Goal: Task Accomplishment & Management: Use online tool/utility

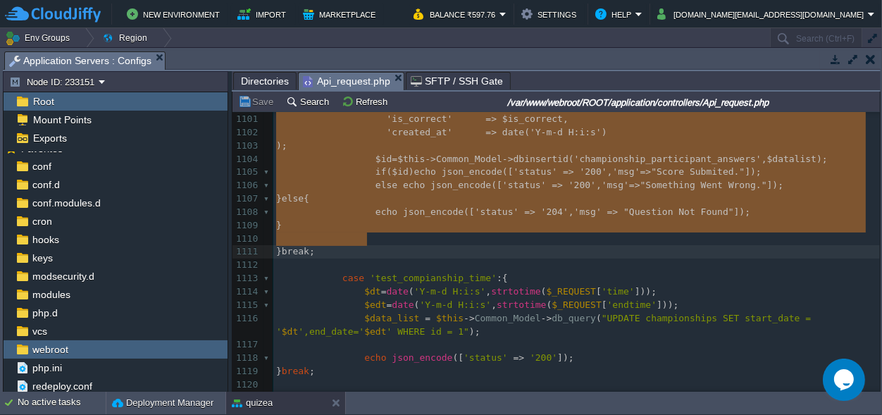
drag, startPoint x: 333, startPoint y: 212, endPoint x: 383, endPoint y: 245, distance: 60.0
type textarea "case 'submit_ques': { $cid=$_REQUEST['cid']; $q_slno=$_REQUEST['q_slno']; $sel_…"
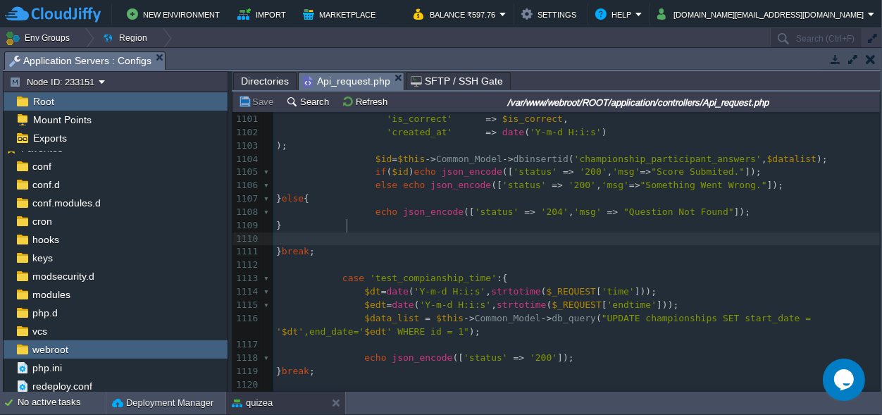
click at [397, 232] on pre at bounding box center [576, 238] width 607 height 13
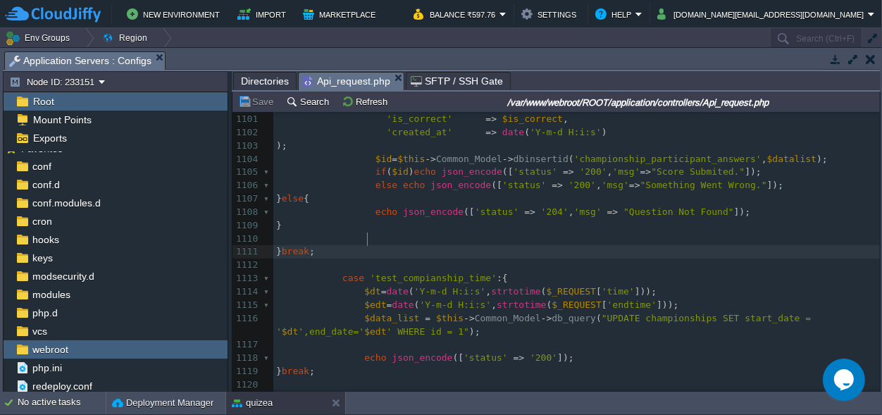
click at [395, 245] on pre "} break ;" at bounding box center [576, 251] width 607 height 13
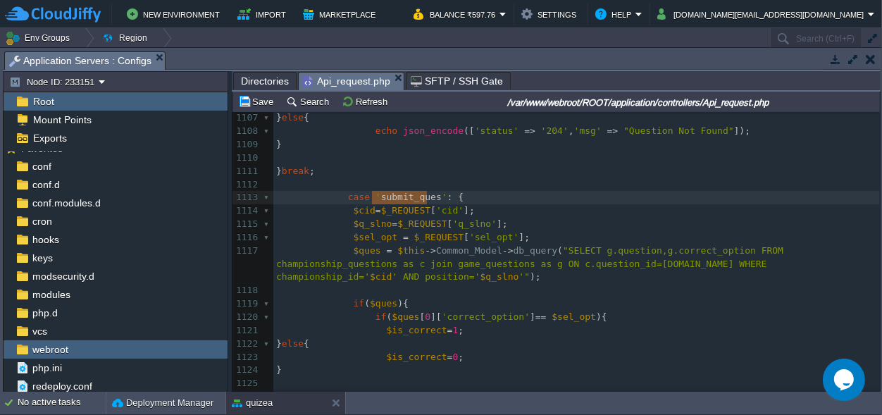
drag, startPoint x: 426, startPoint y: 195, endPoint x: 374, endPoint y: 198, distance: 52.2
type textarea "check_result"
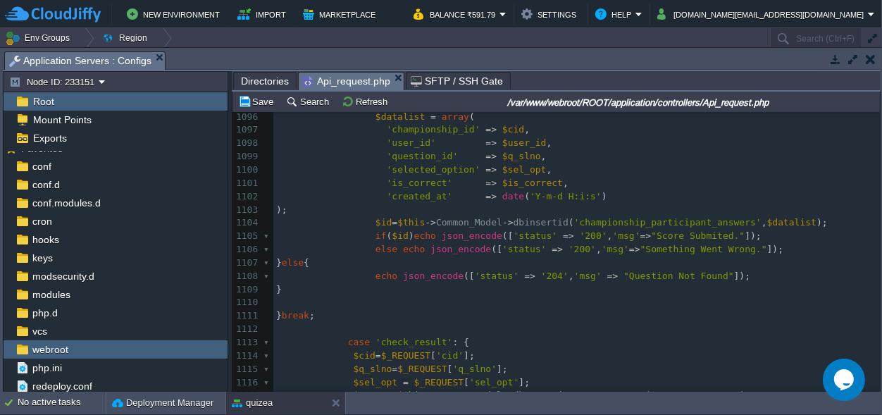
scroll to position [15185, 0]
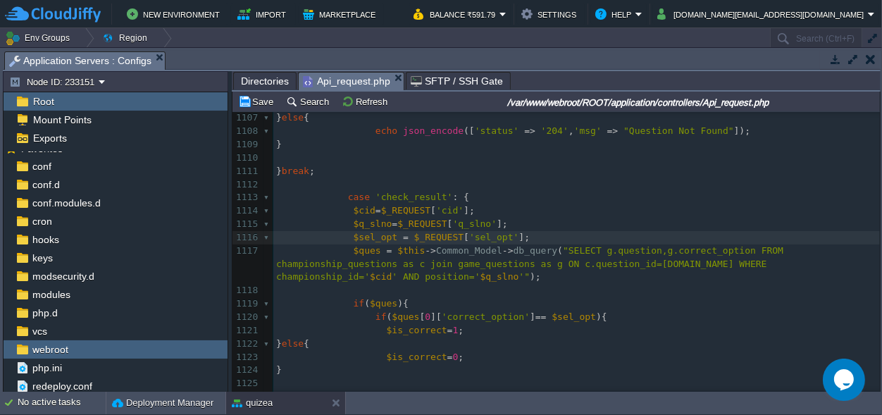
click at [342, 238] on span at bounding box center [314, 237] width 77 height 11
click at [344, 237] on span at bounding box center [314, 237] width 77 height 11
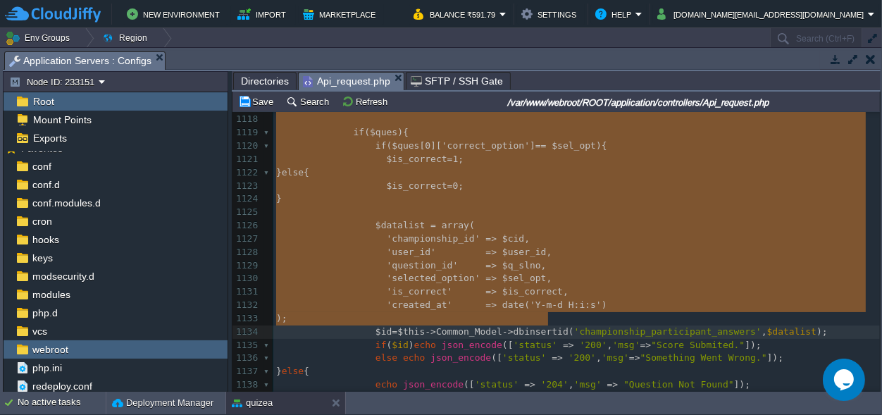
scroll to position [4, 5]
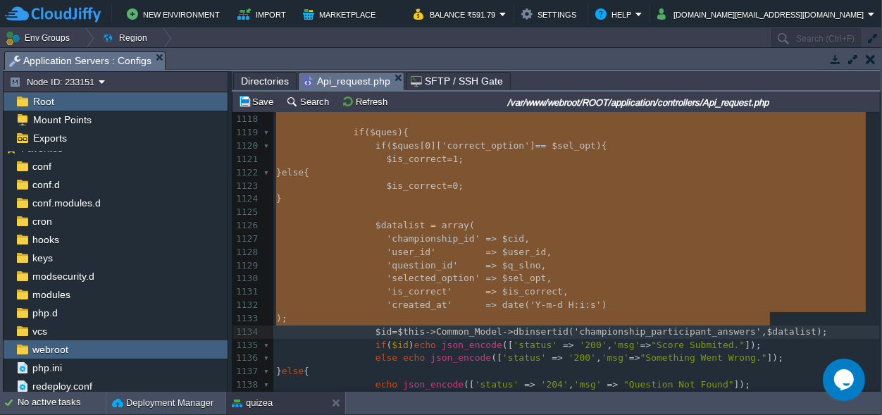
type textarea "$sel_opt = $_REQUEST['sel_opt']; $ques = $this->Common_Model->db_query("SELECT …"
drag, startPoint x: 345, startPoint y: 237, endPoint x: 782, endPoint y: 322, distance: 445.0
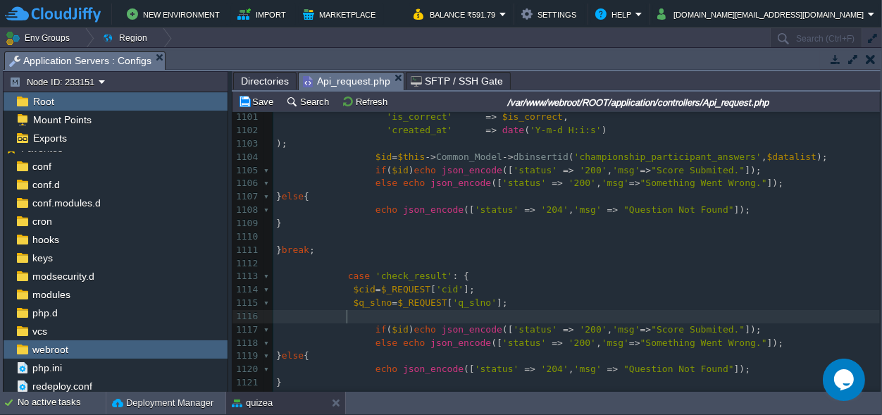
scroll to position [15107, 0]
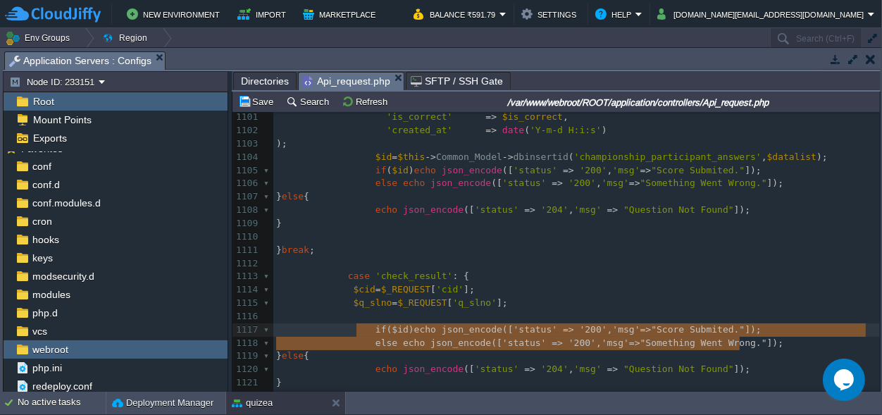
type textarea "if($id) echo json_encode(['status' => '200','msg'=>"Score Submited."]); else ec…"
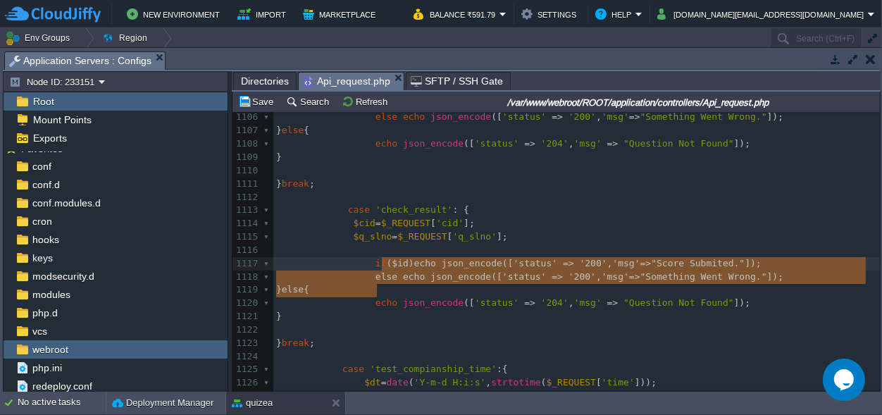
type textarea "if($id) echo json_encode(['status' => '200','msg'=>"Score Submited."]); else ec…"
drag, startPoint x: 388, startPoint y: 292, endPoint x: 367, endPoint y: 262, distance: 36.4
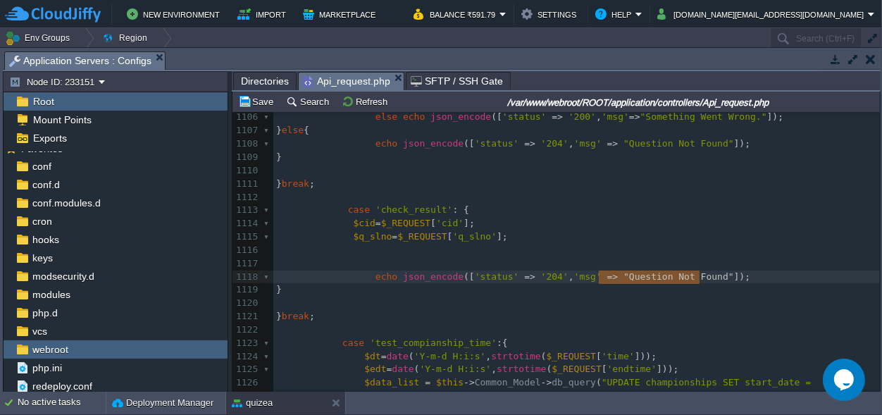
drag, startPoint x: 700, startPoint y: 273, endPoint x: 598, endPoint y: 272, distance: 102.2
type textarea "$user_rwe"
type textarea "ecord"
type textarea "$user_record"
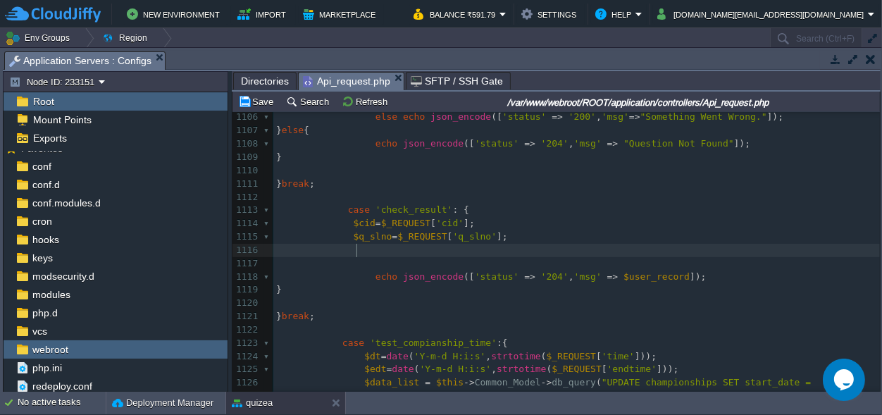
click at [363, 254] on pre at bounding box center [576, 250] width 607 height 13
paste textarea
click at [355, 252] on span at bounding box center [359, 250] width 11 height 13
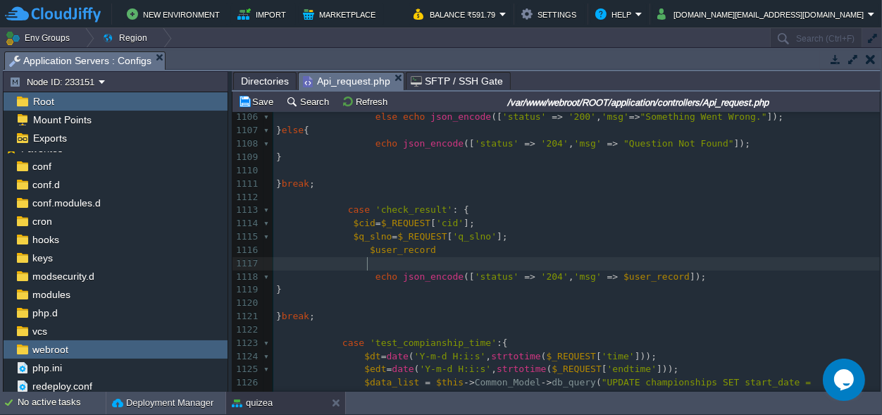
click at [373, 263] on pre at bounding box center [576, 263] width 607 height 13
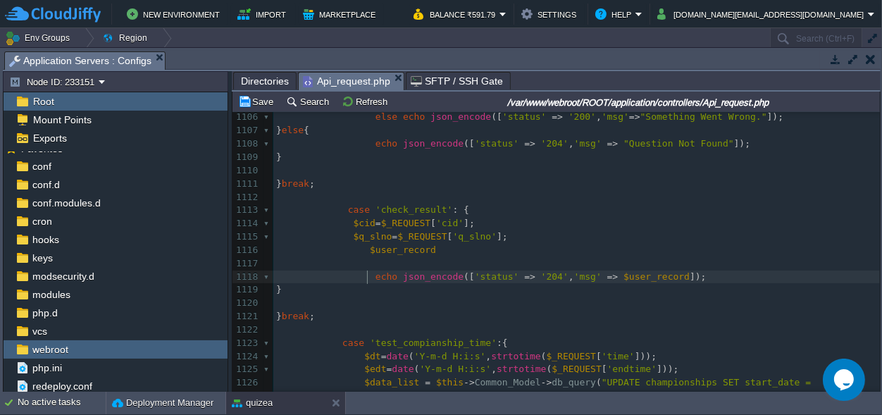
click at [368, 275] on div "xxxxxxxxxx 1091 $is_correct = 1 ; 1092 } else { 1093 $is_correct = 0 ; 1094 } 1…" at bounding box center [576, 270] width 607 height 717
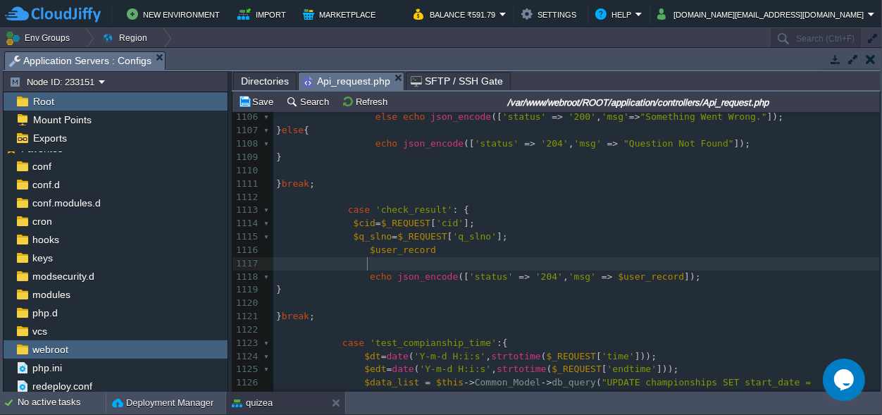
click at [369, 268] on div "xxxxxxxxxx 1091 $is_correct = 1 ; 1092 } else { 1093 $is_correct = 0 ; 1094 } 1…" at bounding box center [576, 270] width 607 height 717
drag, startPoint x: 370, startPoint y: 268, endPoint x: 259, endPoint y: 267, distance: 111.3
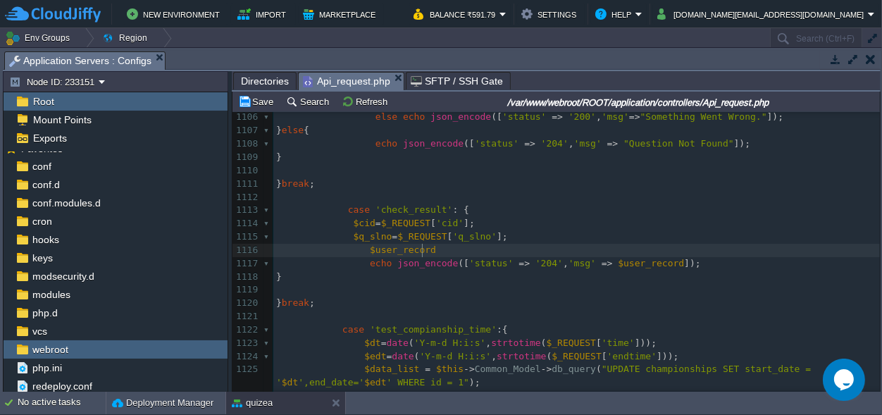
click at [430, 247] on pre "$user_record" at bounding box center [576, 250] width 607 height 13
type textarea "="
click at [423, 253] on div "xxxxxxxxxx 1091 $is_correct = 1 ; 1092 } else { 1093 $is_correct = 0 ; 1094 } 1…" at bounding box center [576, 264] width 607 height 704
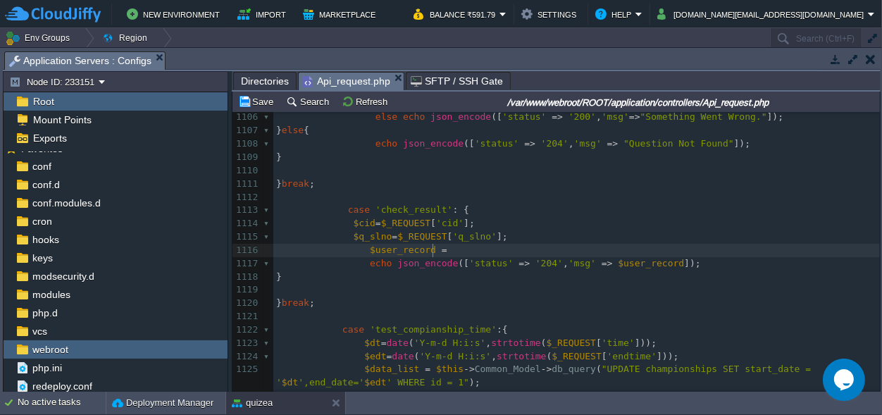
click at [436, 251] on div "xxxxxxxxxx 1091 $is_correct = 1 ; 1092 } else { 1093 $is_correct = 0 ; 1094 } 1…" at bounding box center [576, 264] width 607 height 704
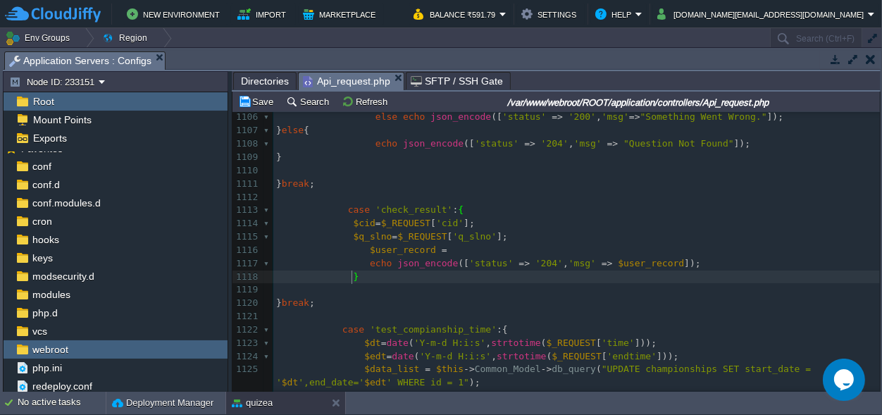
type textarea "}"
drag, startPoint x: 356, startPoint y: 275, endPoint x: 347, endPoint y: 275, distance: 8.5
drag, startPoint x: 349, startPoint y: 283, endPoint x: 280, endPoint y: 272, distance: 70.5
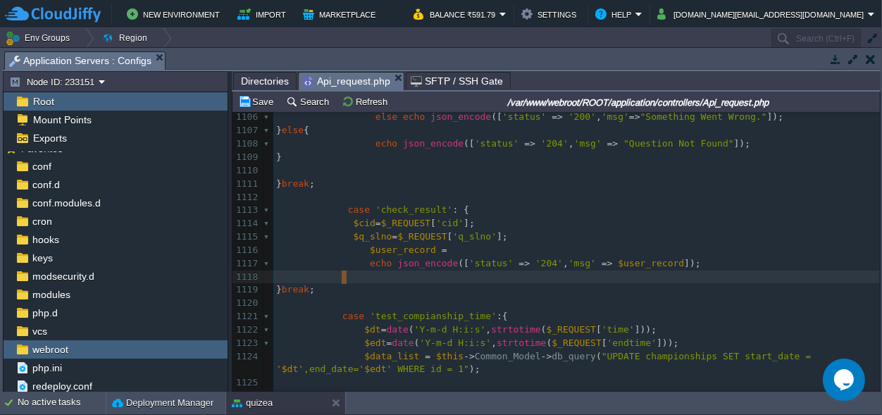
scroll to position [0, 70]
drag, startPoint x: 347, startPoint y: 273, endPoint x: 236, endPoint y: 272, distance: 110.6
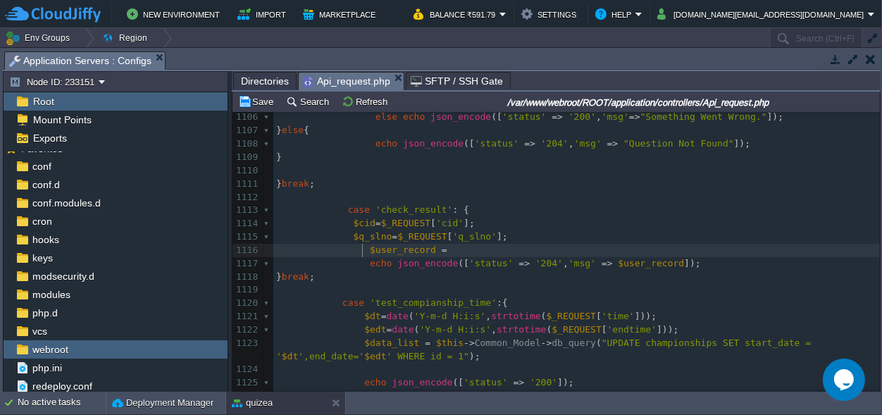
click at [363, 252] on div "xxxxxxxxxx 1091 $is_correct = 1 ; 1092 } else { 1093 $is_correct = 0 ; 1094 } 1…" at bounding box center [576, 250] width 607 height 677
click at [361, 261] on span at bounding box center [323, 263] width 94 height 11
click at [418, 253] on div "xxxxxxxxxx 1091 $is_correct = 1 ; 1092 } else { 1093 $is_correct = 0 ; 1094 } 1…" at bounding box center [576, 250] width 607 height 677
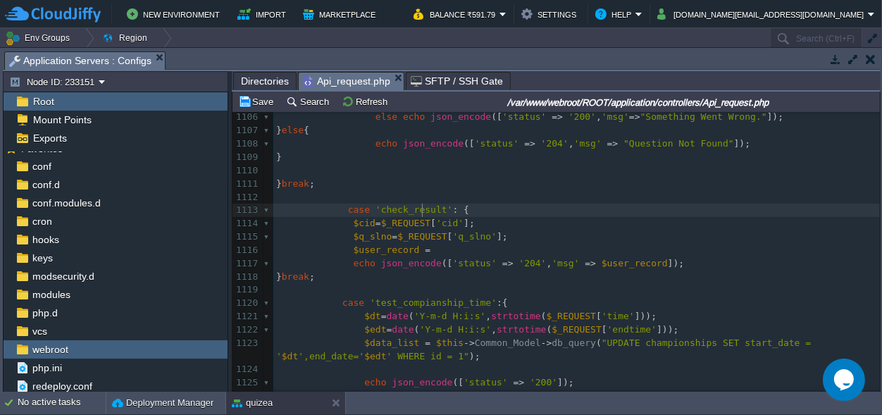
click at [423, 209] on div "xxxxxxxxxx 1091 $is_correct = 1 ; 1092 } else { 1093 $is_correct = 0 ; 1094 } 1…" at bounding box center [576, 250] width 607 height 677
type textarea "check_result"
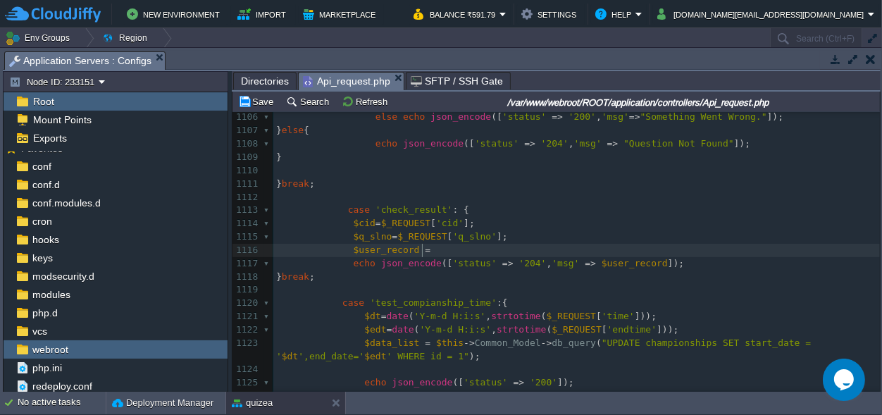
click at [430, 252] on span at bounding box center [435, 249] width 11 height 11
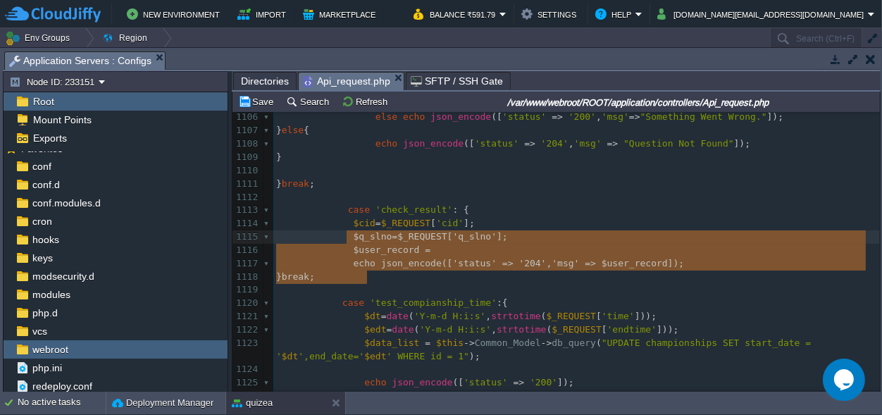
scroll to position [44, 90]
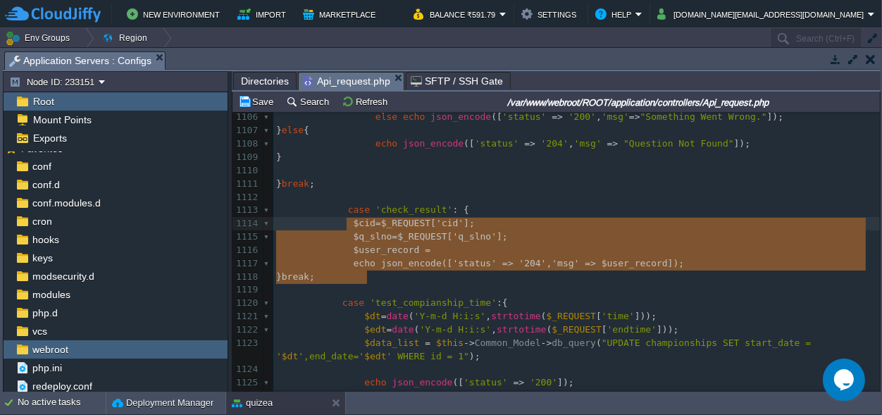
drag, startPoint x: 370, startPoint y: 280, endPoint x: 347, endPoint y: 227, distance: 57.7
type textarea "$cid=$_REQUEST['cid']; $q_slno=$_REQUEST['q_slno']; $user_record = echo json_en…"
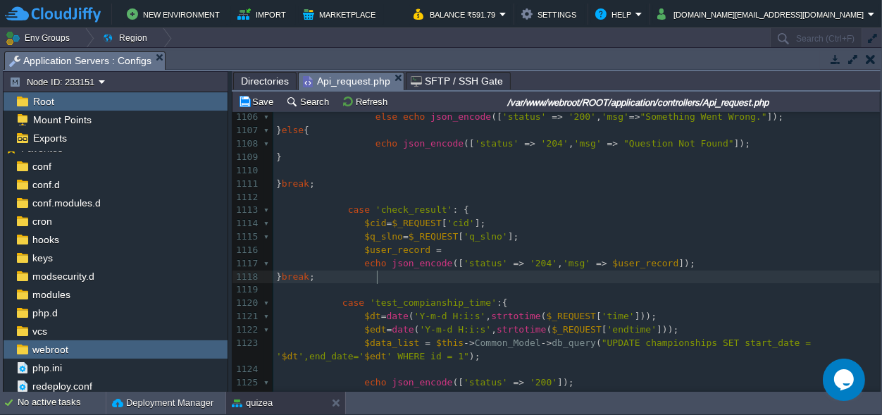
scroll to position [0, 0]
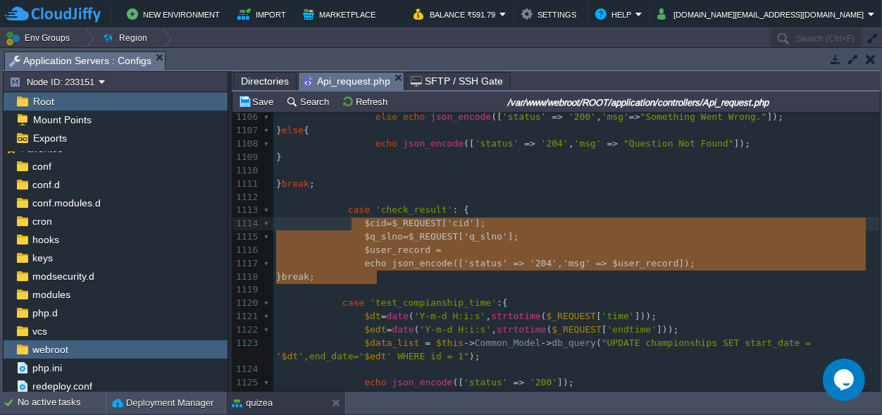
type textarea "ase 'check_result': { $cid=$_REQUEST['cid']; $q_slno=$_REQUEST['q_slno']; $user…"
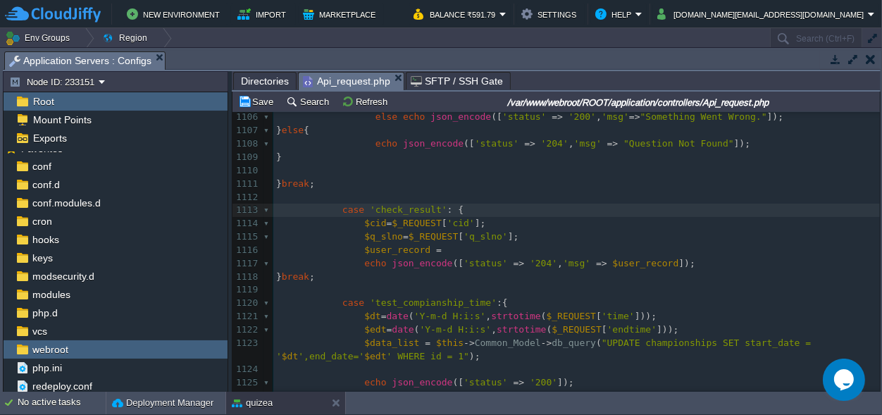
click at [395, 283] on pre "} break ;" at bounding box center [576, 277] width 607 height 13
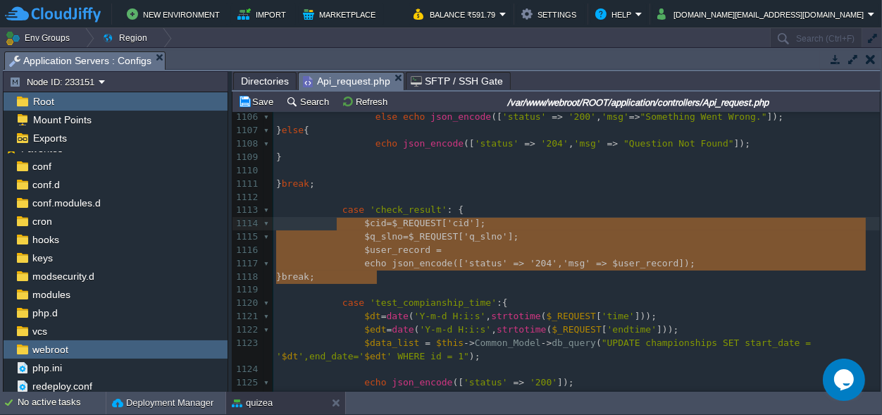
type textarea "case 'check_result': { $cid=$_REQUEST['cid']; $q_slno=$_REQUEST['q_slno']; $use…"
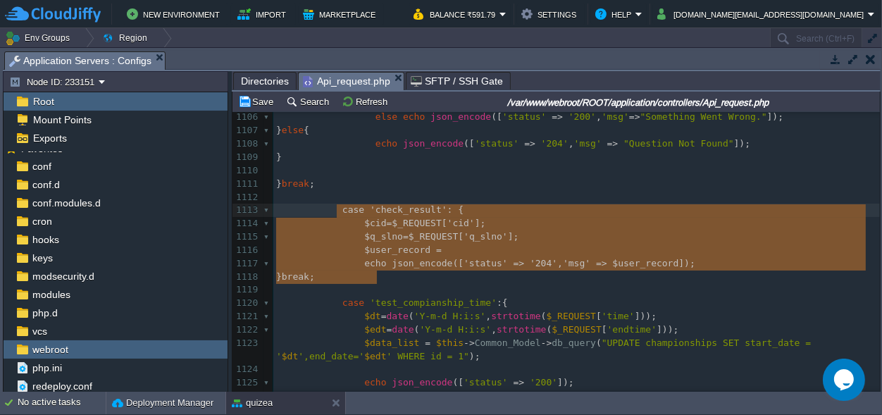
drag, startPoint x: 395, startPoint y: 280, endPoint x: 337, endPoint y: 217, distance: 85.3
click at [571, 170] on pre at bounding box center [576, 170] width 607 height 13
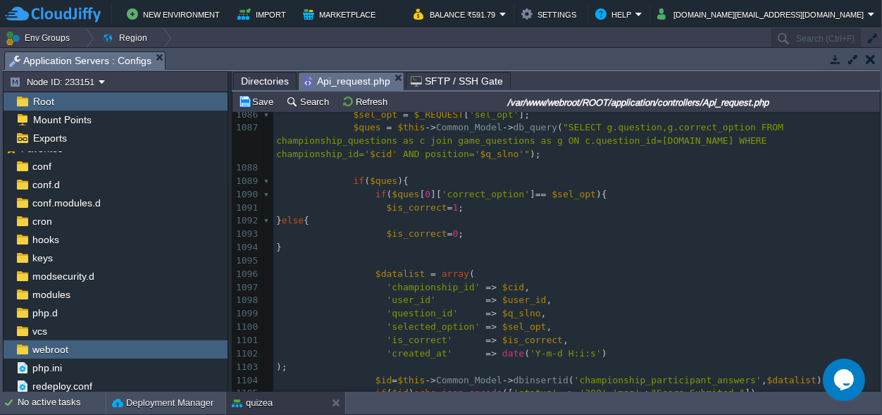
scroll to position [14844, 0]
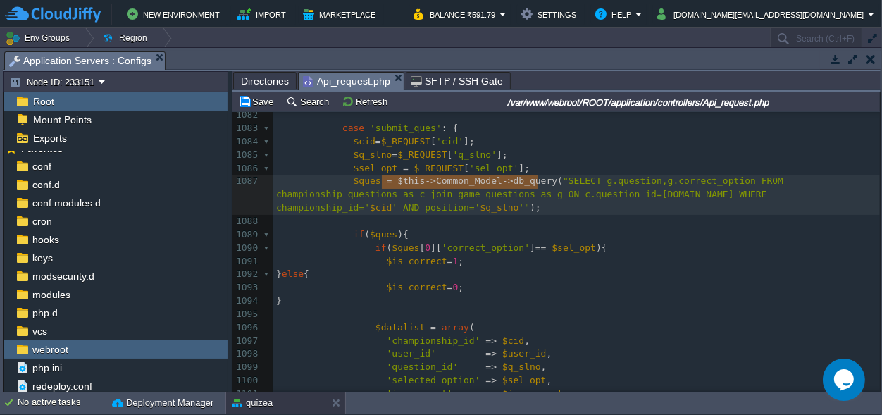
type textarea "$this->Common_Model->db_query"
drag, startPoint x: 384, startPoint y: 181, endPoint x: 535, endPoint y: 186, distance: 150.8
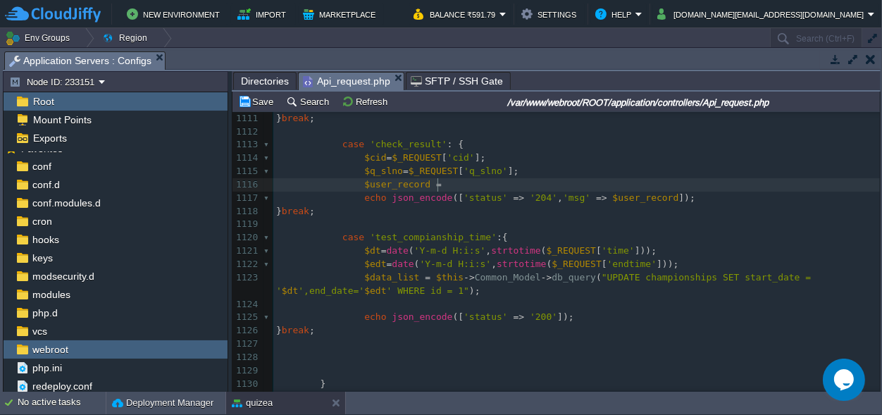
scroll to position [0, 0]
click at [451, 181] on pre "$user_record =" at bounding box center [576, 184] width 607 height 13
type textarea "();"
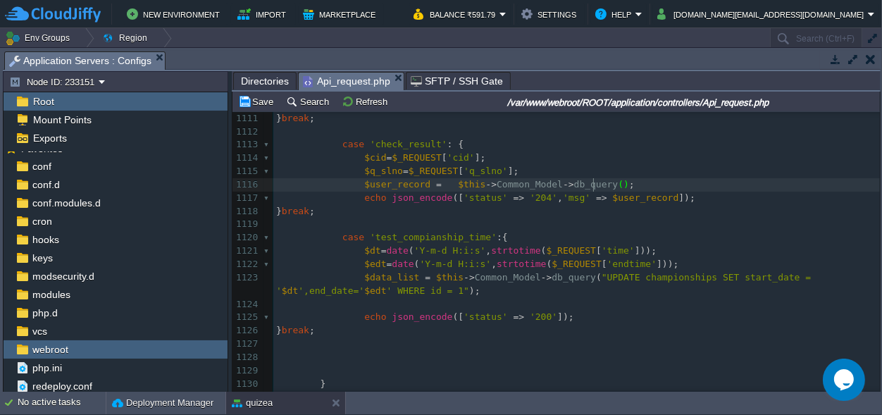
type textarea "'"
type textarea "$sql"
type textarea "$this->Common_Model->db_query($sql);"
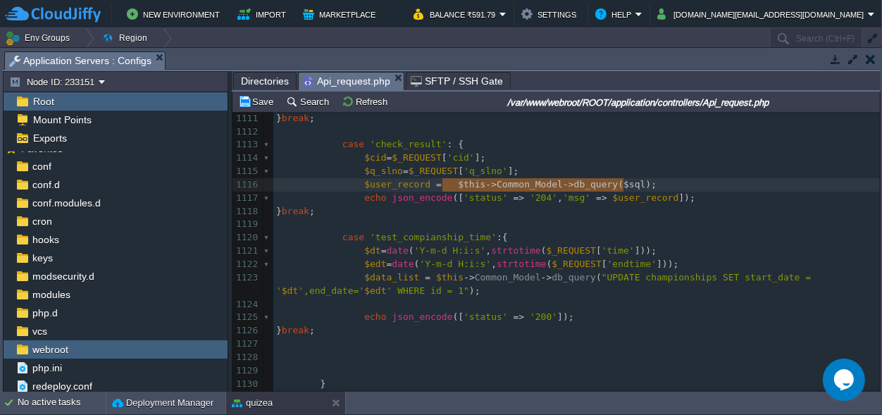
drag, startPoint x: 647, startPoint y: 187, endPoint x: 445, endPoint y: 184, distance: 202.9
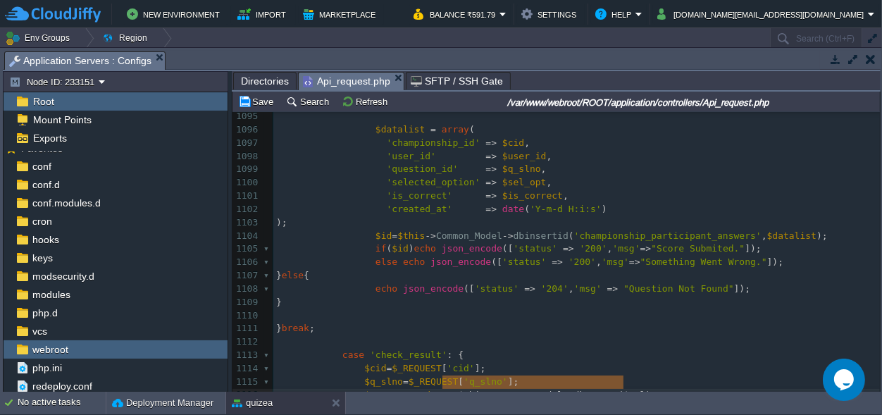
scroll to position [0, 0]
click at [602, 230] on span "'championship_participant_answers'" at bounding box center [667, 235] width 187 height 11
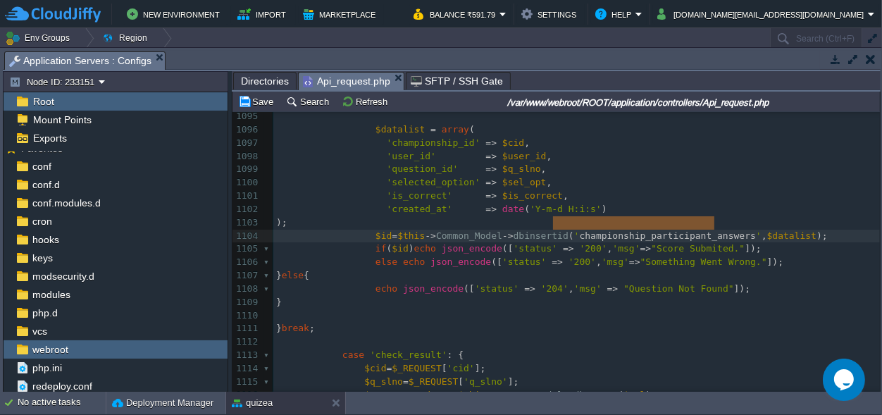
type textarea "championship_participant_answers"
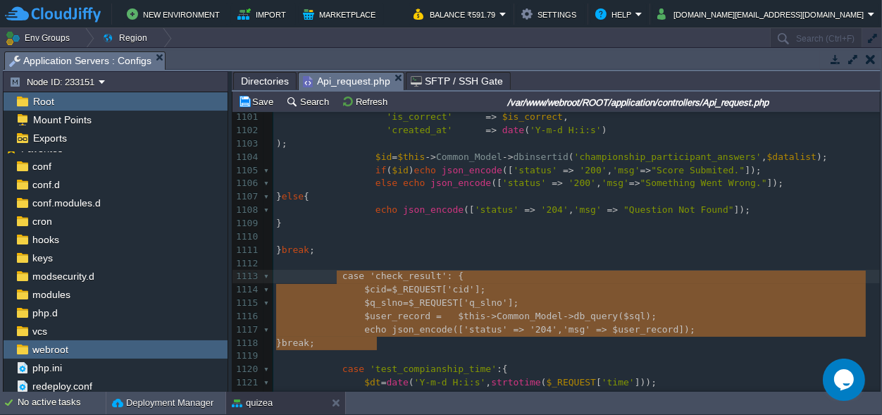
scroll to position [54, 101]
type textarea "case 'check_result': { $cid=$_REQUEST['cid']; $q_slno=$_REQUEST['q_slno']; $use…"
drag, startPoint x: 387, startPoint y: 344, endPoint x: 337, endPoint y: 276, distance: 83.7
paste textarea
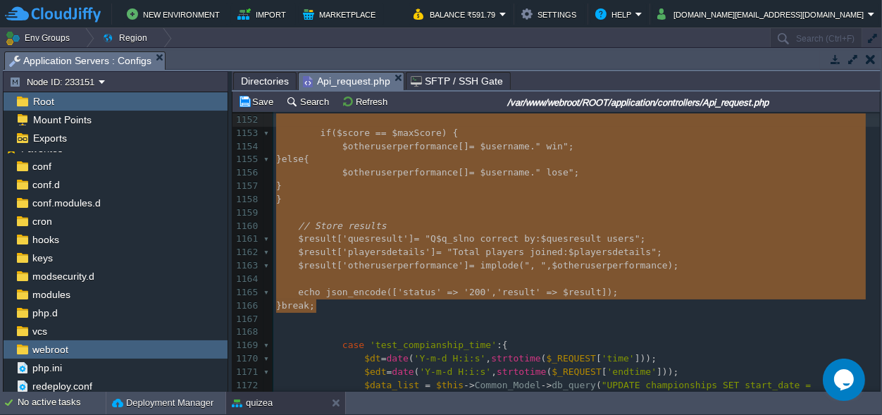
scroll to position [15664, 0]
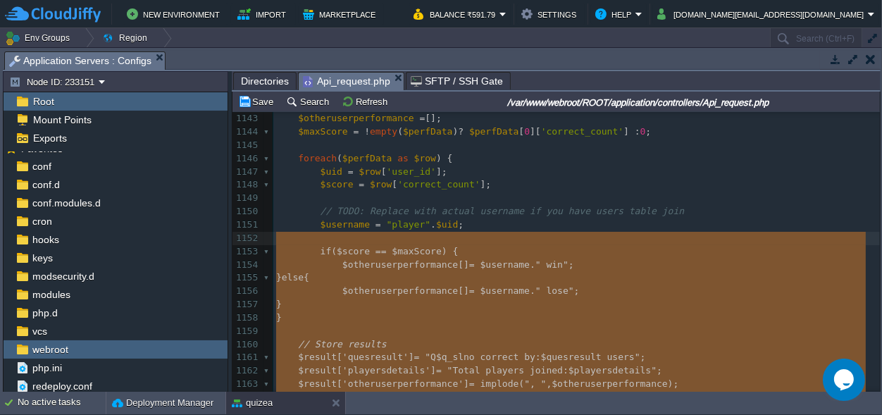
type textarea "-"
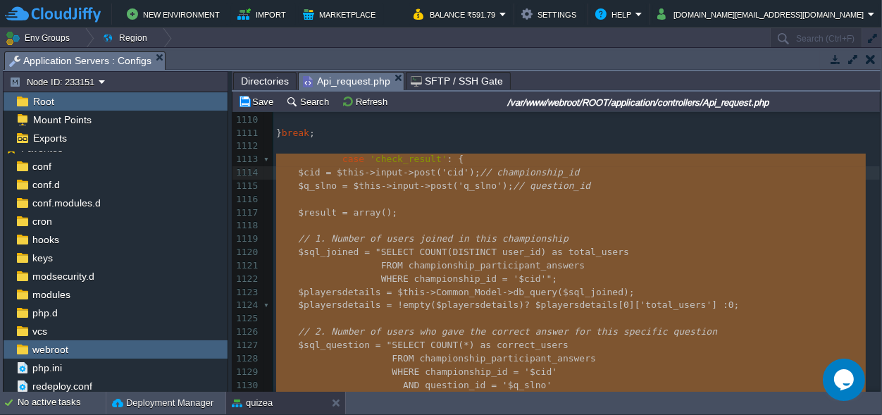
drag, startPoint x: 323, startPoint y: 306, endPoint x: 269, endPoint y: 161, distance: 154.3
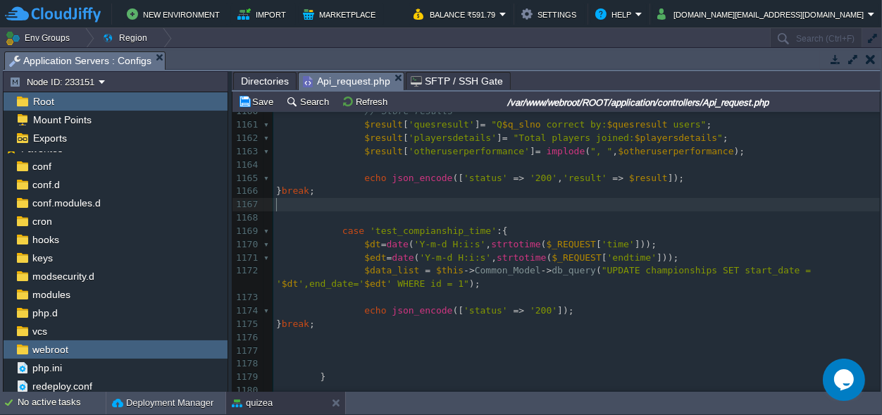
click at [427, 204] on pre "​" at bounding box center [576, 204] width 607 height 13
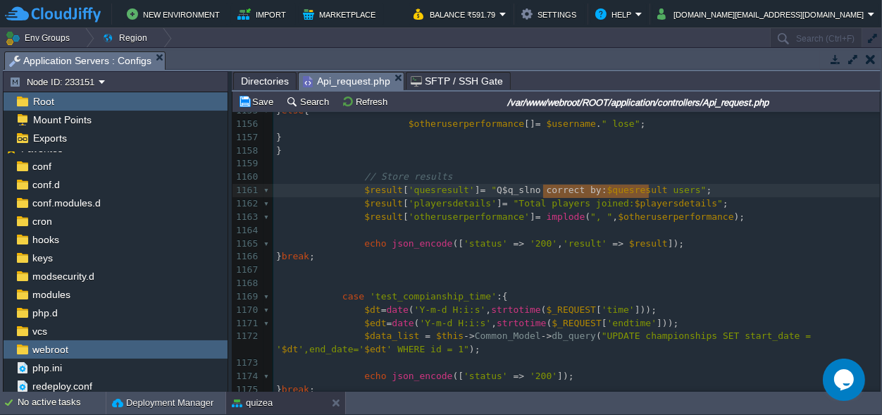
type textarea ""Q$q_slno correct by:"
drag, startPoint x: 649, startPoint y: 187, endPoint x: 539, endPoint y: 187, distance: 109.9
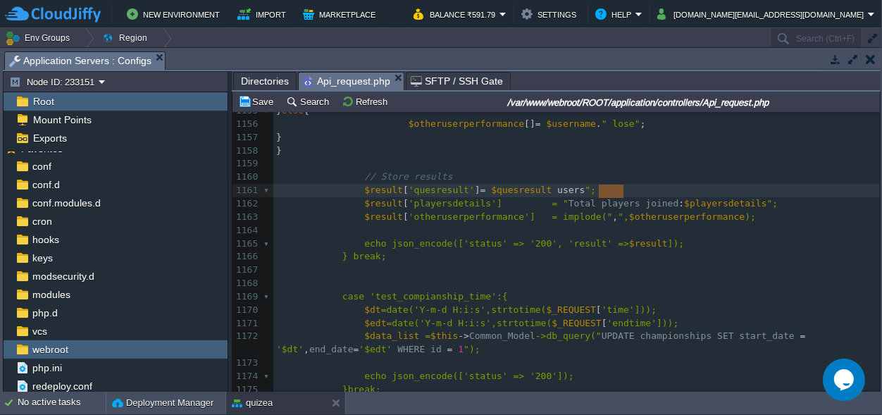
type textarea "users"
drag, startPoint x: 623, startPoint y: 190, endPoint x: 595, endPoint y: 190, distance: 28.2
click at [563, 187] on span "";" at bounding box center [557, 190] width 11 height 11
click at [563, 190] on span "";" at bounding box center [557, 190] width 11 height 11
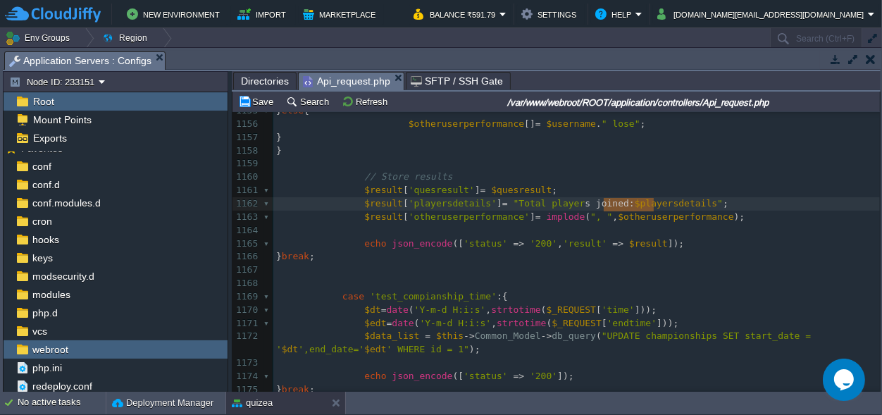
type textarea "joined:"
drag, startPoint x: 652, startPoint y: 206, endPoint x: 607, endPoint y: 203, distance: 45.2
type textarea "otal players"
drag, startPoint x: 606, startPoint y: 202, endPoint x: 546, endPoint y: 204, distance: 59.9
type textarea ""Total players"
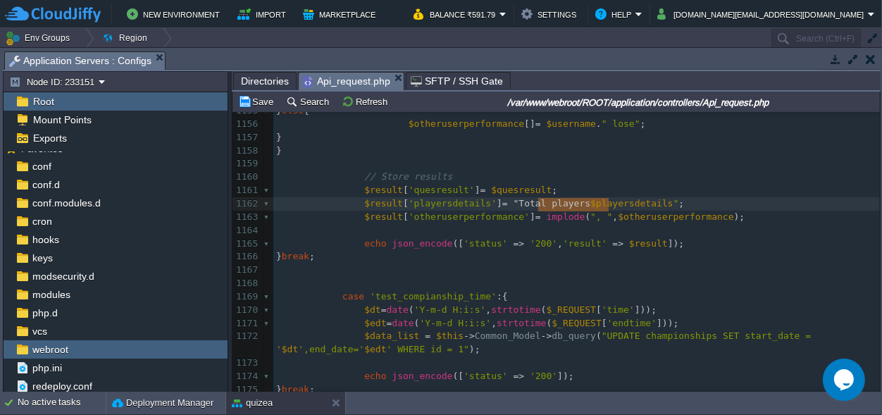
drag, startPoint x: 608, startPoint y: 203, endPoint x: 539, endPoint y: 203, distance: 69.0
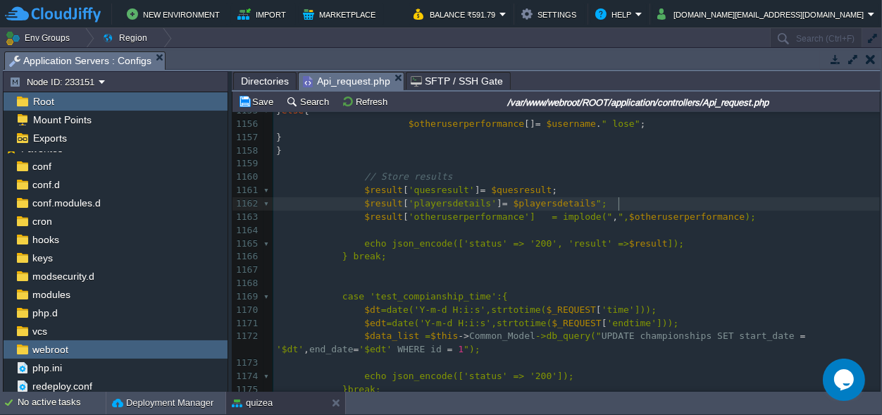
click at [607, 204] on span "";" at bounding box center [601, 203] width 11 height 11
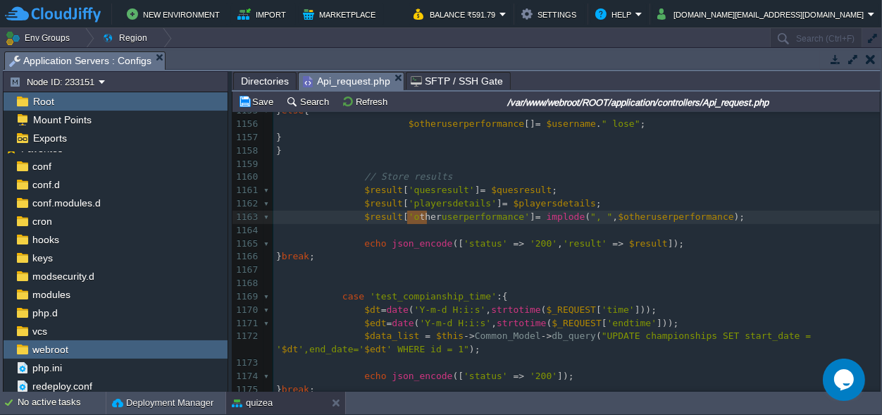
type textarea "other"
drag, startPoint x: 426, startPoint y: 218, endPoint x: 404, endPoint y: 220, distance: 21.9
click at [422, 219] on span "'userperformance'" at bounding box center [456, 216] width 94 height 11
type textarea "s"
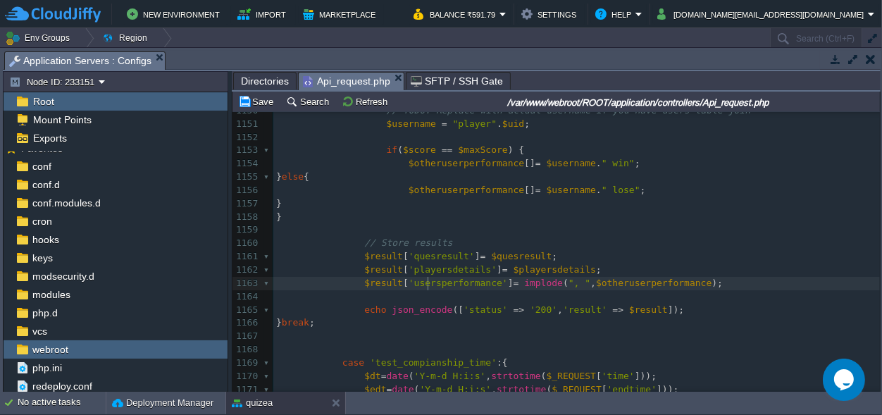
scroll to position [0, 0]
type textarea "implode(", ","
drag, startPoint x: 588, startPoint y: 283, endPoint x: 519, endPoint y: 282, distance: 69.1
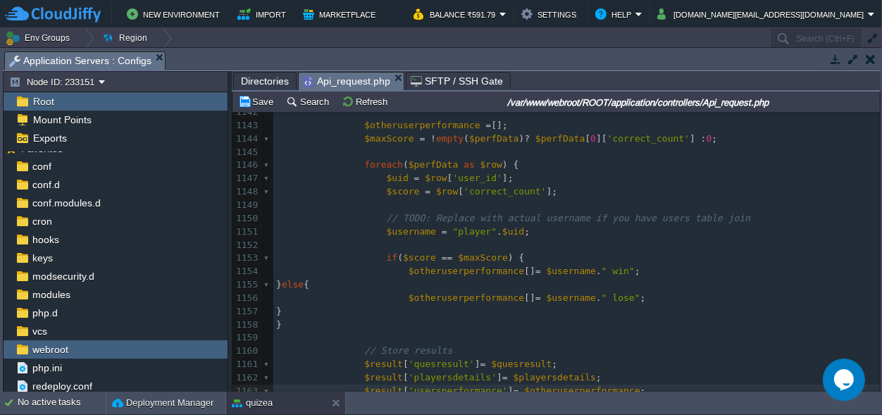
scroll to position [15633, 0]
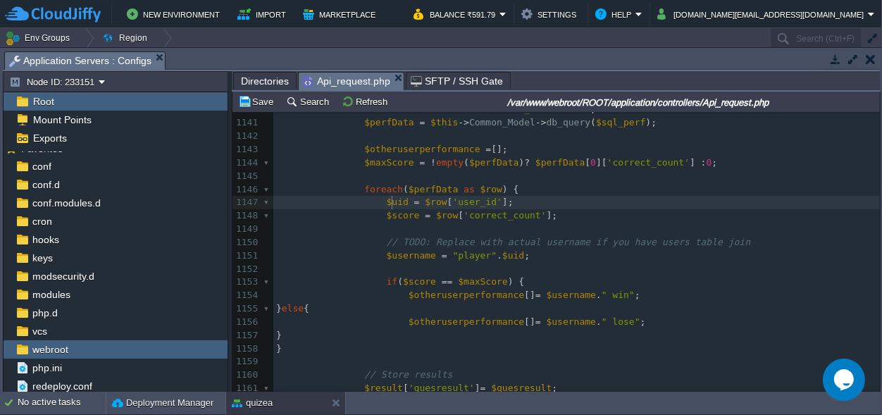
click at [392, 204] on span "$uid" at bounding box center [398, 202] width 22 height 11
type textarea "$uid"
drag, startPoint x: 399, startPoint y: 200, endPoint x: 380, endPoint y: 202, distance: 18.4
type textarea "name"
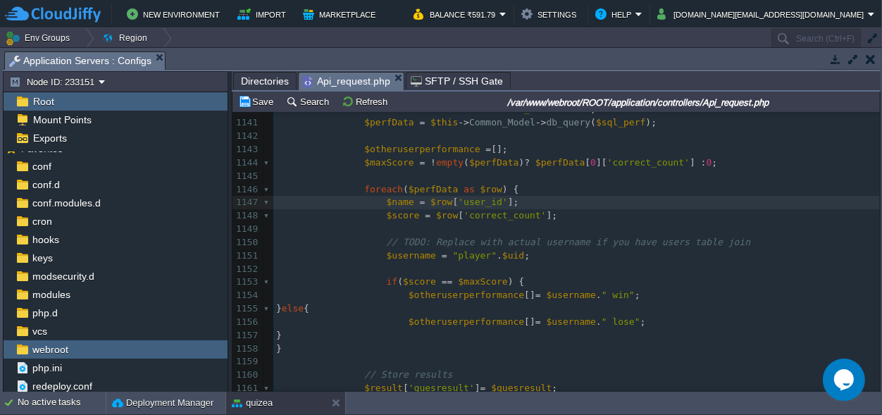
scroll to position [0, 0]
click at [466, 204] on span "'user_id'" at bounding box center [482, 202] width 49 height 11
type textarea "user_id"
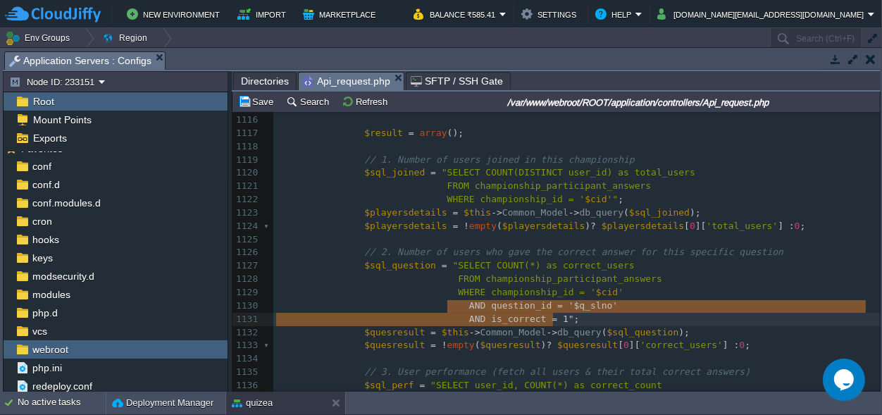
scroll to position [11, 277]
type textarea "AND question_id = '$q_slno'"
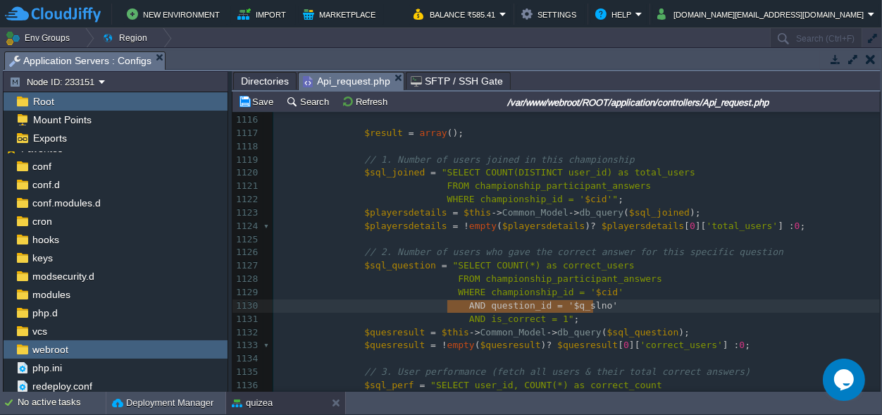
drag, startPoint x: 449, startPoint y: 306, endPoint x: 595, endPoint y: 312, distance: 145.9
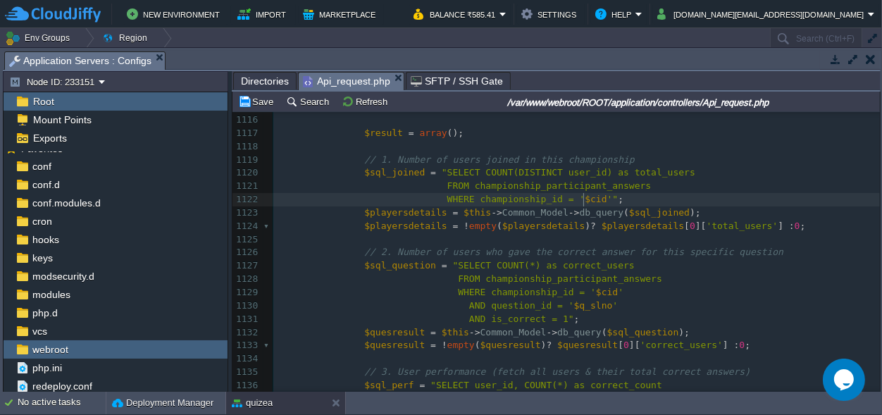
scroll to position [0, 0]
click at [607, 199] on span "'"" at bounding box center [612, 199] width 11 height 11
paste textarea
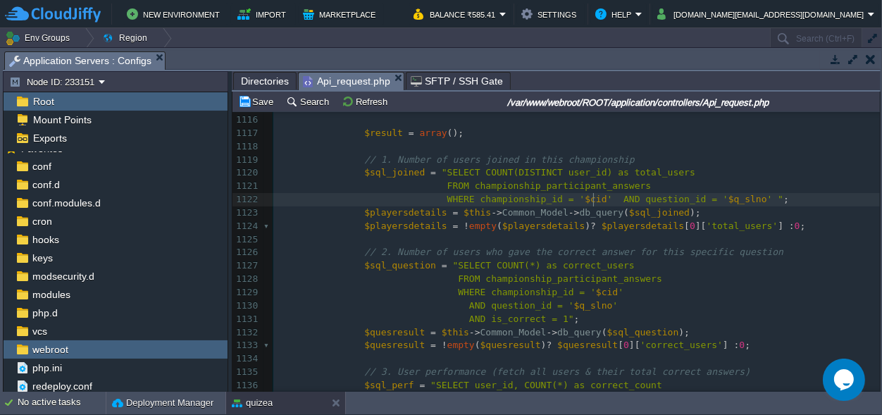
click at [607, 199] on span "' AND question_id = '" at bounding box center [667, 199] width 121 height 11
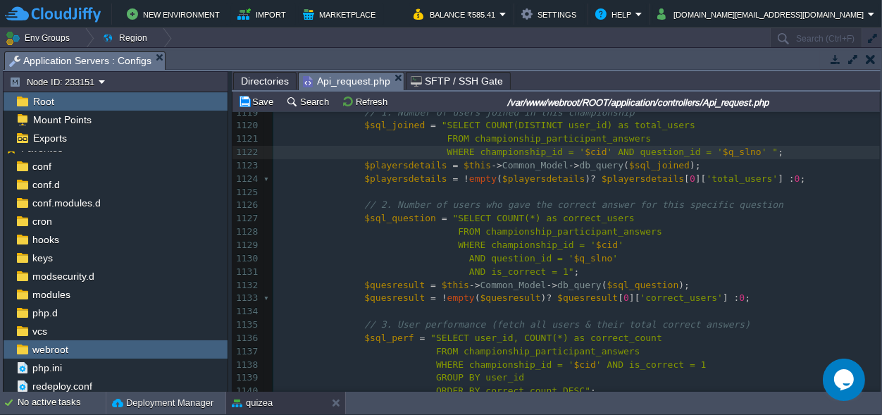
scroll to position [15368, 0]
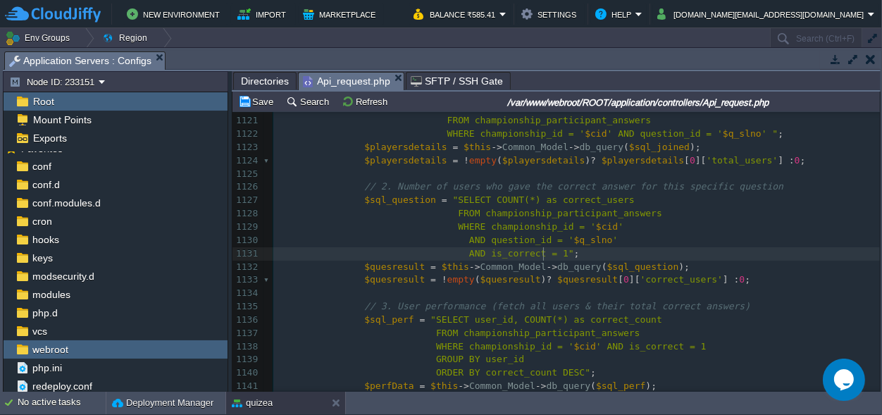
click at [545, 254] on div "xxxxxxxxxx 1100 'selected_option' => $sel_opt , 1101 'is_correct' => $is_correc…" at bounding box center [576, 194] width 607 height 717
type textarea "is_correct = 1"
drag, startPoint x: 542, startPoint y: 254, endPoint x: 475, endPoint y: 254, distance: 66.9
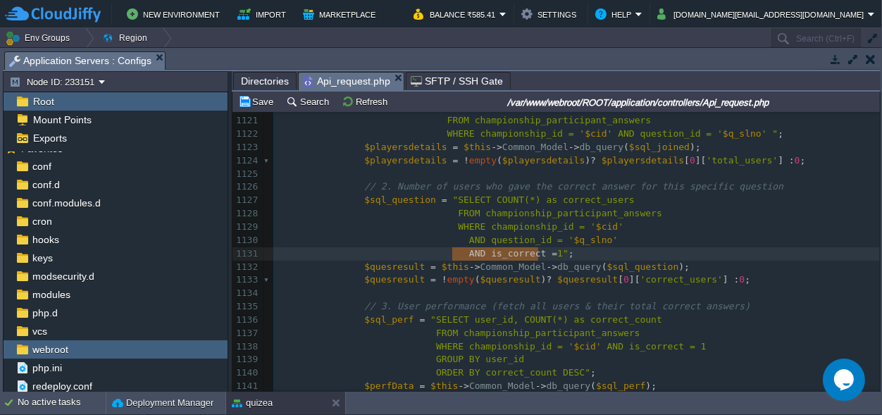
type textarea "AND is_correct = 1"
drag, startPoint x: 451, startPoint y: 253, endPoint x: 544, endPoint y: 256, distance: 93.1
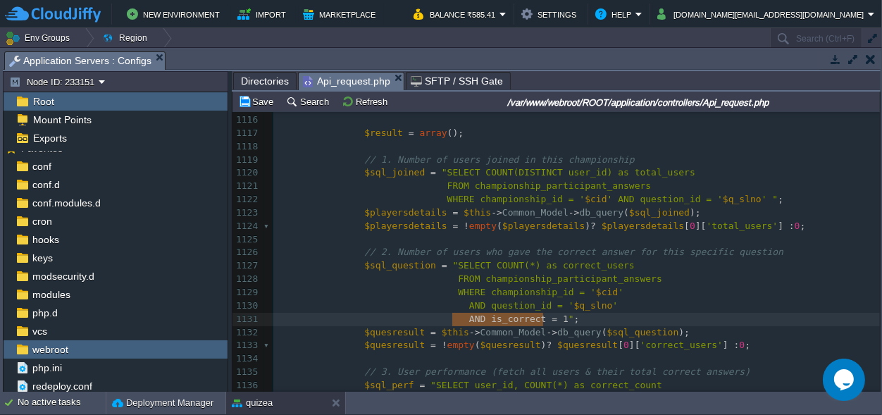
scroll to position [15305, 0]
click at [565, 263] on div "xxxxxxxxxx 1100 'selected_option' => $sel_opt , 1101 'is_correct' => $is_correc…" at bounding box center [576, 259] width 607 height 717
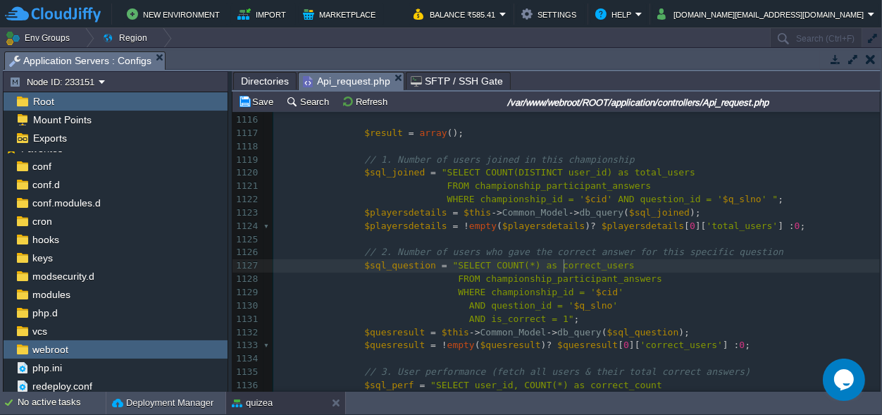
type textarea "correct_users"
type textarea "COUNT(*) as correct_users"
drag, startPoint x: 476, startPoint y: 269, endPoint x: 604, endPoint y: 268, distance: 128.2
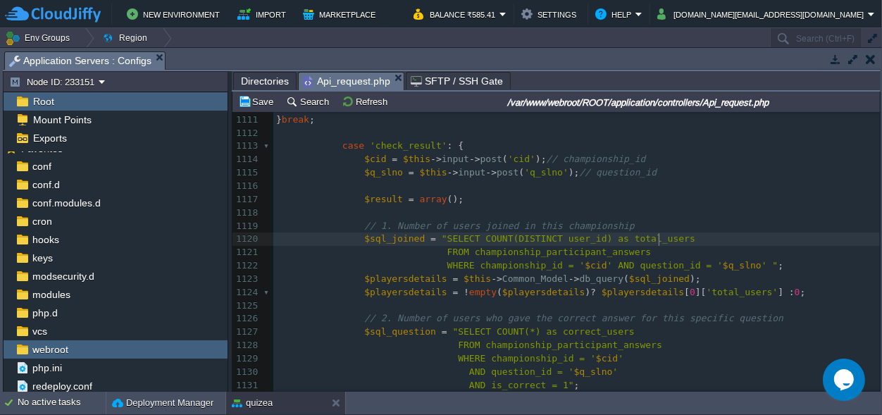
drag, startPoint x: 657, startPoint y: 237, endPoint x: 671, endPoint y: 243, distance: 14.8
click at [657, 236] on span ""SELECT COUNT(DISTINCT user_id) as total_users" at bounding box center [569, 238] width 254 height 11
type textarea ", where"
paste textarea
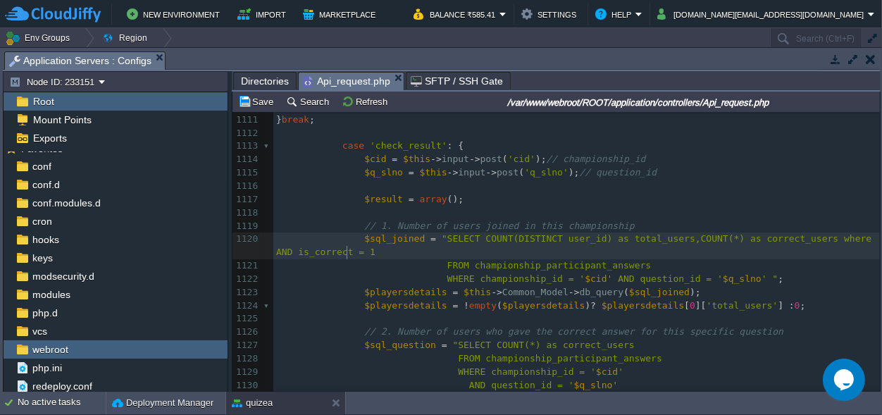
click at [845, 236] on div "xxxxxxxxxx 1100 'selected_option' => $sel_opt , 1101 'is_correct' => $is_correc…" at bounding box center [576, 333] width 607 height 730
click at [409, 238] on div "xxxxxxxxxx 1100 'selected_option' => $sel_opt , 1101 'is_correct' => $is_correc…" at bounding box center [576, 333] width 607 height 730
click at [411, 239] on span "$sql_joined" at bounding box center [394, 238] width 61 height 11
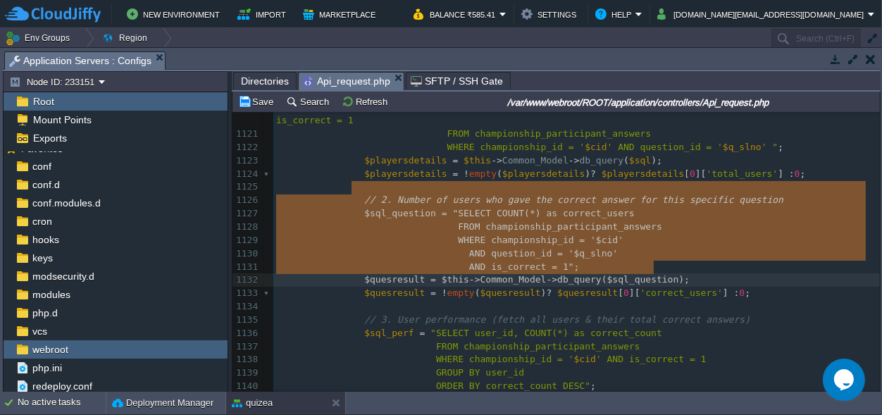
scroll to position [66, 378]
type textarea "// 2. Number of users who gave the correct answer for this specific question $s…"
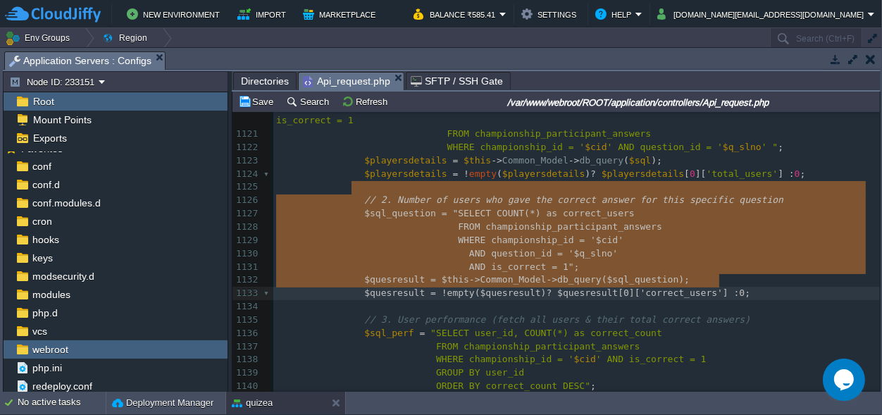
scroll to position [77, 442]
drag, startPoint x: 353, startPoint y: 186, endPoint x: 726, endPoint y: 279, distance: 384.8
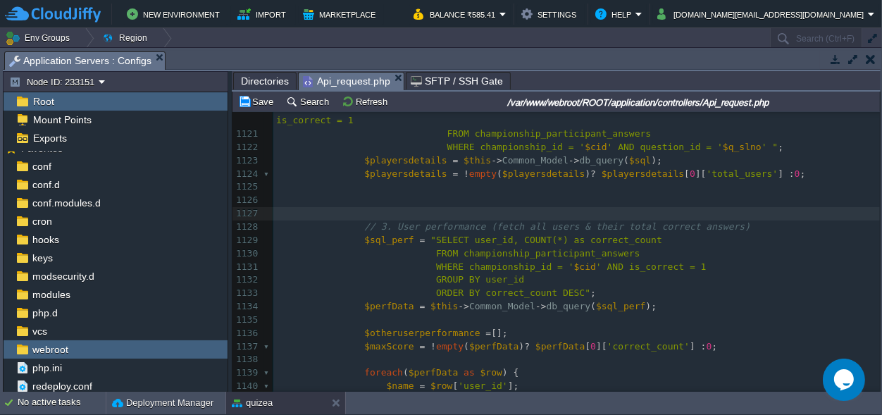
scroll to position [11, 0]
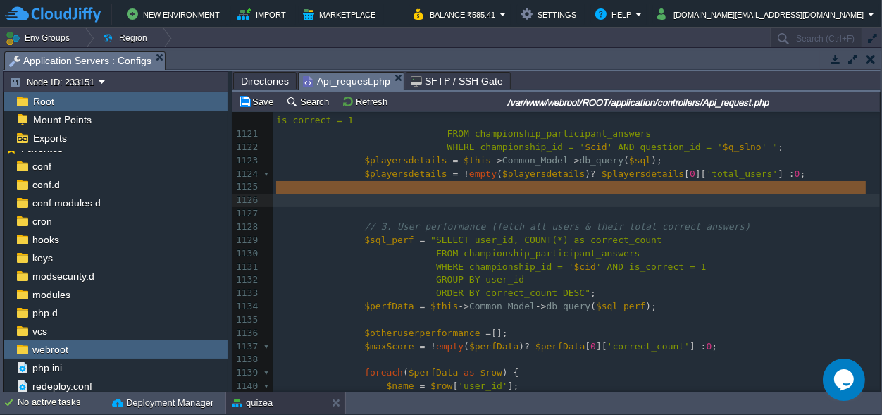
drag, startPoint x: 390, startPoint y: 201, endPoint x: 275, endPoint y: 186, distance: 115.2
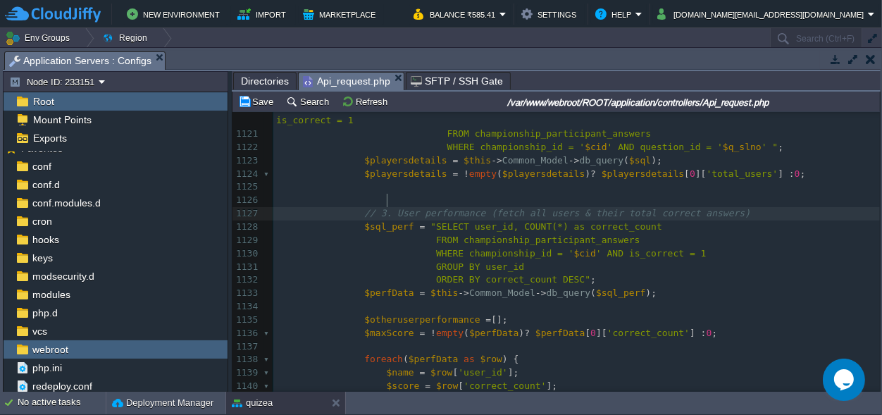
click at [388, 198] on div "xxxxxxxxxx 1100 'selected_option' => $sel_opt , 1101 'is_correct' => $is_correc…" at bounding box center [576, 181] width 607 height 690
type textarea "Other"
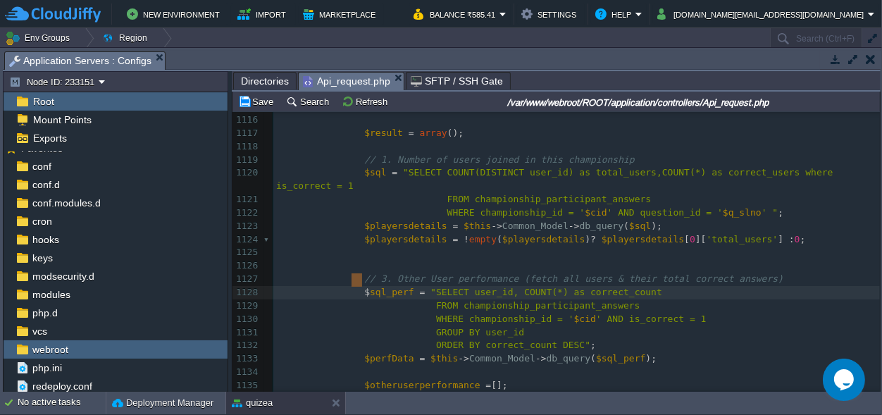
scroll to position [0, 45]
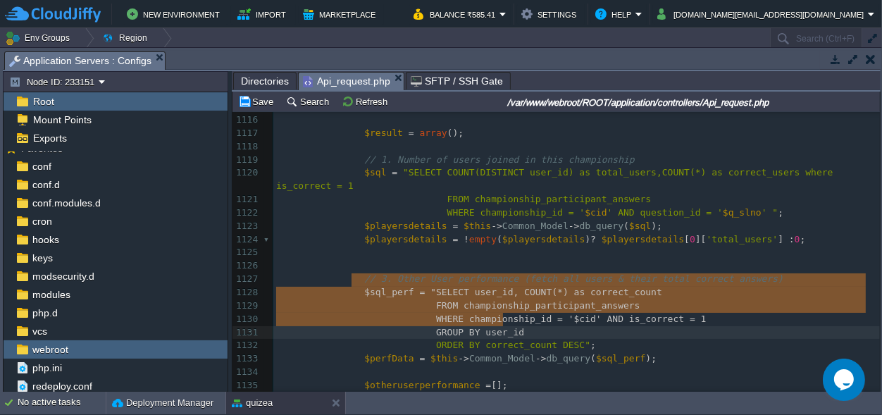
type textarea "$sql_perf = "SELECT user_id, COUNT(*) as correct_count FROM championship_partic…"
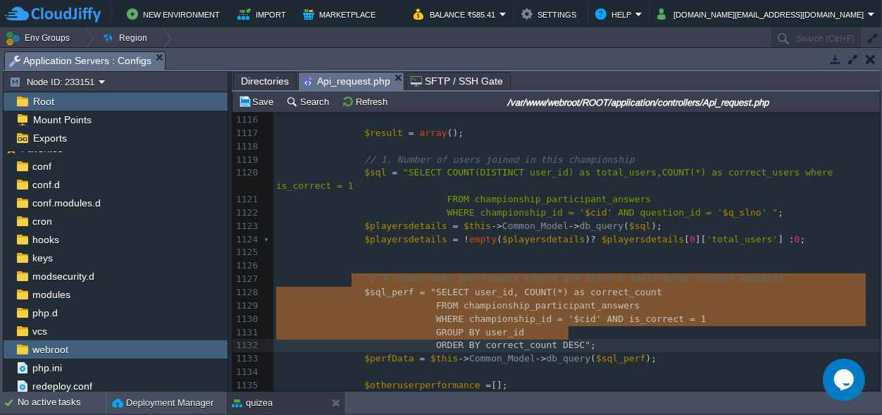
scroll to position [44, 292]
drag, startPoint x: 354, startPoint y: 280, endPoint x: 629, endPoint y: 330, distance: 279.8
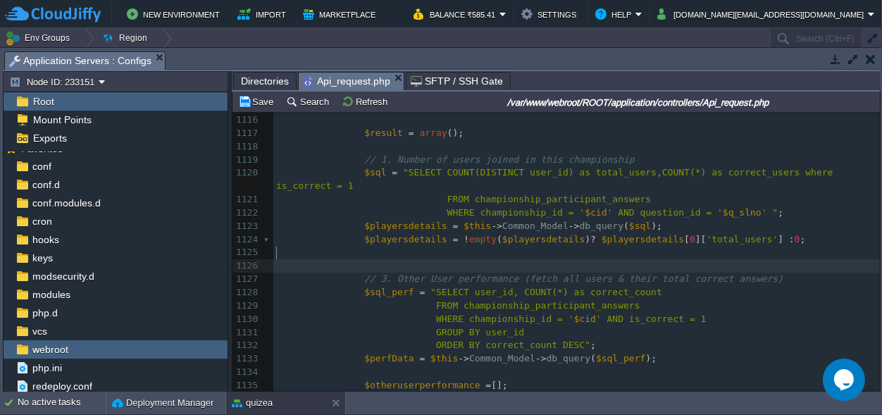
click at [368, 259] on pre "​" at bounding box center [576, 265] width 607 height 13
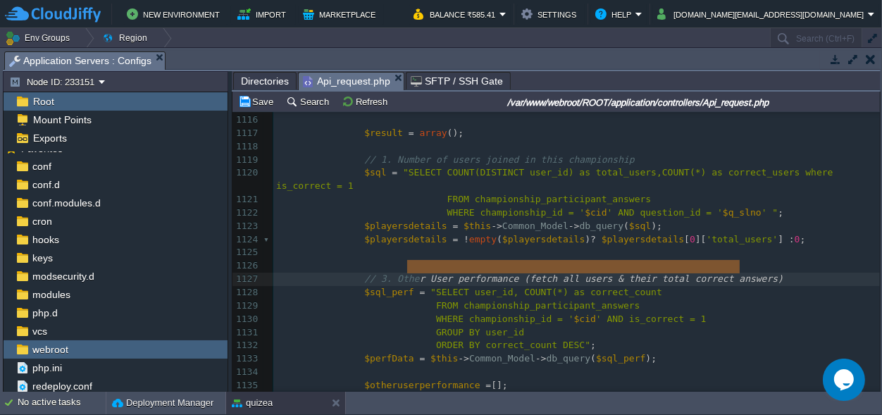
scroll to position [0, 352]
type textarea "Other User performance (fetch all users & their total correct answers)"
drag, startPoint x: 790, startPoint y: 267, endPoint x: 423, endPoint y: 260, distance: 366.4
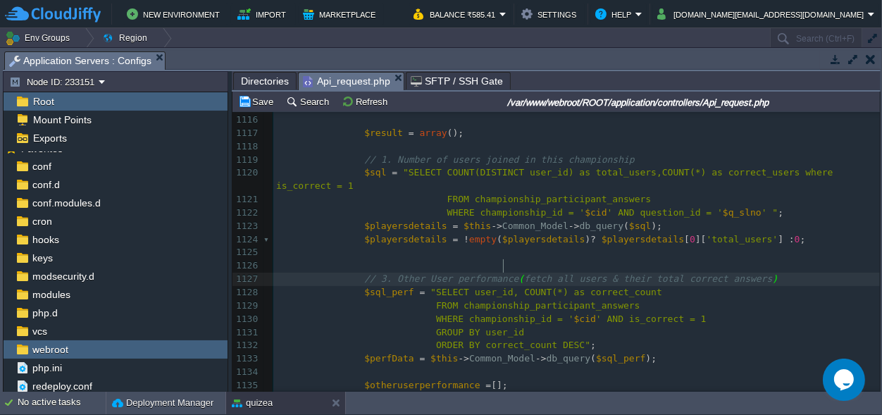
scroll to position [0, 0]
type textarea "// 3. Other User performance"
drag, startPoint x: 499, startPoint y: 266, endPoint x: 381, endPoint y: 266, distance: 117.6
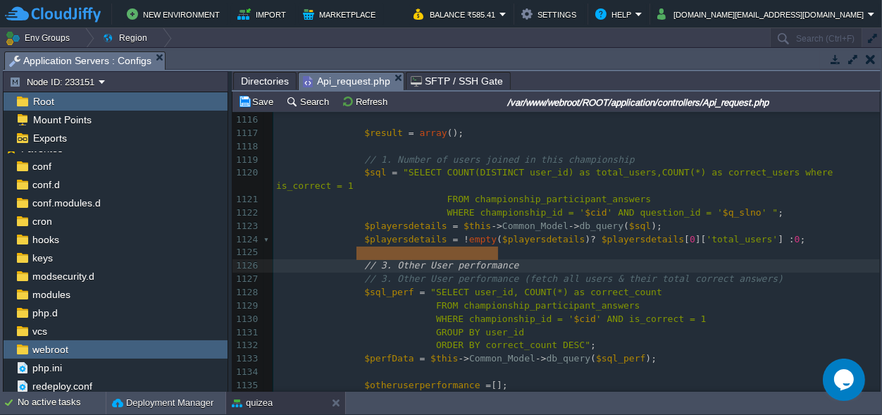
scroll to position [0, 141]
click at [375, 260] on span "// 3. Other User performance" at bounding box center [441, 265] width 154 height 11
type textarea "// 3. Other User performance"
type textarea "2"
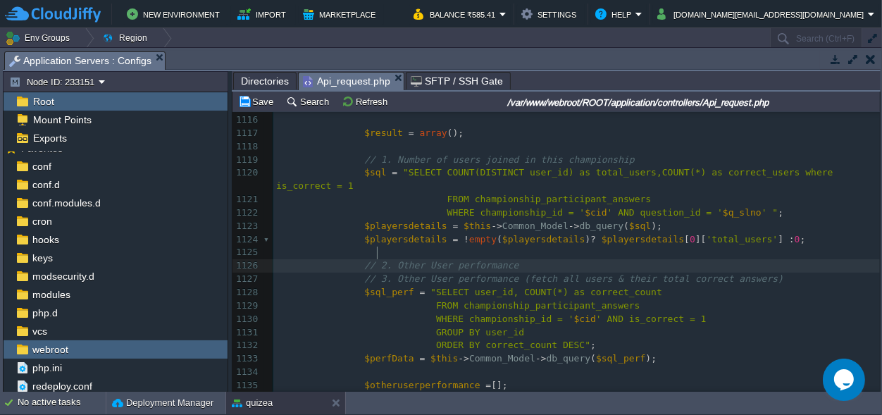
click at [404, 260] on span "// 2. Other User performance" at bounding box center [441, 265] width 154 height 11
type textarea "own"
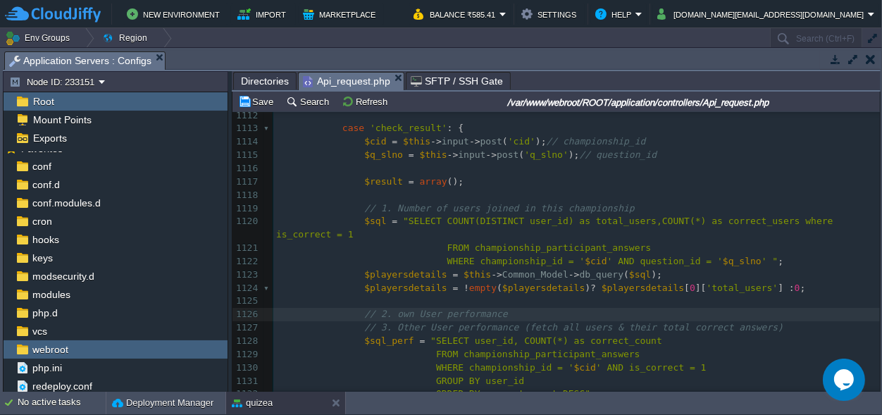
scroll to position [15237, 0]
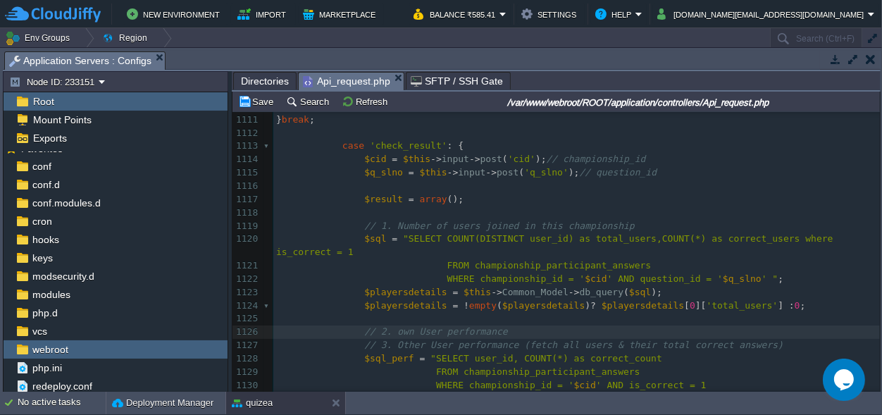
click at [419, 319] on div "xxxxxxxxxx 1100 'selected_option' => $sel_opt , 1101 'is_correct' => $is_correc…" at bounding box center [576, 313] width 607 height 690
type textarea "User"
click at [390, 326] on span "// 2. own performance" at bounding box center [422, 331] width 116 height 11
type textarea "O"
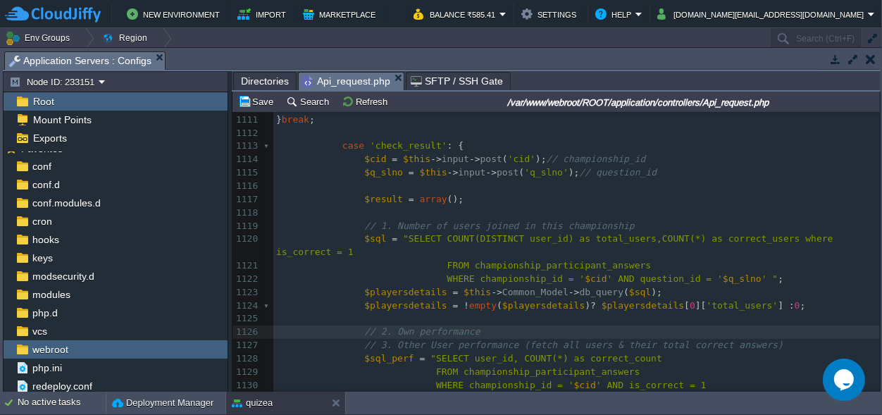
click at [492, 325] on pre "// 2. Own performance" at bounding box center [576, 331] width 607 height 13
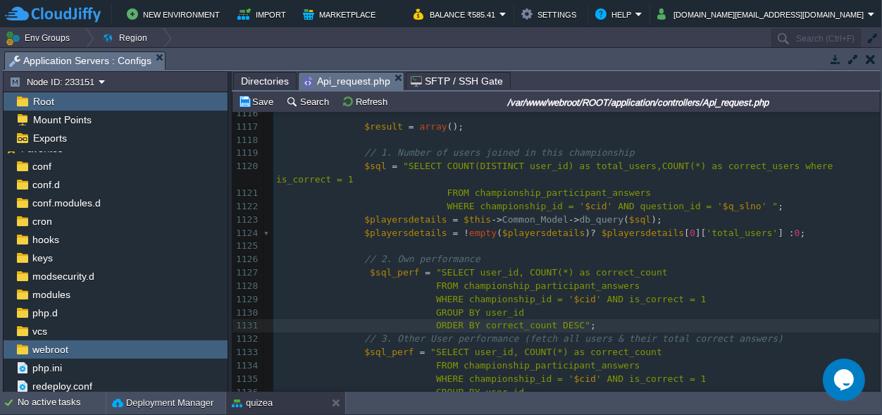
scroll to position [15369, 0]
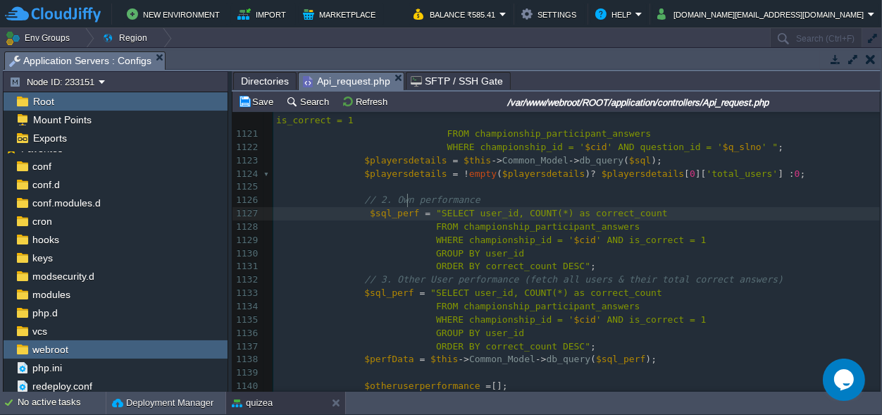
click at [406, 208] on span "$sql_perf" at bounding box center [394, 213] width 49 height 11
click at [463, 201] on div "xxxxxxxxxx 1099 'question_id' => $q_slno , 1100 'selected_option' => $sel_opt ,…" at bounding box center [576, 207] width 607 height 770
type textarea "user_id"
type textarea ","
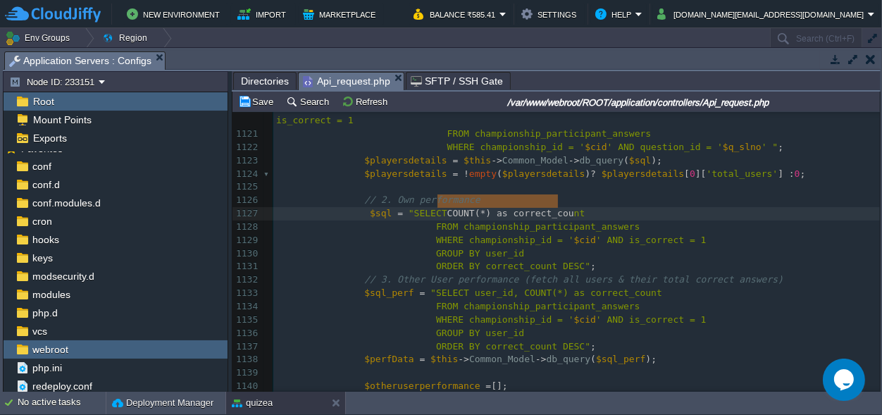
scroll to position [0, 130]
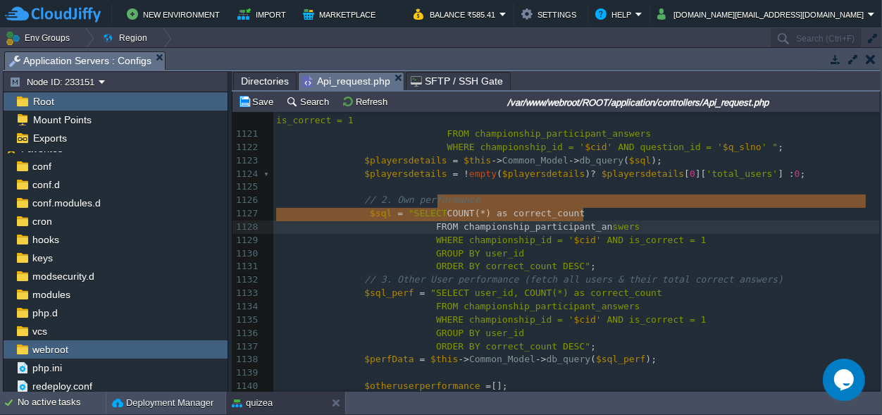
type textarea "COUNT(*) as correct_count FROM championship_participant_answers"
drag, startPoint x: 437, startPoint y: 198, endPoint x: 586, endPoint y: 216, distance: 150.4
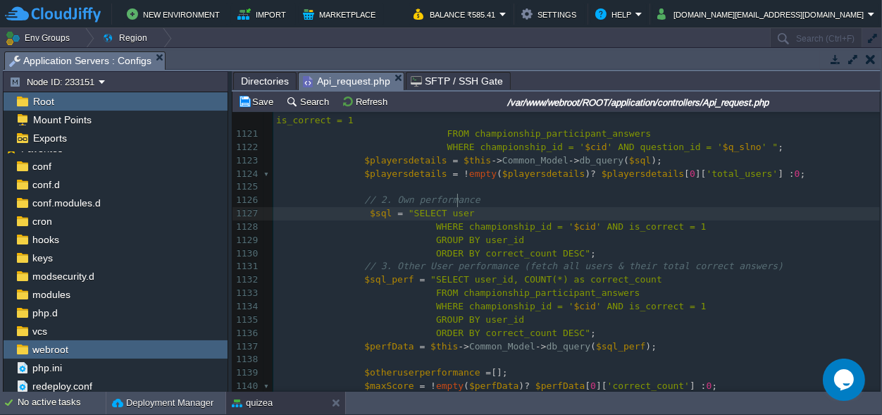
scroll to position [0, 20]
type textarea "user_id"
click at [452, 208] on span ""SELECT user_id" at bounding box center [450, 213] width 82 height 11
type textarea "user_id"
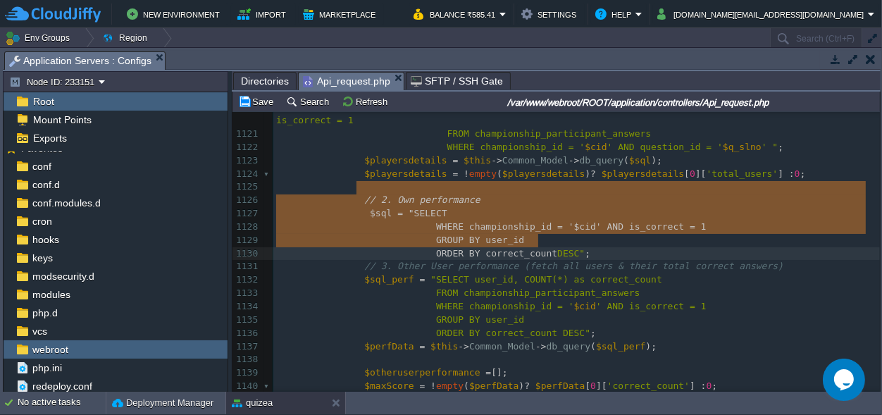
scroll to position [44, 292]
type textarea "// 2. Own performance $sql = "SELECT WHERE championship_id = '$cid' AND is_corr…"
drag, startPoint x: 354, startPoint y: 186, endPoint x: 542, endPoint y: 238, distance: 195.2
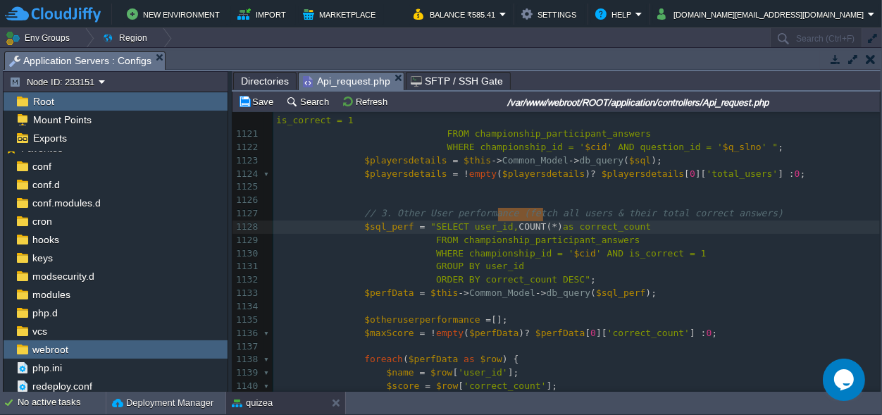
scroll to position [0, 40]
drag, startPoint x: 542, startPoint y: 211, endPoint x: 500, endPoint y: 209, distance: 42.4
type textarea "COUNT(*)"
type textarea "COUNT(*) as correct_count"
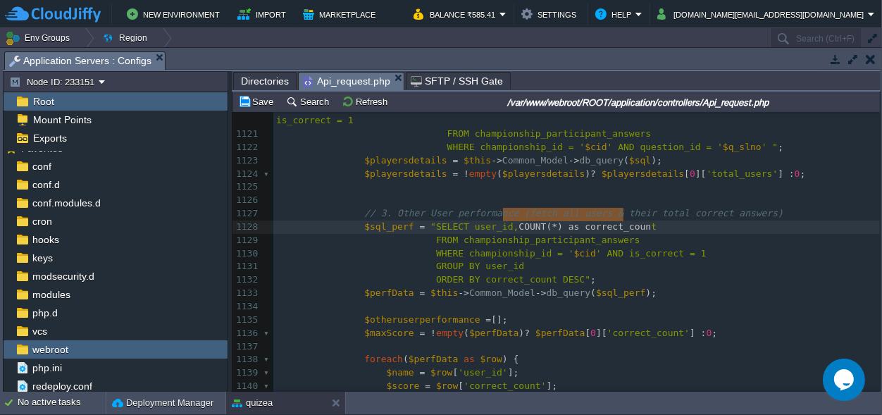
scroll to position [0, 125]
drag, startPoint x: 502, startPoint y: 213, endPoint x: 632, endPoint y: 214, distance: 130.3
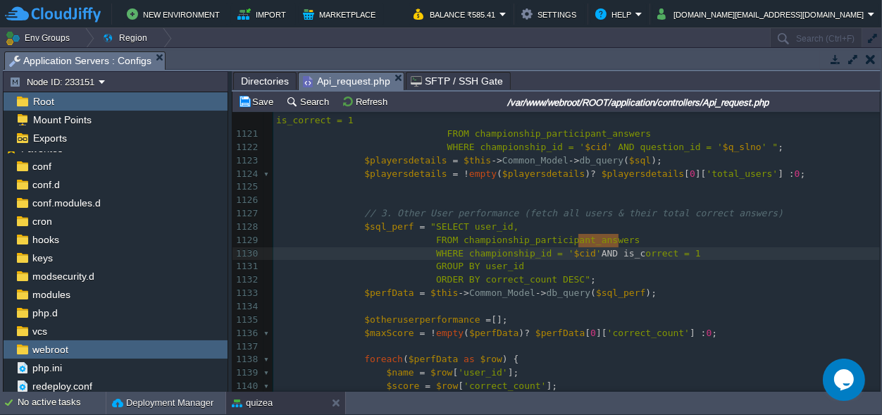
scroll to position [0, 90]
type textarea "AND is_correct = 1"
drag, startPoint x: 578, startPoint y: 241, endPoint x: 632, endPoint y: 240, distance: 54.3
type textarea "is_correct"
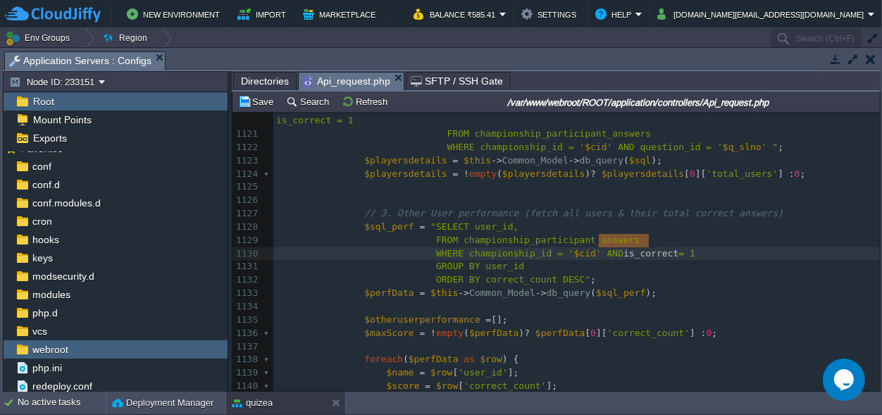
scroll to position [0, 0]
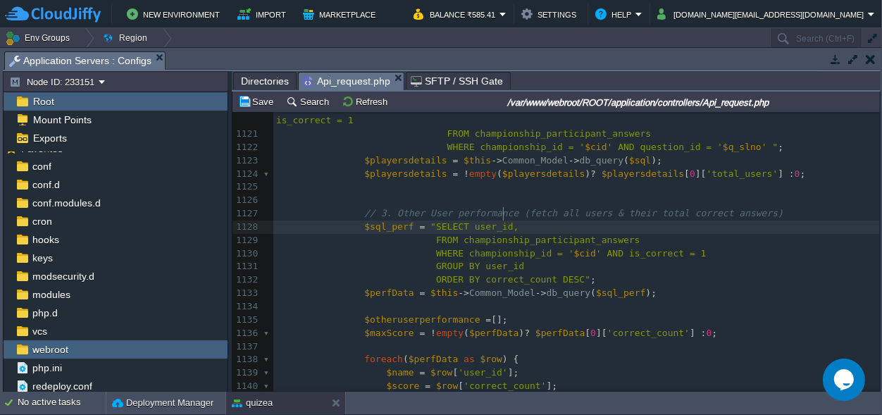
click at [509, 221] on pre "$sql_perf = "SELECT user_id," at bounding box center [576, 227] width 607 height 13
click at [502, 221] on span ""SELECT user_id, is_correct" at bounding box center [504, 226] width 149 height 11
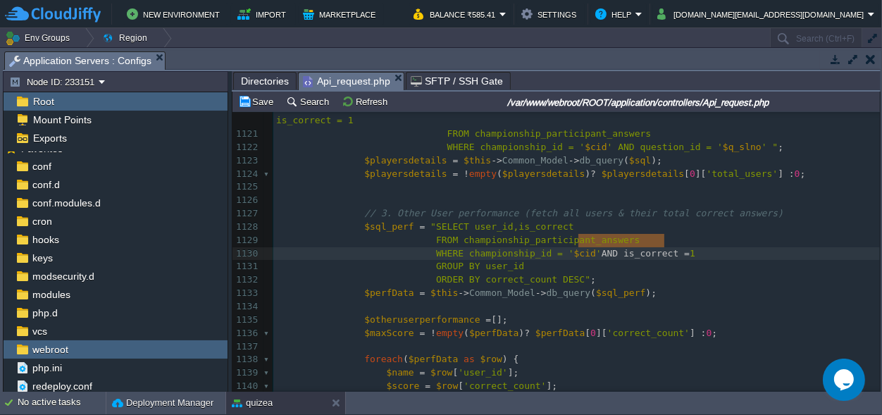
type textarea "AND is_correct = 1"
drag, startPoint x: 576, startPoint y: 239, endPoint x: 687, endPoint y: 239, distance: 110.6
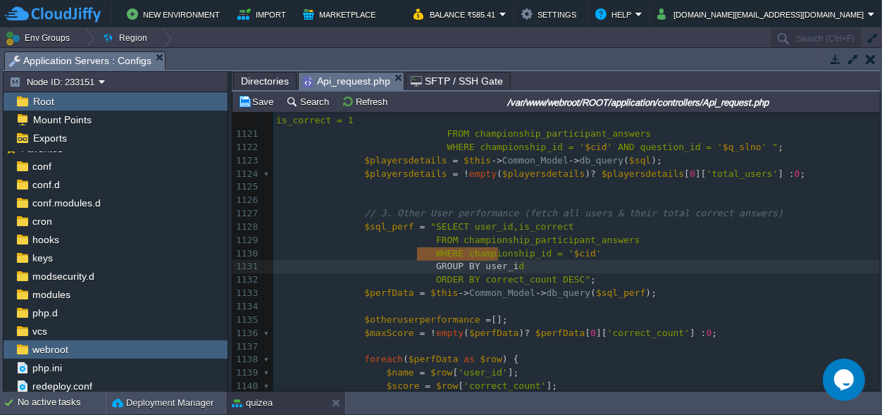
type textarea "GROUP BY user_id"
drag, startPoint x: 418, startPoint y: 254, endPoint x: 509, endPoint y: 254, distance: 90.9
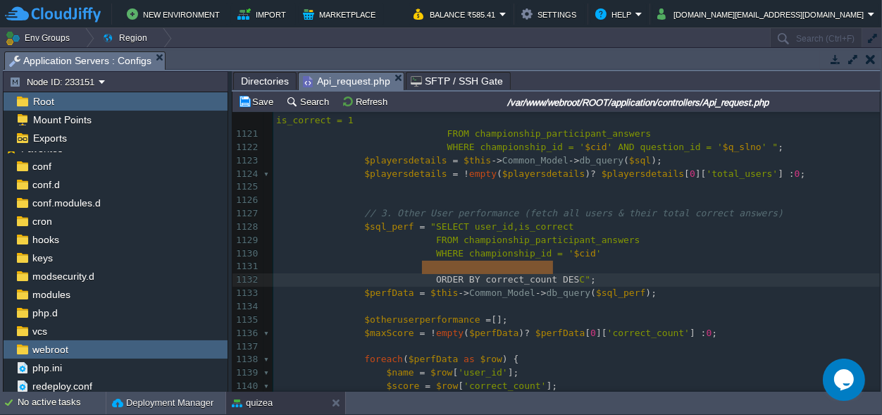
type textarea "ORDER BY correct_count DESC"
drag, startPoint x: 420, startPoint y: 268, endPoint x: 556, endPoint y: 261, distance: 136.1
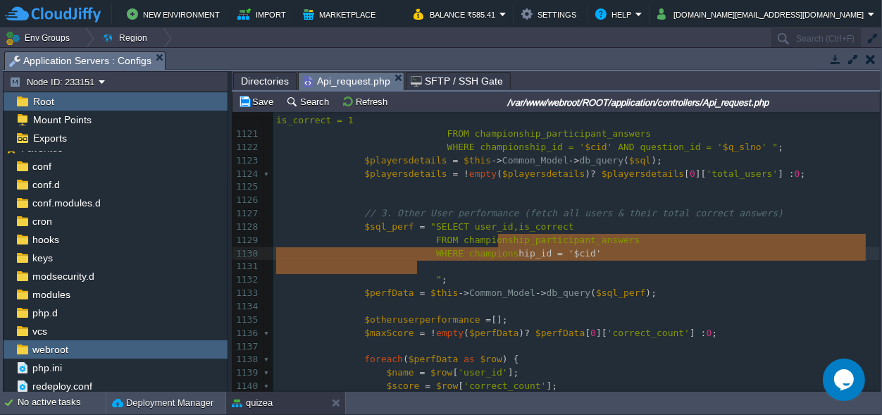
type textarea "'"
drag, startPoint x: 418, startPoint y: 263, endPoint x: 572, endPoint y: 244, distance: 155.5
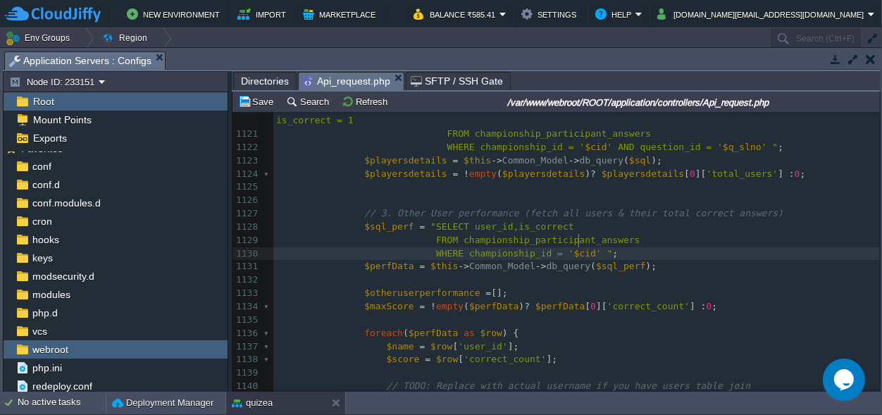
scroll to position [15305, 0]
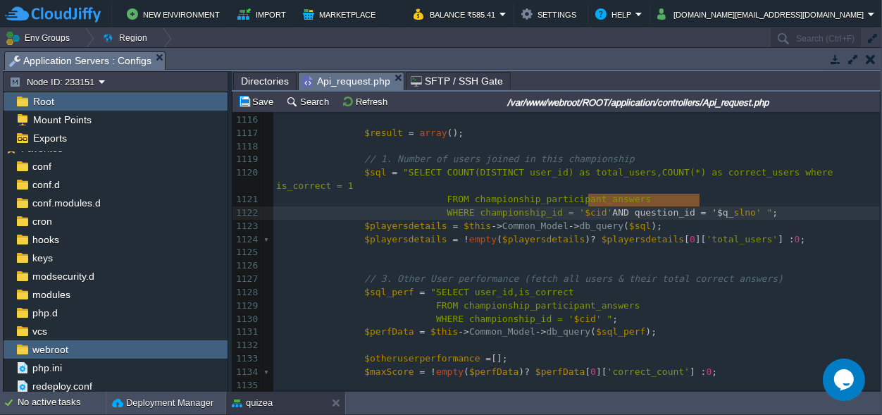
type textarea "AND question_id = '$q_slno'"
drag, startPoint x: 586, startPoint y: 200, endPoint x: 724, endPoint y: 200, distance: 138.1
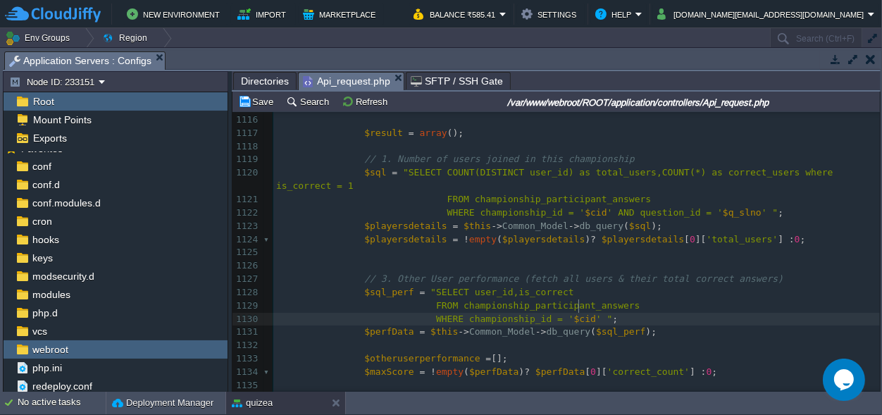
scroll to position [0, 0]
click at [596, 313] on span "' "" at bounding box center [604, 318] width 16 height 11
click at [614, 299] on pre "FROM championship_participant_answers" at bounding box center [576, 305] width 607 height 13
type textarea "with"
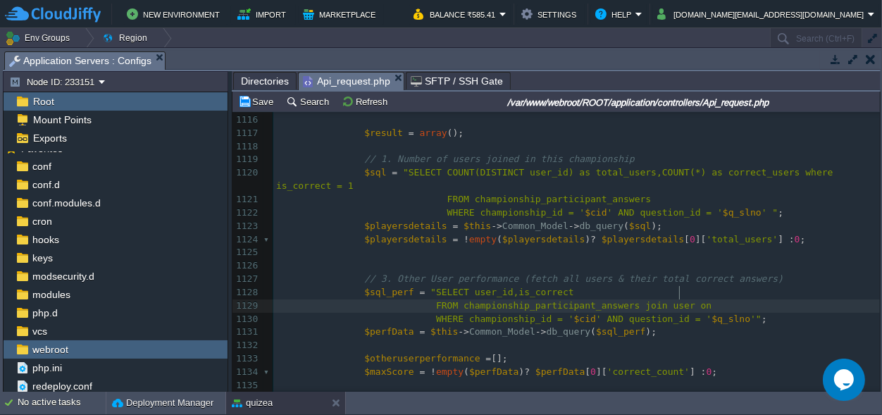
scroll to position [0, 70]
type textarea "join user on u."
type textarea "u"
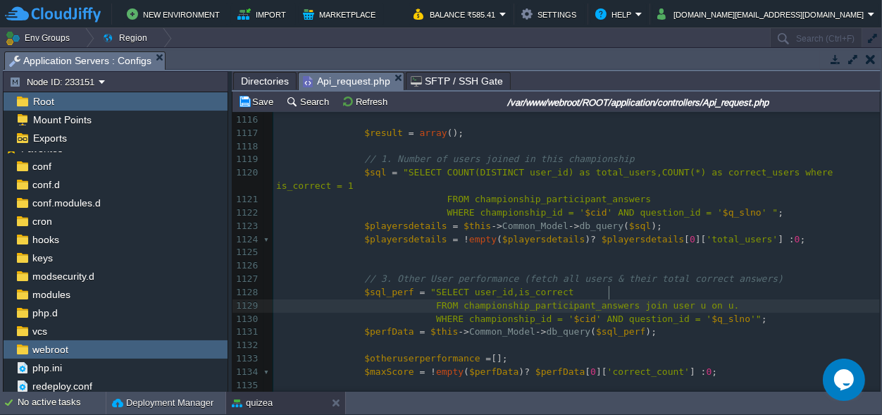
click at [609, 291] on div "xxxxxxxxxx 1099 'question_id' => $q_slno , 1100 'selected_option' => $sel_opt ,…" at bounding box center [576, 240] width 607 height 704
type textarea "c"
click at [714, 291] on div "xxxxxxxxxx 1099 'question_id' => $q_slno , 1100 'selected_option' => $sel_opt ,…" at bounding box center [576, 240] width 607 height 704
type textarea "user_i"
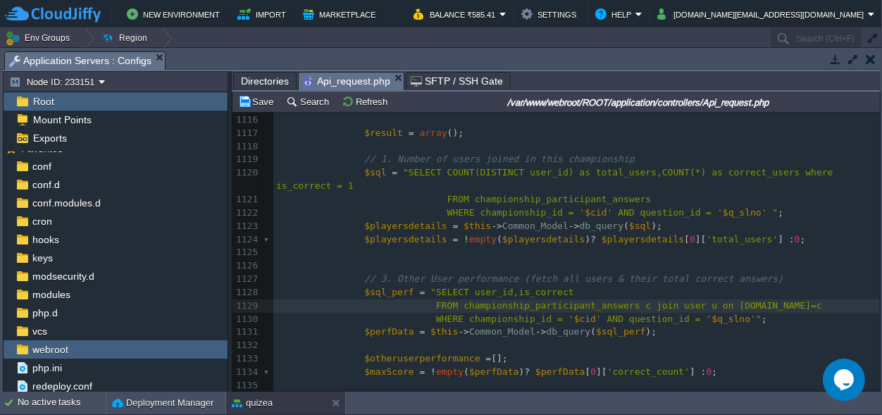
scroll to position [0, 25]
type textarea "id=c."
click at [376, 9] on td "New Environment Import Marketplace" at bounding box center [201, 14] width 392 height 21
click at [737, 297] on div "xxxxxxxxxx 1099 'question_id' => $q_slno , 1100 'selected_option' => $sel_opt ,…" at bounding box center [576, 240] width 607 height 704
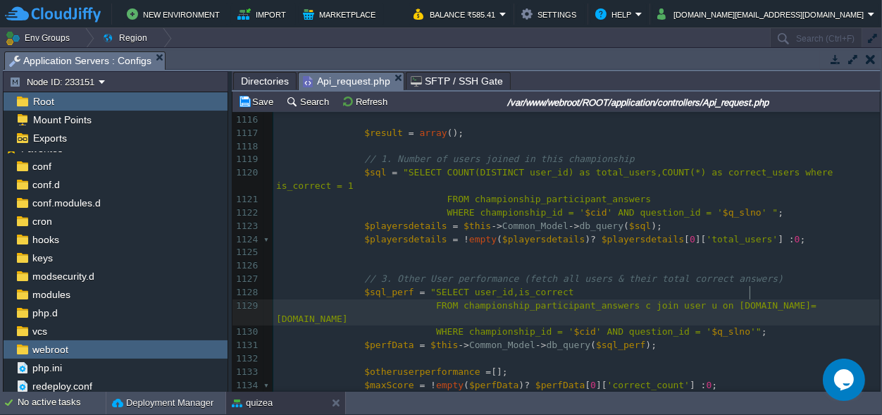
scroll to position [0, 20]
type textarea "user_id"
click at [668, 300] on span "FROM championship_participant_answers c join user u on [DOMAIN_NAME]=[DOMAIN_NA…" at bounding box center [546, 312] width 540 height 24
type textarea "s"
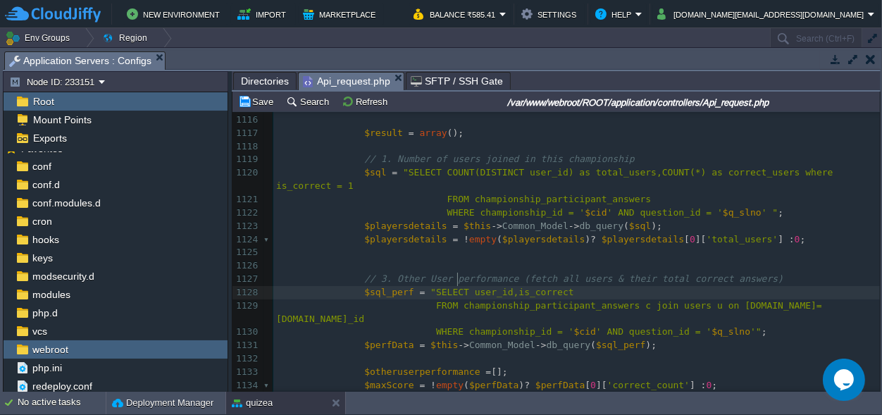
click at [459, 280] on div "xxxxxxxxxx 1099 'question_id' => $q_slno , 1100 'selected_option' => $sel_opt ,…" at bounding box center [576, 246] width 607 height 717
type textarea "c."
click at [507, 287] on span ""SELECT c.user_id,is_correct" at bounding box center [507, 292] width 154 height 11
type textarea "c."
click at [583, 286] on pre "$sql_perf = "SELECT c.user_id,[DOMAIN_NAME]_correct" at bounding box center [576, 292] width 607 height 13
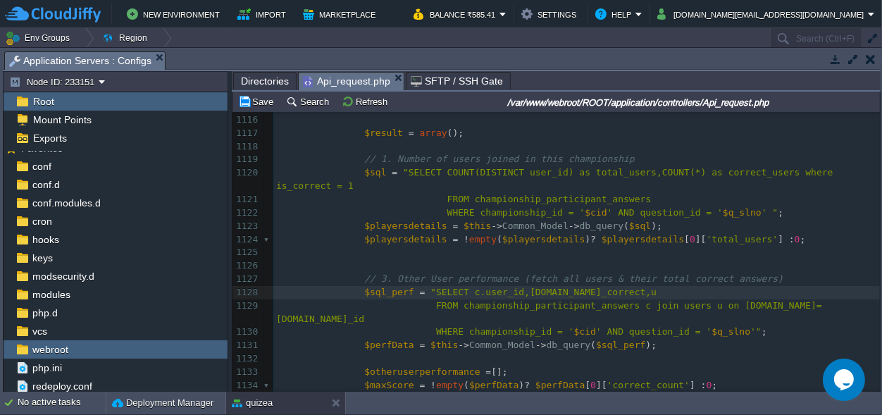
scroll to position [0, 15]
type textarea ",u."
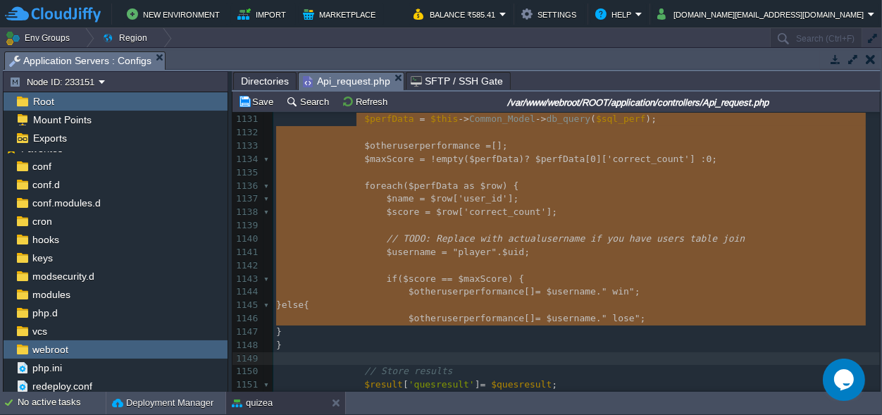
scroll to position [15530, 0]
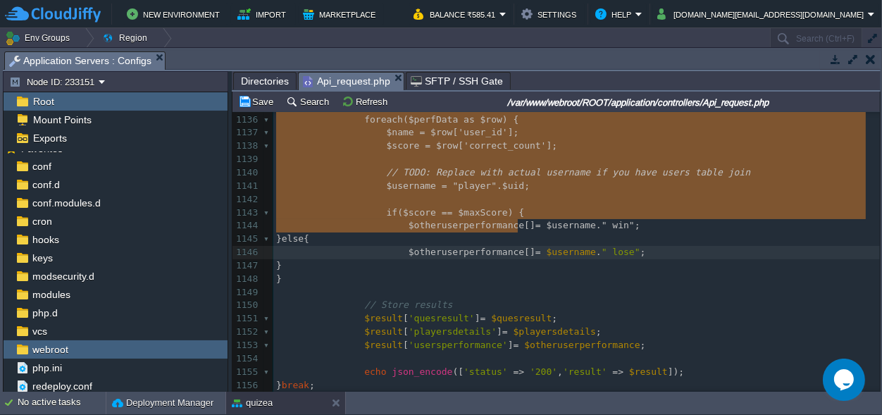
type textarea "$otheruserperformance = []; $maxScore = !empty($perfData) ? $perfData[0]['corre…"
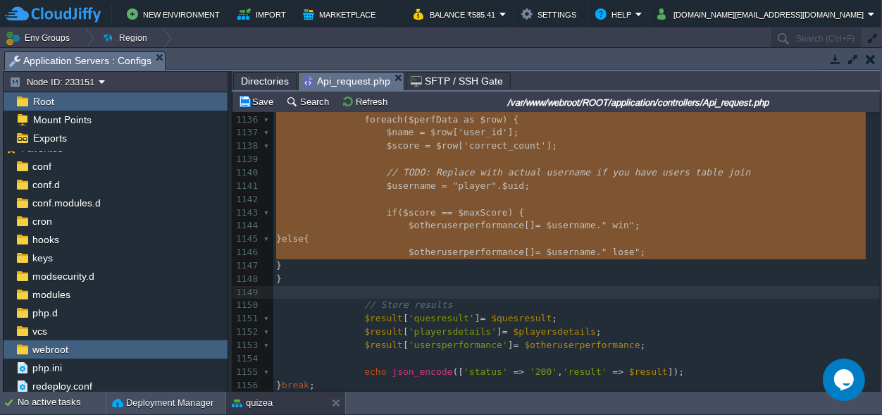
drag, startPoint x: 357, startPoint y: 216, endPoint x: 514, endPoint y: 260, distance: 162.6
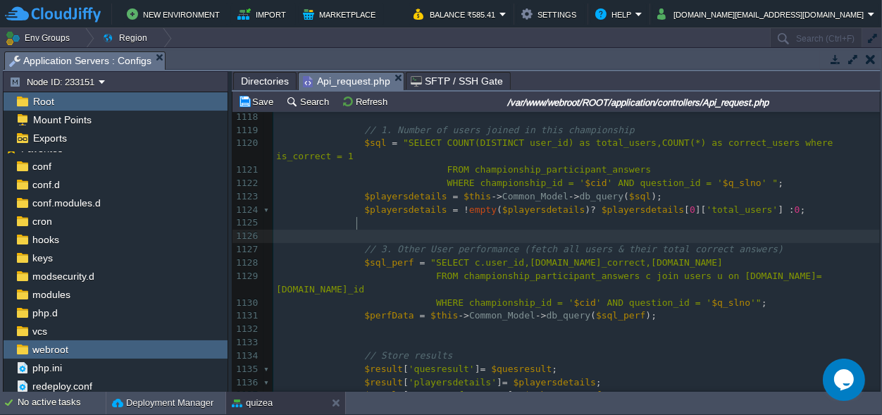
click at [375, 243] on pre "// 3. Other User performance (fetch all users & their total correct answers)" at bounding box center [576, 249] width 607 height 13
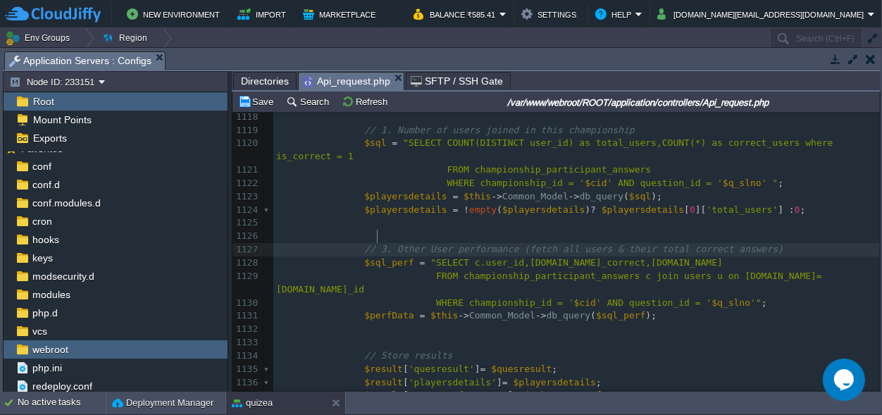
click at [375, 244] on span "// 3. Other User performance (fetch all users & their total correct answers)" at bounding box center [573, 249] width 419 height 11
type textarea "2"
click at [361, 323] on pre "​" at bounding box center [576, 329] width 607 height 13
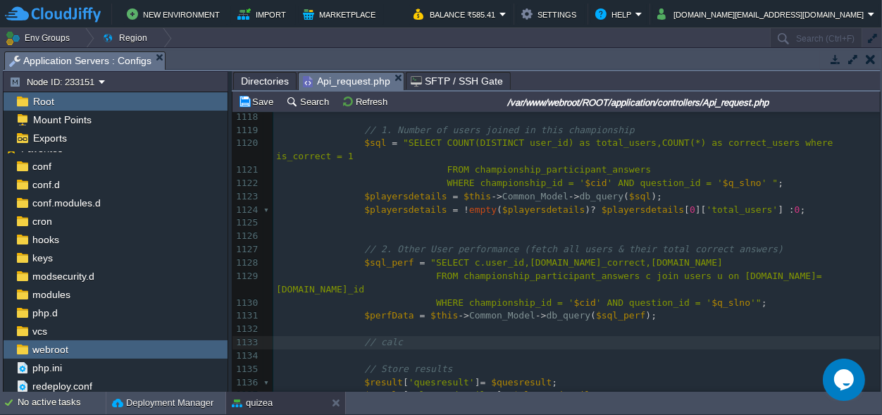
type textarea "// calcu"
click at [596, 142] on span ""SELECT COUNT(DISTINCT user_id) as total_users,COUNT(*) as correct_users where …" at bounding box center [560, 149] width 568 height 24
type textarea "total_users"
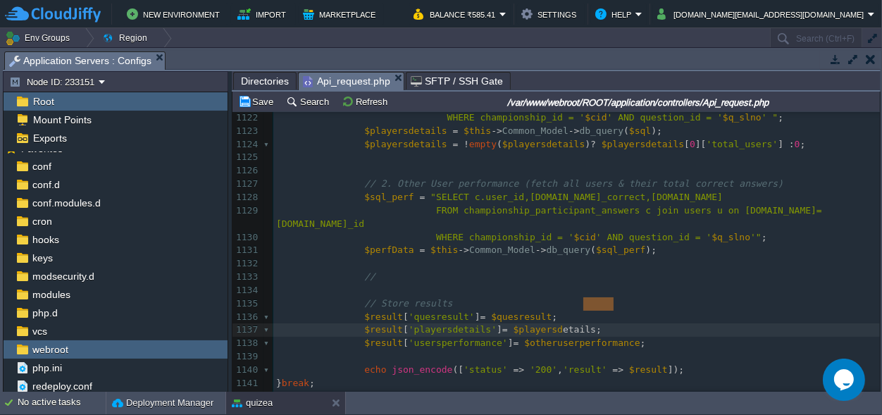
scroll to position [0, 40]
type textarea "details"
drag, startPoint x: 613, startPoint y: 302, endPoint x: 579, endPoint y: 304, distance: 33.9
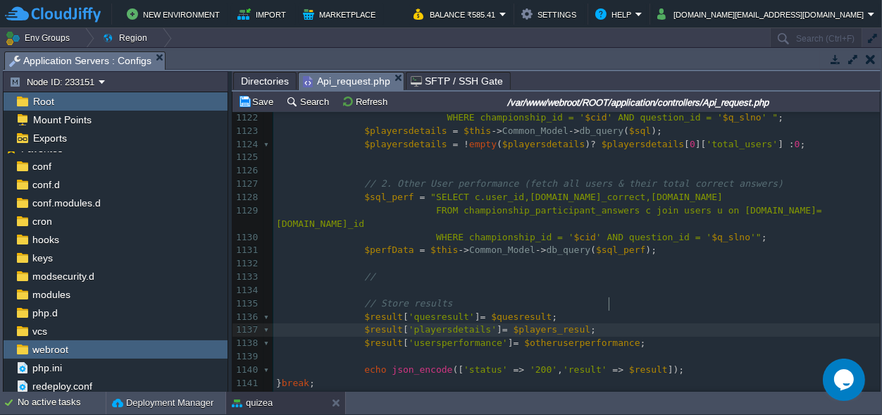
type textarea "_result"
click at [569, 301] on div "xxxxxxxxxx 1100 'selected_option' => $sel_opt , 1101 'is_correct' => $is_correc…" at bounding box center [576, 251] width 607 height 890
type textarea "$players_result"
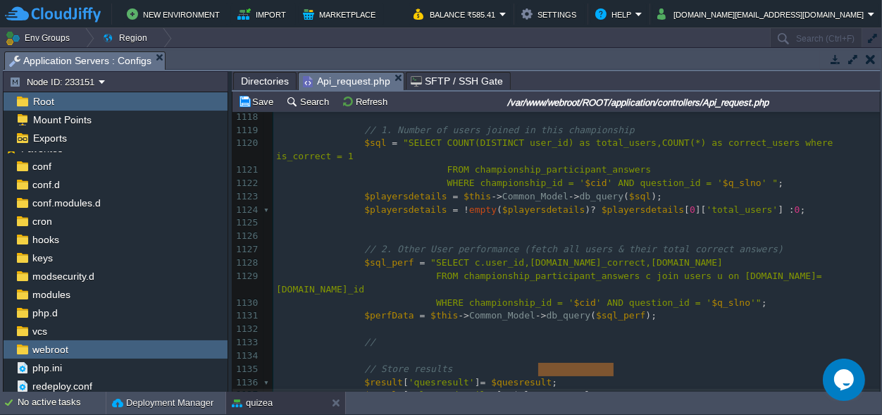
click at [579, 355] on div "xxxxxxxxxx 1100 'selected_option' => $sel_opt , 1101 'is_correct' => $is_correc…" at bounding box center [576, 317] width 607 height 890
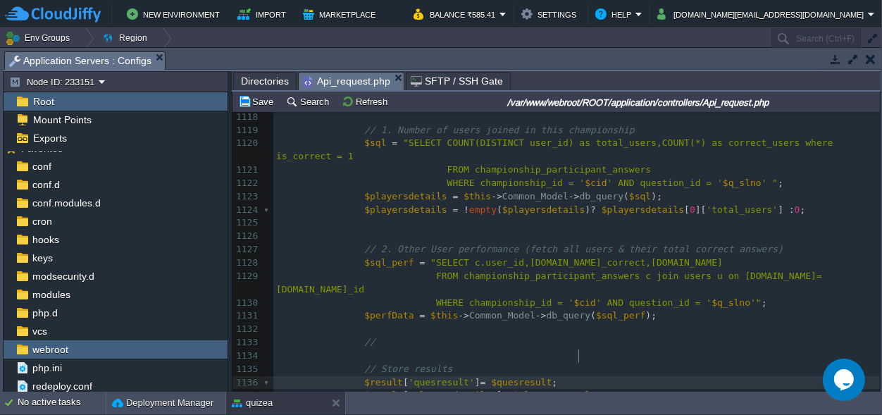
type textarea "$quesresult"
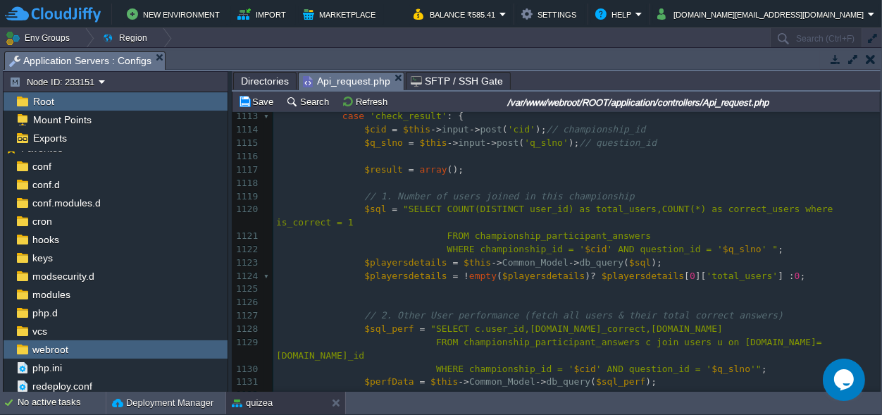
click at [397, 264] on div "xxxxxxxxxx 1100 'selected_option' => $sel_opt , 1101 'is_correct' => $is_correc…" at bounding box center [576, 383] width 607 height 890
type textarea "$playersdetails"
click at [398, 249] on div "xxxxxxxxxx 1100 'selected_option' => $sel_opt , 1101 'is_correct' => $is_correc…" at bounding box center [576, 243] width 607 height 611
type textarea "$playersdetails"
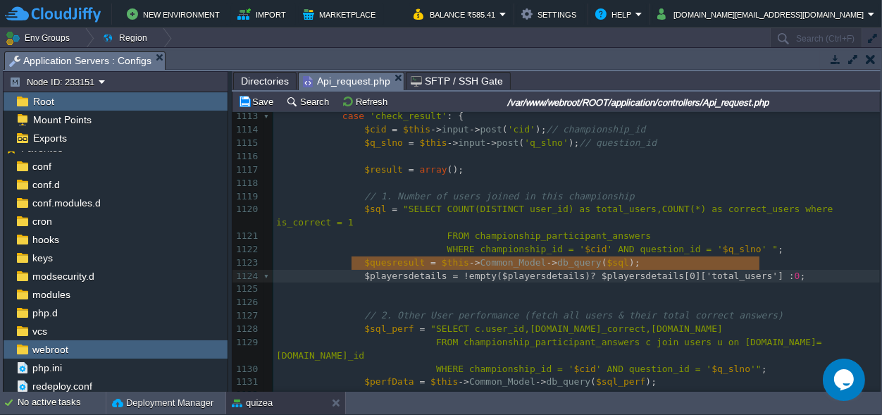
type textarea "$playersdetails = !empty($playersdetails) ? $playersdetails[0]['total_users'] :…"
drag, startPoint x: 353, startPoint y: 264, endPoint x: 774, endPoint y: 266, distance: 421.3
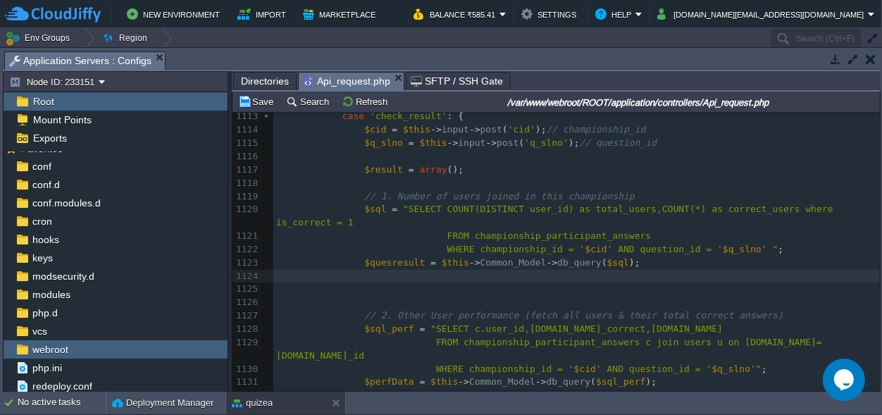
scroll to position [15465, 0]
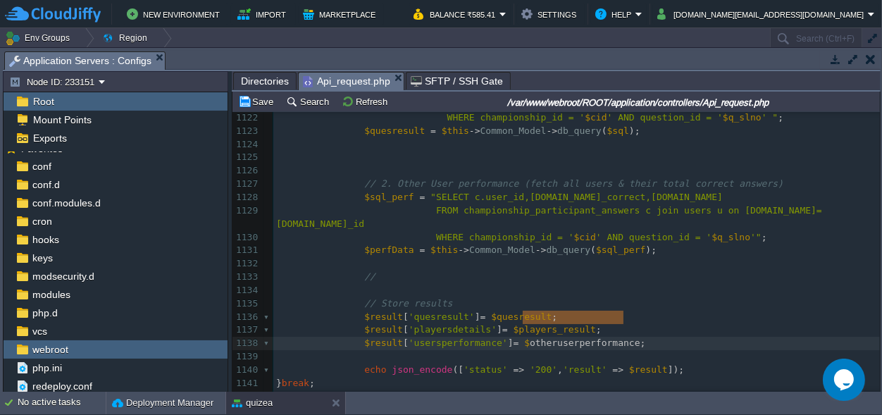
drag, startPoint x: 623, startPoint y: 316, endPoint x: 524, endPoint y: 314, distance: 98.6
type textarea "massages"
click at [468, 315] on div "xxxxxxxxxx 1100 'selected_option' => $sel_opt , 1101 'is_correct' => $is_correc…" at bounding box center [576, 210] width 607 height 809
click at [536, 337] on span "$massages" at bounding box center [548, 342] width 49 height 11
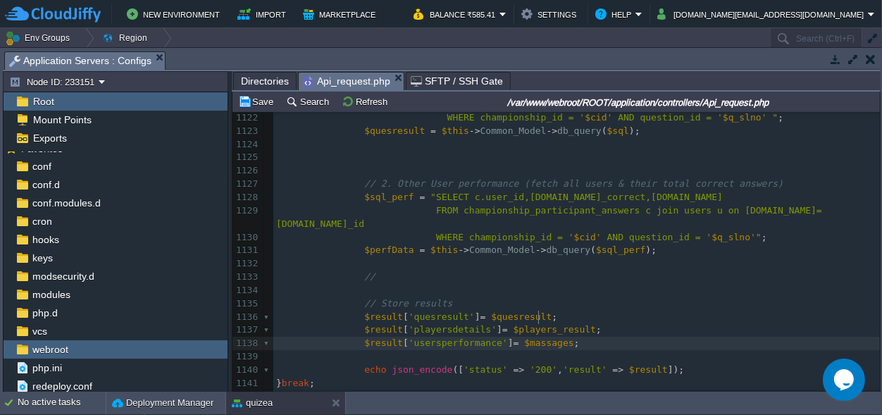
type textarea "$massages"
type textarea "usersperformance"
paste textarea
click at [406, 337] on pre "$result [ '$massages' ] = $massages ;" at bounding box center [576, 343] width 607 height 13
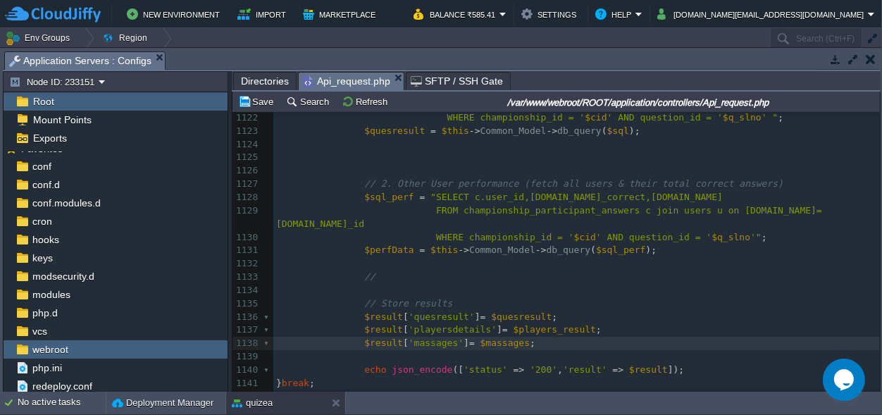
click at [378, 271] on pre "//" at bounding box center [576, 277] width 607 height 13
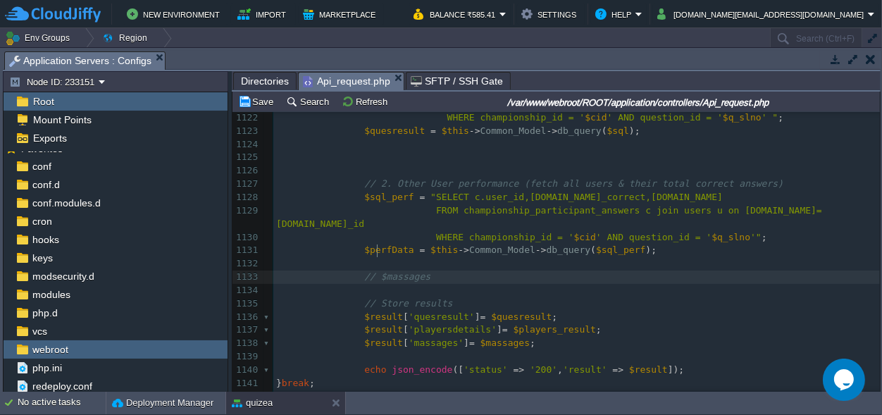
click at [376, 271] on span "// $massages" at bounding box center [397, 276] width 66 height 11
click at [426, 271] on pre "// massages" at bounding box center [576, 277] width 607 height 13
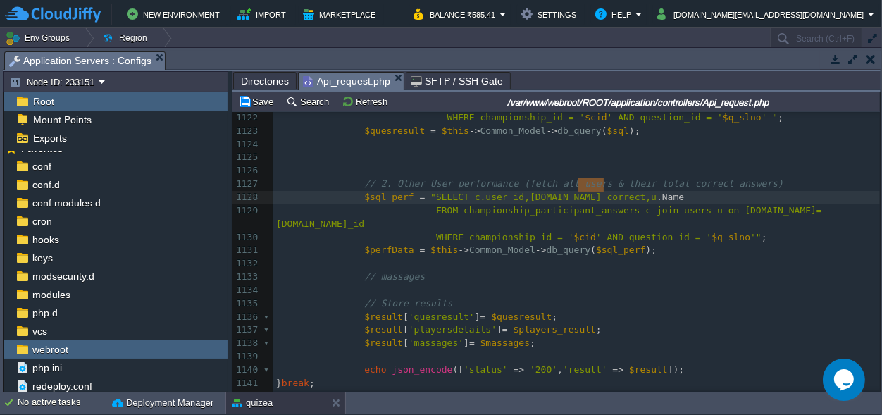
type textarea "[DOMAIN_NAME]"
drag, startPoint x: 606, startPoint y: 184, endPoint x: 576, endPoint y: 184, distance: 30.3
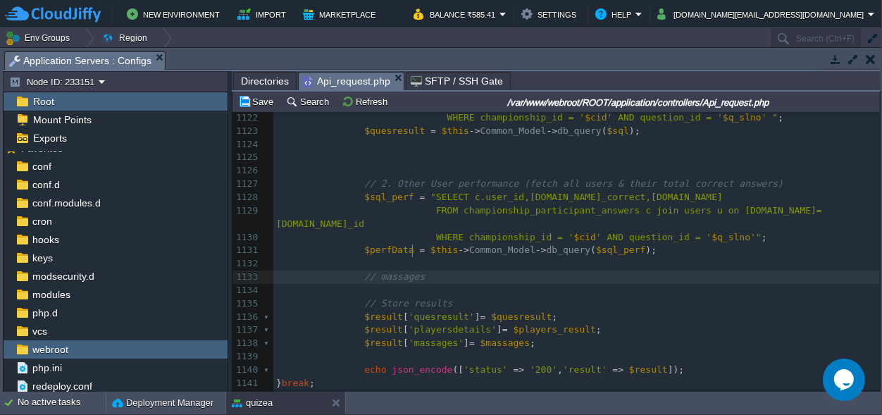
scroll to position [0, 0]
click at [454, 271] on pre "// massages" at bounding box center [576, 277] width 607 height 13
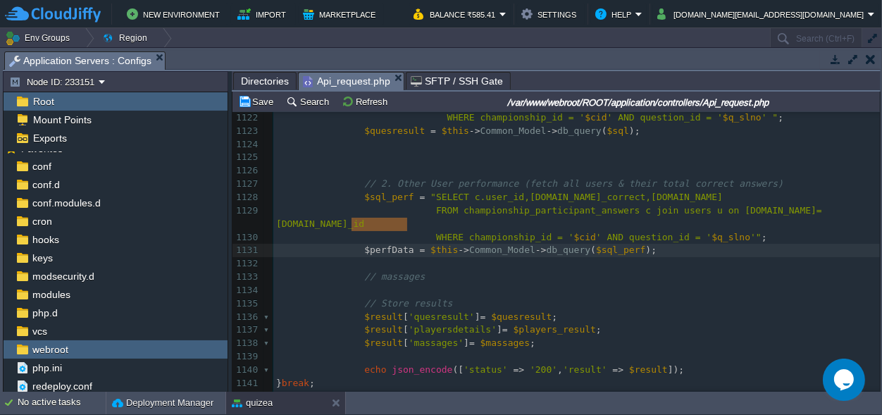
type textarea "$perfData"
drag, startPoint x: 404, startPoint y: 221, endPoint x: 357, endPoint y: 221, distance: 47.2
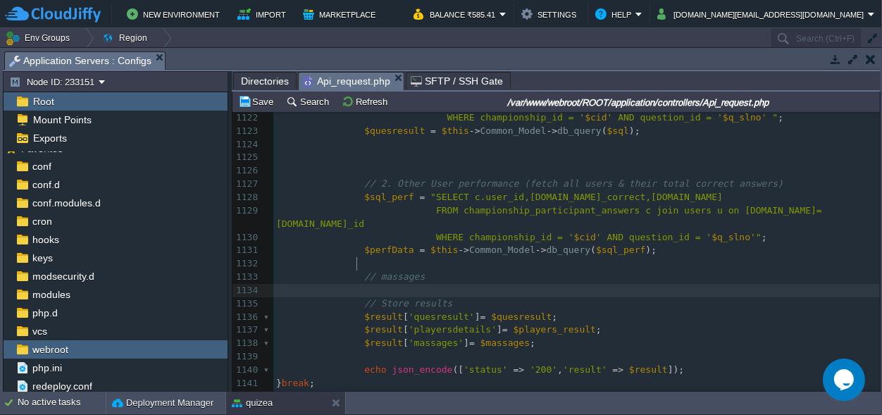
click at [371, 284] on pre at bounding box center [576, 290] width 607 height 13
paste textarea "["
type textarea "[["
type textarea "]"
type textarea "$i"
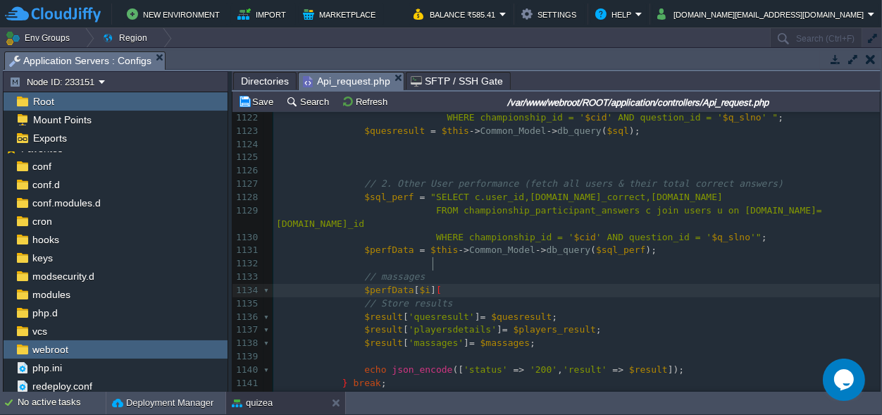
type textarea "[]"
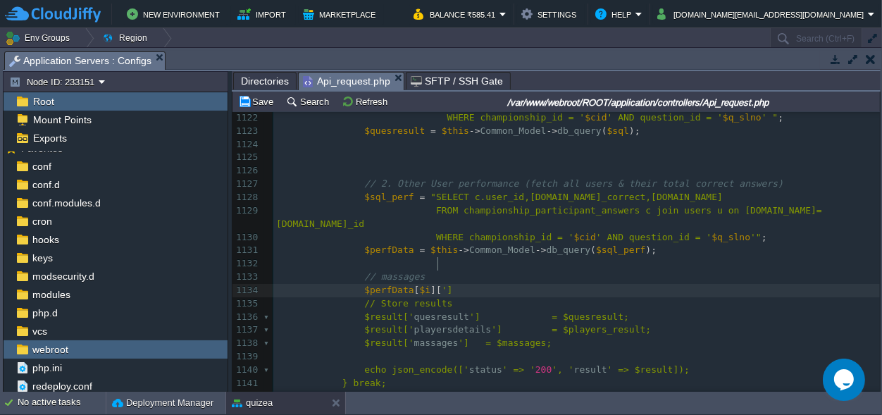
type textarea "''"
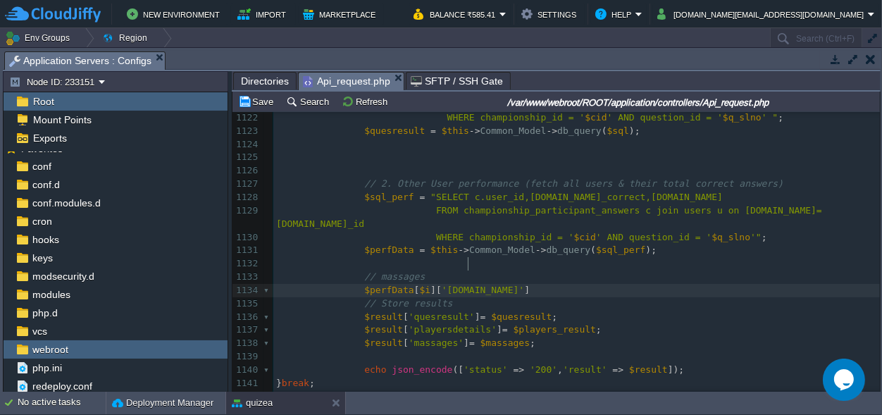
click at [445, 266] on div "xxxxxxxxxx 1100 'selected_option' => $sel_opt , 1101 'is_correct' => $is_correc…" at bounding box center [576, 210] width 607 height 809
click at [447, 264] on div "xxxxxxxxxx 1100 'selected_option' => $sel_opt , 1101 'is_correct' => $is_correc…" at bounding box center [576, 210] width 607 height 809
type textarea "is win"
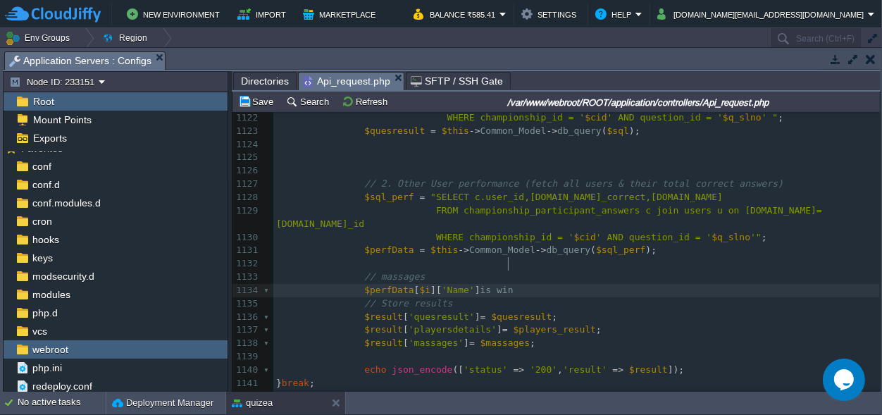
click at [475, 285] on span "]" at bounding box center [478, 290] width 6 height 11
type textarea """
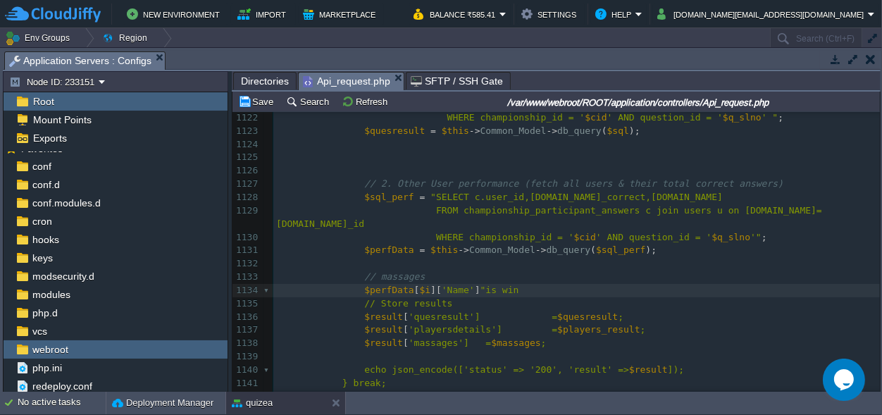
click at [511, 285] on span ""is win" at bounding box center [499, 290] width 39 height 11
type textarea "";"
click at [475, 285] on span "]" at bounding box center [478, 290] width 6 height 11
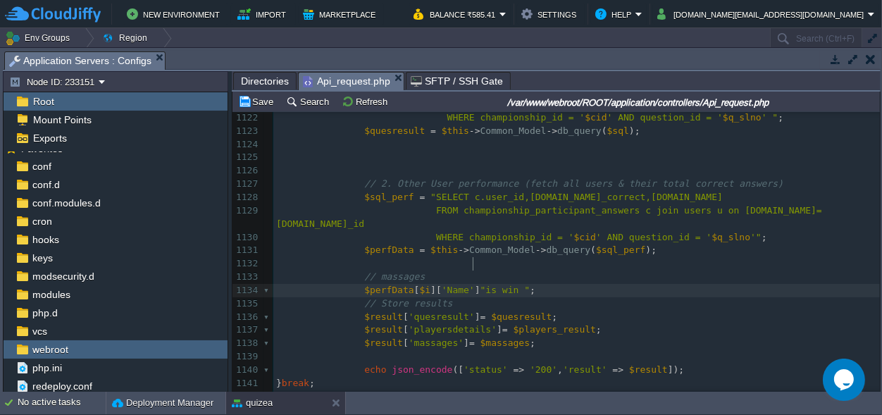
type textarea "."
type textarea "$perfData [$i]['Name']"
drag, startPoint x: 466, startPoint y: 261, endPoint x: 363, endPoint y: 265, distance: 103.6
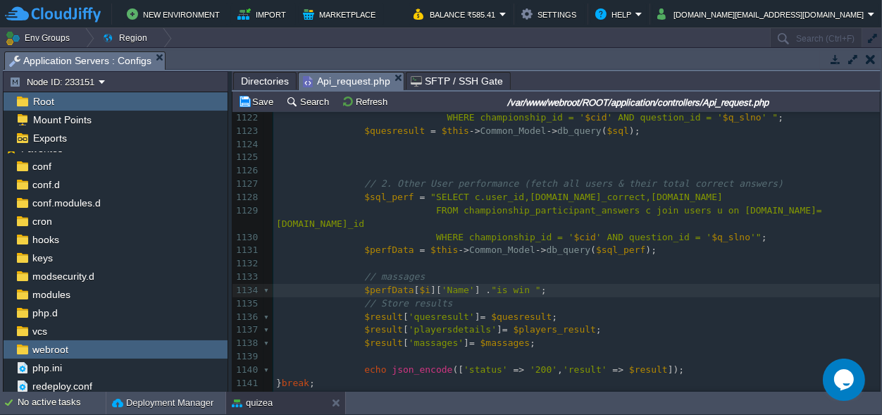
paste textarea "?"
type textarea "?"
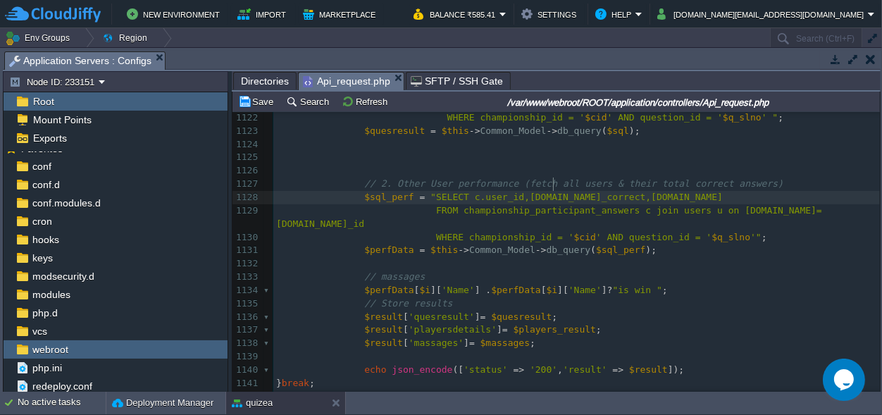
click at [554, 182] on div "xxxxxxxxxx 1100 'selected_option' => $sel_opt , 1101 'is_correct' => $is_correc…" at bounding box center [576, 210] width 607 height 809
type textarea "is_correct"
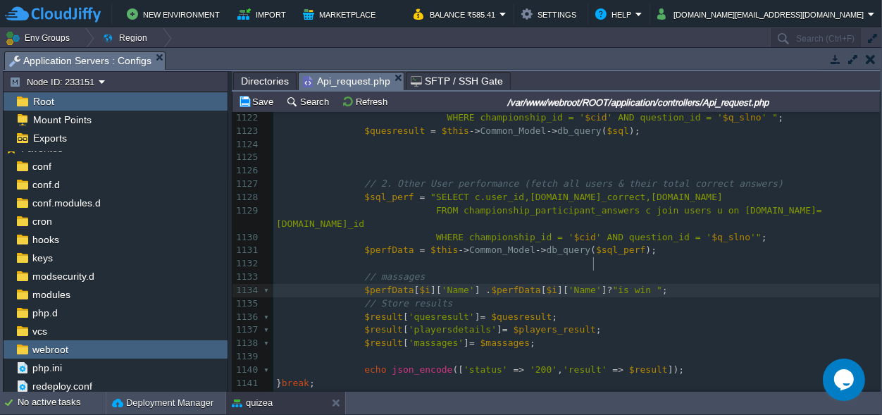
click at [607, 285] on span "?" at bounding box center [610, 290] width 6 height 11
type textarea ".("
type textarea ")"
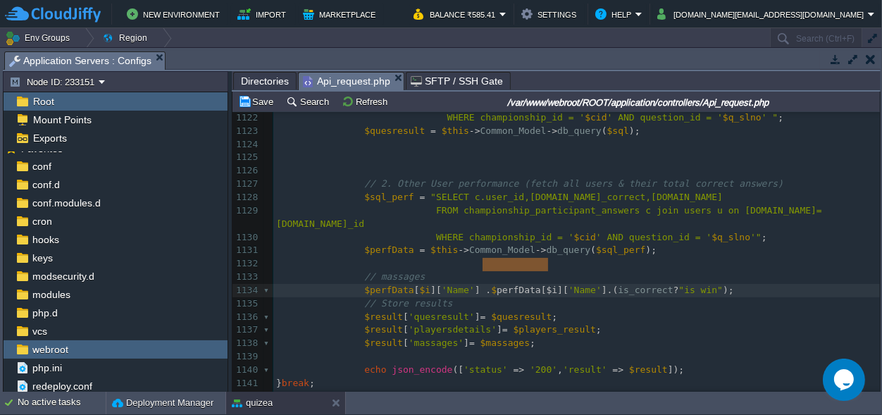
type textarea "$perfData [$i]"
drag, startPoint x: 547, startPoint y: 265, endPoint x: 480, endPoint y: 265, distance: 66.9
paste textarea "["
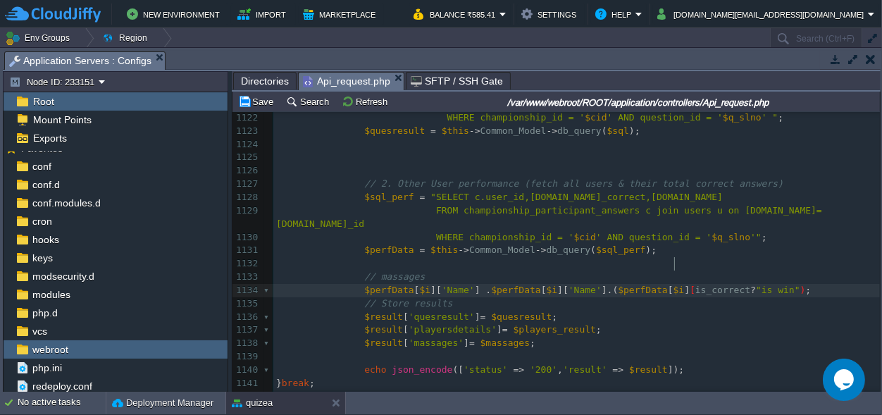
scroll to position [0, 5]
type textarea "['"
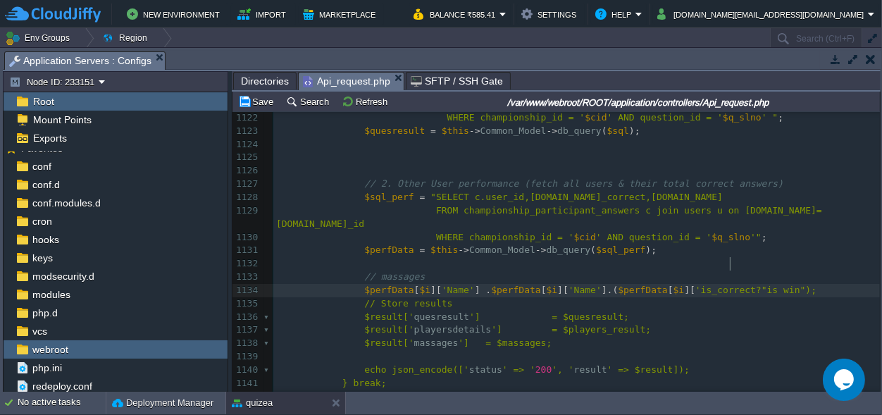
scroll to position [0, 0]
click at [729, 285] on span "'is_correct?"is win");" at bounding box center [755, 290] width 121 height 11
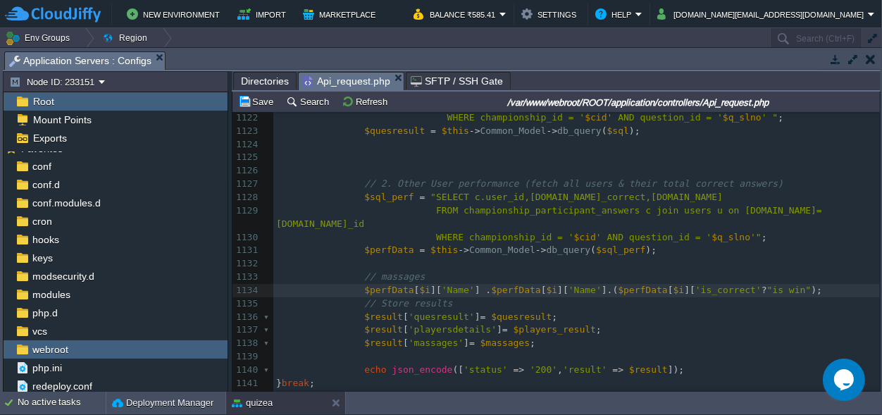
type textarea "']"
type textarea ":is lose""
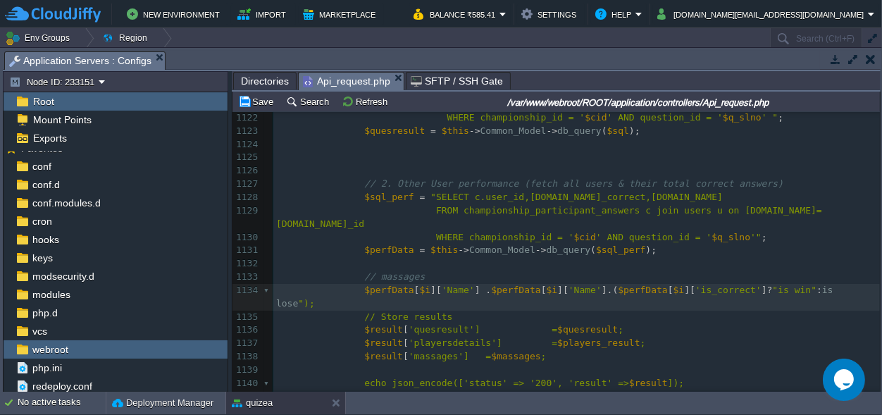
scroll to position [0, 0]
type textarea """
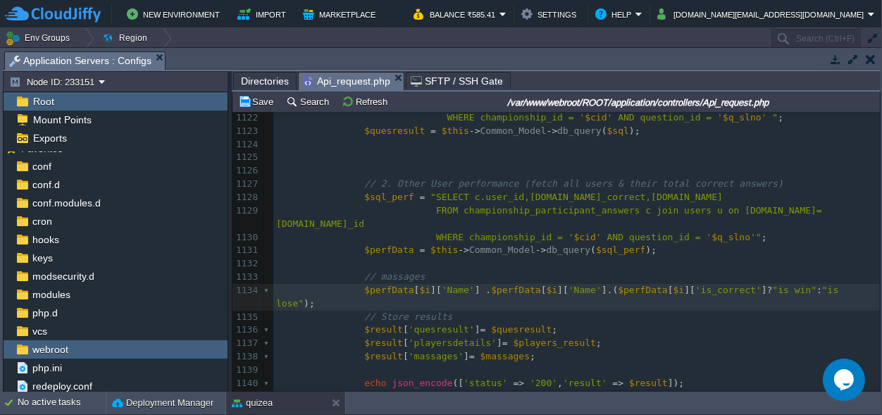
click at [438, 271] on pre "// massages" at bounding box center [576, 277] width 607 height 13
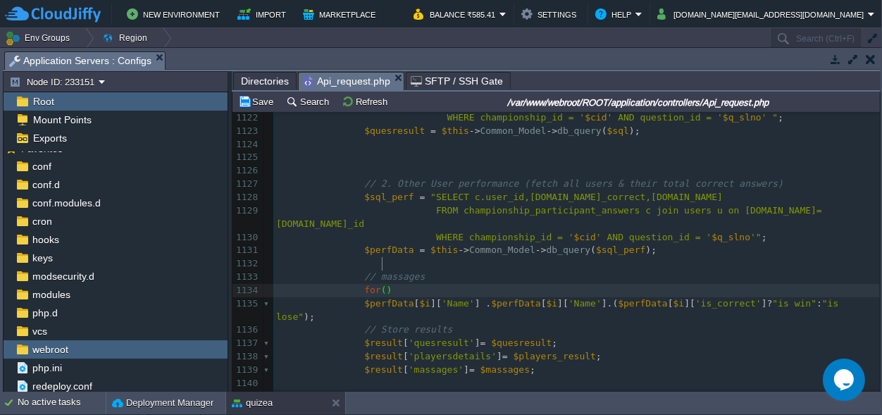
scroll to position [0, 25]
type textarea "for(){"
click at [850, 276] on div "xxxxxxxxxx 1100 'selected_option' => $sel_opt , 1101 'is_correct' => $is_correc…" at bounding box center [576, 224] width 607 height 836
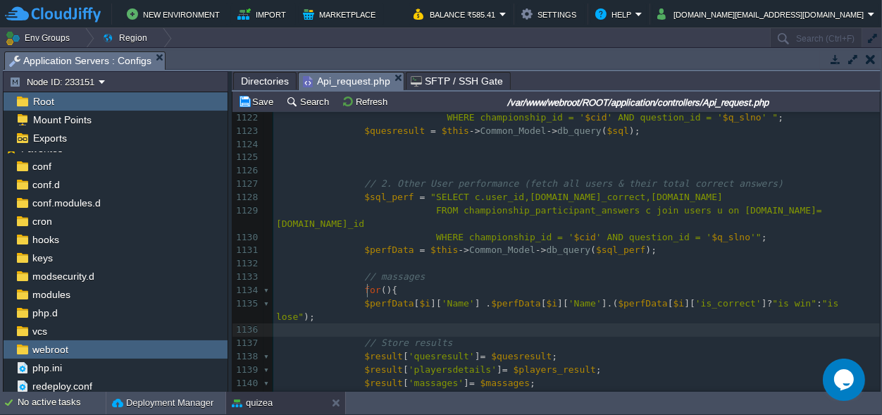
type textarea "}"
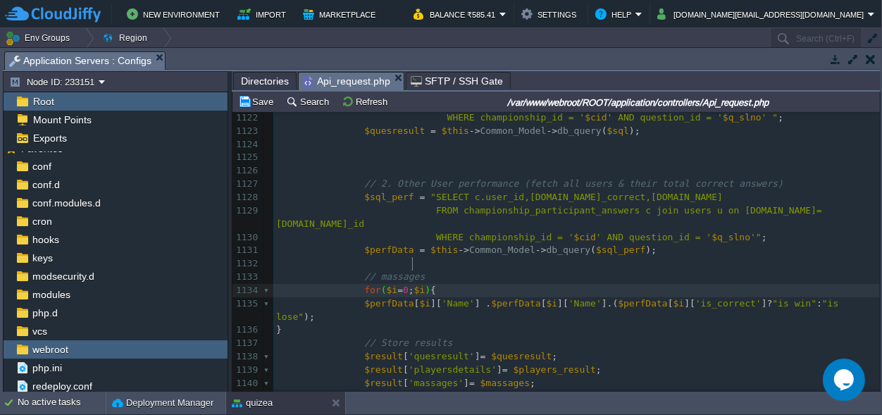
scroll to position [0, 35]
type textarea "$i=0;$i++"
type textarea "$i()"
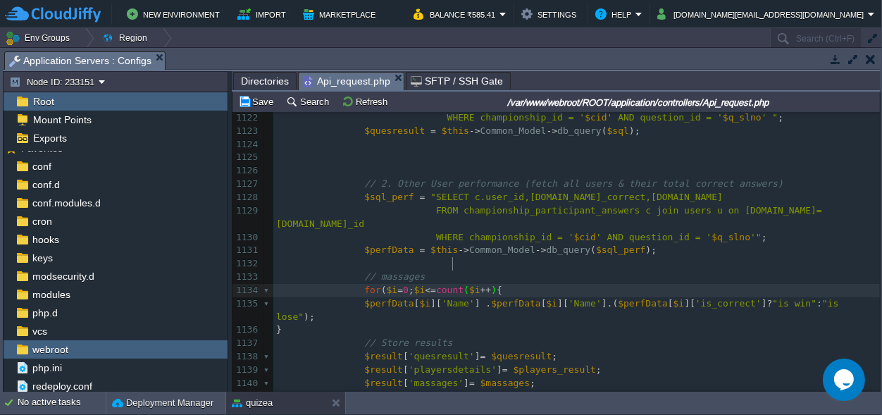
type textarea "<=count()"
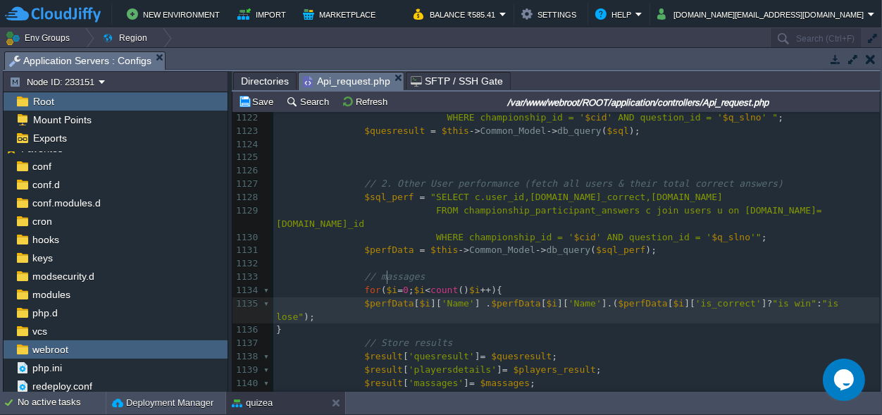
click at [387, 277] on div "xxxxxxxxxx 1100 'selected_option' => $sel_opt , 1101 'is_correct' => $is_correc…" at bounding box center [576, 231] width 607 height 850
type textarea "$perfData"
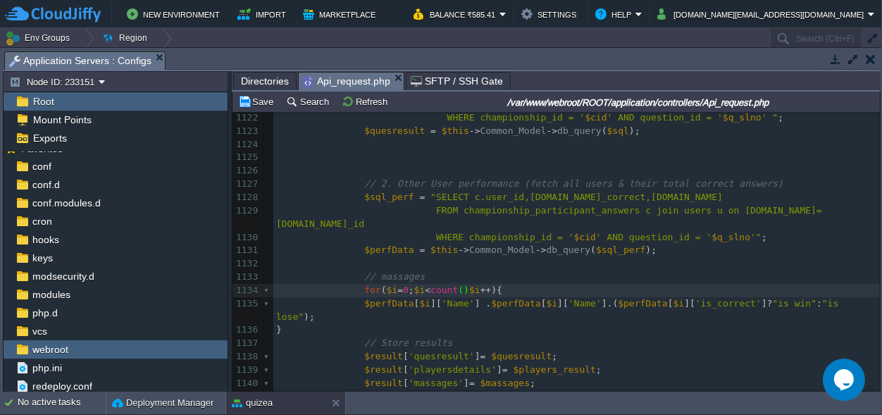
paste textarea ";"
type textarea ";"
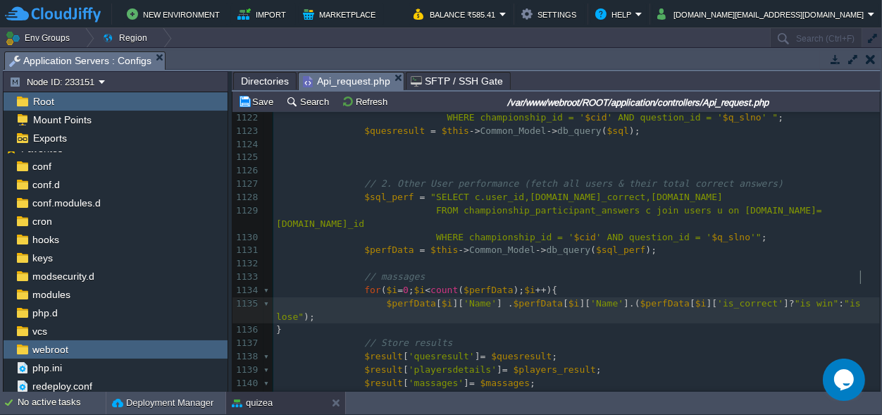
click at [863, 277] on div "xxxxxxxxxx 1100 'selected_option' => $sel_opt , 1101 'is_correct' => $is_correc…" at bounding box center [576, 231] width 607 height 850
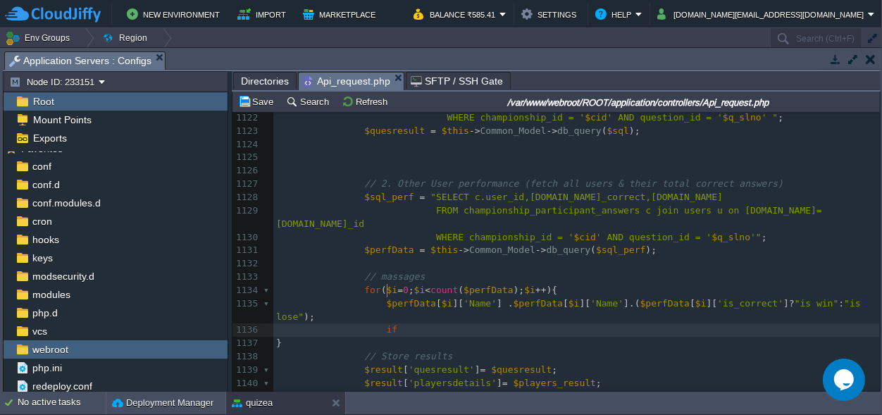
scroll to position [0, 9]
type textarea "if()"
click at [489, 275] on div "xxxxxxxxxx 1100 'selected_option' => $sel_opt , 1101 'is_correct' => $is_correc…" at bounding box center [576, 237] width 607 height 863
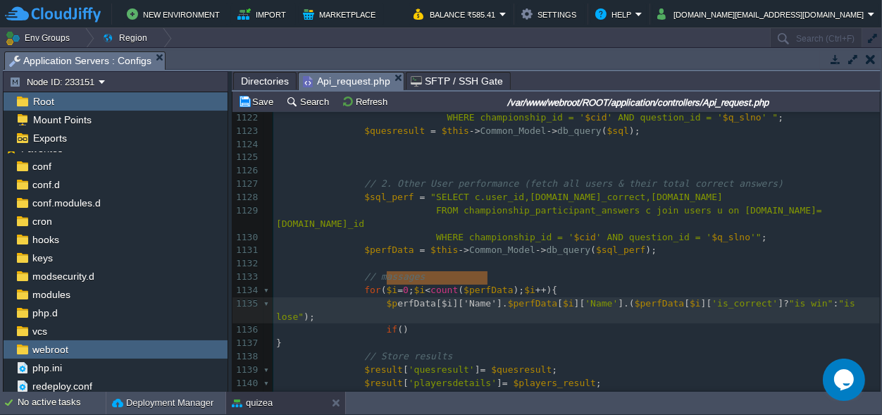
scroll to position [0, 111]
type textarea "$perfData[$i]['Name']."
drag, startPoint x: 489, startPoint y: 275, endPoint x: 384, endPoint y: 276, distance: 105.0
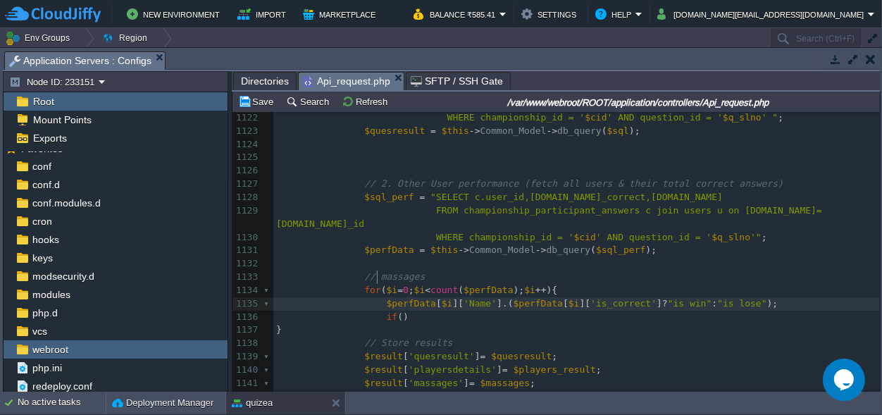
scroll to position [0, 0]
click at [426, 378] on span "'massages'" at bounding box center [436, 383] width 55 height 11
type textarea "massages"
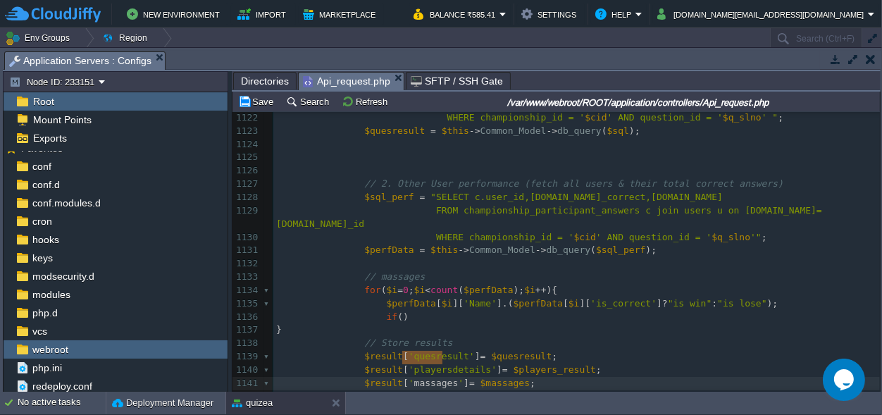
click at [376, 297] on span at bounding box center [375, 303] width 22 height 13
click at [490, 378] on span "$massages" at bounding box center [504, 383] width 49 height 11
type textarea "$massages"
click at [376, 297] on span at bounding box center [375, 303] width 22 height 13
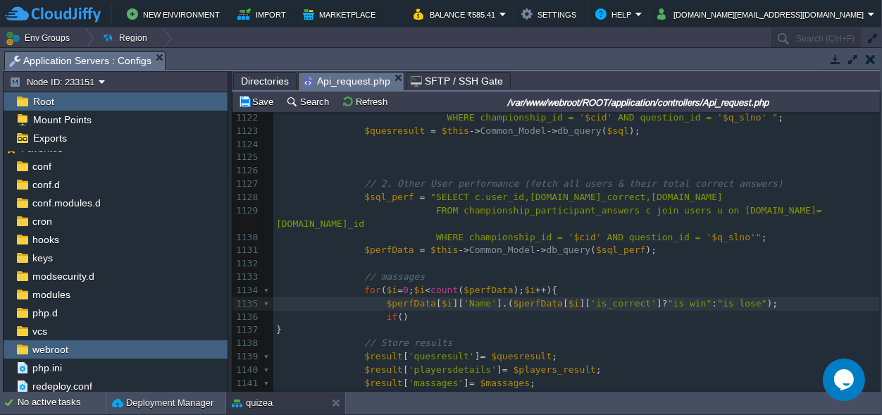
paste textarea "="
type textarea "="
click at [423, 275] on div "xxxxxxxxxx 1100 'selected_option' => $sel_opt , 1101 'is_correct' => $is_correc…" at bounding box center [576, 231] width 607 height 850
type textarea "[]"
type textarea "$massages"
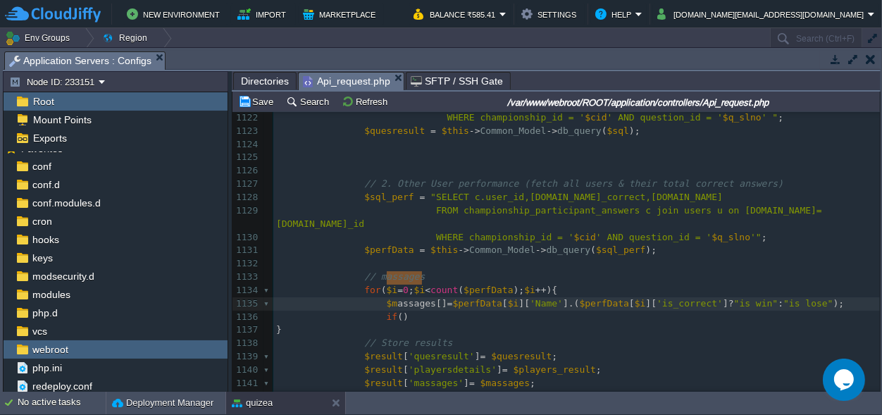
scroll to position [0, 45]
drag, startPoint x: 421, startPoint y: 273, endPoint x: 375, endPoint y: 276, distance: 45.9
type textarea "$massages[]"
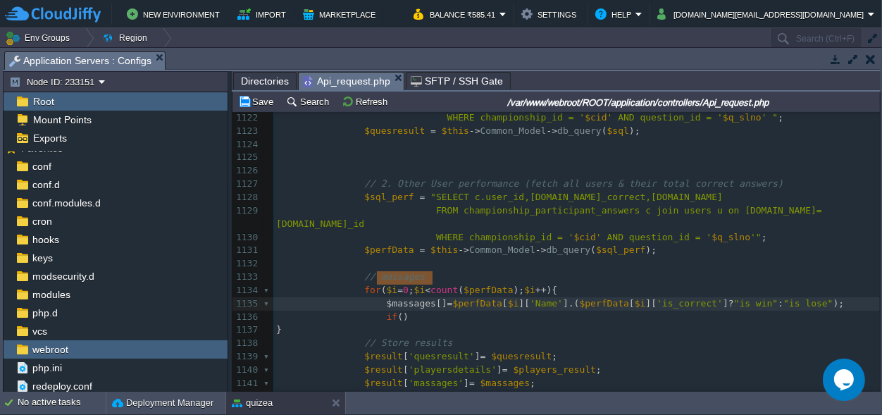
drag, startPoint x: 431, startPoint y: 278, endPoint x: 375, endPoint y: 278, distance: 55.7
click at [422, 271] on pre "// massages" at bounding box center [576, 277] width 607 height 13
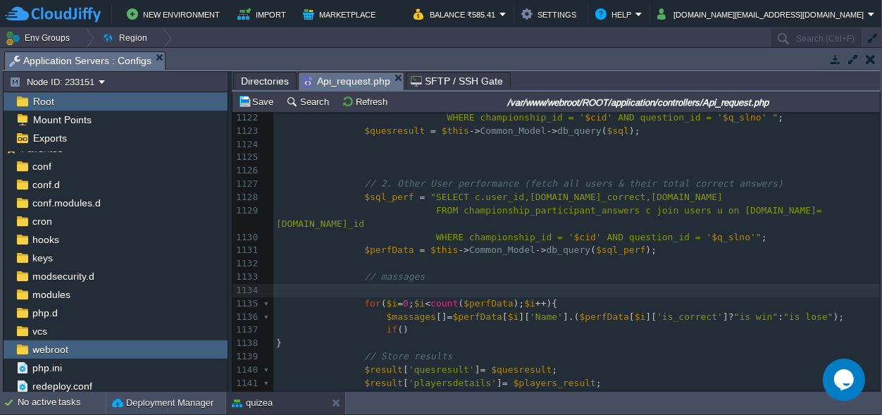
paste textarea "="
type textarea "="
type textarea ";"
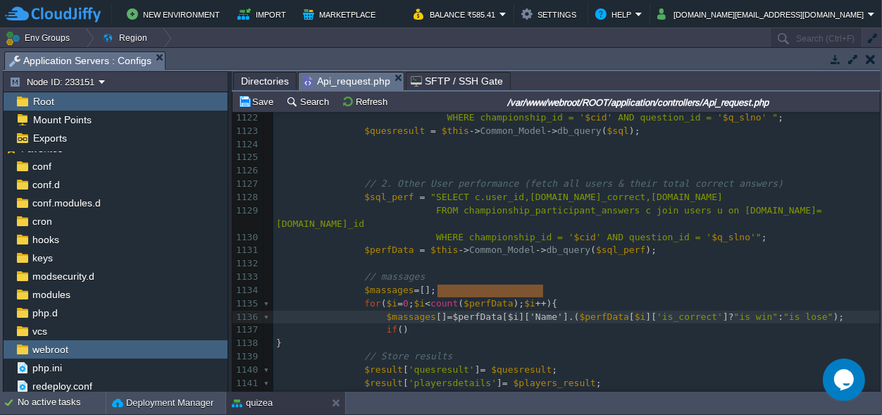
type textarea "$perfData[$i]['Name']"
drag, startPoint x: 543, startPoint y: 290, endPoint x: 438, endPoint y: 293, distance: 105.0
paste textarea "Name"
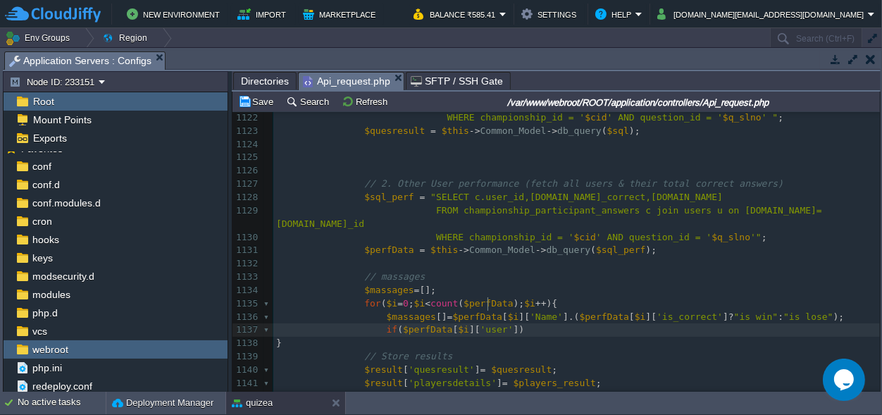
scroll to position [0, 20]
type textarea "user_id"
type textarea "=="
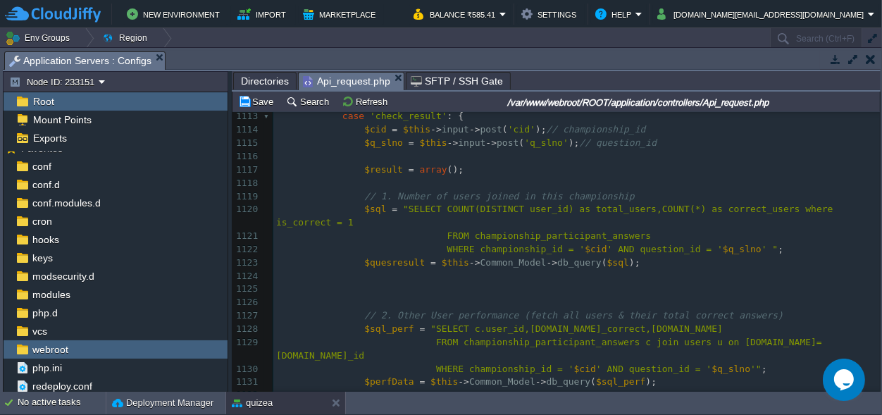
scroll to position [15399, 0]
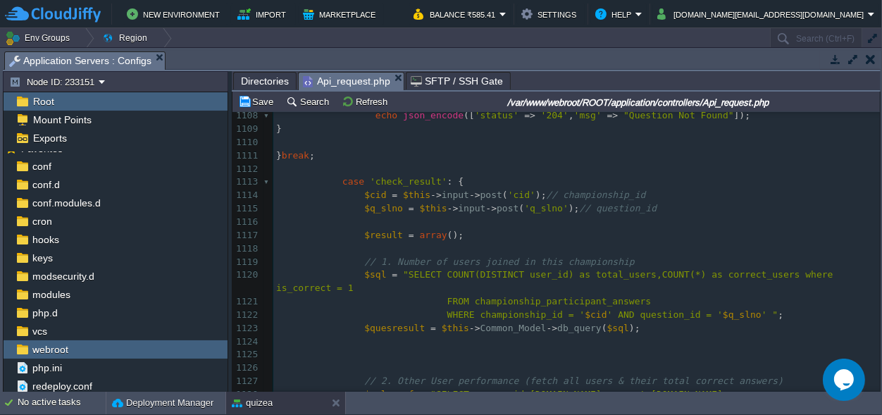
click at [367, 221] on pre "​" at bounding box center [576, 222] width 607 height 13
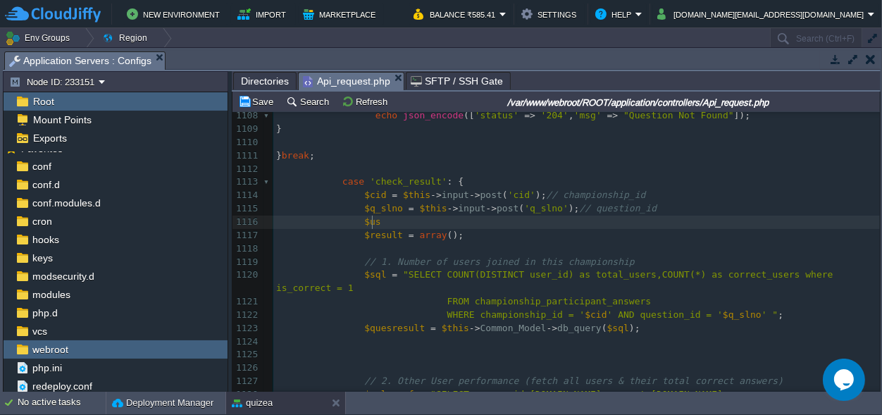
type textarea "$uss"
type textarea "er_id=1;"
click at [373, 221] on div "xxxxxxxxxx 1098 'user_id' => $user_id , 1099 'question_id' => $q_slno , 1100 's…" at bounding box center [576, 262] width 607 height 571
type textarea "$user_id"
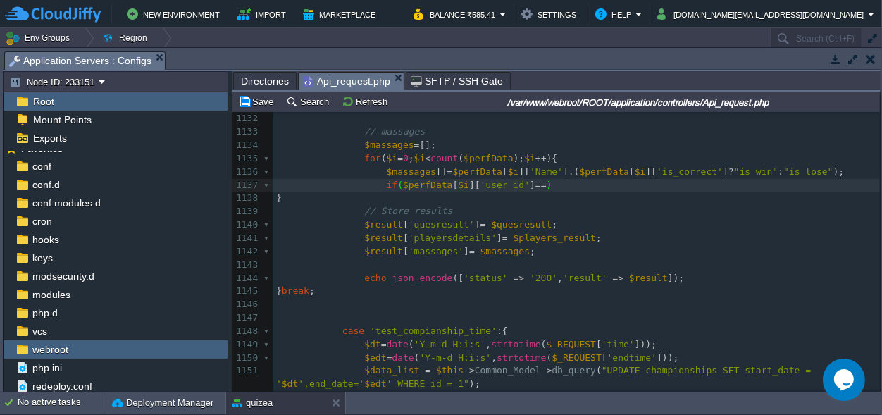
paste textarea "{"
type textarea "{}"
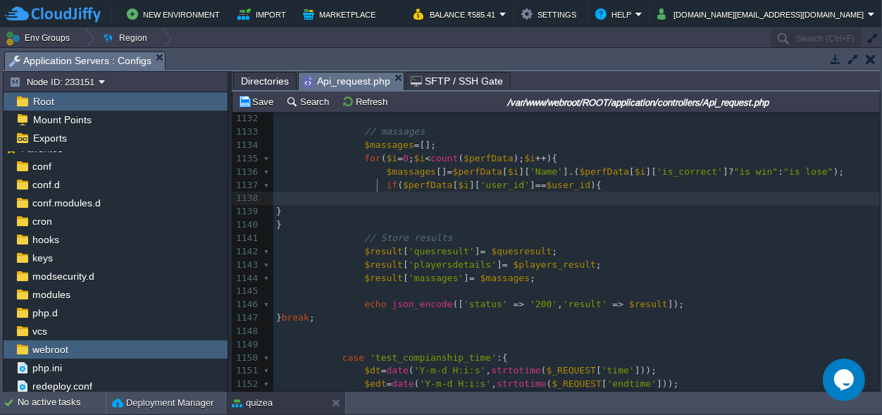
click at [404, 192] on pre at bounding box center [576, 198] width 607 height 13
type textarea "$users"
type textarea "result=""
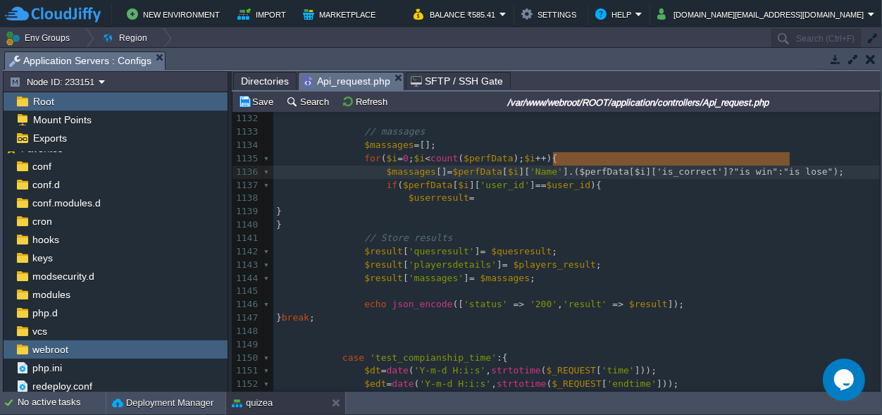
scroll to position [0, 236]
type textarea "$perfData [$i]['is_correct']?"is win":"is lose")"
drag, startPoint x: 552, startPoint y: 159, endPoint x: 795, endPoint y: 159, distance: 243.0
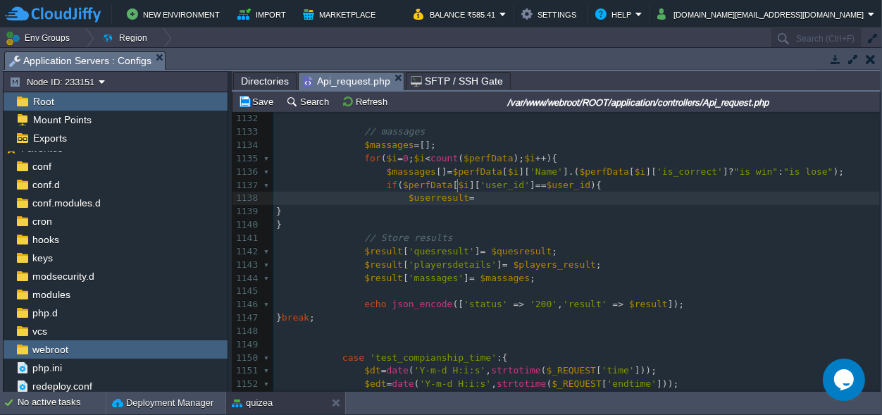
scroll to position [0, 0]
click at [464, 192] on pre "$userresult =" at bounding box center [576, 198] width 607 height 13
type textarea "is"
drag, startPoint x: 669, startPoint y: 185, endPoint x: 654, endPoint y: 184, distance: 14.9
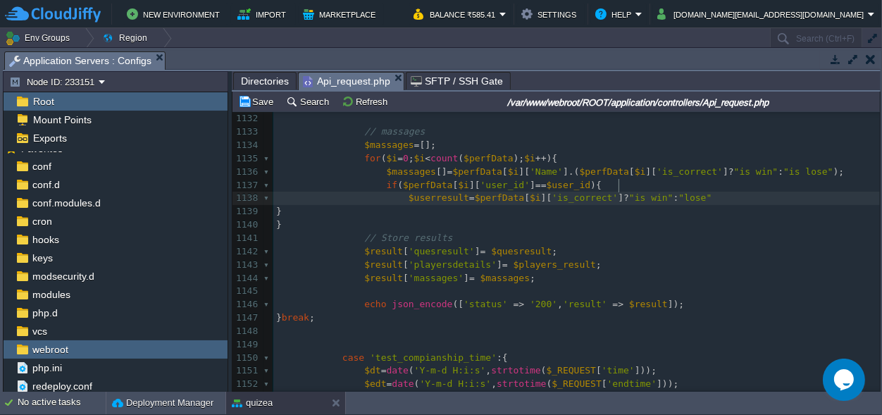
scroll to position [0, 5]
click at [645, 192] on span at bounding box center [648, 197] width 6 height 11
click at [667, 182] on div "xxxxxxxxxx $user_id = 1 ; 1121 FROM championship_participant_answers 1122 WHERE…" at bounding box center [576, 291] width 607 height 677
type textarea ";"
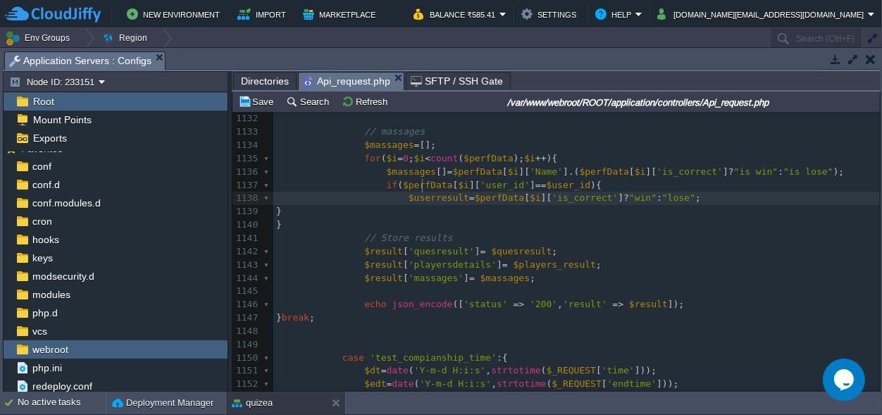
type textarea "$userresult"
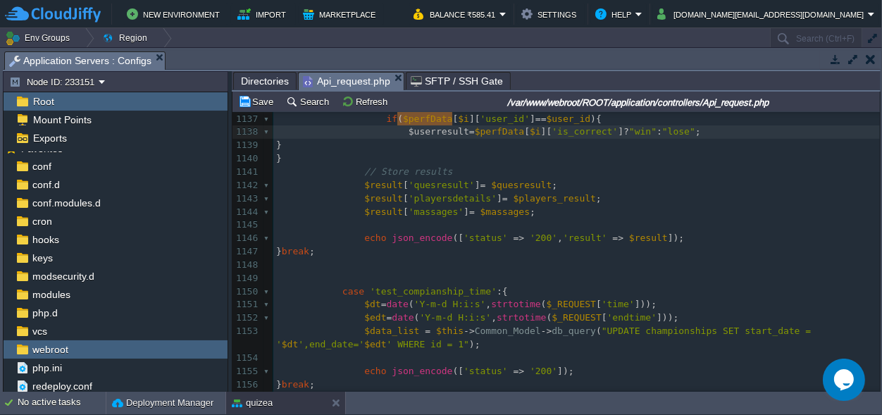
click at [436, 193] on span "'playersdetails'" at bounding box center [453, 198] width 88 height 11
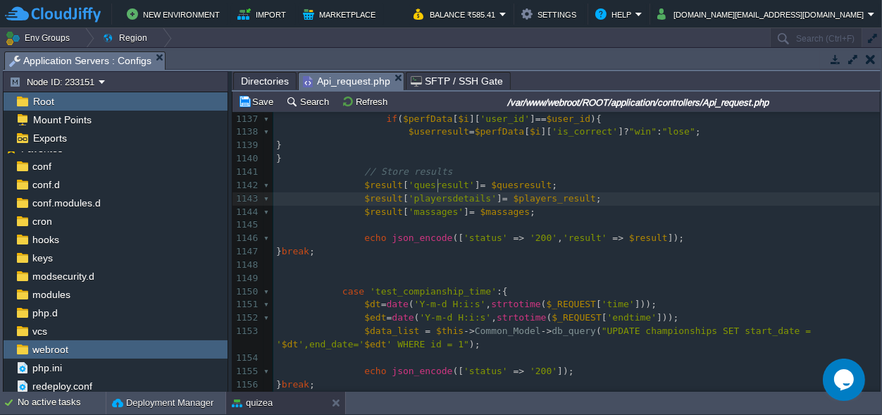
type textarea "playersdetails"
paste textarea
click at [565, 188] on div "xxxxxxxxxx $user_id = 1 ; 1121 FROM championship_participant_answers 1122 WHERE…" at bounding box center [576, 225] width 607 height 677
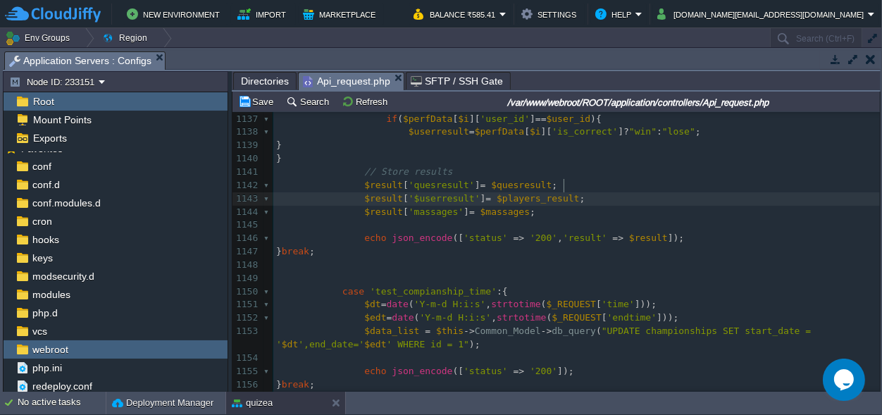
type textarea "$players_result"
click at [407, 186] on div "xxxxxxxxxx $user_id = 1 ; 1121 FROM championship_participant_answers 1122 WHERE…" at bounding box center [576, 225] width 607 height 677
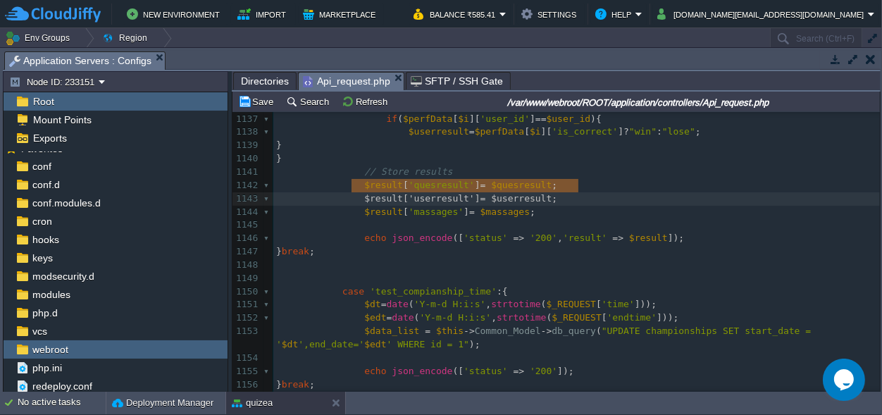
type textarea "$result['userresult'] = $userresult;"
drag, startPoint x: 591, startPoint y: 187, endPoint x: 355, endPoint y: 183, distance: 236.0
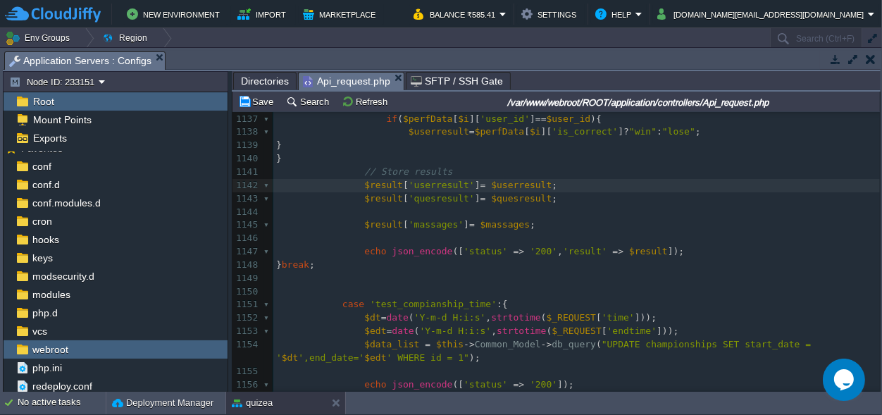
scroll to position [0, 0]
click at [367, 206] on pre at bounding box center [576, 212] width 607 height 13
drag, startPoint x: 367, startPoint y: 195, endPoint x: 273, endPoint y: 197, distance: 94.4
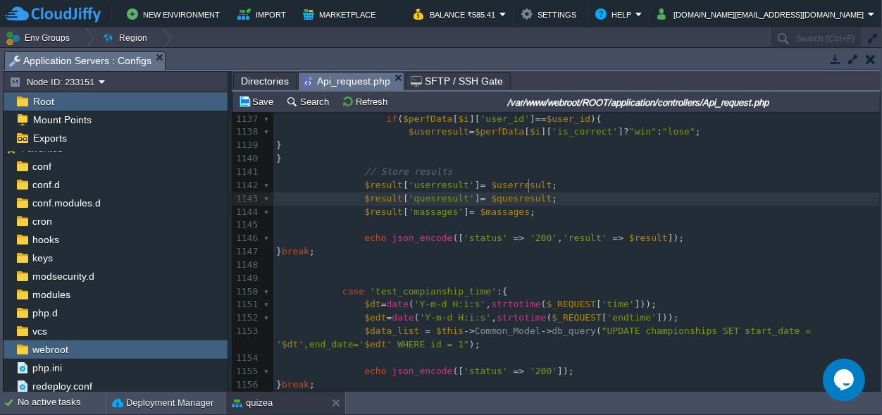
click at [480, 193] on span "]" at bounding box center [478, 198] width 6 height 11
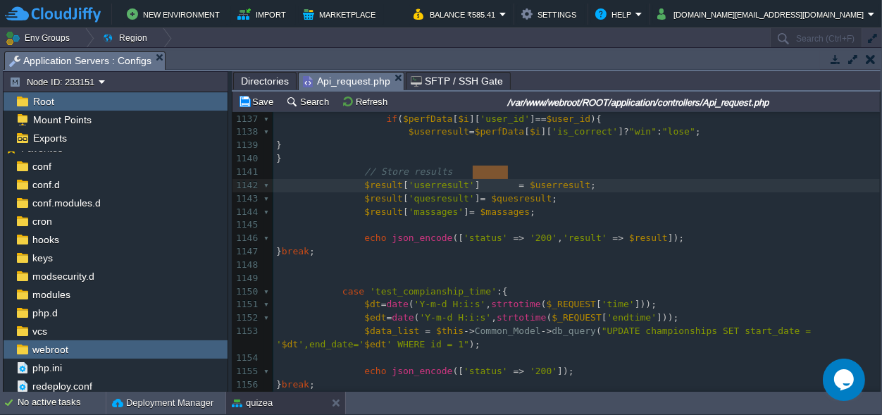
scroll to position [0, 39]
drag, startPoint x: 506, startPoint y: 168, endPoint x: 469, endPoint y: 173, distance: 37.0
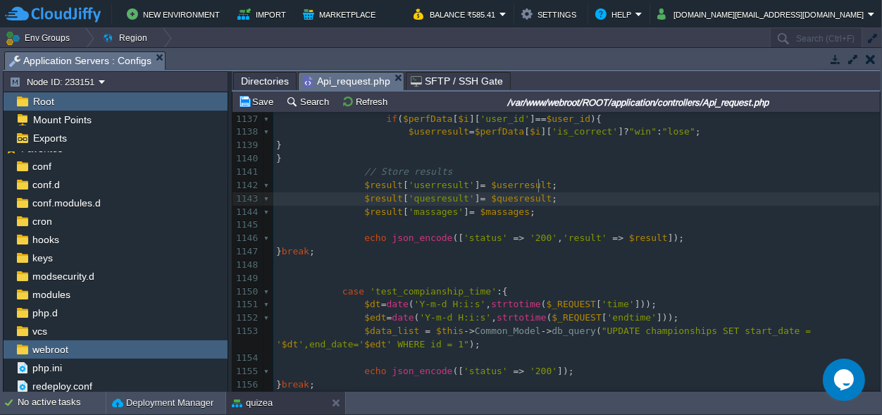
click at [561, 192] on pre "$result [ 'quesresult' ] = $quesresult ;" at bounding box center [576, 198] width 607 height 13
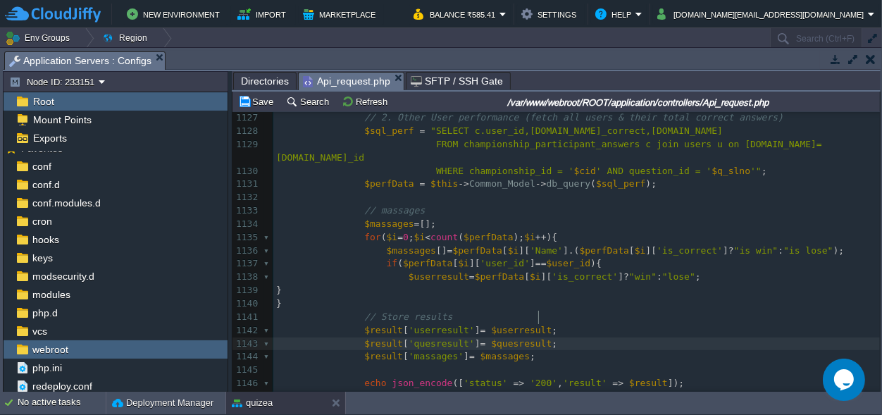
scroll to position [15399, 0]
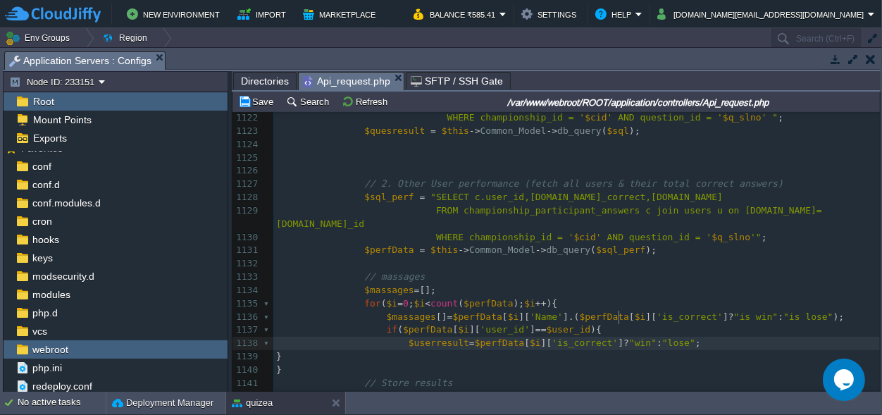
click at [619, 315] on div "xxxxxxxxxx $user_id = 1 ; 1110 1111 } break ; 1112 1113 case 'check_result' : {…" at bounding box center [576, 357] width 607 height 836
type textarea "ner"
click at [604, 315] on div "xxxxxxxxxx $user_id = 1 ; 1110 1111 } break ; 1112 1113 case 'check_result' : {…" at bounding box center [576, 357] width 607 height 836
click at [629, 337] on span ""win"" at bounding box center [642, 342] width 27 height 11
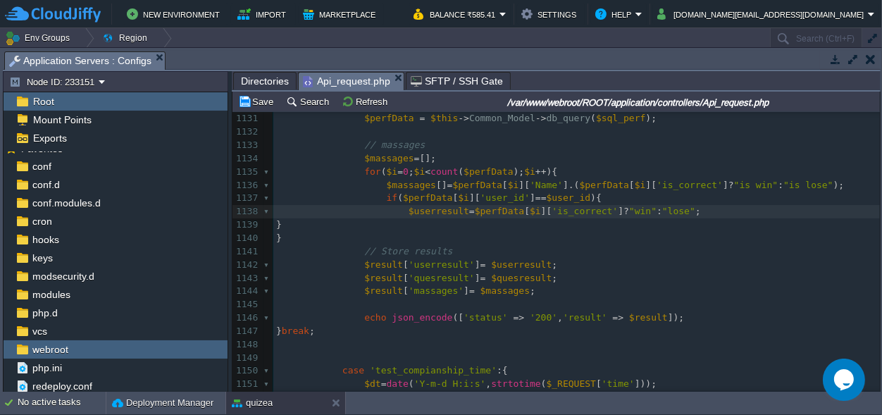
scroll to position [15466, 0]
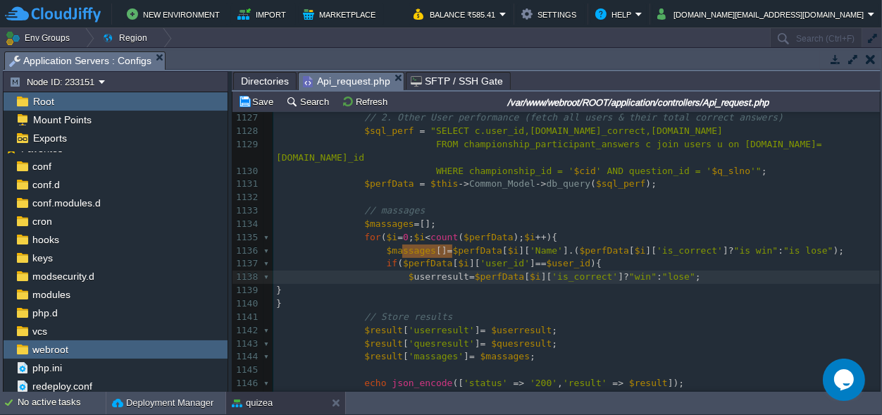
type textarea "$userresult"
drag, startPoint x: 452, startPoint y: 251, endPoint x: 399, endPoint y: 252, distance: 52.9
click at [457, 218] on pre "$massages = [];" at bounding box center [576, 224] width 607 height 13
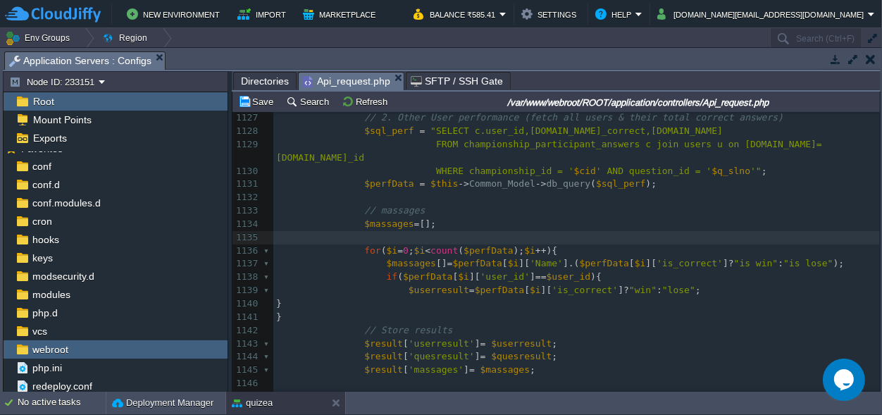
paste textarea "="
type textarea "= w"
type textarea """"
type textarea "waiting_"
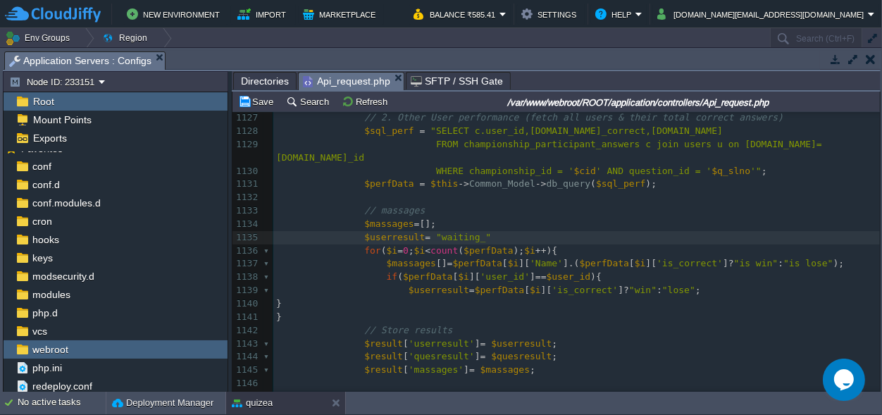
scroll to position [0, 0]
type textarea "result"
type textarea ";"
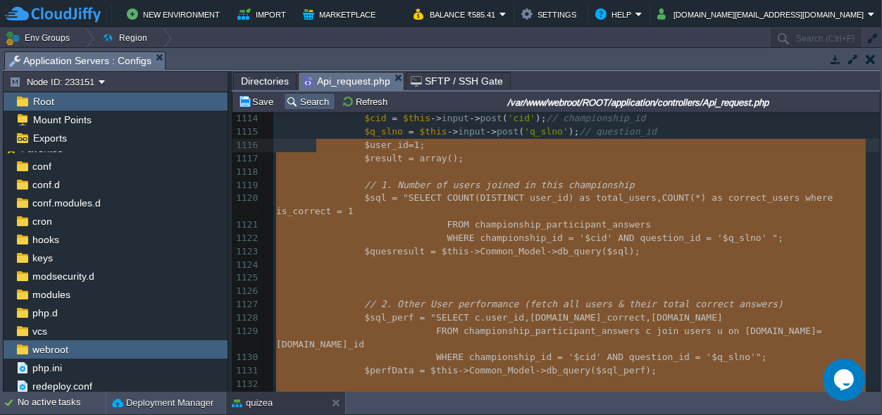
scroll to position [15252, 0]
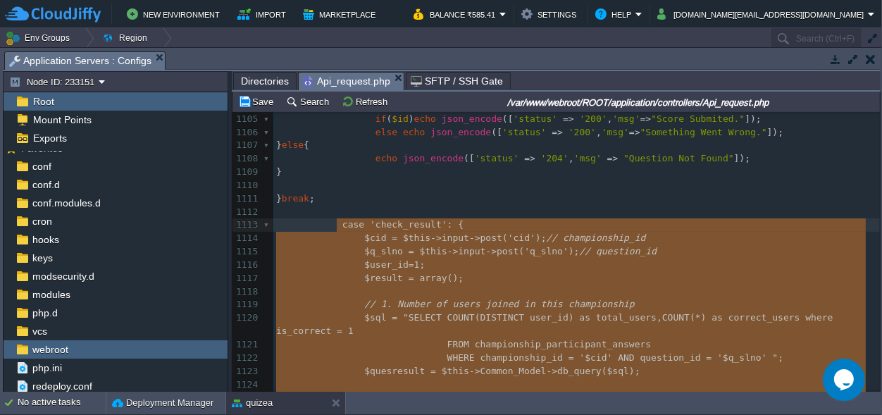
drag, startPoint x: 530, startPoint y: 183, endPoint x: 338, endPoint y: 218, distance: 194.8
type textarea "-"
paste textarea
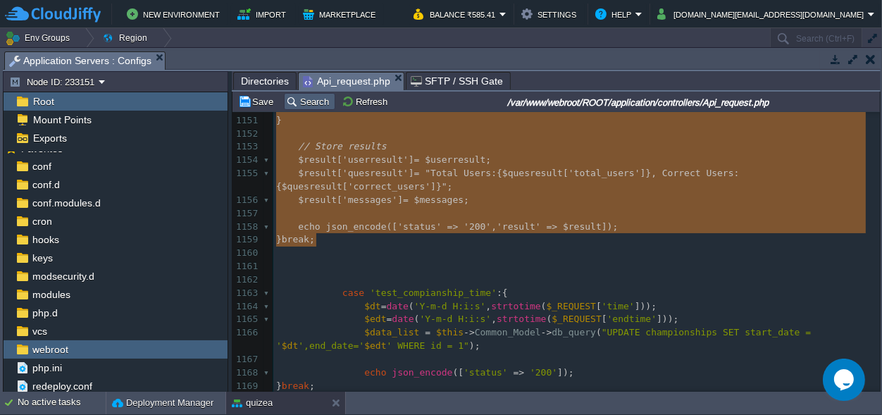
scroll to position [15584, 0]
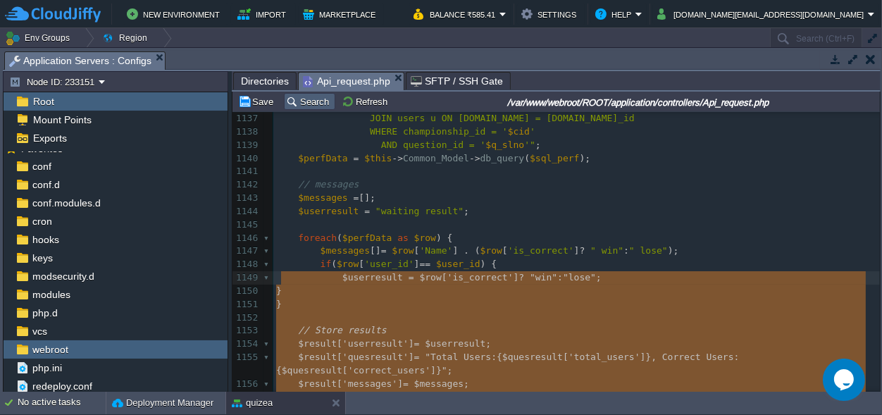
type textarea "-"
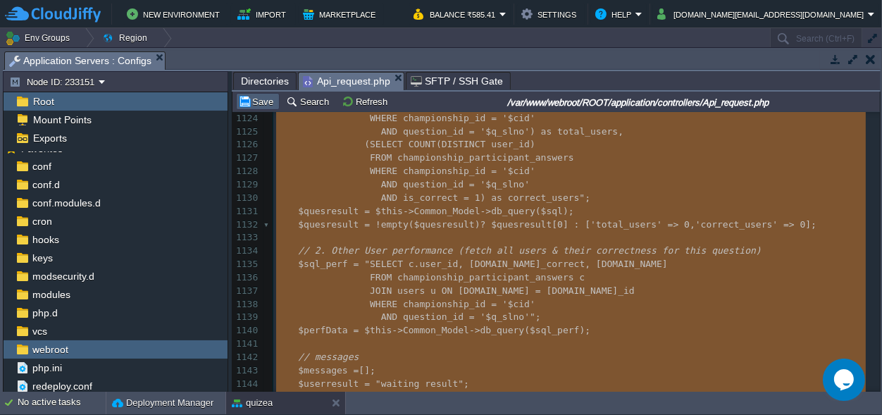
scroll to position [15225, 0]
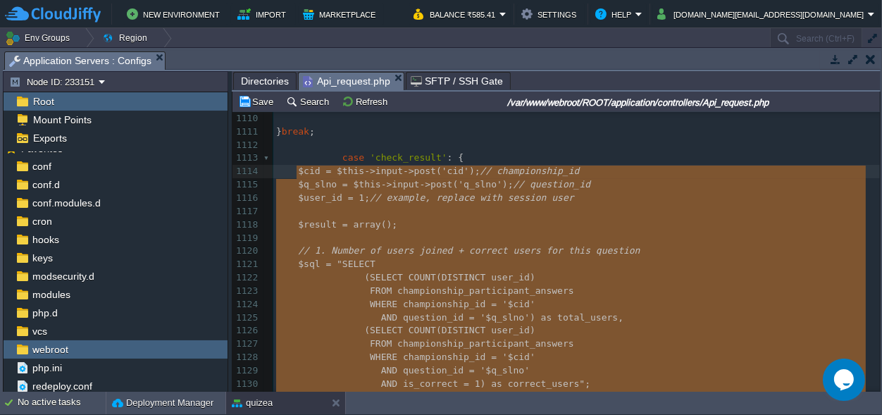
drag, startPoint x: 333, startPoint y: 245, endPoint x: 295, endPoint y: 174, distance: 80.7
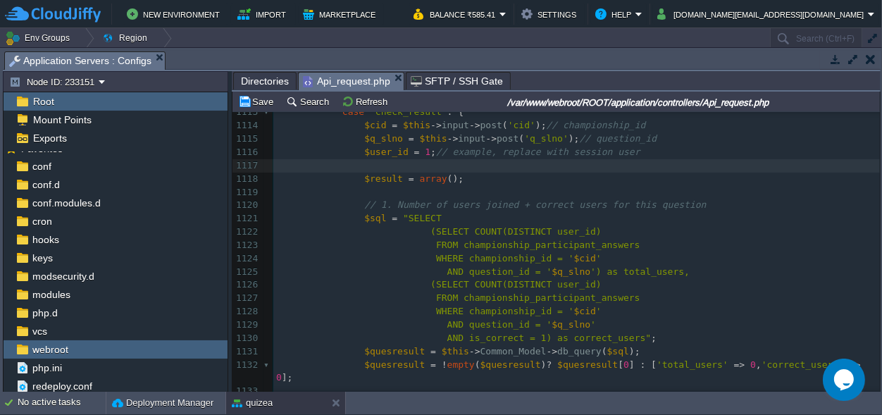
scroll to position [15291, 0]
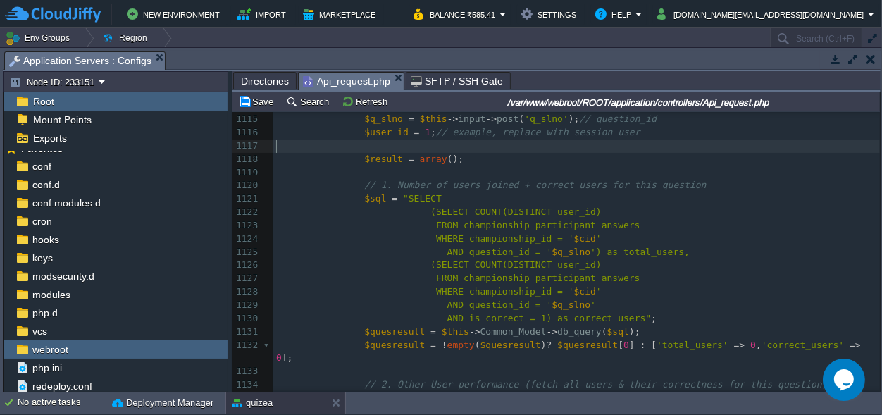
click at [492, 254] on span "AND question_id = '" at bounding box center [499, 252] width 105 height 11
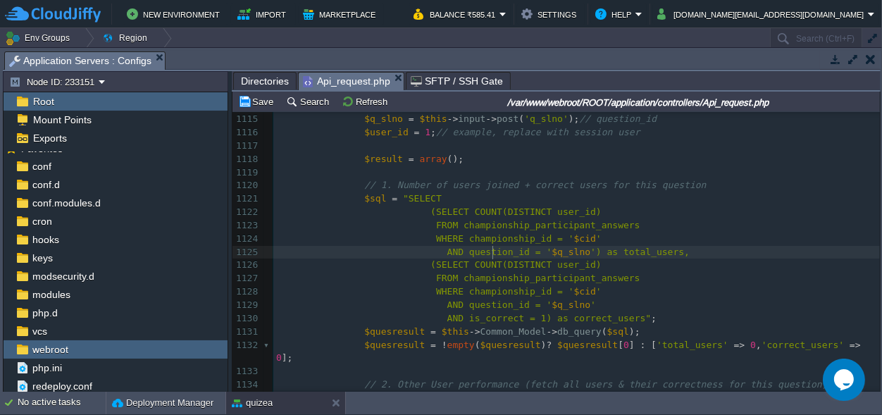
type textarea "question_id"
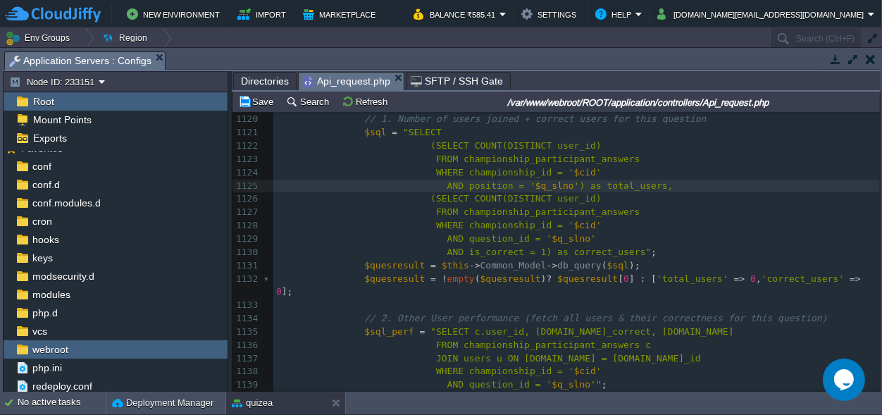
scroll to position [0, 0]
click at [490, 238] on span "AND question_id = '" at bounding box center [499, 238] width 105 height 11
type textarea "question_id"
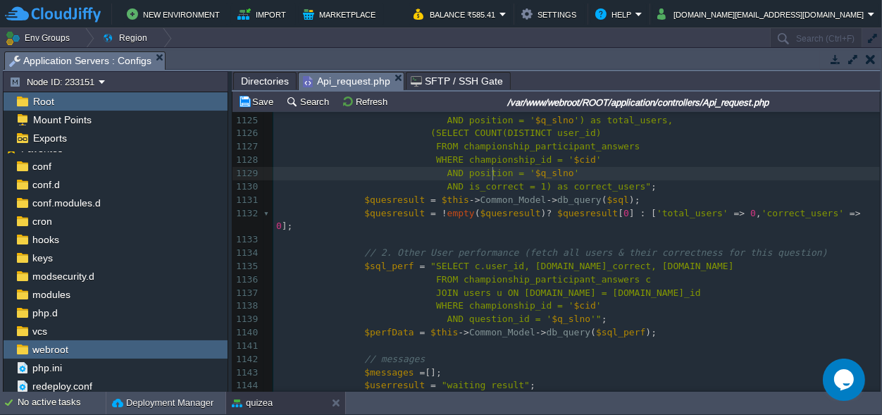
click at [474, 306] on div "xxxxxxxxxx } break ; 1100 'selected_option' => $sel_opt , 1101 'is_correct' => …" at bounding box center [576, 180] width 607 height 797
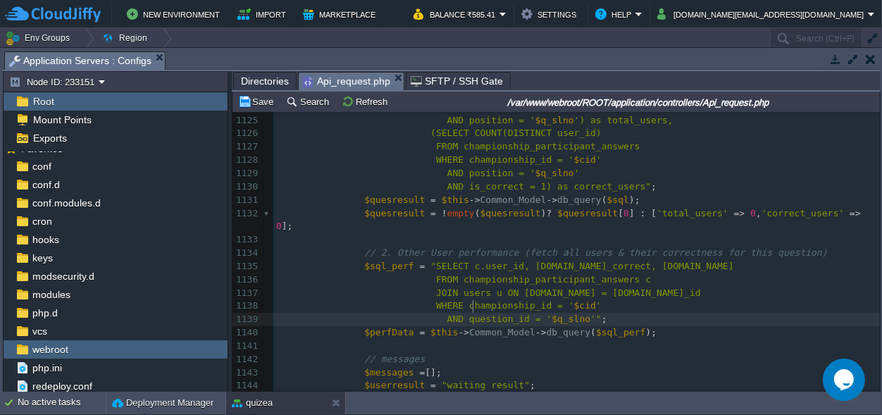
type textarea "question_id"
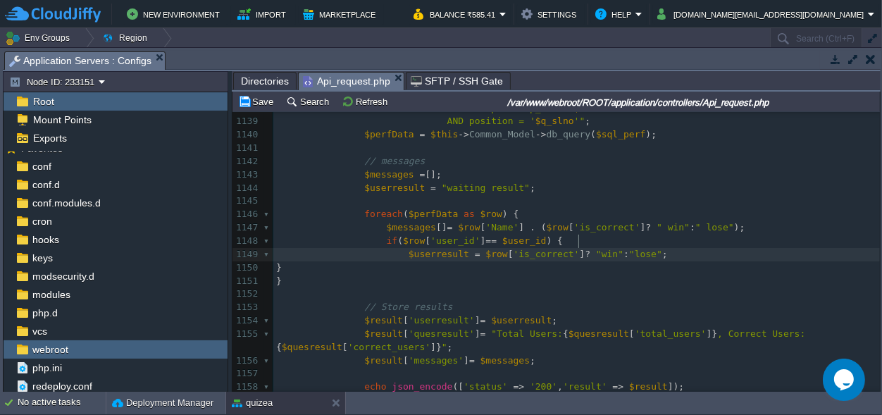
click at [596, 249] on span ""win"" at bounding box center [609, 254] width 27 height 11
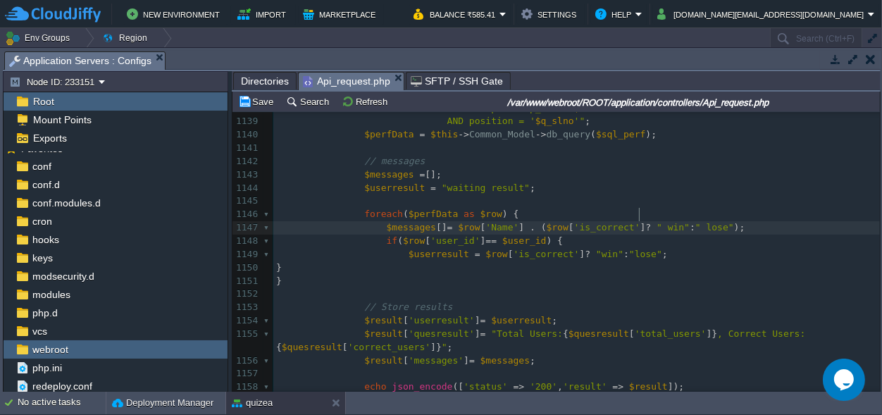
click at [640, 211] on div "xxxxxxxxxx } break ; 1124 WHERE championship_id = ' $cid ' 1125 AND position = …" at bounding box center [576, 241] width 607 height 677
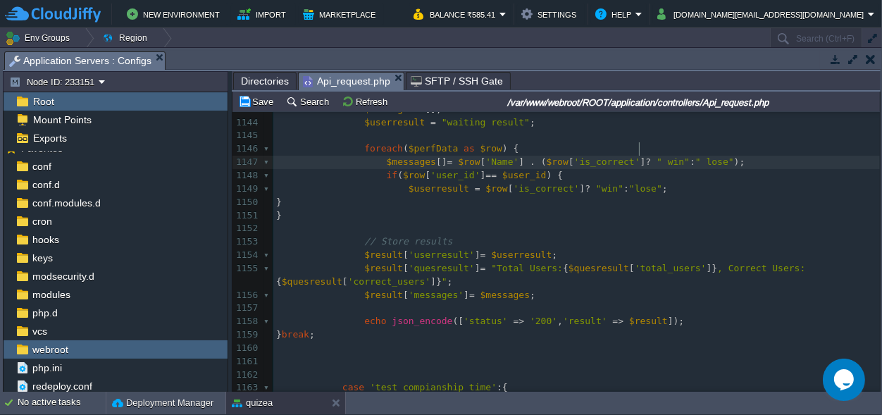
scroll to position [15752, 0]
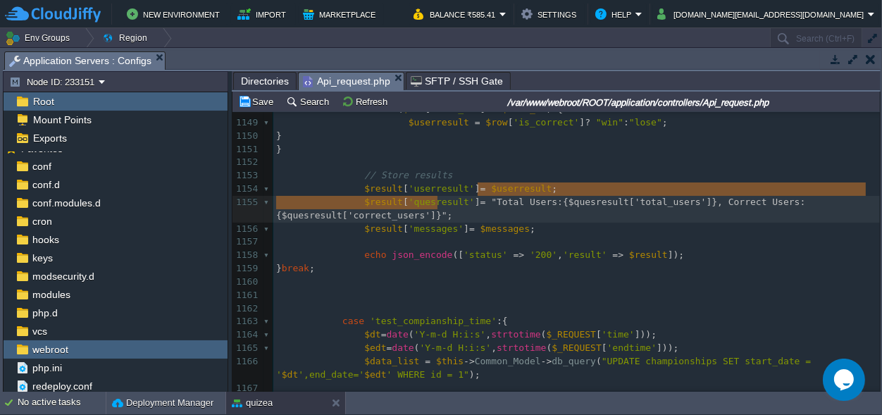
type textarea ""Total Users: {"
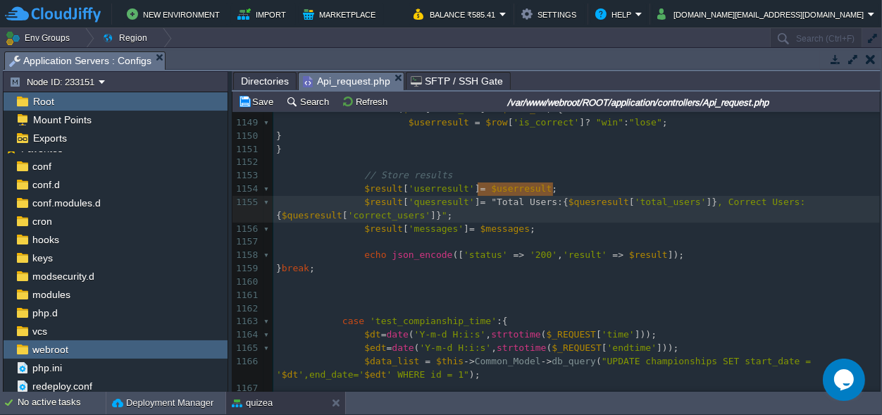
scroll to position [0, 75]
drag, startPoint x: 476, startPoint y: 187, endPoint x: 552, endPoint y: 194, distance: 76.3
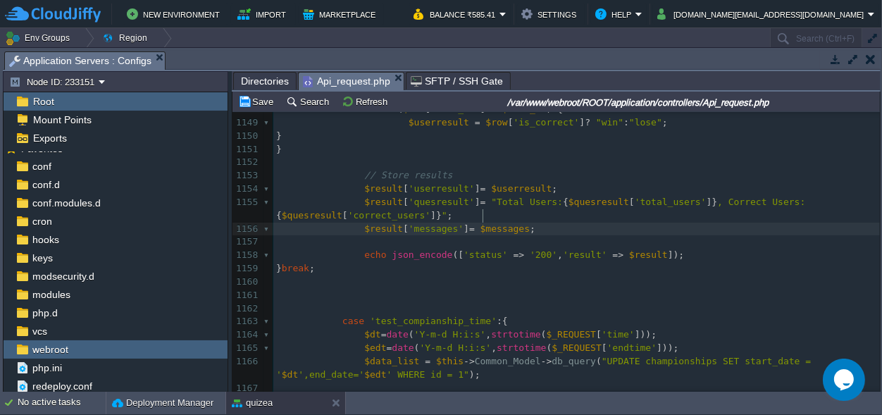
scroll to position [0, 0]
click at [482, 223] on pre "$result [ 'messages' ] = $messages ;" at bounding box center [576, 229] width 607 height 13
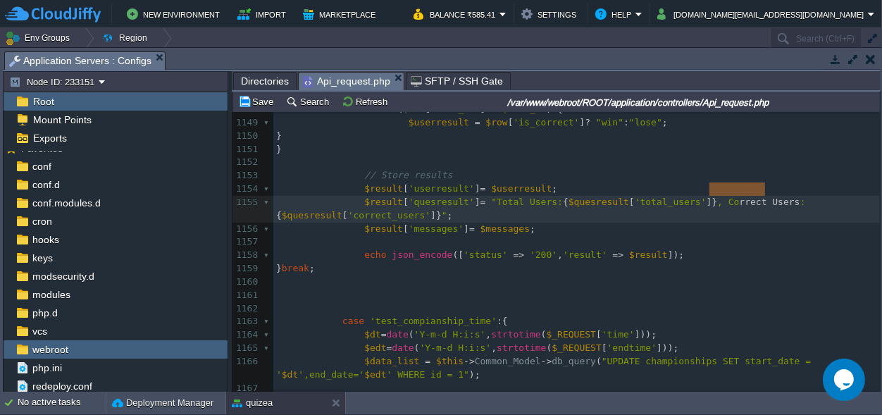
scroll to position [0, 65]
drag, startPoint x: 764, startPoint y: 190, endPoint x: 705, endPoint y: 190, distance: 58.5
type textarea "Winner"
drag, startPoint x: 537, startPoint y: 192, endPoint x: 485, endPoint y: 190, distance: 52.2
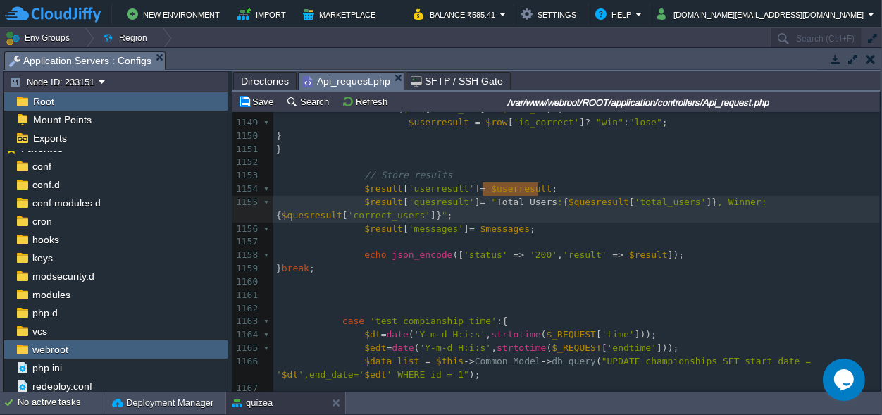
type textarea "Total Users"
type textarea "Player"
click at [500, 197] on span ""Total Player:" at bounding box center [529, 202] width 77 height 11
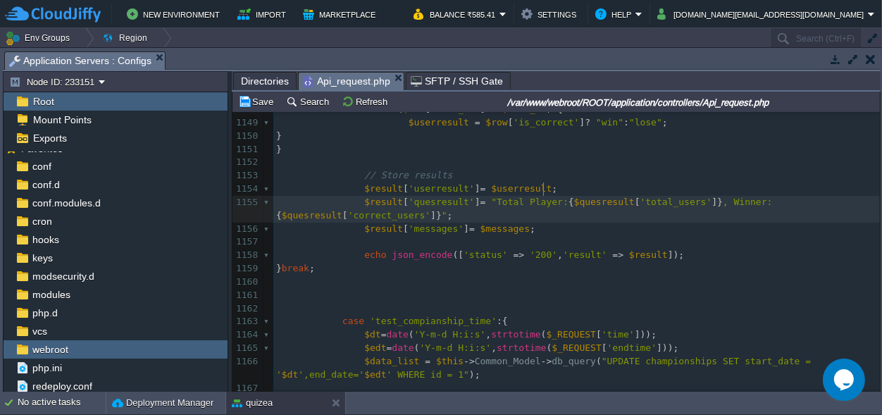
scroll to position [0, 0]
type textarea "Total"
click at [489, 187] on div "xxxxxxxxxx } break ; 1124 WHERE championship_id = ' $cid ' 1125 AND position = …" at bounding box center [576, 156] width 607 height 770
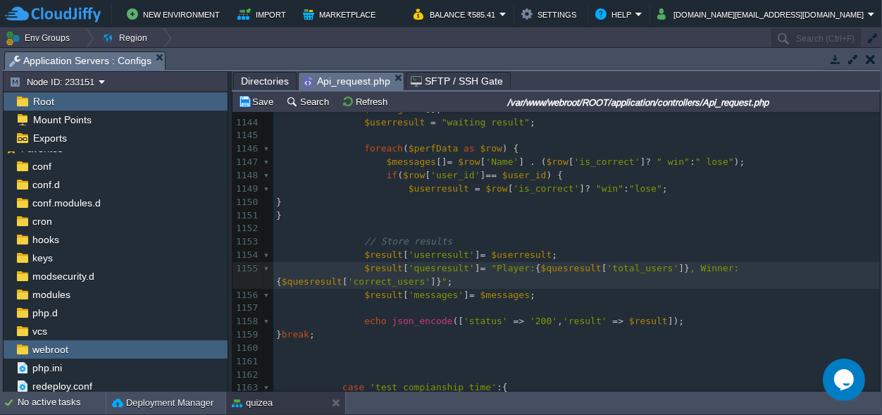
scroll to position [15752, 0]
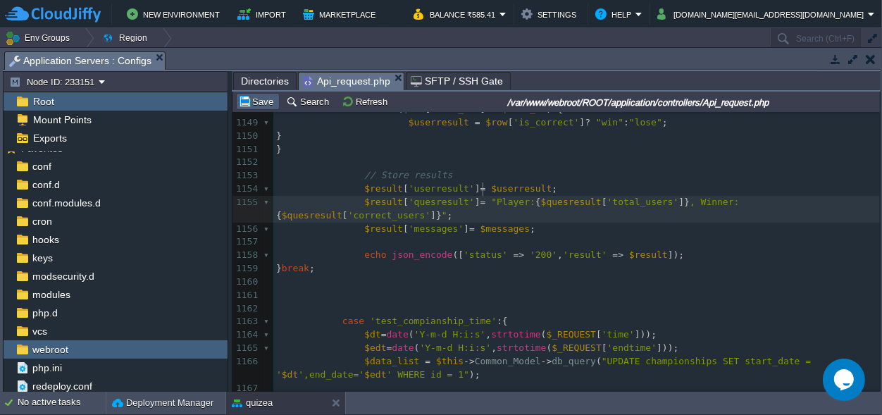
click at [266, 99] on button "Save" at bounding box center [257, 101] width 39 height 13
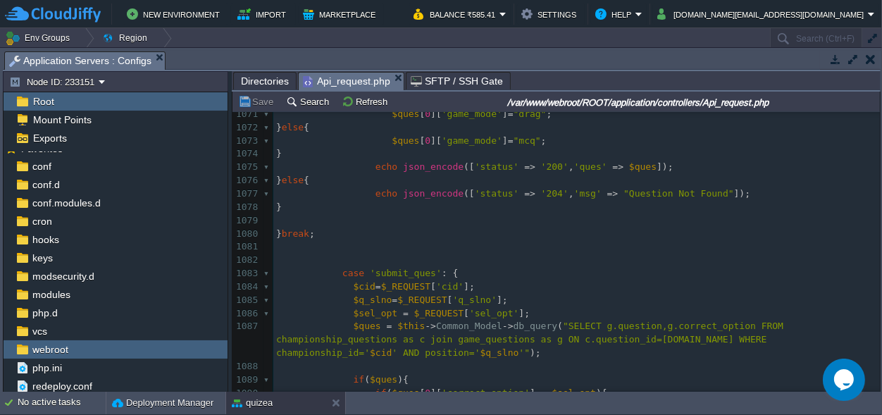
scroll to position [14634, 0]
click at [391, 270] on span "'submit_ques'" at bounding box center [406, 273] width 72 height 11
type textarea "submit_ques"
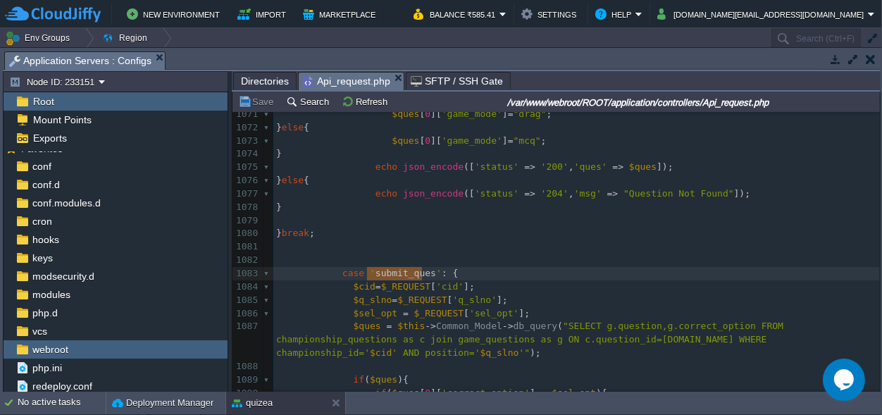
click at [521, 309] on pre "$sel_opt = $_REQUEST [ 'sel_opt' ];" at bounding box center [576, 313] width 607 height 13
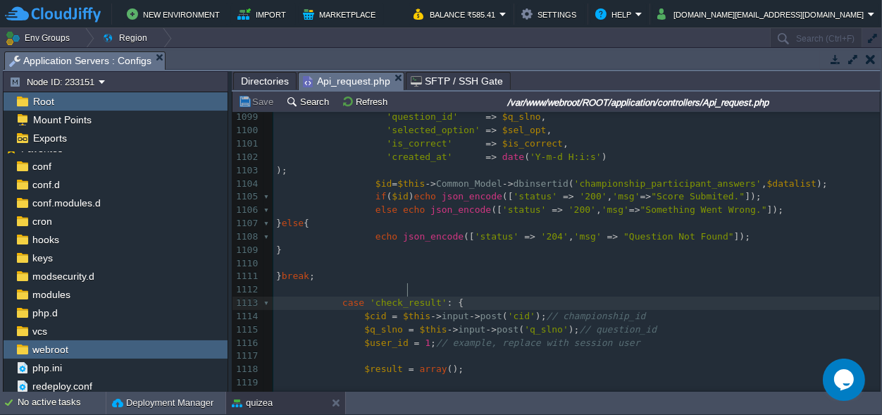
click at [408, 289] on div "xxxxxxxxxx $result [ 'quesresult' ] = "Player: { $quesresult [ 'total_users' ]}…" at bounding box center [576, 157] width 607 height 757
type textarea "check_result"
click at [634, 337] on pre "$user_id = 1 ; // example, replace with session user" at bounding box center [576, 343] width 607 height 13
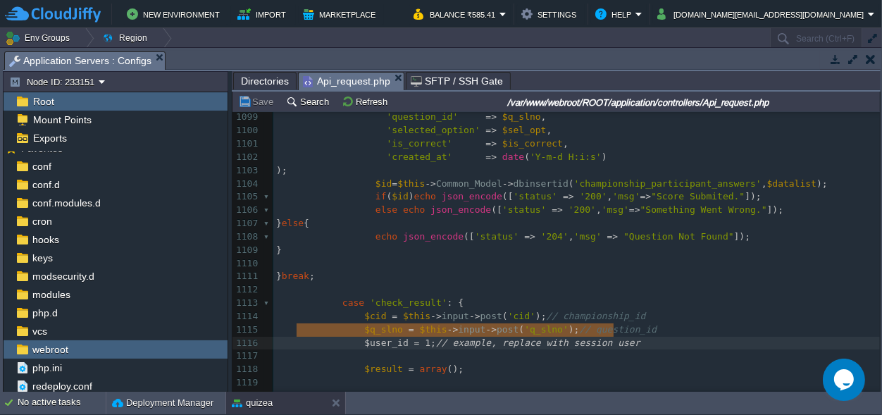
type textarea "$user_id = 1; // example, replace with session user"
drag, startPoint x: 633, startPoint y: 330, endPoint x: 264, endPoint y: 332, distance: 368.5
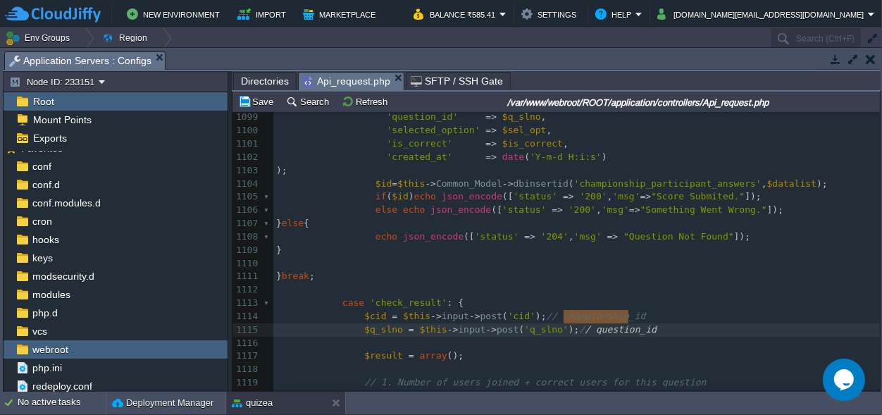
type textarea "// question_id"
drag, startPoint x: 633, startPoint y: 318, endPoint x: 560, endPoint y: 318, distance: 73.3
type textarea "// championship_id"
drag, startPoint x: 626, startPoint y: 302, endPoint x: 528, endPoint y: 304, distance: 97.9
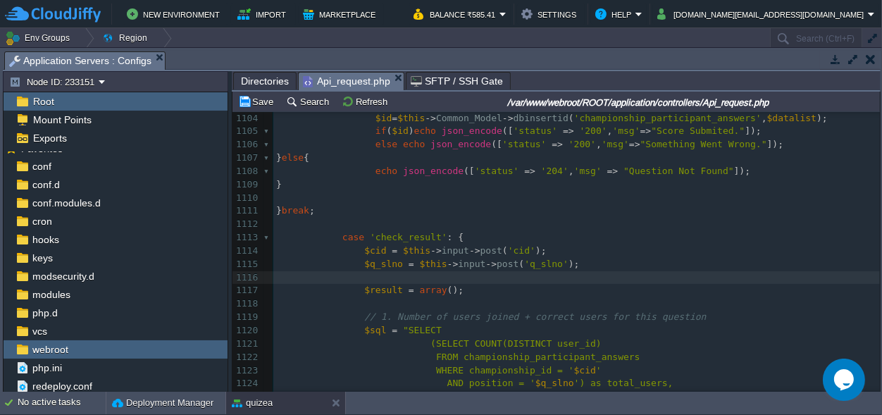
drag, startPoint x: 381, startPoint y: 268, endPoint x: 314, endPoint y: 267, distance: 66.9
click at [314, 271] on pre "​" at bounding box center [576, 277] width 607 height 13
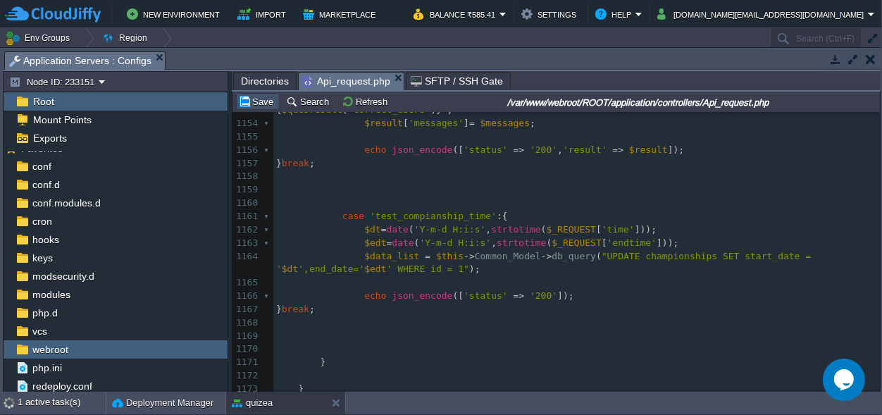
click at [260, 101] on button "Save" at bounding box center [257, 101] width 39 height 13
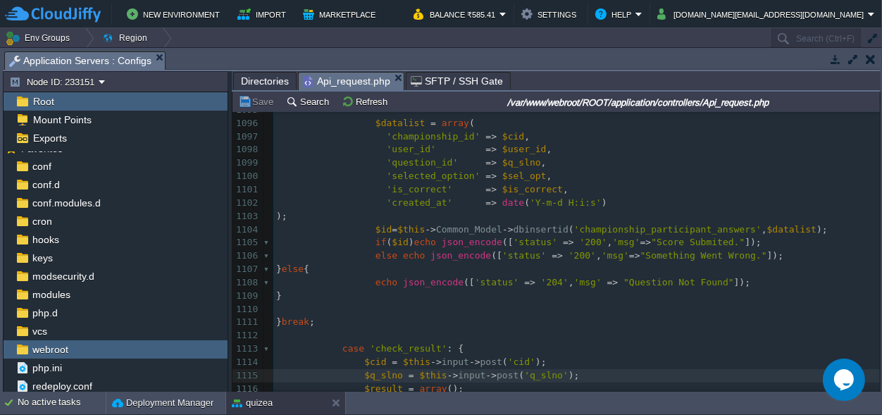
scroll to position [15094, 0]
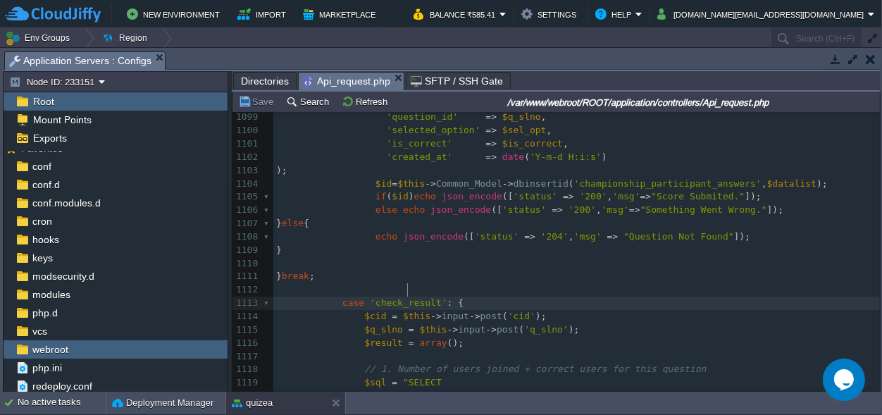
click at [407, 293] on div "xxxxxxxxxx 1082 1083 case 'submit_ques' : { 1084 $cid = $_REQUEST [ 'cid' ]; 10…" at bounding box center [576, 309] width 607 height 902
type textarea "check_result"
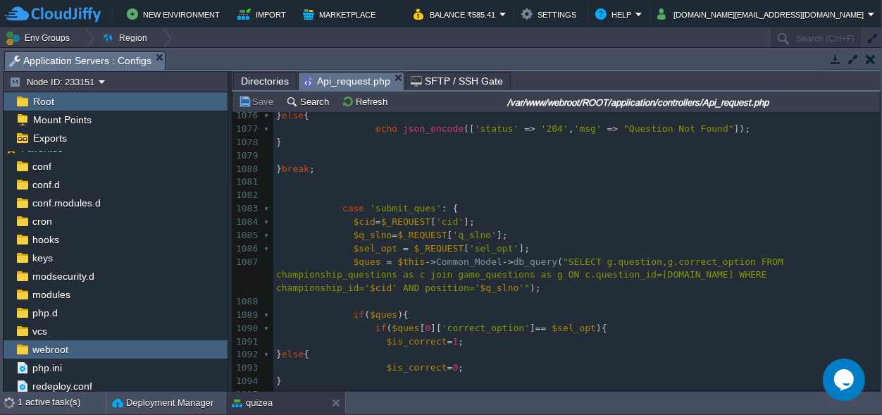
scroll to position [14698, 0]
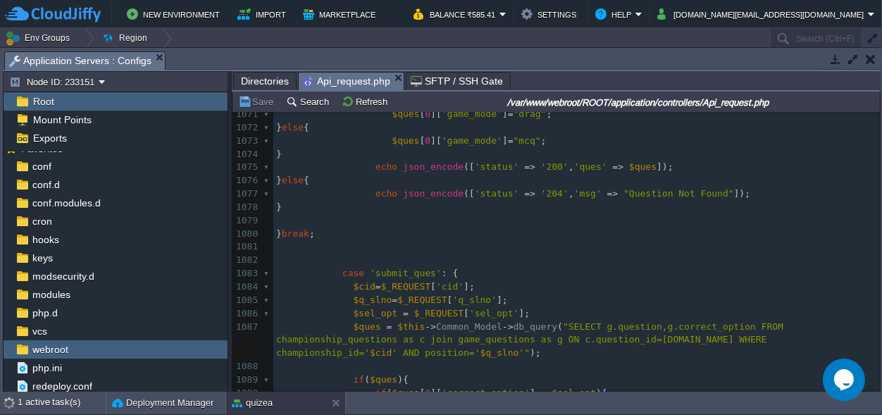
click at [409, 297] on div "xxxxxxxxxx case ' check_result ' : { 1071 $ques [ 0 ][ 'game_mode' ] = "drag" ;…" at bounding box center [576, 386] width 607 height 557
type textarea "$_REQUEST"
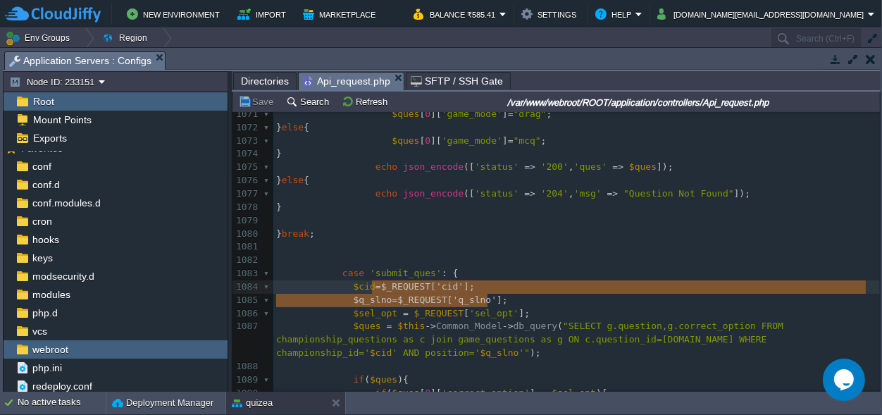
scroll to position [11, 231]
type textarea "$cid=$_REQUEST['cid']; $q_slno=$_REQUEST['q_slno'];"
drag, startPoint x: 495, startPoint y: 297, endPoint x: 349, endPoint y: 286, distance: 146.3
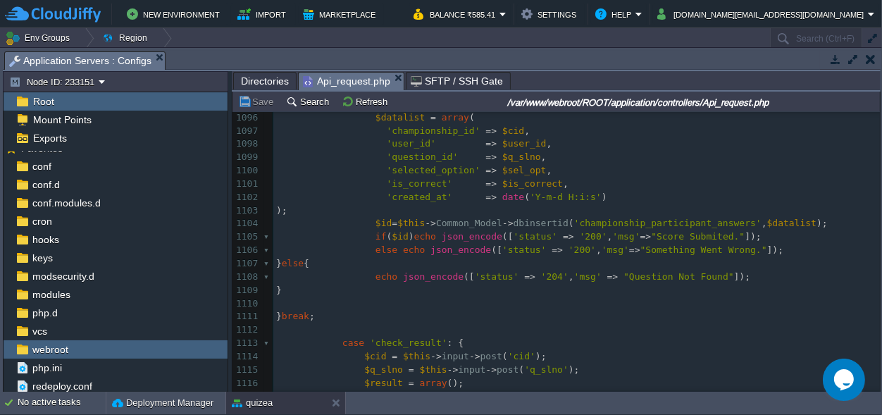
scroll to position [15094, 0]
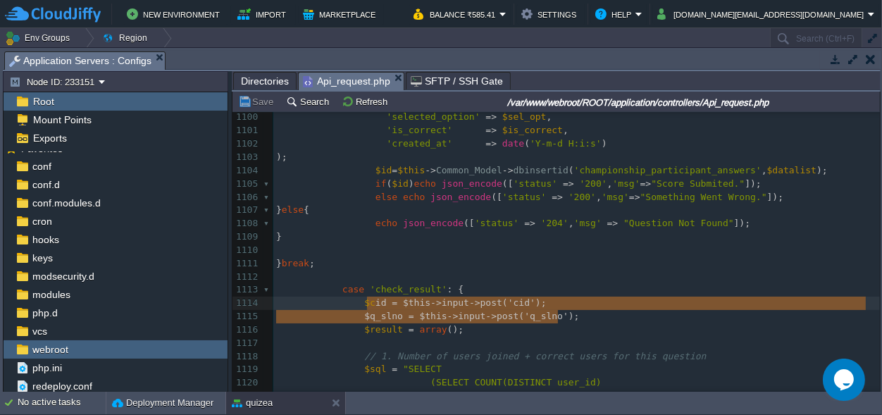
type textarea "$cid = $this->input->post('cid'); $q_slno = $this->input->post('q_slno');"
drag, startPoint x: 573, startPoint y: 319, endPoint x: 364, endPoint y: 308, distance: 210.2
paste textarea
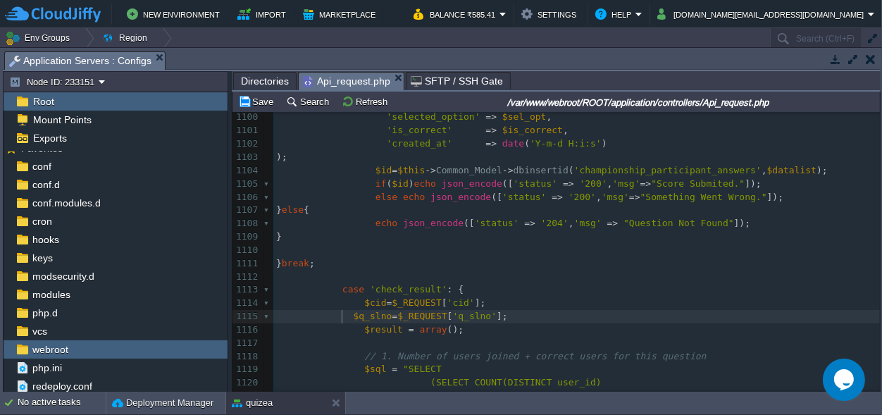
click at [344, 314] on div "xxxxxxxxxx case ' check_result ' : { 1090 if ( $ques [ 0 ][ 'correct_option' ] …" at bounding box center [576, 256] width 607 height 557
click at [347, 316] on div "xxxxxxxxxx case ' check_result ' : { 1090 if ( $ques [ 0 ][ 'correct_option' ] …" at bounding box center [576, 256] width 607 height 557
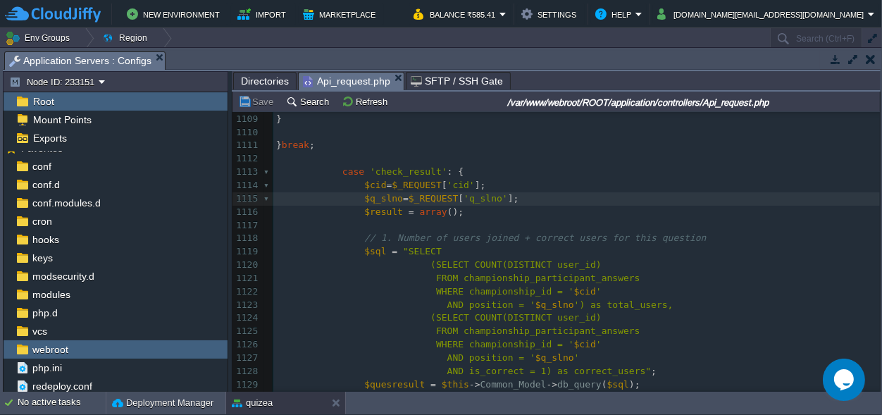
scroll to position [15225, 0]
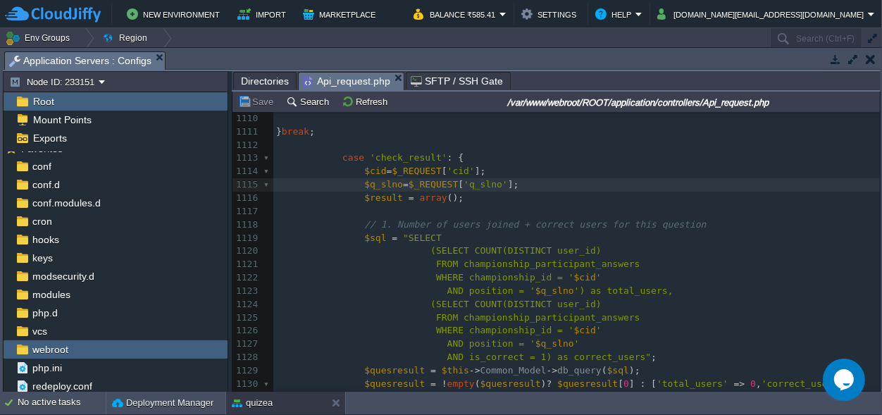
click at [480, 289] on div "xxxxxxxxxx 1100 'selected_option' => $sel_opt , 1101 'is_correct' => $is_correc…" at bounding box center [576, 258] width 607 height 557
type textarea "position"
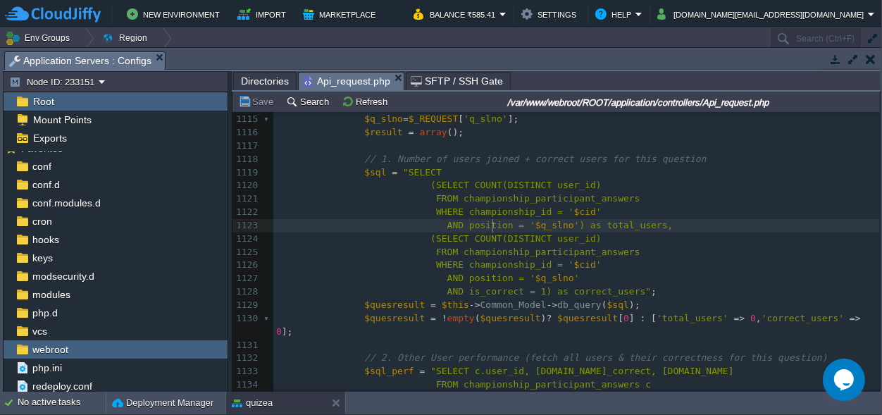
scroll to position [0, 0]
click at [469, 226] on div "xxxxxxxxxx 1100 'selected_option' => $sel_opt , 1101 'is_correct' => $is_correc…" at bounding box center [576, 192] width 607 height 557
type textarea "position"
paste textarea
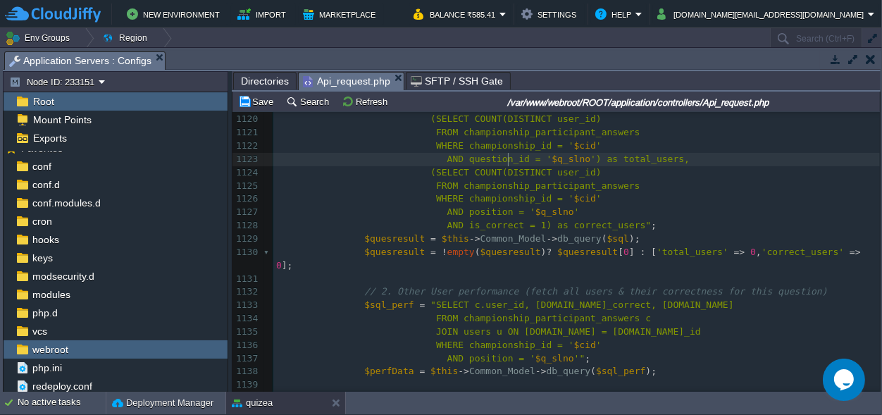
scroll to position [0, 0]
click at [478, 213] on div "xxxxxxxxxx 1100 'selected_option' => $sel_opt , 1101 'is_correct' => $is_correc…" at bounding box center [576, 153] width 607 height 611
type textarea "position"
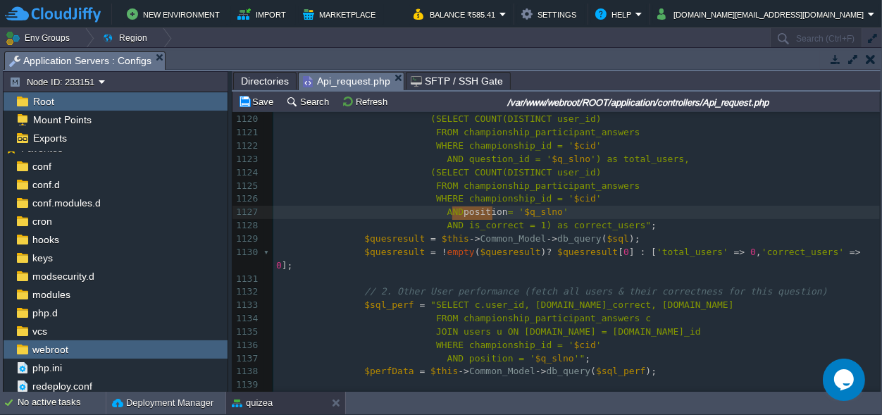
scroll to position [0, 39]
paste textarea
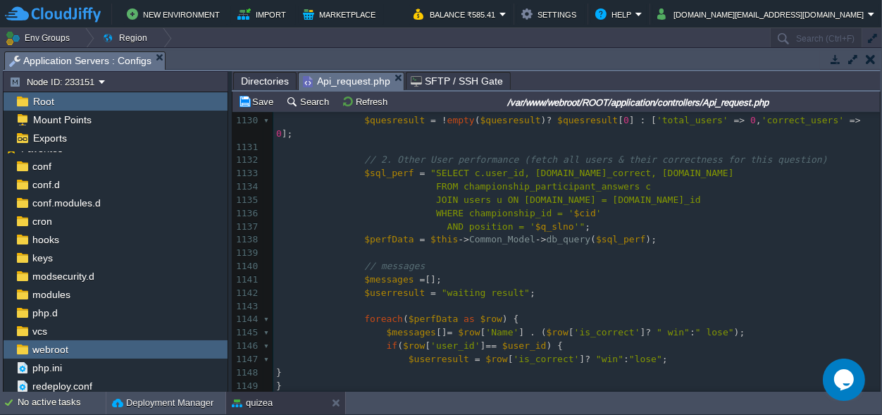
scroll to position [0, 0]
click at [485, 213] on div "xxxxxxxxxx 1100 'selected_option' => $sel_opt , 1101 'is_correct' => $is_correc…" at bounding box center [576, 54] width 607 height 677
type textarea "position"
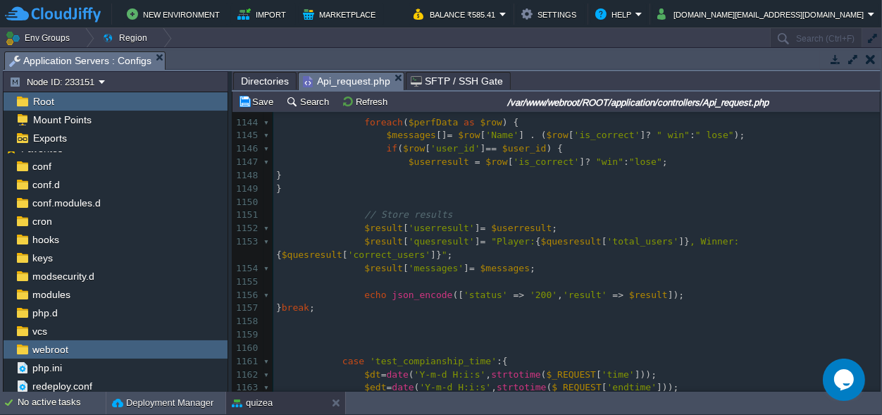
scroll to position [15554, 0]
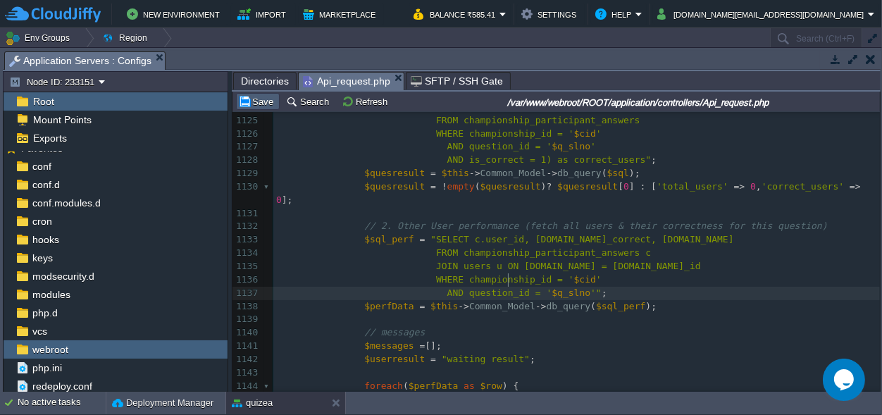
click at [271, 104] on button "Save" at bounding box center [257, 101] width 39 height 13
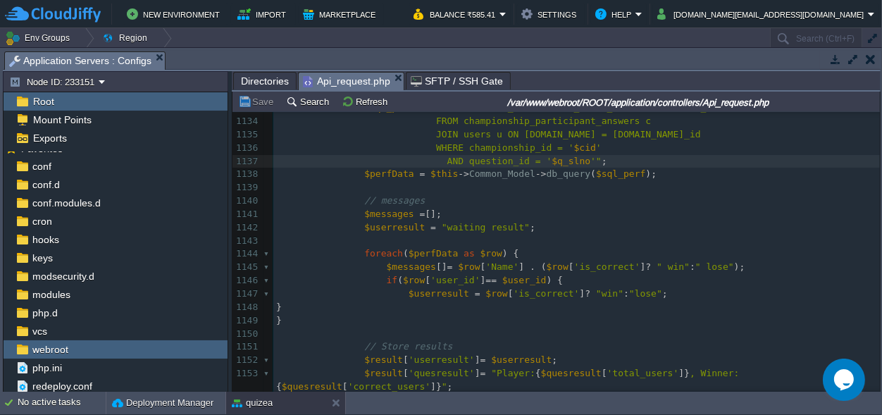
scroll to position [15621, 0]
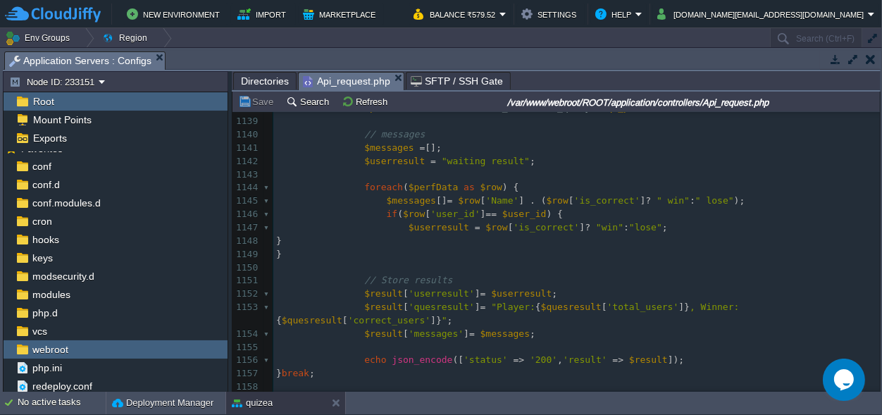
click at [533, 311] on pre "$result [ 'quesresult' ] = "Player: { $quesresult [ 'total_users' ]} , Winner: …" at bounding box center [576, 314] width 607 height 27
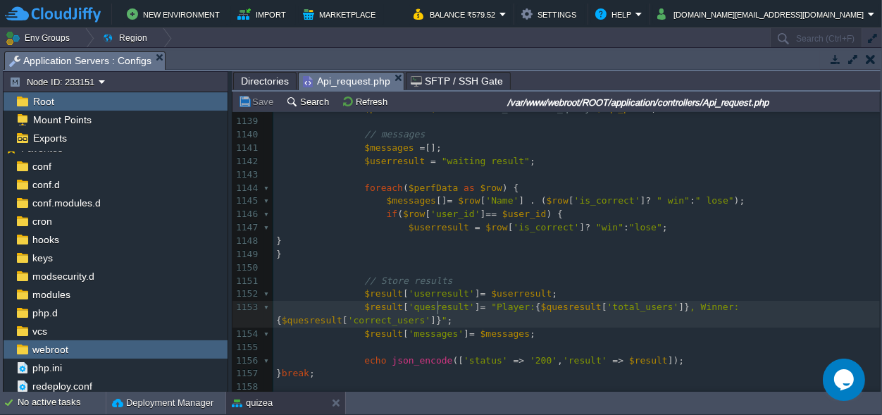
scroll to position [0, 0]
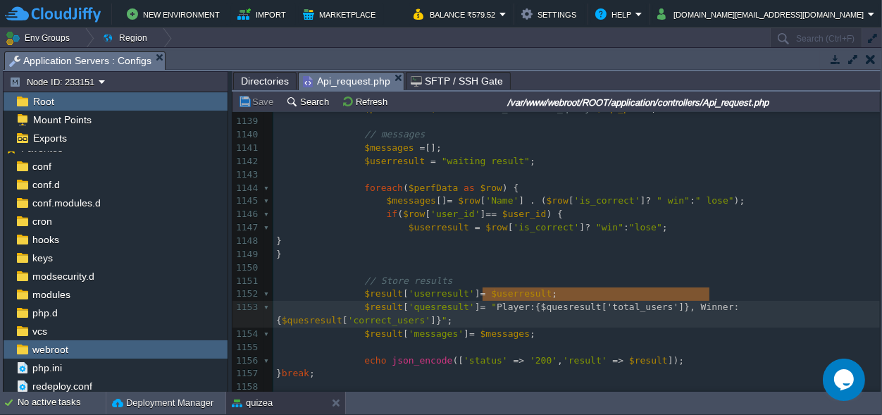
type textarea ""Player: {$quesresult['total_users']}, Winner:"
drag, startPoint x: 712, startPoint y: 295, endPoint x: 483, endPoint y: 293, distance: 229.0
type textarea "$quesresult"
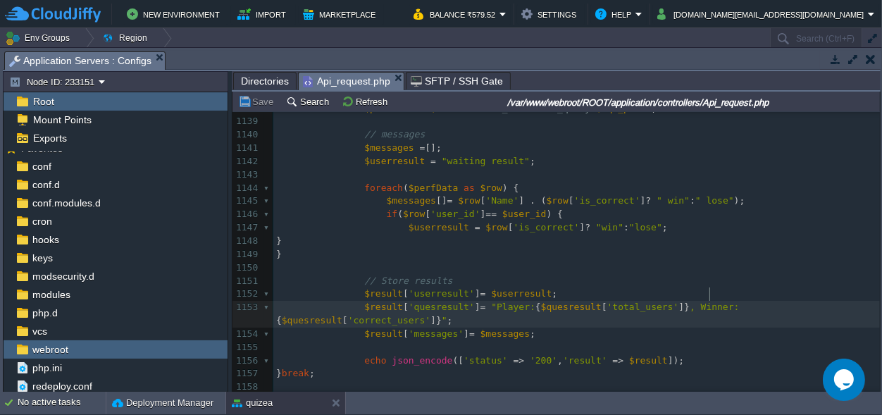
scroll to position [0, 0]
type textarea "r:"
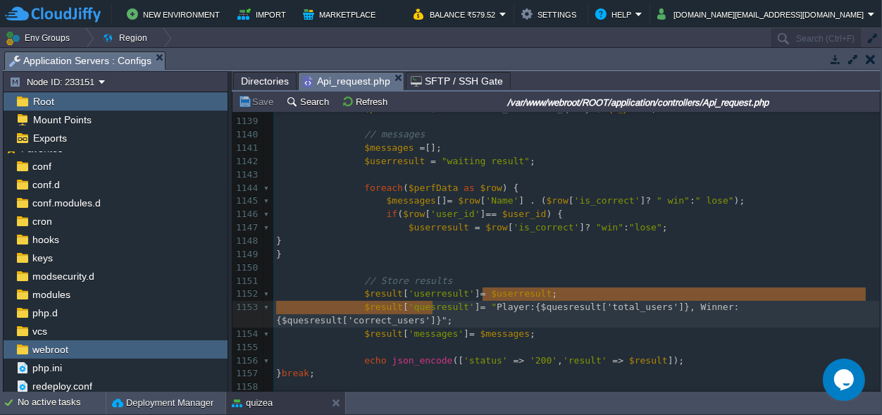
type textarea ""Player: {$quesresult['total_users']}, Winner: {$quesresult['correct_users']}""
drag, startPoint x: 430, startPoint y: 306, endPoint x: 479, endPoint y: 294, distance: 50.1
paste textarea
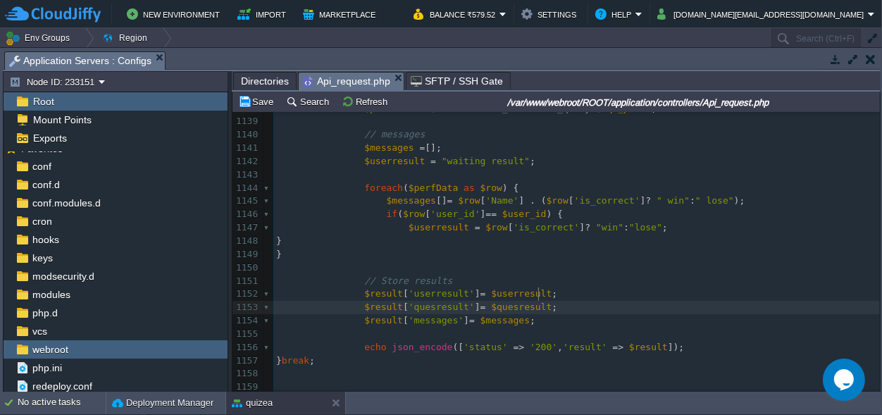
scroll to position [0, 0]
click at [577, 301] on pre "$result [ 'quesresult' ] = $quesresult ;" at bounding box center [576, 307] width 607 height 13
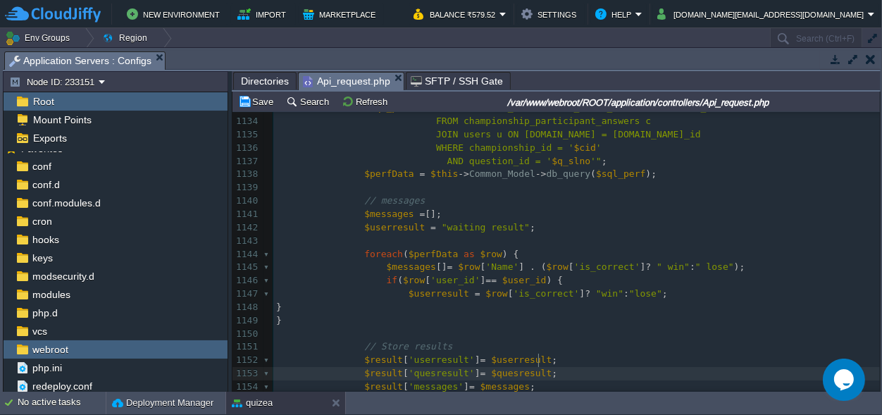
scroll to position [15490, 0]
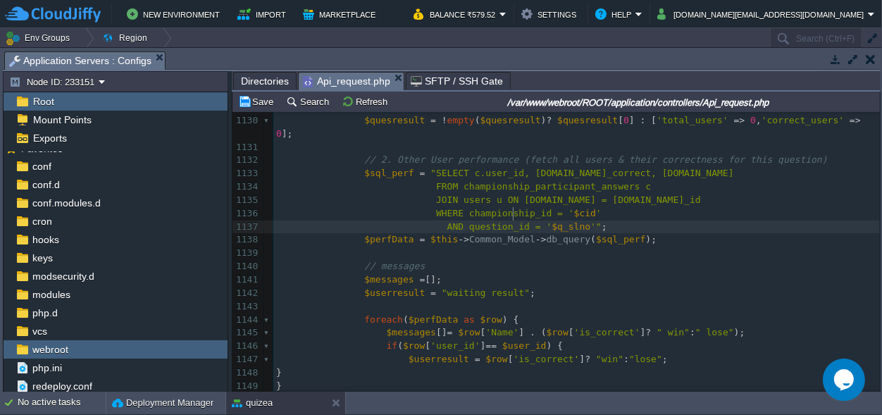
click at [515, 213] on div "xxxxxxxxxx 1117 ​ 1118 // 1. Number of users joined + correct users for this qu…" at bounding box center [576, 307] width 607 height 730
click at [521, 221] on span "AND question_id = '" at bounding box center [499, 226] width 105 height 11
click at [517, 221] on span "AND question_id = '" at bounding box center [499, 226] width 105 height 11
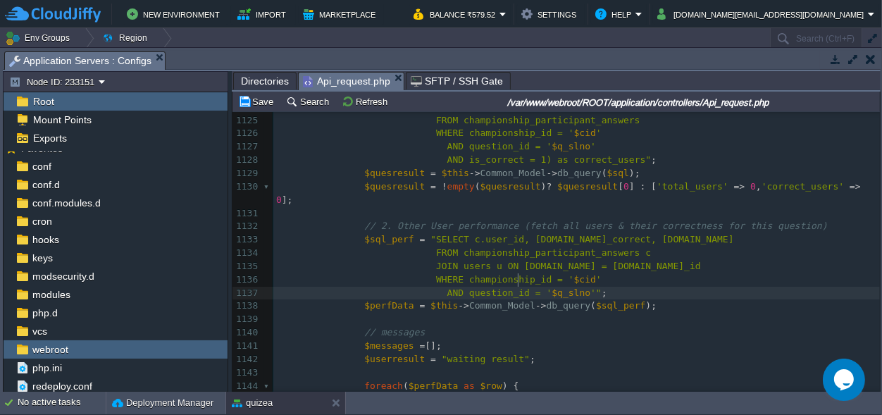
scroll to position [15358, 0]
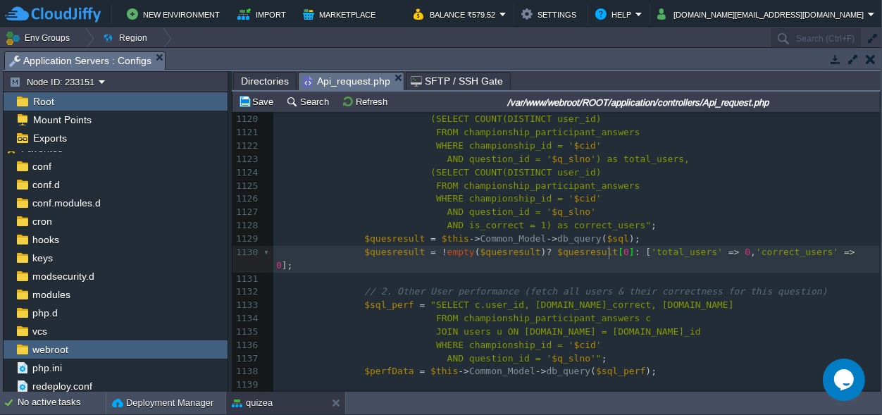
type textarea "[0]"
drag, startPoint x: 607, startPoint y: 252, endPoint x: 595, endPoint y: 252, distance: 12.7
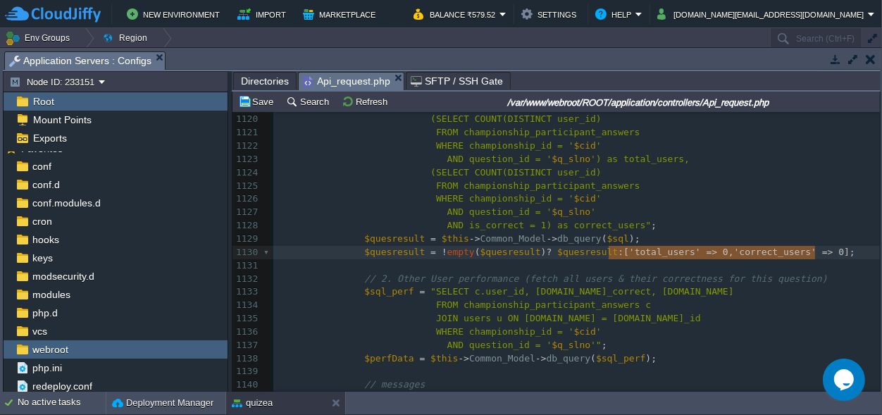
type textarea "['total_users' => 0, 'correct_users' => 0]"
drag, startPoint x: 609, startPoint y: 253, endPoint x: 818, endPoint y: 252, distance: 209.2
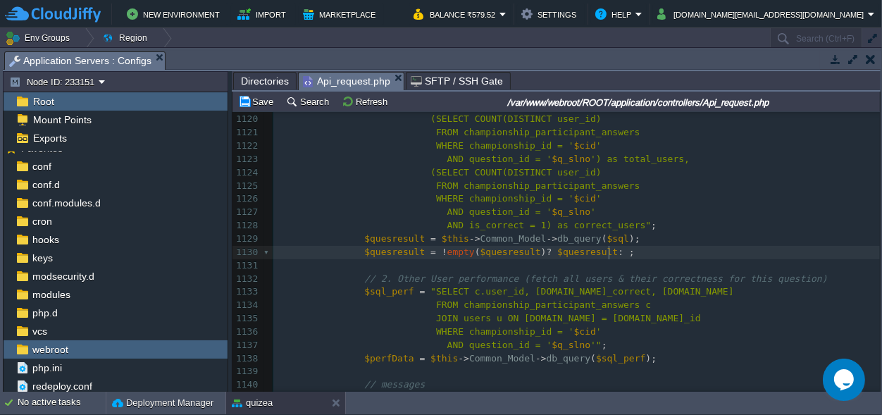
scroll to position [0, 0]
type textarea ") ? $quesresult ;"
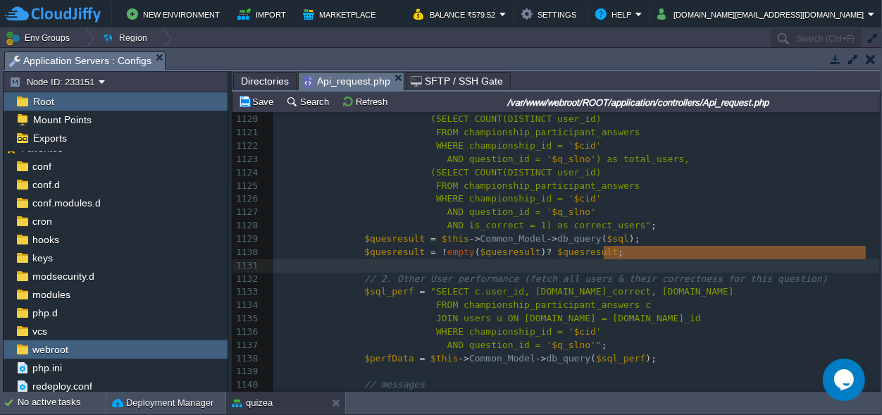
scroll to position [0, 216]
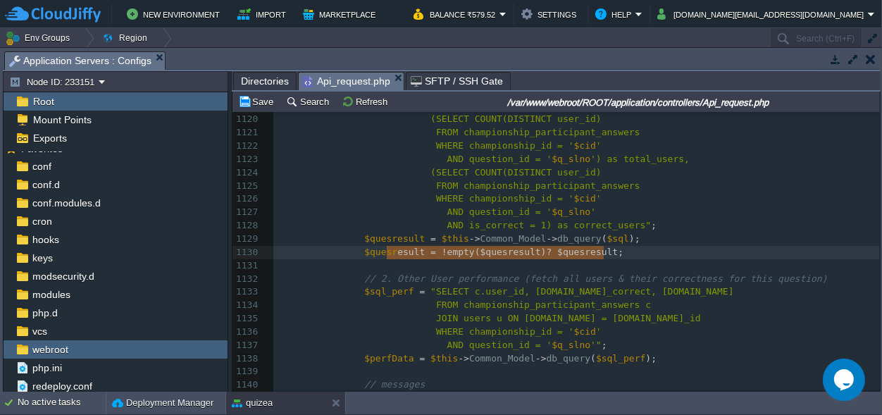
type textarea "ult = !empty($quesresult) ? $quesresult ;"
type textarea "$quesresult = !empty($quesresult) ? $quesresult ;"
drag, startPoint x: 623, startPoint y: 252, endPoint x: 364, endPoint y: 248, distance: 259.3
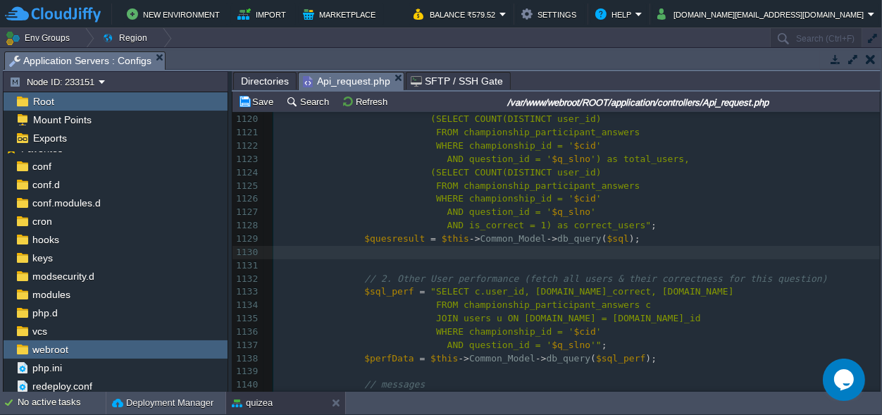
scroll to position [15291, 0]
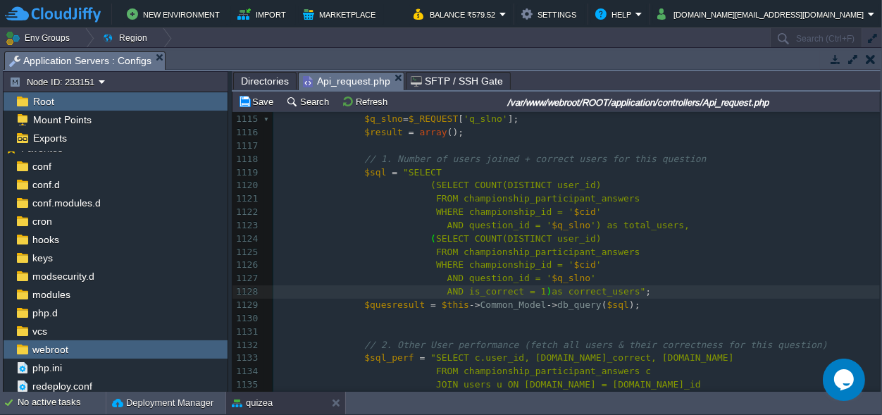
click at [527, 253] on span "FROM championship_participant_answers" at bounding box center [538, 252] width 204 height 11
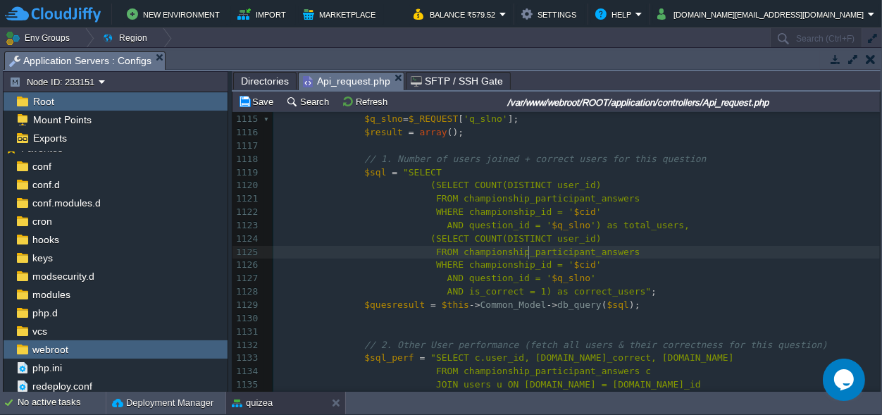
type textarea "championship_participant_answers"
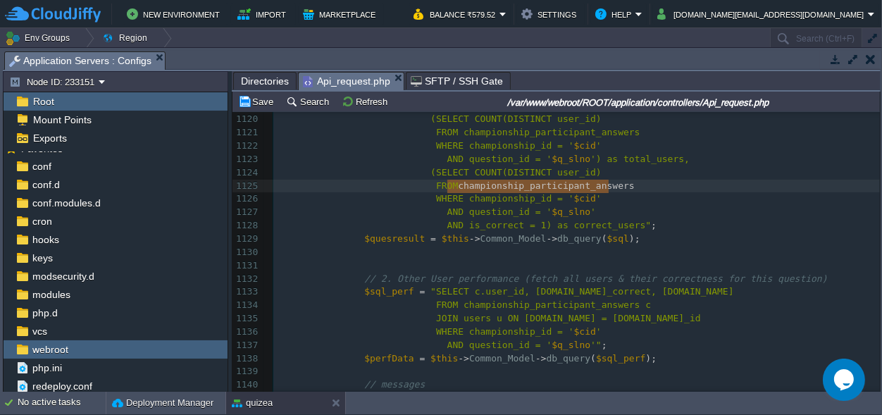
scroll to position [0, 0]
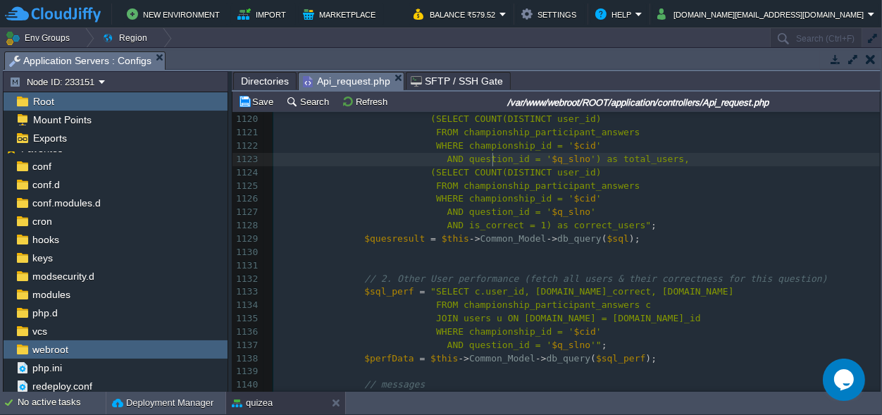
click at [492, 163] on span "AND question_id = '" at bounding box center [499, 159] width 105 height 11
type textarea "question_id"
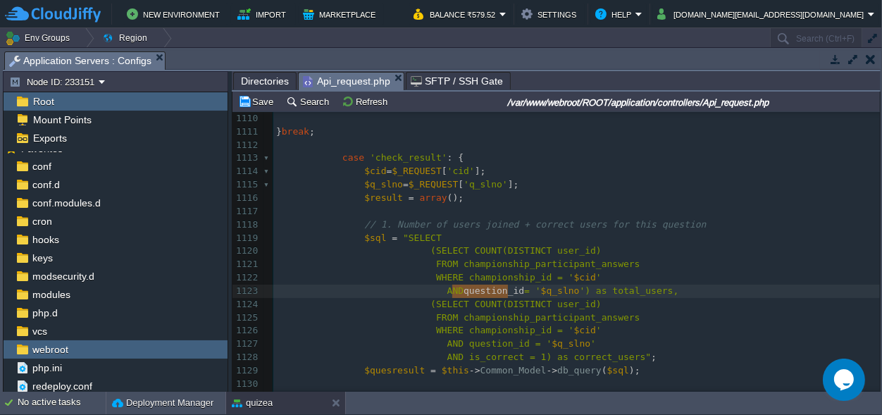
click at [435, 235] on div "xxxxxxxxxx 1104 $id = $this -> Common_Model -> dbinsertid ( 'championship_parti…" at bounding box center [576, 337] width 607 height 611
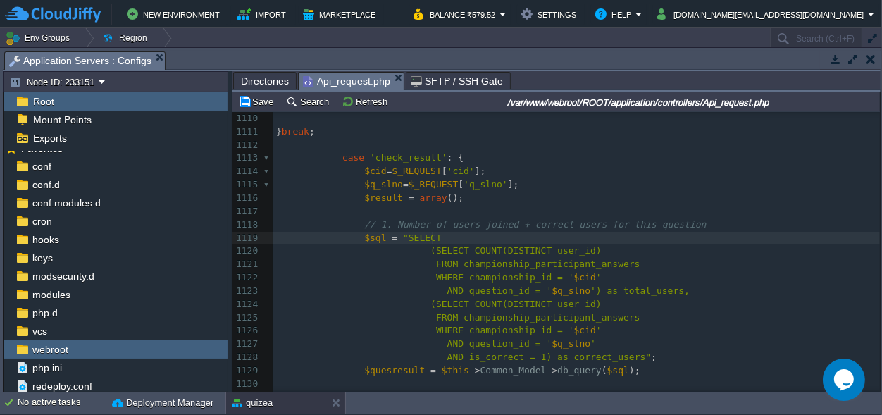
paste textarea
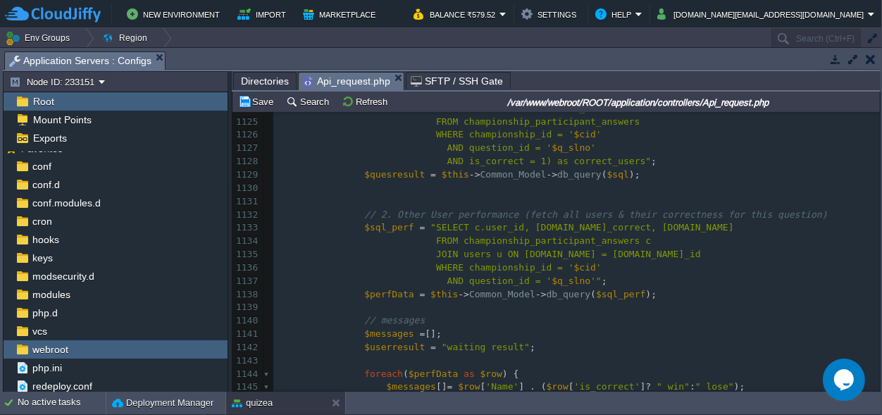
scroll to position [15423, 0]
type textarea "as q_slno,"
click at [266, 99] on button "Save" at bounding box center [257, 101] width 39 height 13
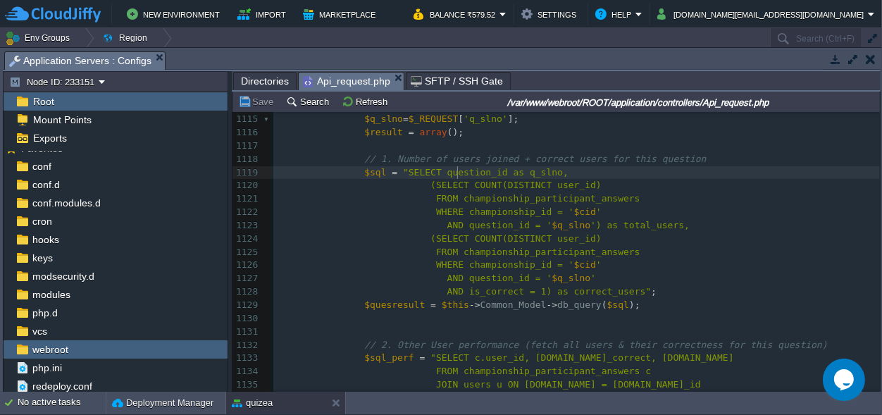
scroll to position [0, 0]
click at [459, 172] on div "xxxxxxxxxx 1100 'selected_option' => $sel_opt , 1101 'is_correct' => $is_correc…" at bounding box center [576, 246] width 607 height 664
type textarea "question_id"
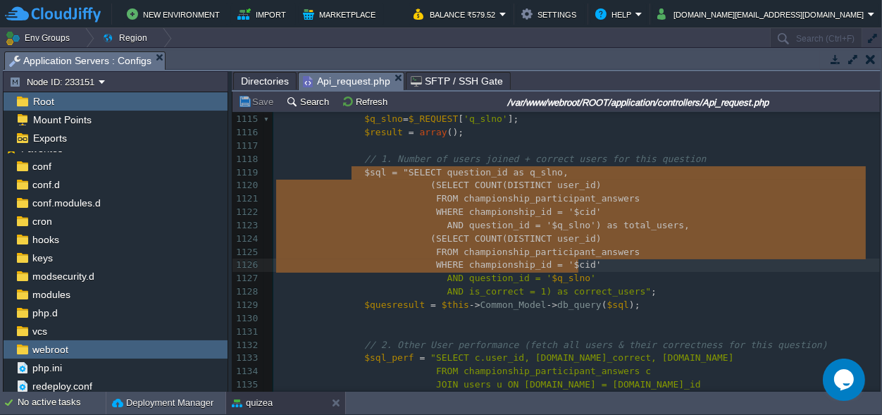
type textarea "$sql = "SELECT question_id as q_slno, (SELECT COUNT(DISTINCT user_id) FROM cham…"
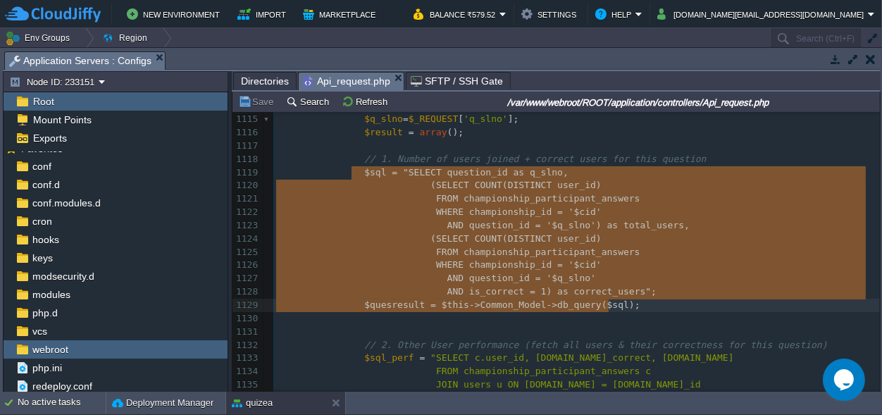
drag, startPoint x: 350, startPoint y: 170, endPoint x: 632, endPoint y: 308, distance: 313.5
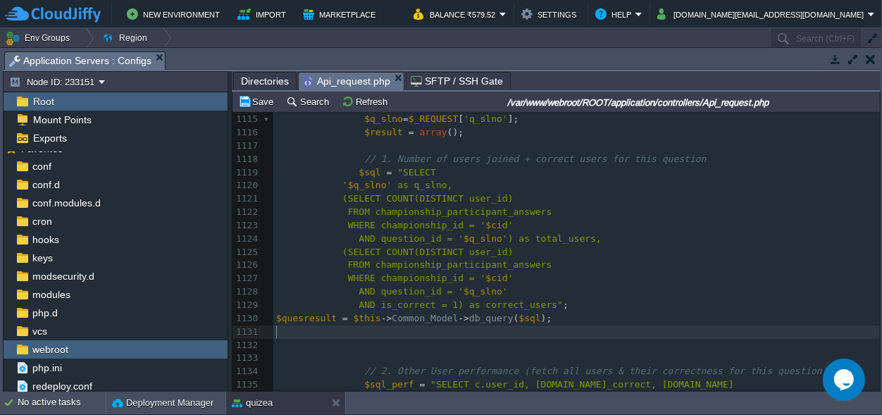
scroll to position [0, 0]
click at [277, 318] on div "xxxxxxxxxx 1100 'selected_option' => $sel_opt , 1101 'is_correct' => $is_correc…" at bounding box center [576, 259] width 607 height 690
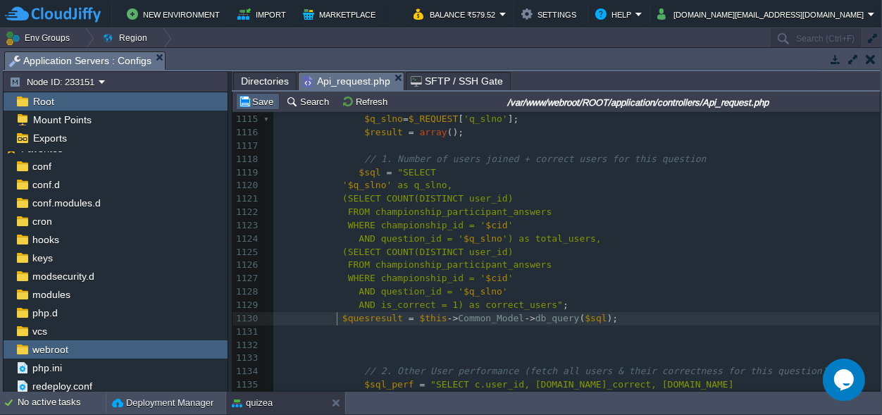
click at [266, 99] on button "Save" at bounding box center [257, 101] width 39 height 13
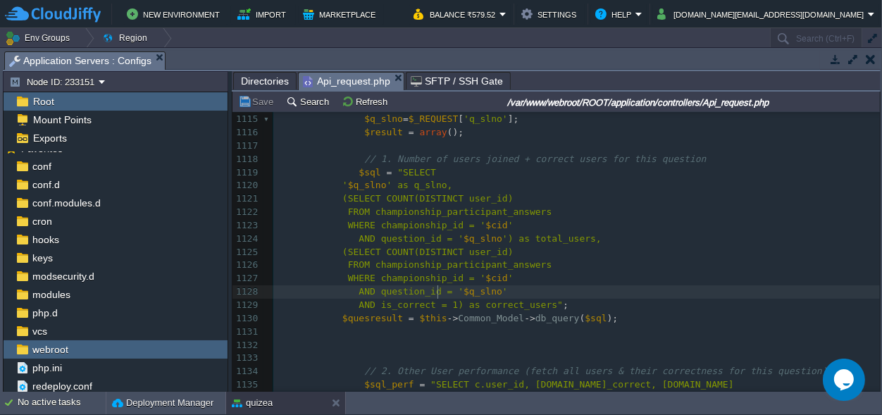
click at [435, 290] on span "AND question_id = '" at bounding box center [411, 291] width 105 height 11
type textarea ">"
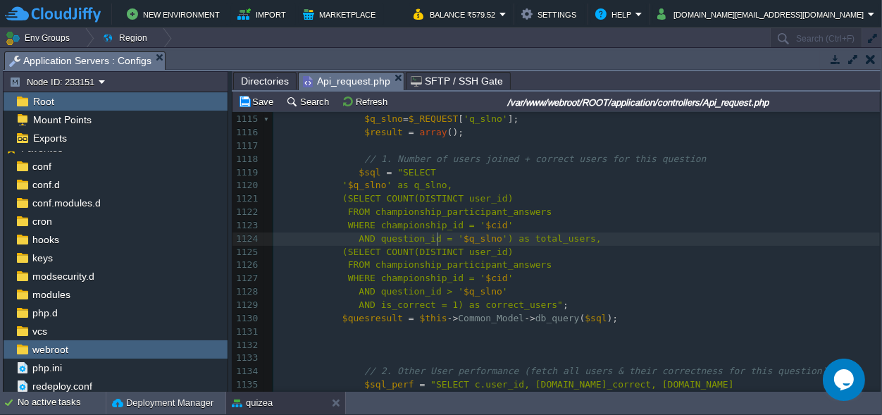
click at [437, 239] on div "xxxxxxxxxx 1100 'selected_option' => $sel_opt , 1101 'is_correct' => $is_correc…" at bounding box center [576, 259] width 607 height 690
type textarea ">"
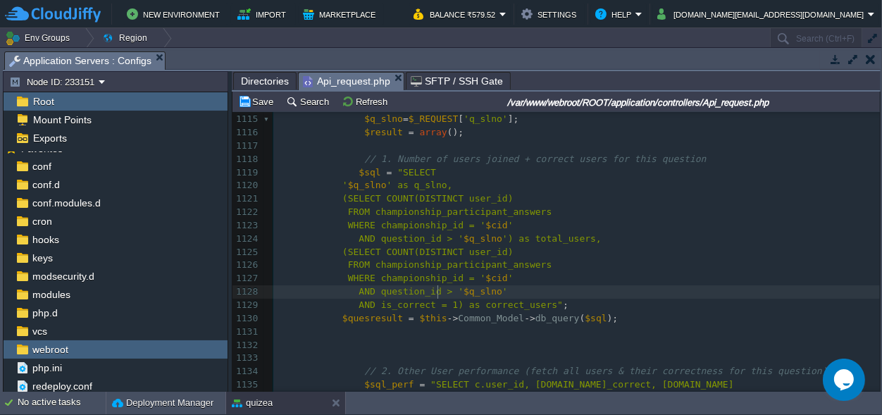
click at [436, 291] on span "AND question_id > '" at bounding box center [411, 291] width 105 height 11
type textarea "<"
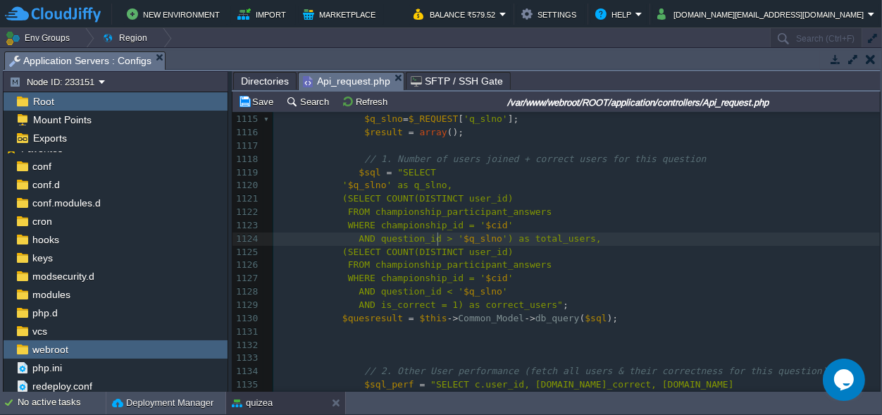
click at [435, 241] on span "AND question_id > '" at bounding box center [411, 238] width 105 height 11
type textarea "<"
click at [262, 99] on button "Save" at bounding box center [257, 101] width 39 height 13
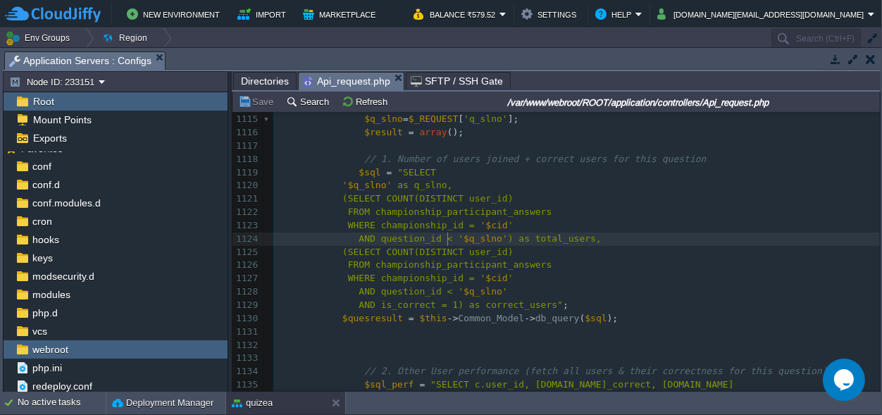
click at [446, 237] on span "AND question_id < '" at bounding box center [411, 238] width 105 height 11
click at [448, 291] on div "xxxxxxxxxx 1100 'selected_option' => $sel_opt , 1101 'is_correct' => $is_correc…" at bounding box center [576, 259] width 607 height 690
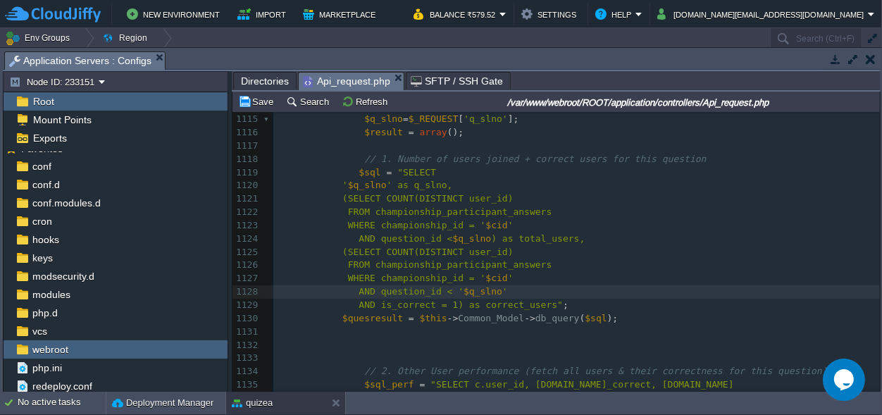
type textarea "\"
click at [483, 289] on div "xxxxxxxxxx 1100 'selected_option' => $sel_opt , 1101 'is_correct' => $is_correc…" at bounding box center [576, 259] width 607 height 690
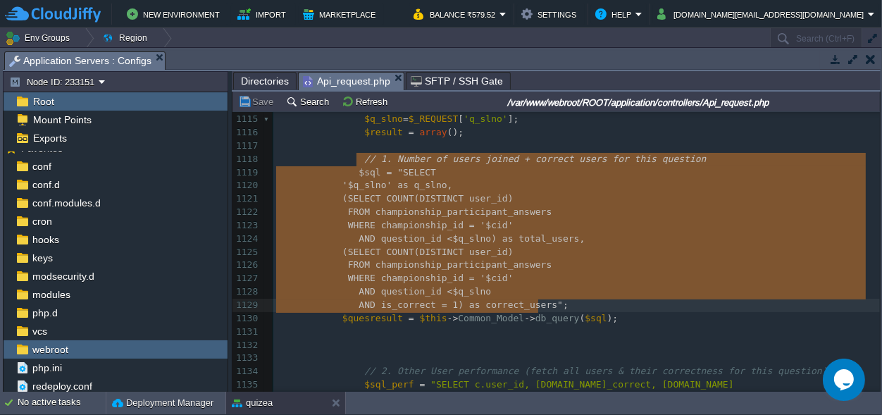
type textarea "// 1. Number of users joined + correct users for this question $sql = "SELECT '…"
drag, startPoint x: 355, startPoint y: 159, endPoint x: 548, endPoint y: 303, distance: 240.7
paste textarea
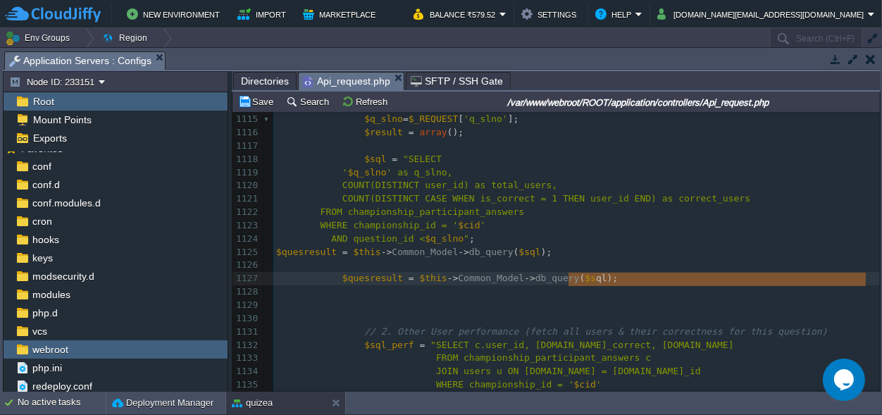
scroll to position [11, 0]
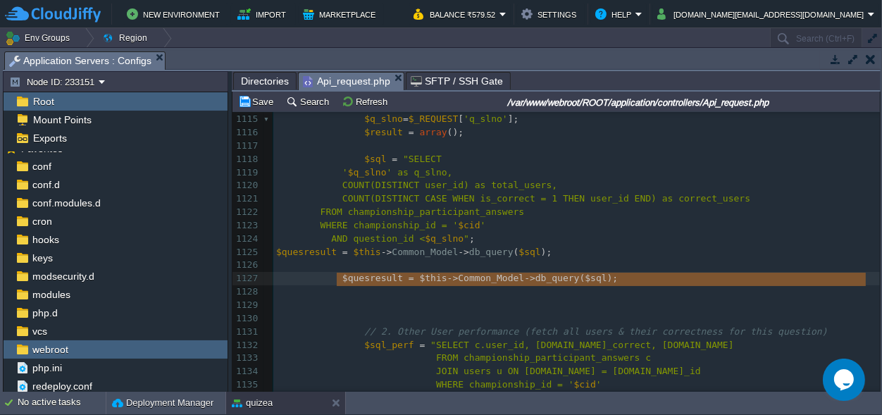
type textarea "$quesresult = $this->Common_Model->db_query($sql);"
drag, startPoint x: 638, startPoint y: 285, endPoint x: 325, endPoint y: 275, distance: 313.0
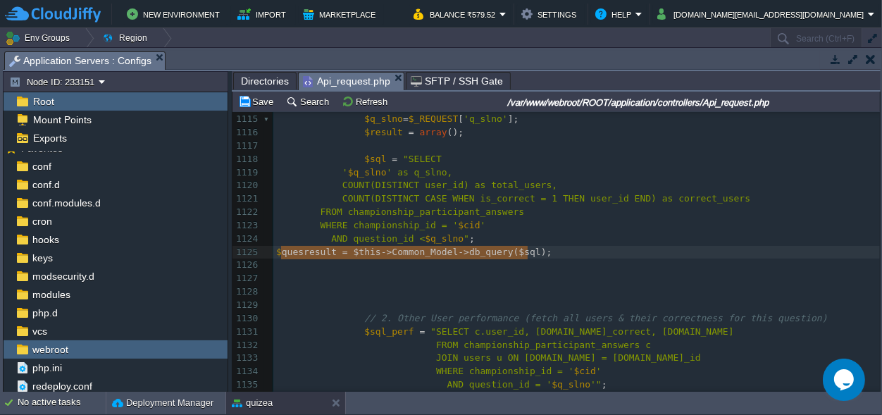
scroll to position [4, 252]
drag, startPoint x: 566, startPoint y: 252, endPoint x: 276, endPoint y: 255, distance: 290.3
type textarea "$quesresult = $this->Common_Model->db_query($sql);"
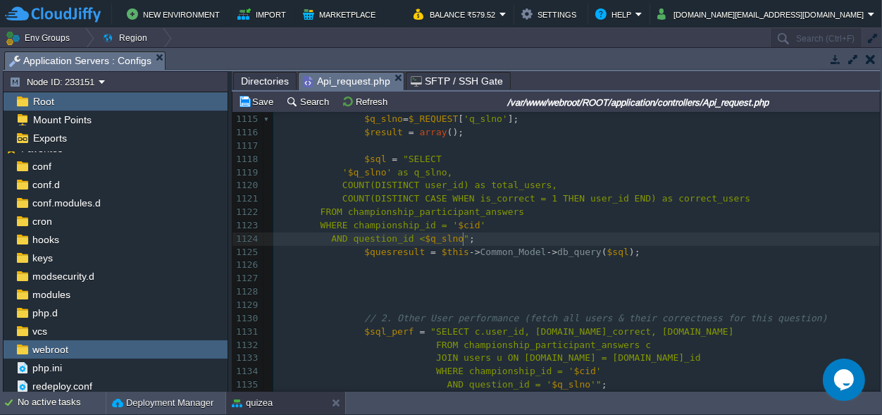
click at [488, 237] on pre "AND question_id < $q_slno " ;" at bounding box center [576, 238] width 607 height 13
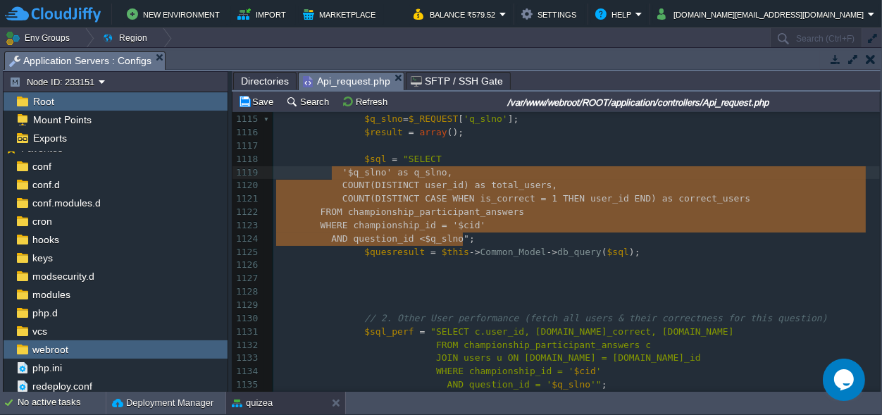
scroll to position [54, 186]
drag, startPoint x: 488, startPoint y: 237, endPoint x: 334, endPoint y: 172, distance: 167.3
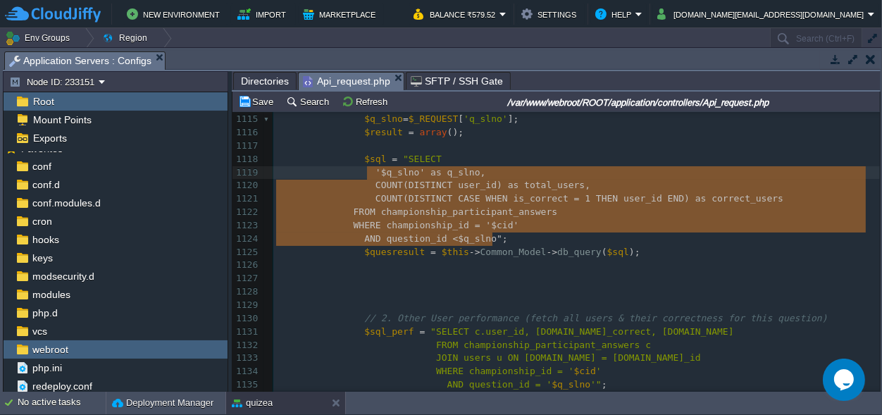
scroll to position [54, 216]
type textarea "'$q_slno' as q_slno, COUNT(DISTINCT user_id) as total_users, COUNT(DISTINCT CAS…"
click at [583, 277] on pre at bounding box center [576, 278] width 607 height 13
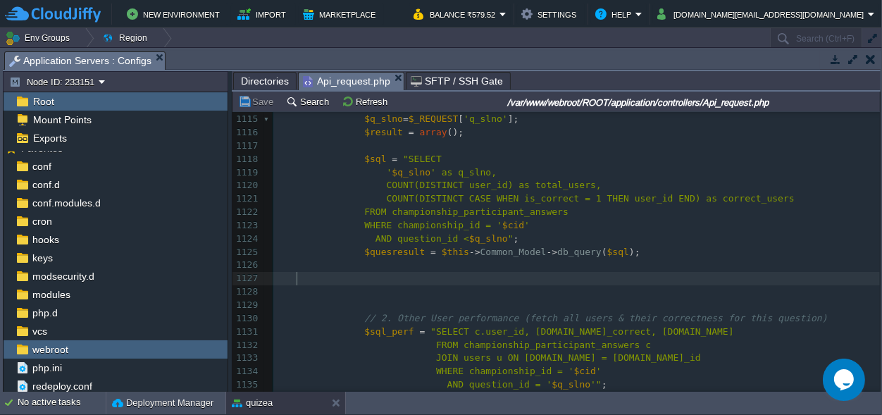
click at [537, 182] on span "COUNT(DISTINCT user_id) as total_users," at bounding box center [494, 185] width 215 height 11
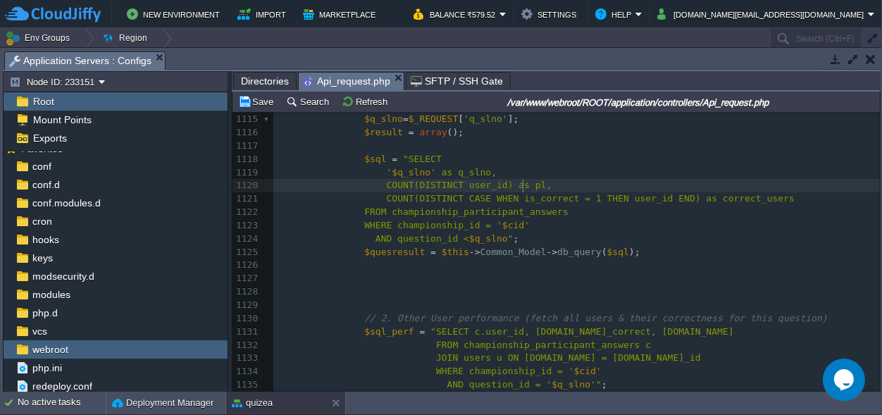
scroll to position [0, 10]
type textarea "player"
click at [716, 198] on div "xxxxxxxxxx 1100 'selected_option' => $sel_opt , 1101 'is_correct' => $is_correc…" at bounding box center [576, 233] width 607 height 638
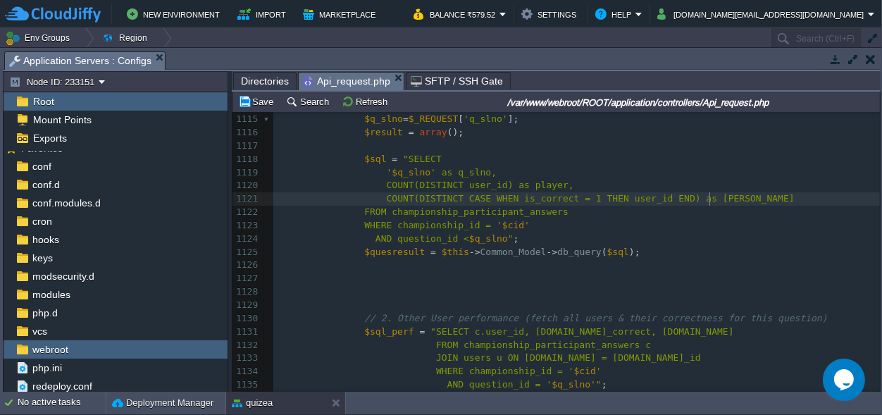
type textarea "winner"
click at [452, 237] on span "AND question_id <" at bounding box center [422, 238] width 94 height 11
click at [456, 237] on span "AND question_id =" at bounding box center [422, 238] width 94 height 11
click at [498, 240] on div "xxxxxxxxxx 1100 'selected_option' => $sel_opt , 1101 'is_correct' => $is_correc…" at bounding box center [576, 233] width 607 height 638
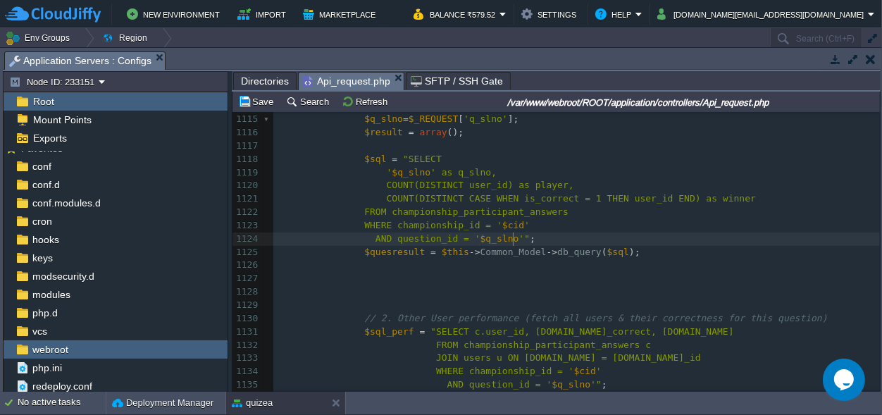
click at [523, 237] on pre "AND question_id = ' $q_slno '" ;" at bounding box center [576, 238] width 607 height 13
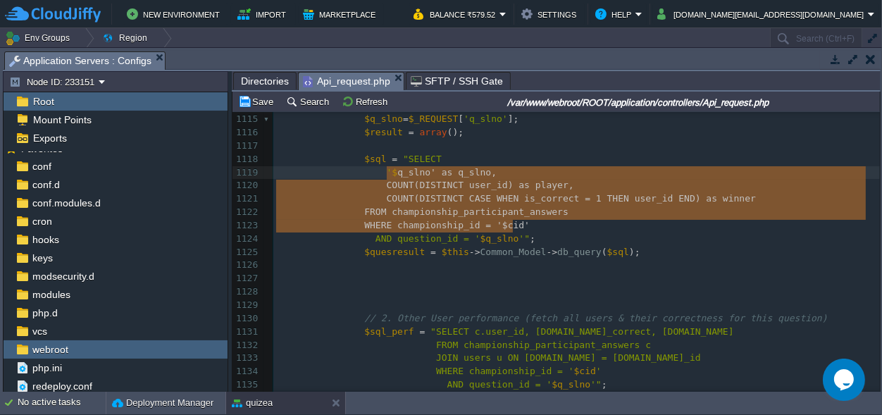
scroll to position [44, 237]
drag, startPoint x: 511, startPoint y: 224, endPoint x: 378, endPoint y: 173, distance: 142.7
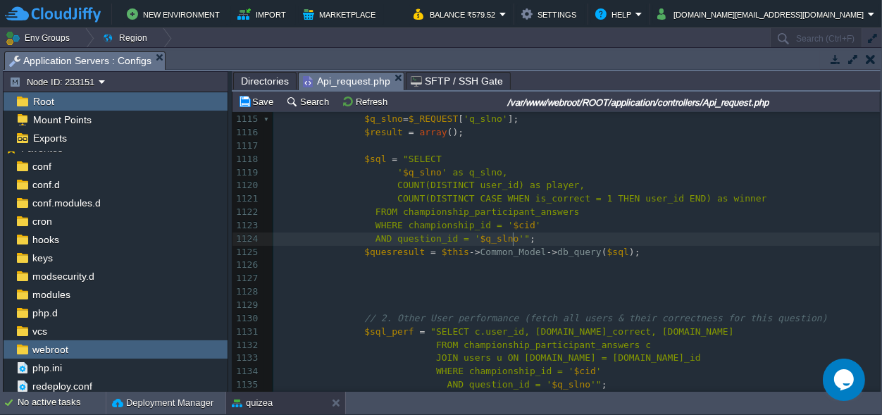
click at [559, 242] on pre "AND question_id = ' $q_slno '" ;" at bounding box center [576, 238] width 607 height 13
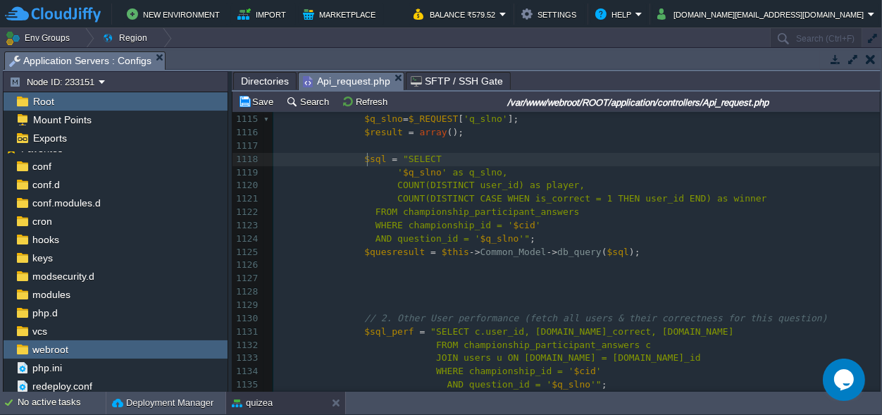
click at [365, 162] on span "$sql" at bounding box center [375, 159] width 22 height 11
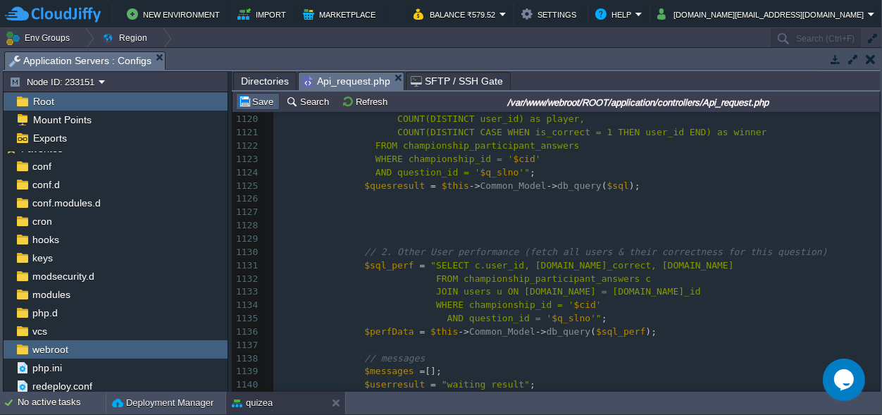
click at [262, 98] on button "Save" at bounding box center [257, 101] width 39 height 13
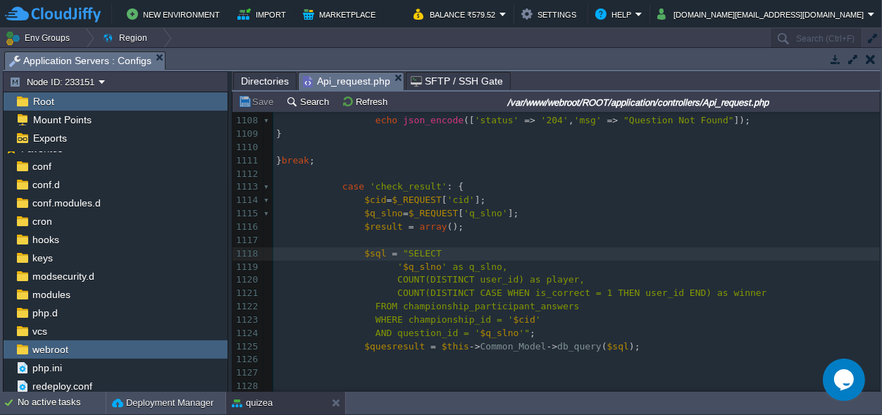
scroll to position [15244, 0]
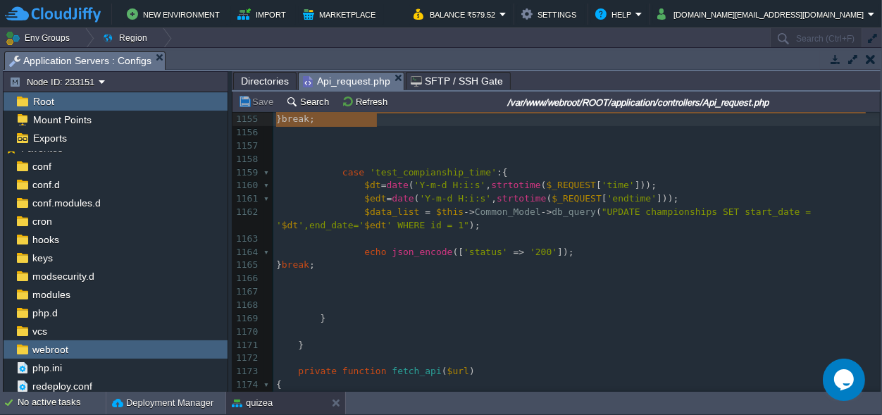
drag, startPoint x: 335, startPoint y: 185, endPoint x: 389, endPoint y: 125, distance: 80.8
click at [526, 297] on pre at bounding box center [576, 291] width 607 height 13
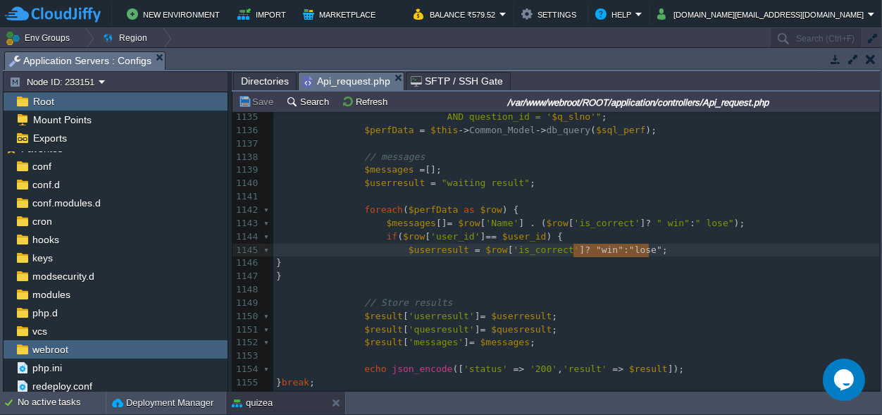
scroll to position [0, 75]
drag, startPoint x: 666, startPoint y: 244, endPoint x: 572, endPoint y: 248, distance: 93.8
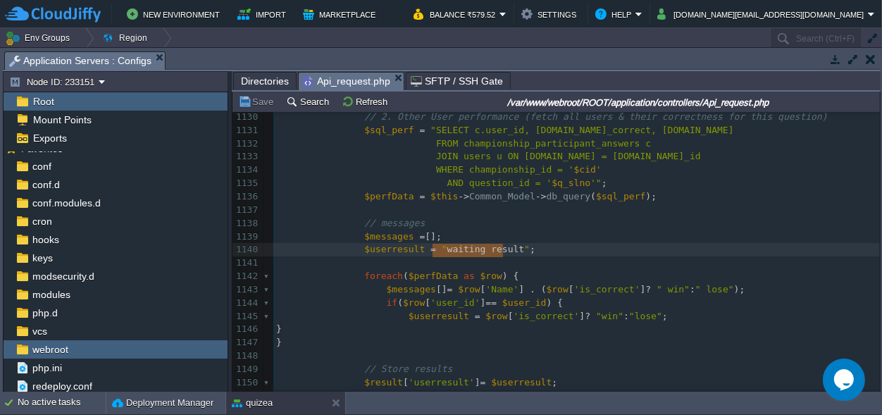
scroll to position [0, 70]
drag, startPoint x: 500, startPoint y: 249, endPoint x: 431, endPoint y: 252, distance: 69.1
click at [490, 254] on div "xxxxxxxxxx 1120 COUNT(DISTINCT user_id) as player, 1121 COUNT(DISTINCT CASE WHE…" at bounding box center [576, 303] width 607 height 650
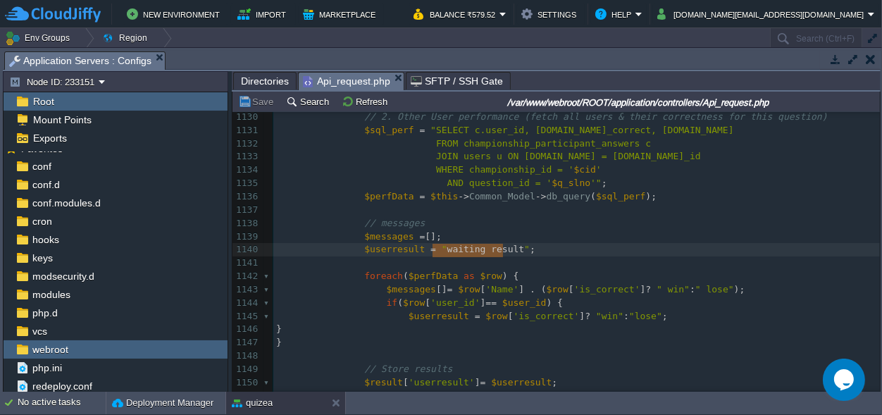
drag, startPoint x: 431, startPoint y: 252, endPoint x: 504, endPoint y: 253, distance: 73.3
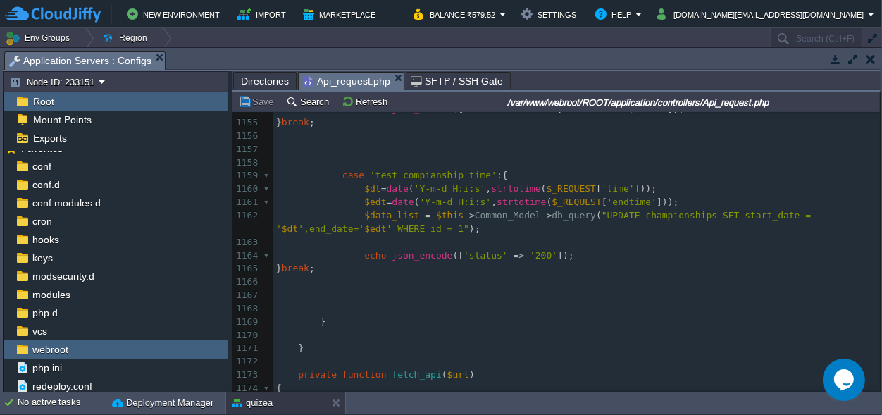
scroll to position [15821, 0]
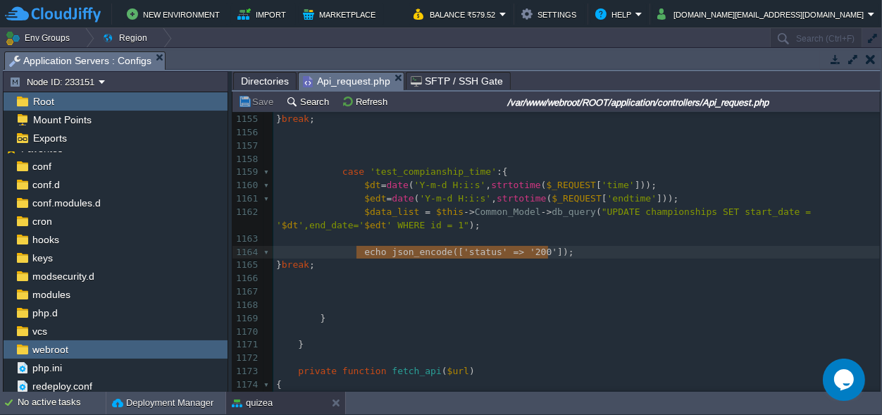
drag, startPoint x: 562, startPoint y: 252, endPoint x: 356, endPoint y: 249, distance: 205.7
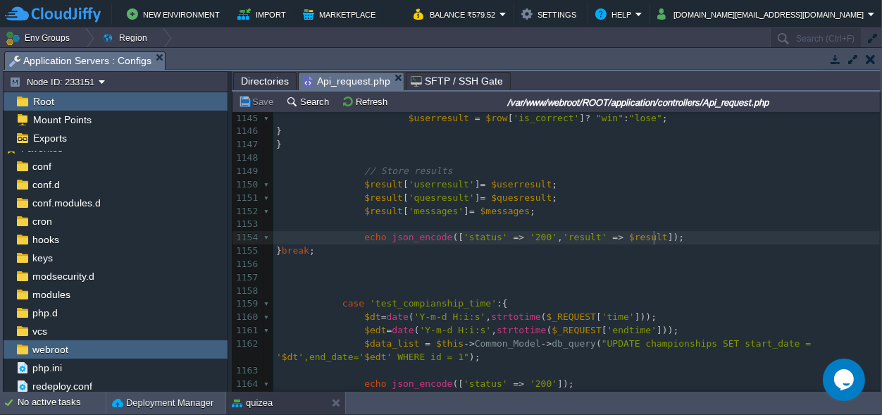
click at [671, 239] on pre "echo json_encode ([ 'status' => '200' , 'result' => $result ]);" at bounding box center [576, 237] width 607 height 13
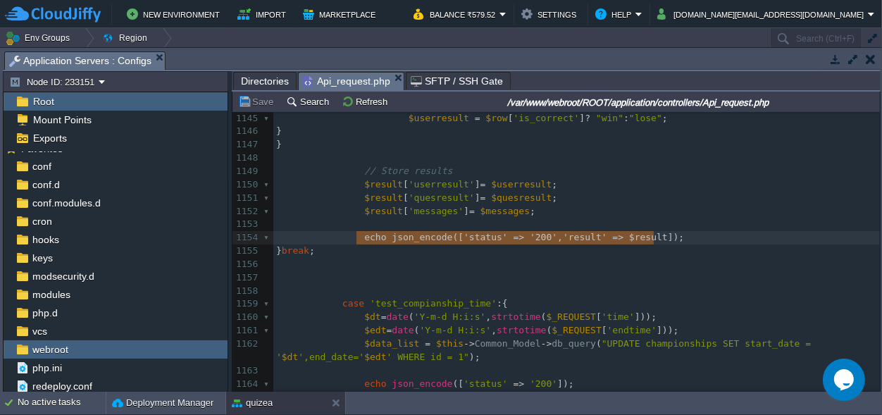
drag, startPoint x: 670, startPoint y: 238, endPoint x: 362, endPoint y: 237, distance: 307.9
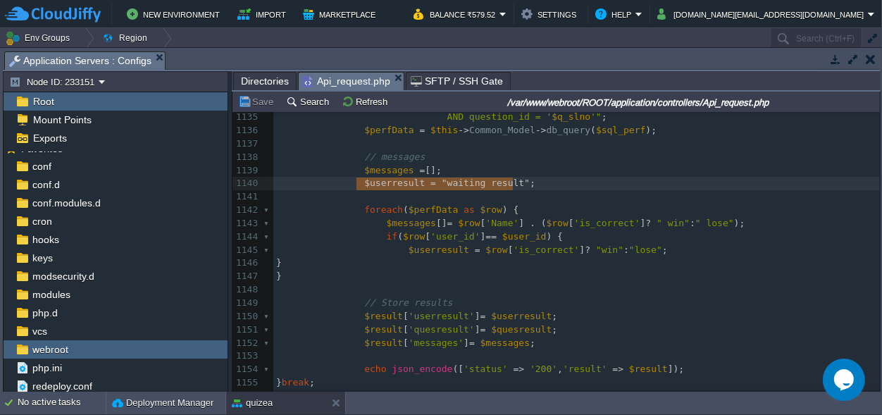
drag, startPoint x: 523, startPoint y: 183, endPoint x: 364, endPoint y: 182, distance: 159.2
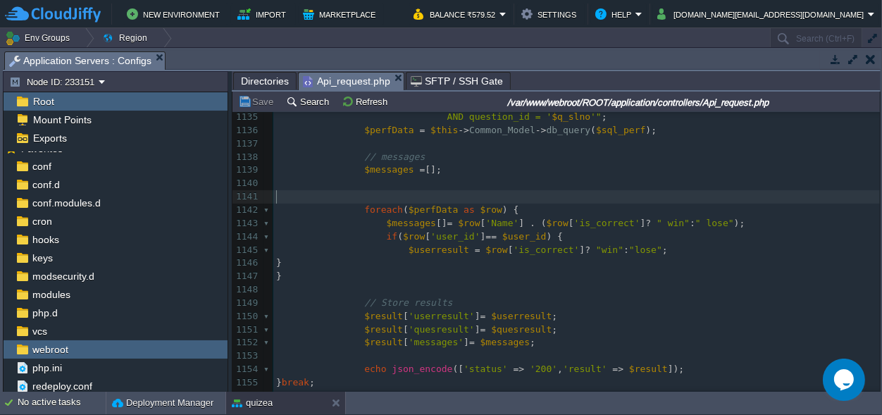
click at [359, 193] on pre "​" at bounding box center [576, 196] width 607 height 13
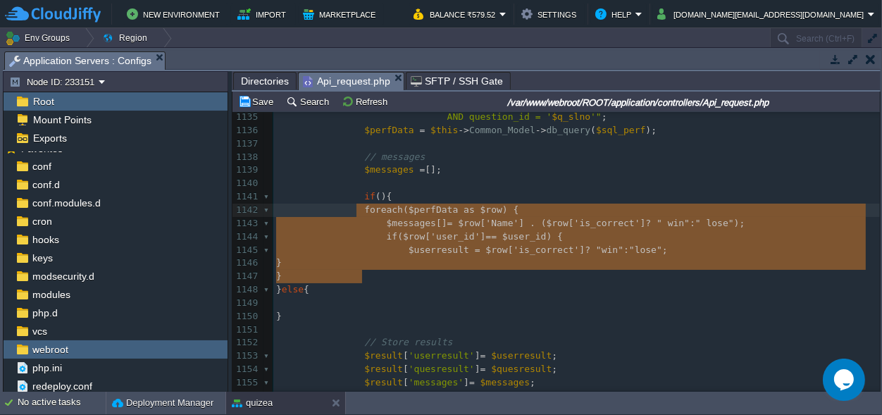
drag, startPoint x: 367, startPoint y: 275, endPoint x: 354, endPoint y: 212, distance: 64.0
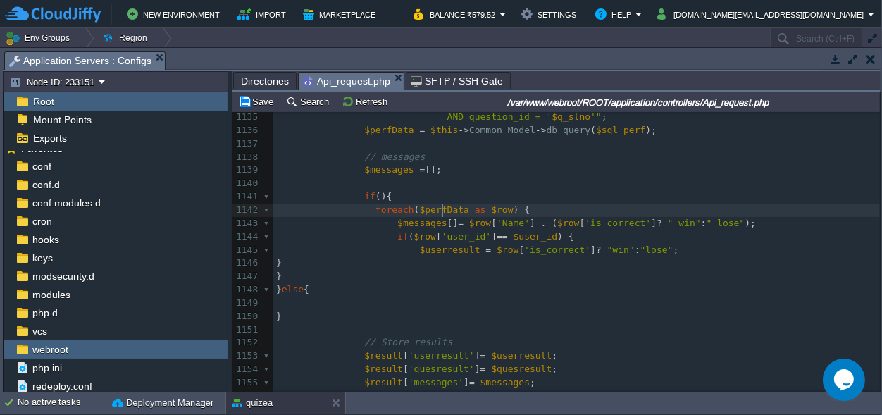
click at [441, 209] on span "$perfData" at bounding box center [444, 209] width 49 height 11
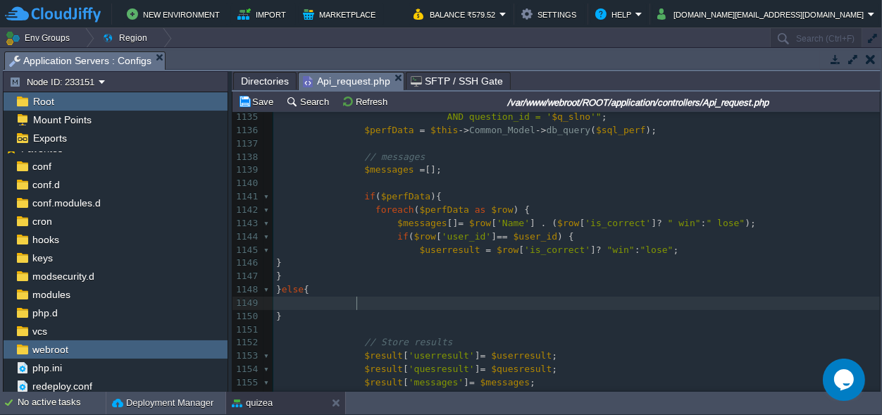
click at [381, 304] on pre at bounding box center [576, 303] width 607 height 13
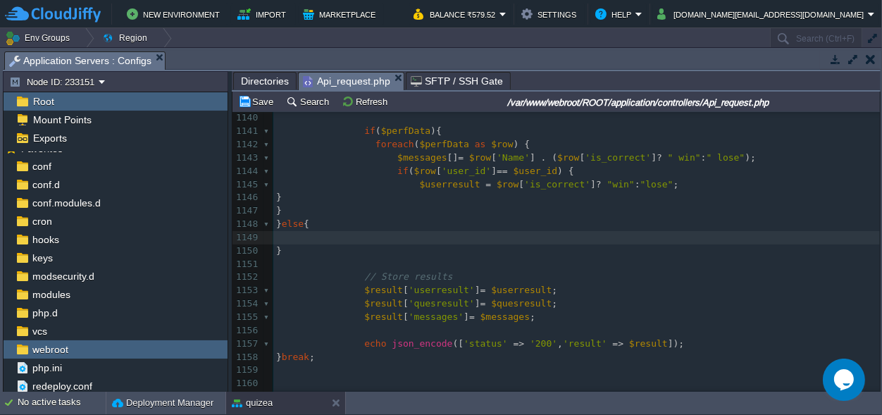
click at [502, 318] on span "$messages" at bounding box center [504, 316] width 49 height 11
click at [409, 239] on pre at bounding box center [576, 237] width 607 height 13
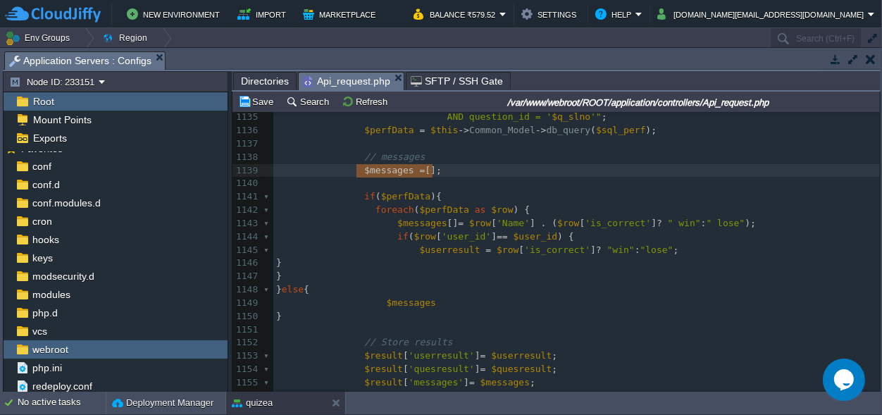
scroll to position [0, 75]
drag, startPoint x: 444, startPoint y: 168, endPoint x: 358, endPoint y: 168, distance: 85.9
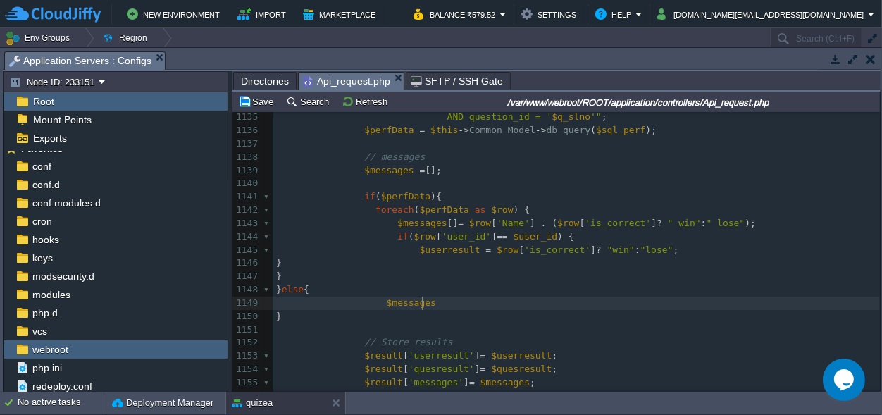
scroll to position [0, 0]
click at [430, 306] on pre "$messages" at bounding box center [576, 303] width 607 height 13
click at [433, 251] on div "xxxxxxxxxx 1125 $quesresult = $this -> Common_Model -> db_query ( $sql ); 1126 …" at bounding box center [576, 290] width 607 height 624
click at [394, 306] on div "xxxxxxxxxx 1125 $quesresult = $this -> Common_Model -> db_query ( $sql ); 1126 …" at bounding box center [576, 290] width 607 height 624
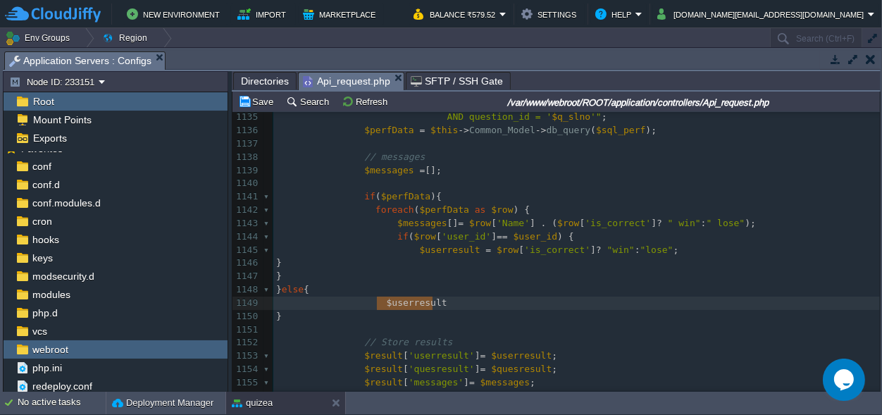
drag, startPoint x: 445, startPoint y: 304, endPoint x: 376, endPoint y: 301, distance: 68.4
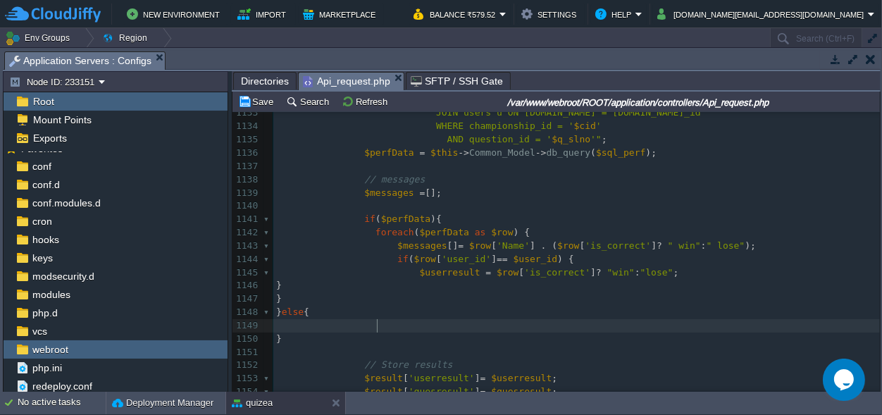
scroll to position [15559, 0]
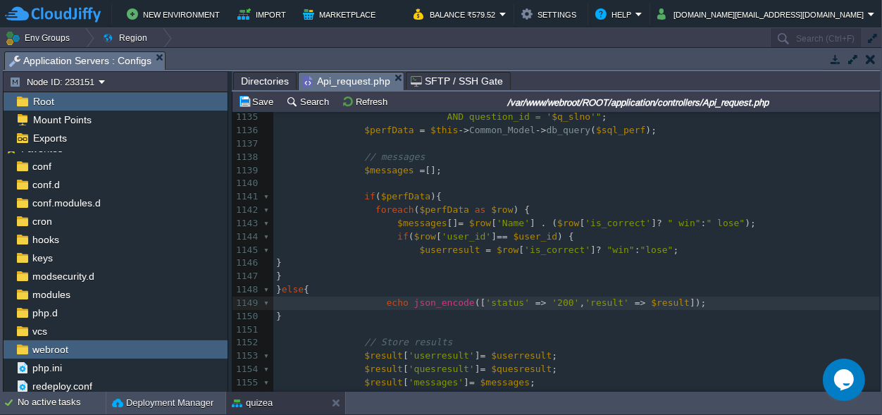
click at [552, 301] on span "'200'" at bounding box center [565, 302] width 27 height 11
drag, startPoint x: 658, startPoint y: 301, endPoint x: 625, endPoint y: 299, distance: 33.1
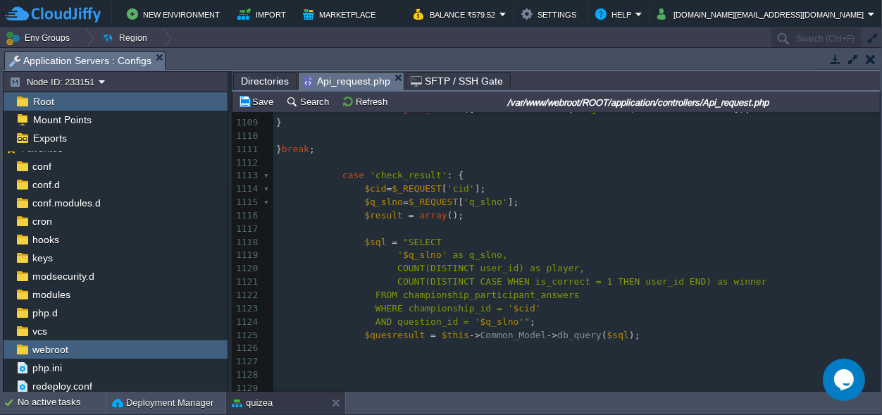
scroll to position [15256, 0]
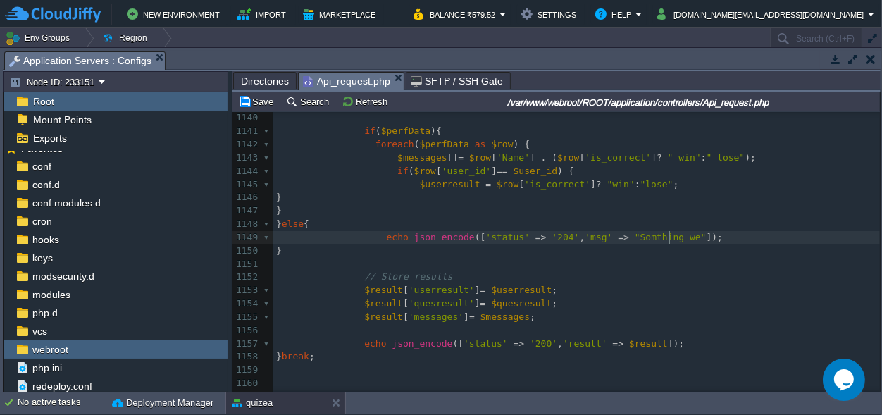
scroll to position [0, 54]
type textarea "Somthing went wro"
type textarea "Resulr"
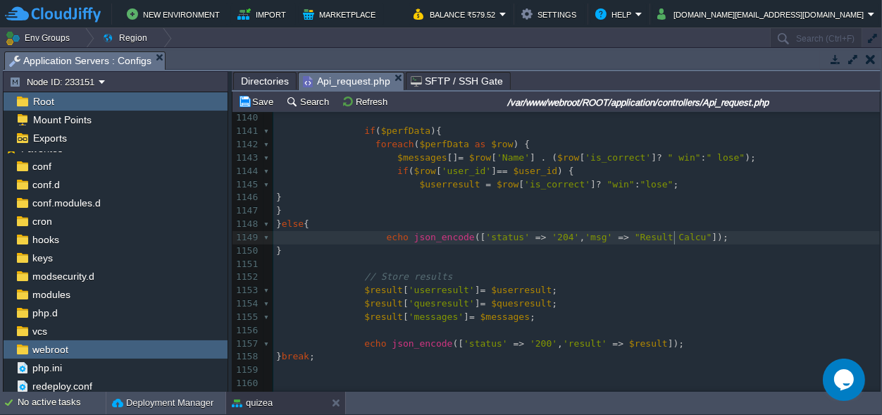
type textarea "t Calcut"
type textarea "lating"
type textarea "te"
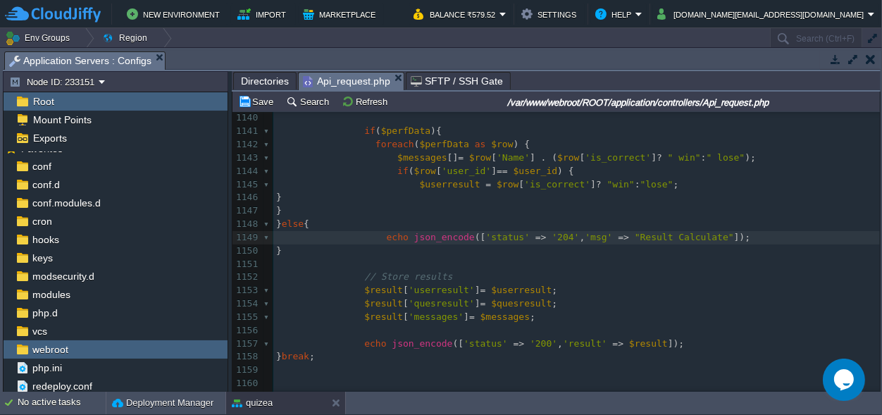
click at [713, 244] on pre "echo json_encode ([ 'status' => '204' , 'msg' => "Result Calculate" ]);" at bounding box center [576, 237] width 607 height 13
click at [635, 237] on span ""Result Calculate"" at bounding box center [684, 237] width 99 height 11
type textarea "Result"
click at [619, 238] on div "xxxxxxxxxx 1115 $q_slno = $_REQUEST [ 'q_slno' ]; 1116 $result = array (); 1117…" at bounding box center [576, 157] width 607 height 757
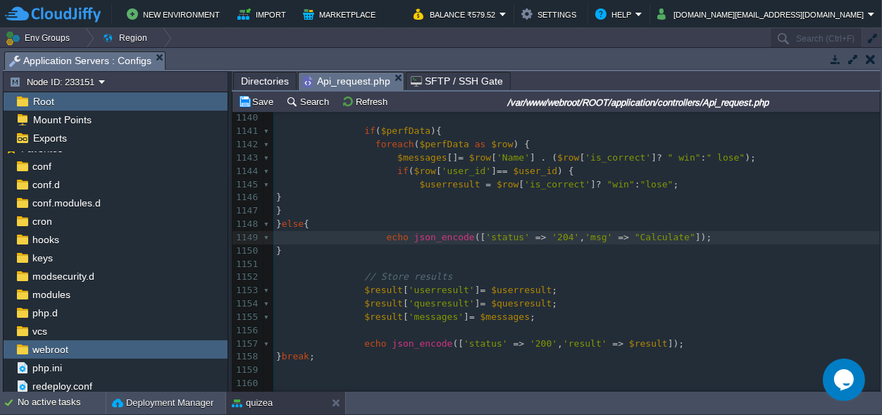
click at [658, 234] on span ""Calculate"" at bounding box center [665, 237] width 61 height 11
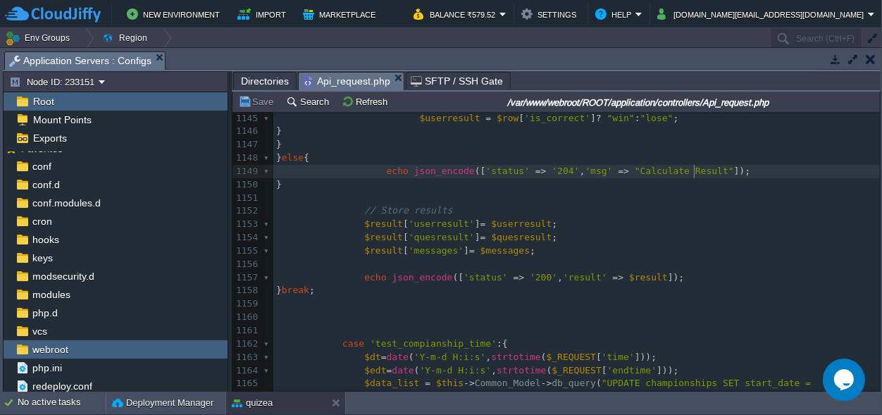
scroll to position [0, 0]
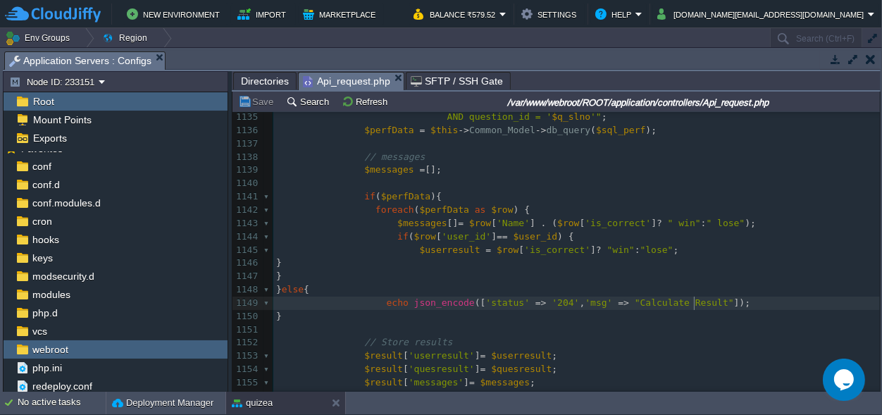
click at [753, 302] on pre "echo json_encode ([ 'status' => '204' , 'msg' => "Calculate Result" ]);" at bounding box center [576, 303] width 607 height 13
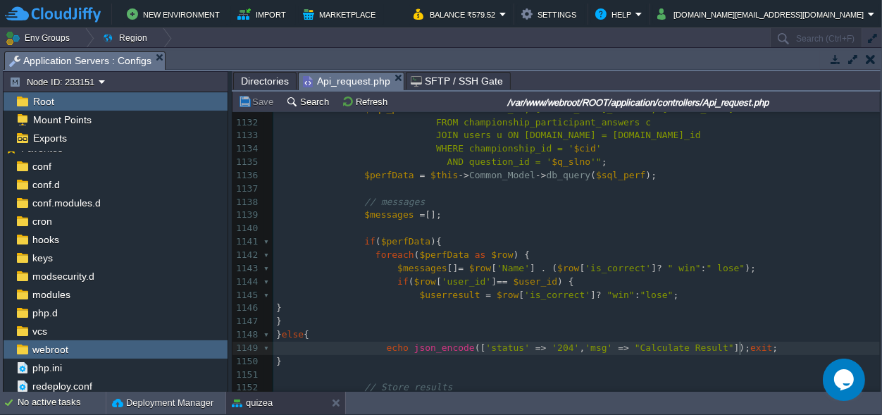
scroll to position [15492, 0]
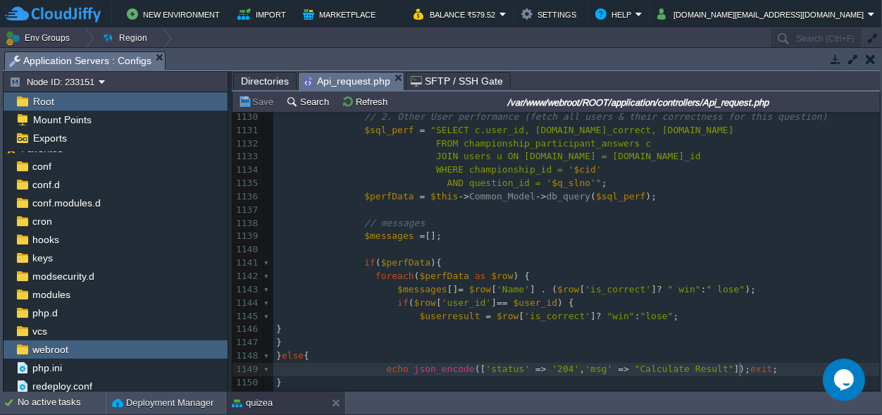
type textarea "exit;"
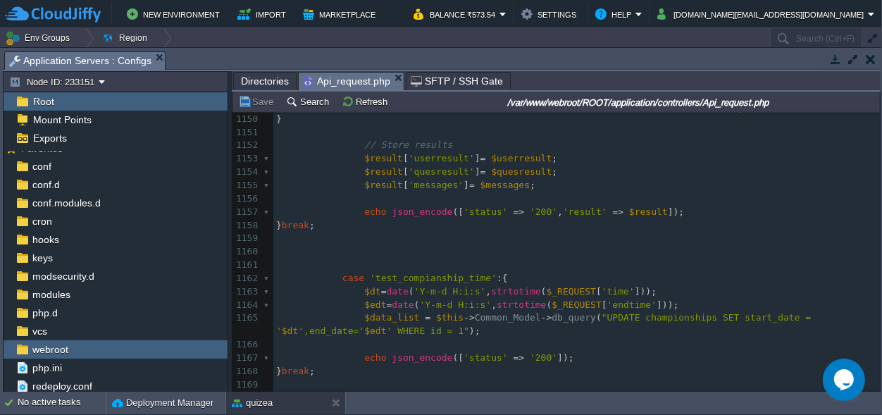
click at [394, 228] on pre "} break ;" at bounding box center [576, 225] width 607 height 13
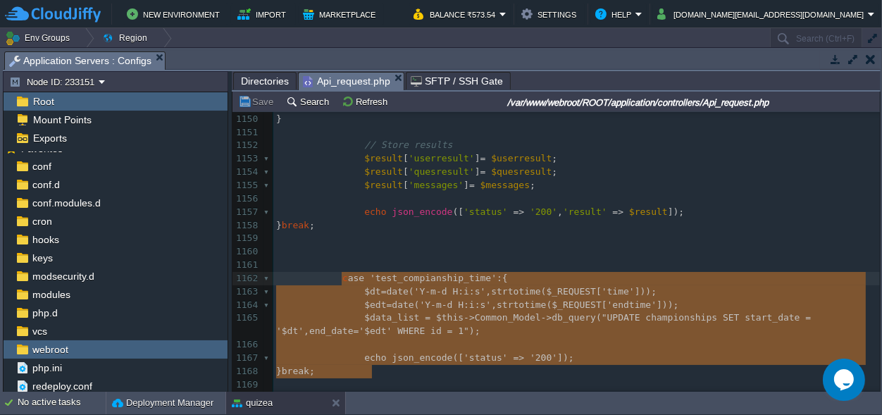
type textarea "case 'test_compianship_time':{ $dt=date('Y-m-d H:i:s',strtotime($_REQUEST['time…"
drag, startPoint x: 385, startPoint y: 371, endPoint x: 338, endPoint y: 281, distance: 101.2
click at [340, 243] on pre "​" at bounding box center [576, 238] width 607 height 13
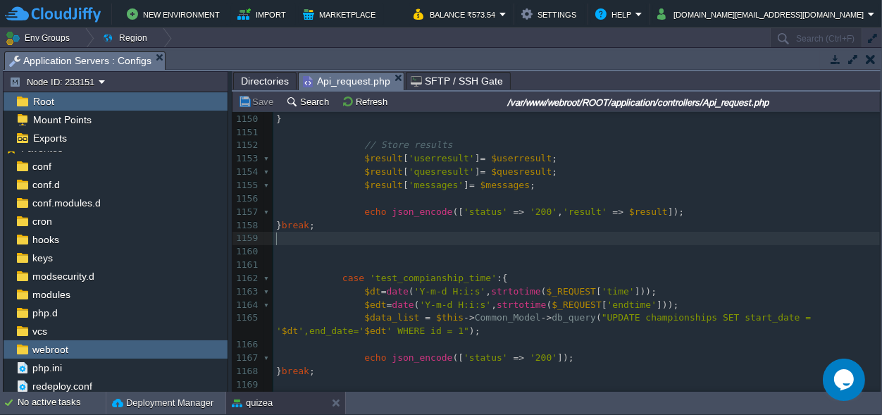
click at [341, 252] on pre "​" at bounding box center [576, 251] width 607 height 13
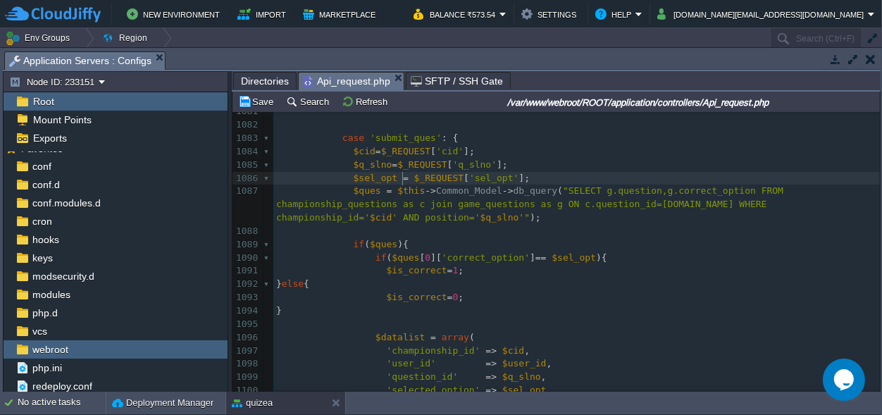
click at [409, 176] on span at bounding box center [412, 178] width 6 height 11
paste textarea "$"
type textarea "$_REQUEST['sel_opt']"
drag, startPoint x: 574, startPoint y: 178, endPoint x: 672, endPoint y: 180, distance: 98.0
type textarea "selected_option"
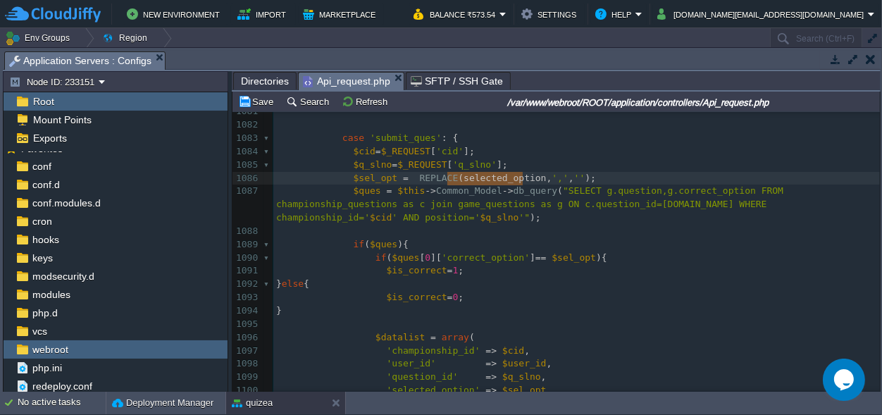
drag, startPoint x: 521, startPoint y: 178, endPoint x: 454, endPoint y: 175, distance: 67.0
paste textarea
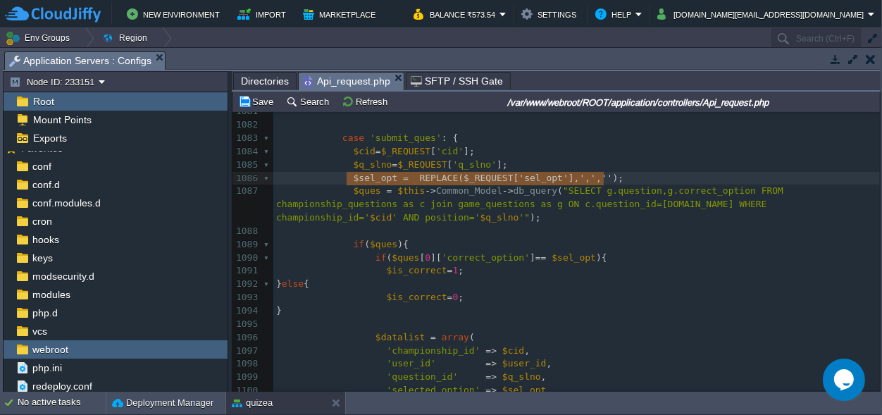
drag, startPoint x: 636, startPoint y: 175, endPoint x: 345, endPoint y: 174, distance: 291.0
type textarea "$sel_opt = REPLACE($_REQUEST['sel_opt'], ',', '');"
paste textarea
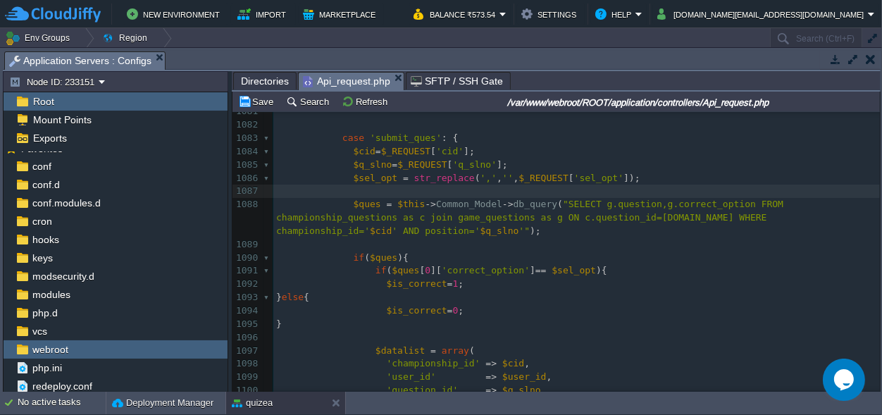
scroll to position [0, 0]
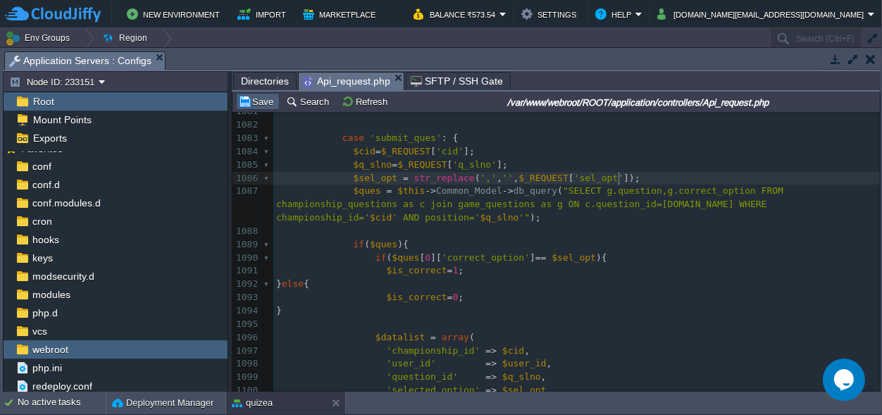
click at [259, 101] on button "Save" at bounding box center [257, 101] width 39 height 13
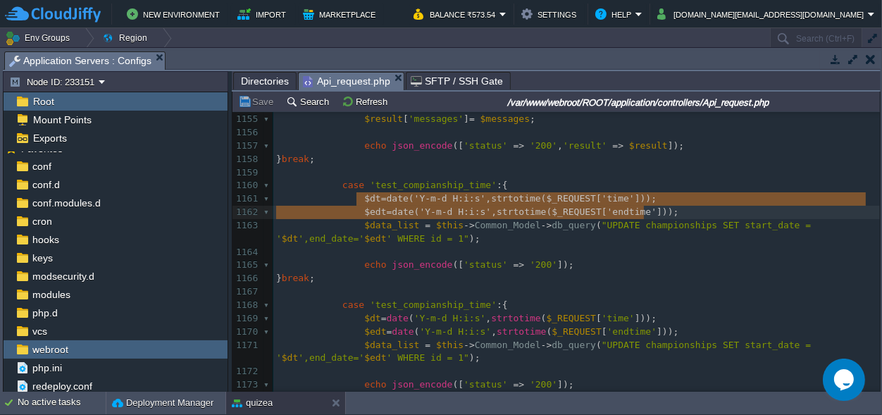
scroll to position [4, 367]
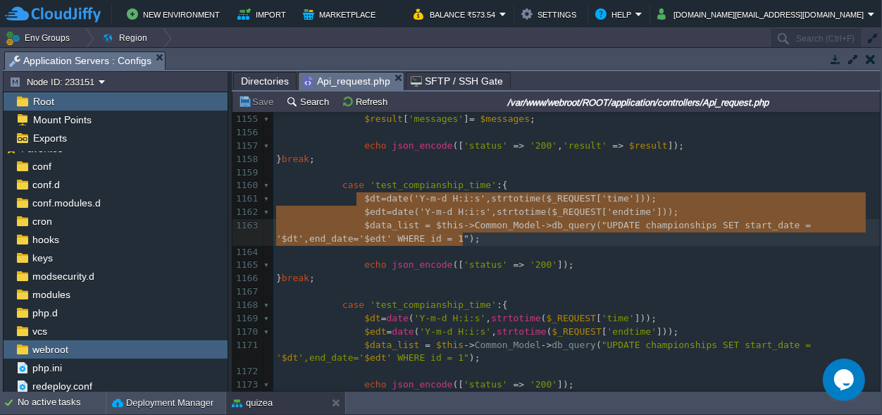
type textarea "$dt=date('Y-m-d H:i:s',strtotime($_REQUEST['time'])); $edt=date('Y-m-d H:i:s',s…"
drag, startPoint x: 354, startPoint y: 199, endPoint x: 645, endPoint y: 242, distance: 293.4
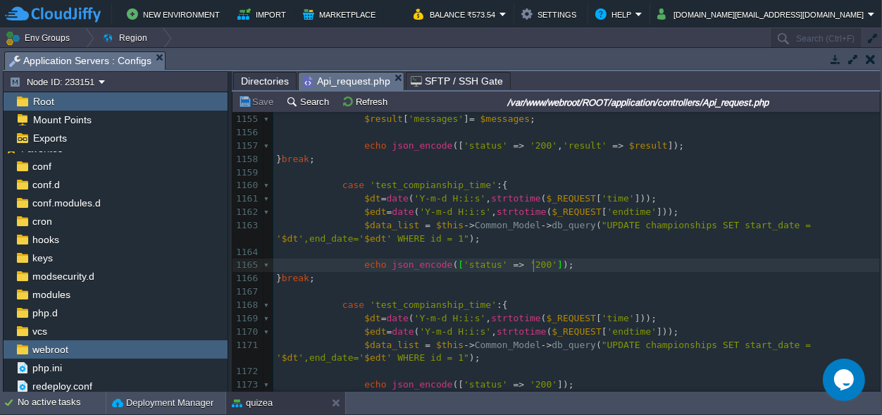
scroll to position [0, 0]
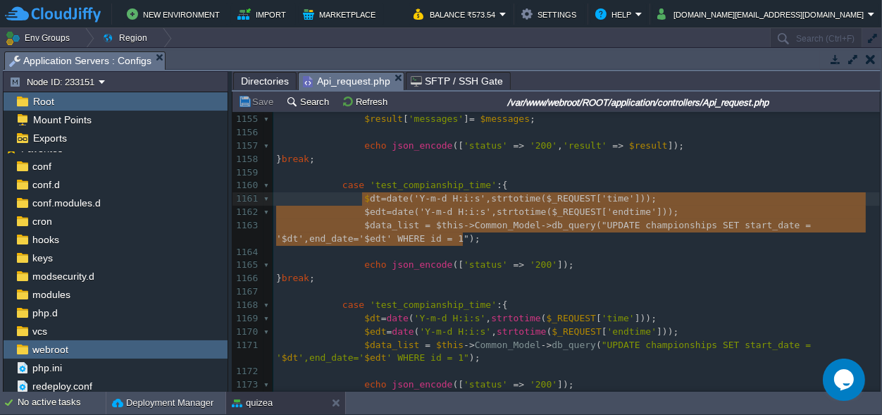
type textarea "$dt=date('Y-m-d H:i:s',strtotime($_REQUEST['time'])); $edt=date('Y-m-d H:i:s',s…"
drag, startPoint x: 467, startPoint y: 244, endPoint x: 355, endPoint y: 201, distance: 120.0
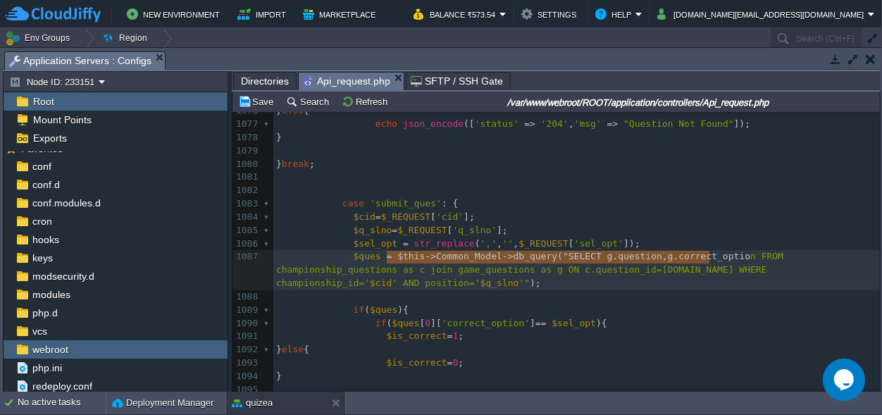
type textarea "$this->Common_Model->db_query("SELECT g.question,g.correct_option FROM champion…"
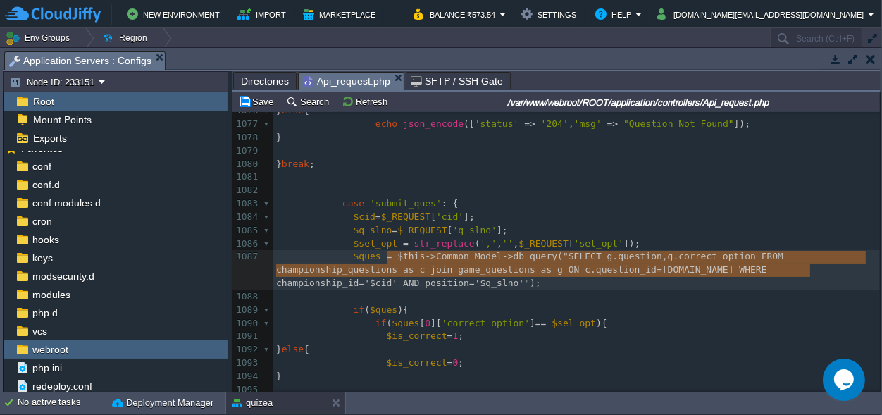
drag, startPoint x: 385, startPoint y: 254, endPoint x: 830, endPoint y: 274, distance: 445.7
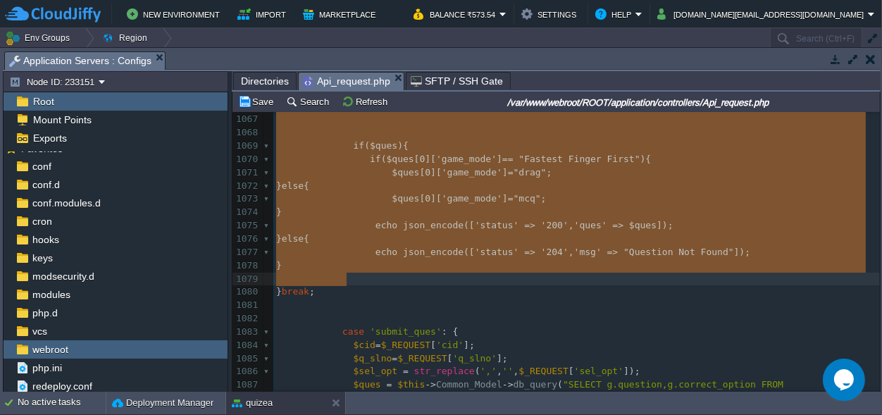
type textarea "case 'load_ques': { $cid=$_REQUEST['cid']; $q_slno=$_REQUEST['q_slno']; $ques =…"
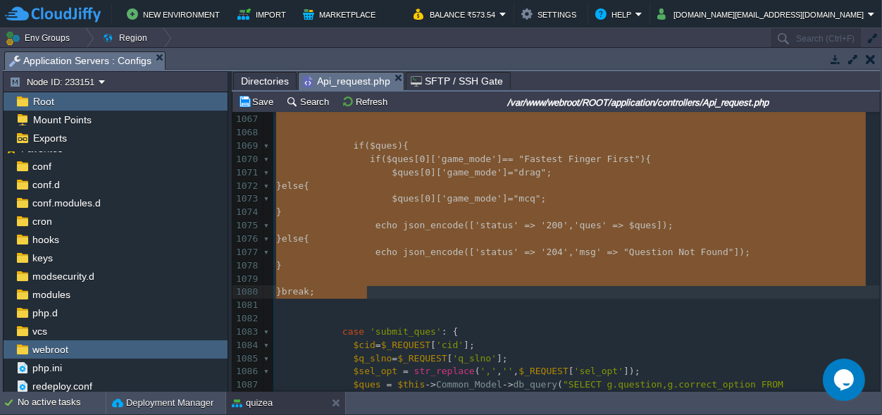
drag, startPoint x: 319, startPoint y: 174, endPoint x: 374, endPoint y: 292, distance: 129.8
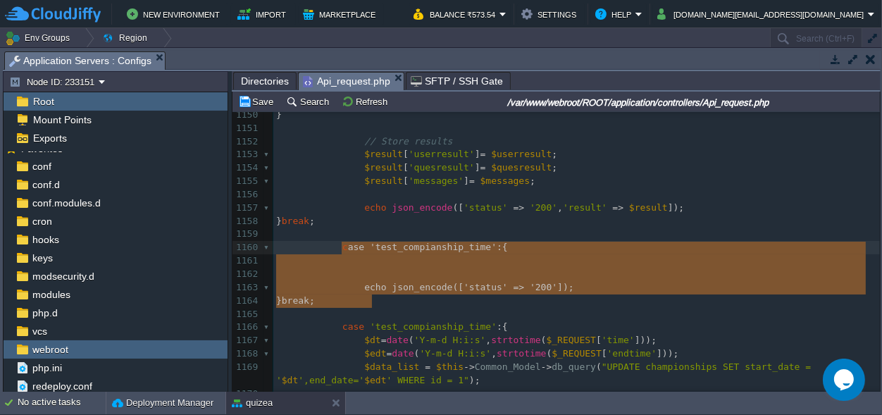
type textarea "case 'test_compianship_time':{ echo json_encode(['status' => '200']); }break;"
drag, startPoint x: 374, startPoint y: 299, endPoint x: 336, endPoint y: 248, distance: 63.4
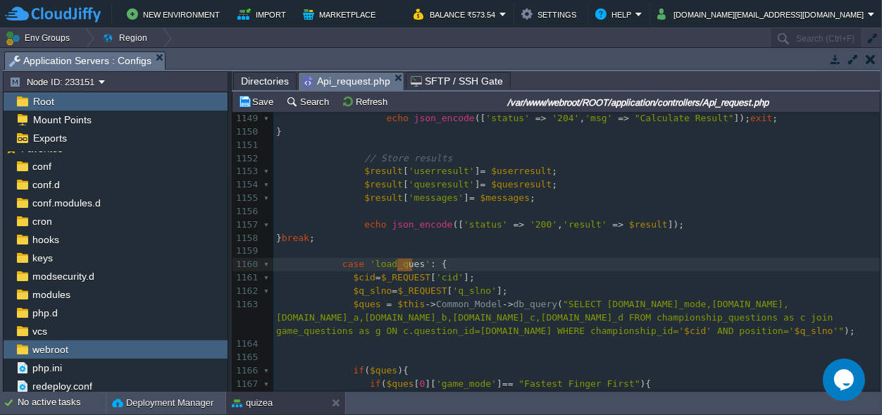
type textarea "es"
drag, startPoint x: 410, startPoint y: 261, endPoint x: 402, endPoint y: 260, distance: 8.6
type textarea "_ans"
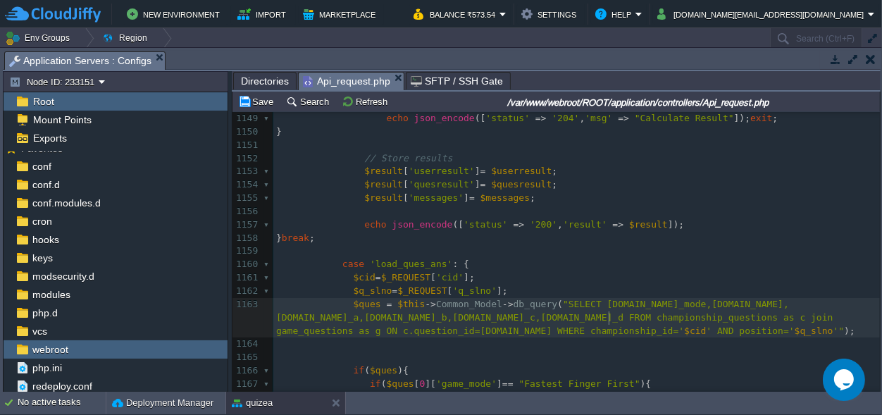
click at [609, 316] on div "xxxxxxxxxx } break ; 1137 ​ 1138 // messages 1139 $messages = []; 1140 1141 if …" at bounding box center [576, 344] width 607 height 783
type textarea ",g."
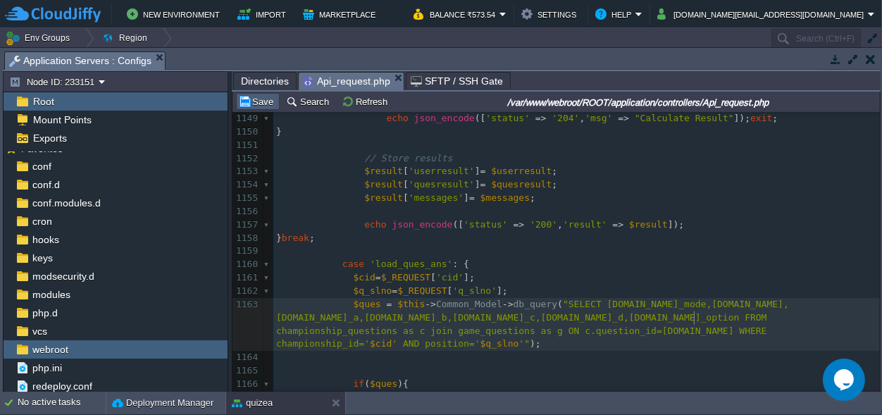
click at [268, 99] on button "Save" at bounding box center [257, 101] width 39 height 13
click at [413, 262] on div "xxxxxxxxxx } break ; 1137 ​ 1138 // messages 1139 $messages = []; 1140 1141 if …" at bounding box center [576, 351] width 607 height 797
type textarea "load_ques_ans"
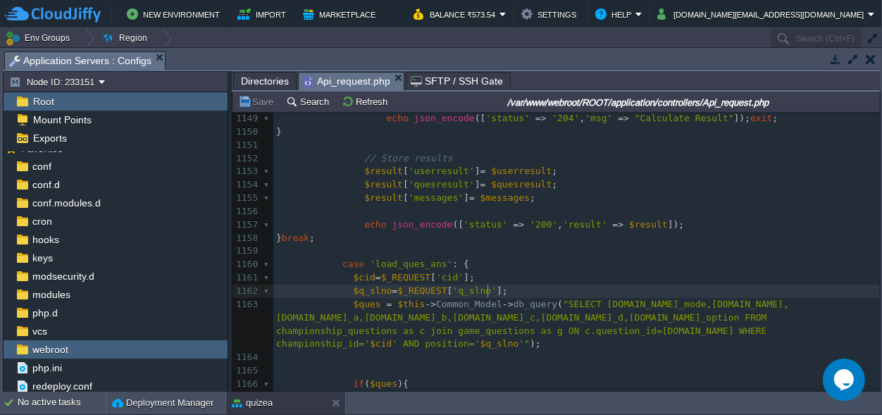
click at [491, 288] on div "xxxxxxxxxx } break ; 1137 ​ 1138 // messages 1139 $messages = []; 1140 1141 if …" at bounding box center [576, 351] width 607 height 797
type textarea "'];"
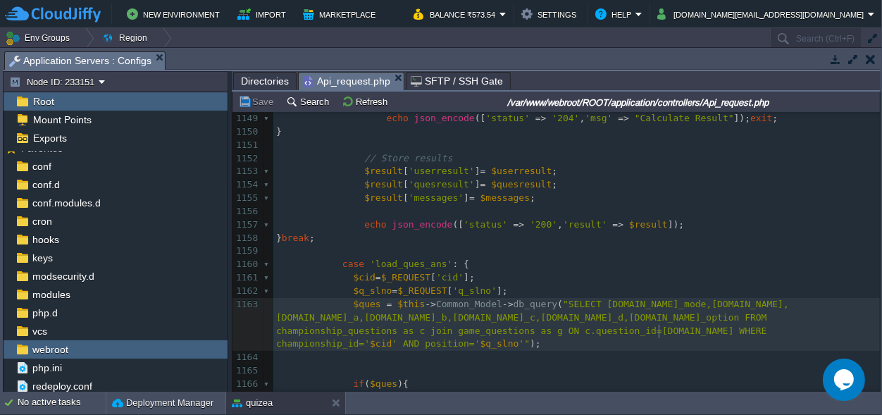
scroll to position [11, 0]
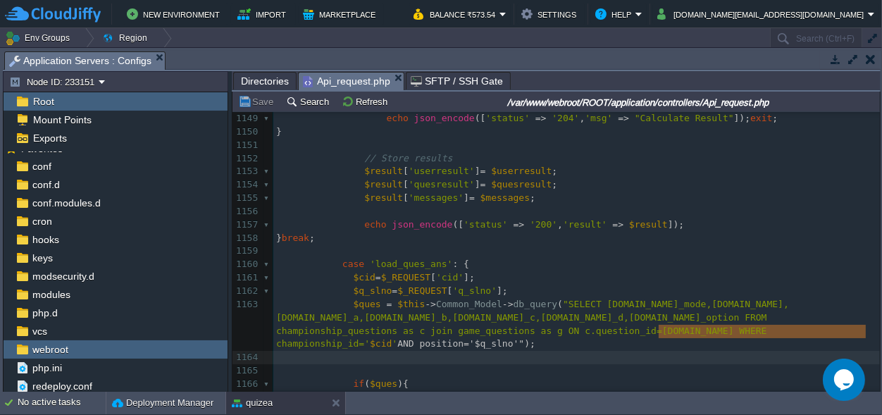
type textarea "AND position='$q_slno'"
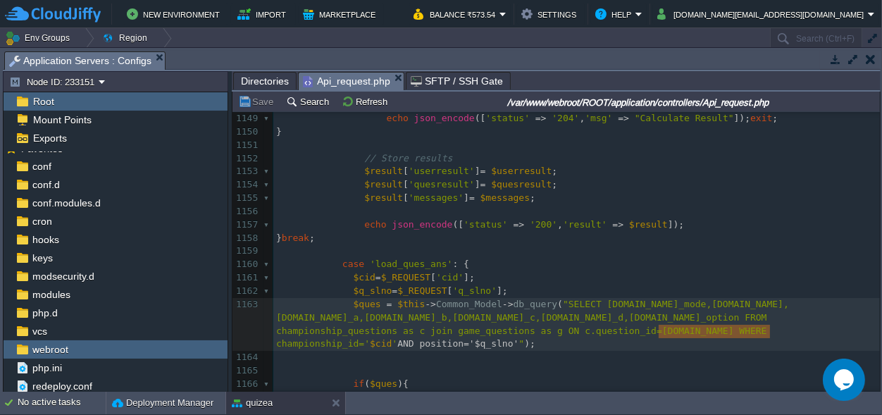
scroll to position [4, 110]
drag, startPoint x: 658, startPoint y: 330, endPoint x: 767, endPoint y: 333, distance: 109.2
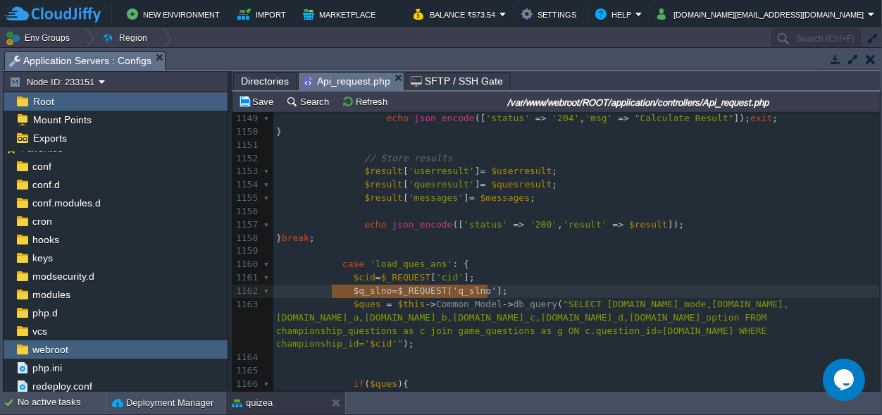
type textarea "$q_slno=$_REQUEST['q_slno'];"
drag, startPoint x: 489, startPoint y: 290, endPoint x: 335, endPoint y: 290, distance: 154.3
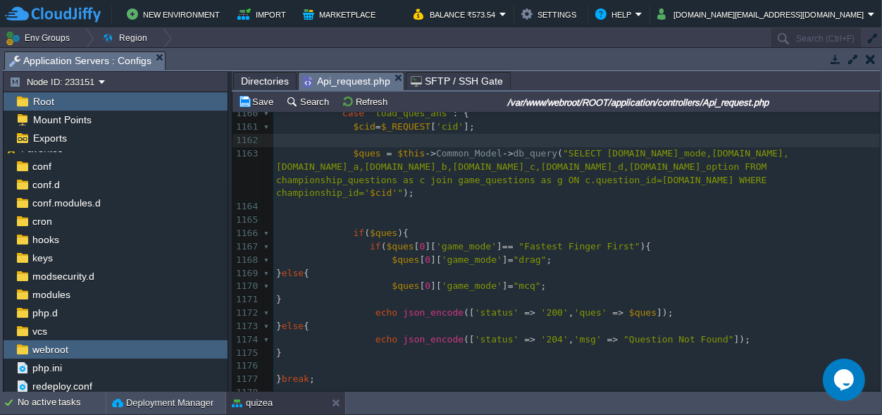
scroll to position [15875, 0]
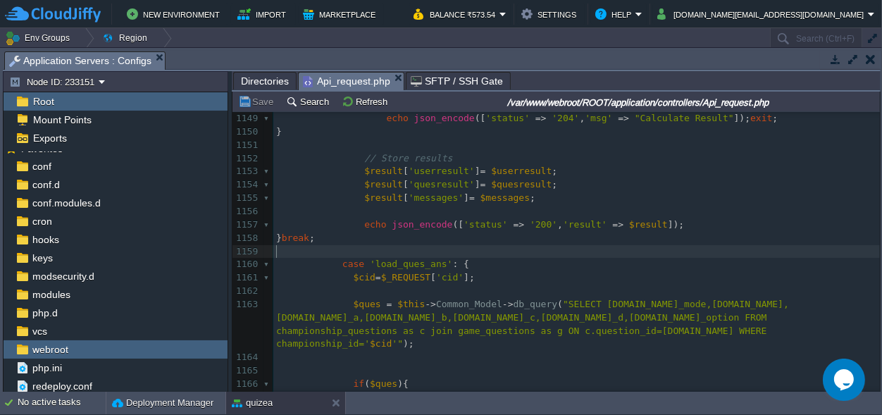
click at [342, 252] on pre "​" at bounding box center [576, 251] width 607 height 13
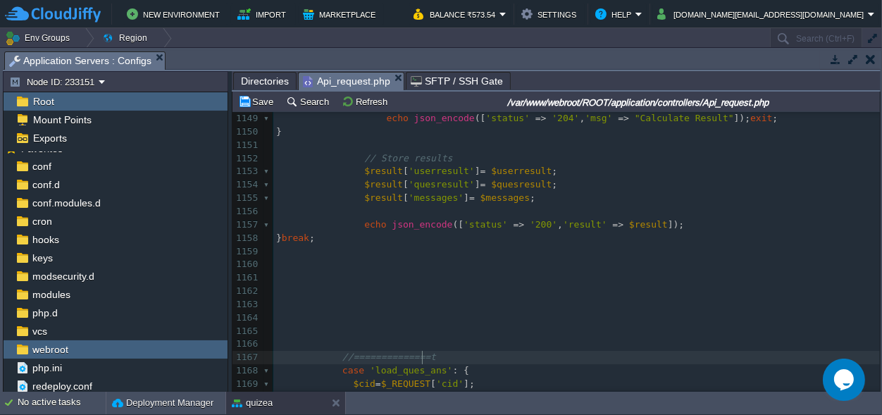
type textarea "//==============tr"
type textarea "esting==============="
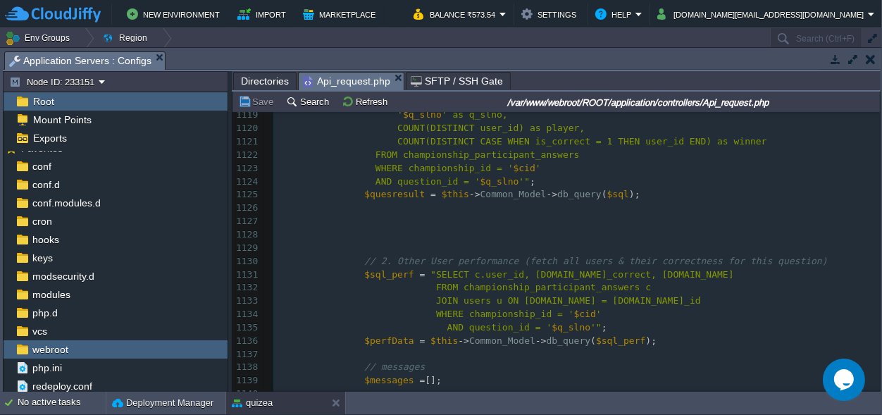
scroll to position [15612, 0]
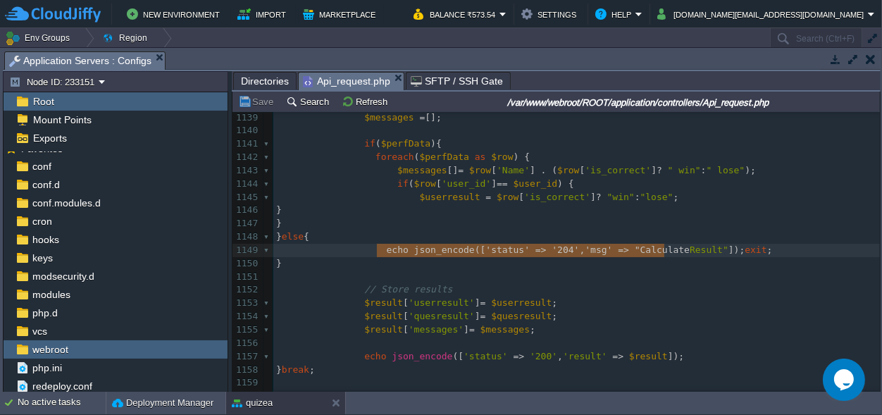
type textarea "echo json_encode(['status' => '204', 'msg' => "Calculate Result"]);exit;"
drag, startPoint x: 376, startPoint y: 252, endPoint x: 761, endPoint y: 250, distance: 384.7
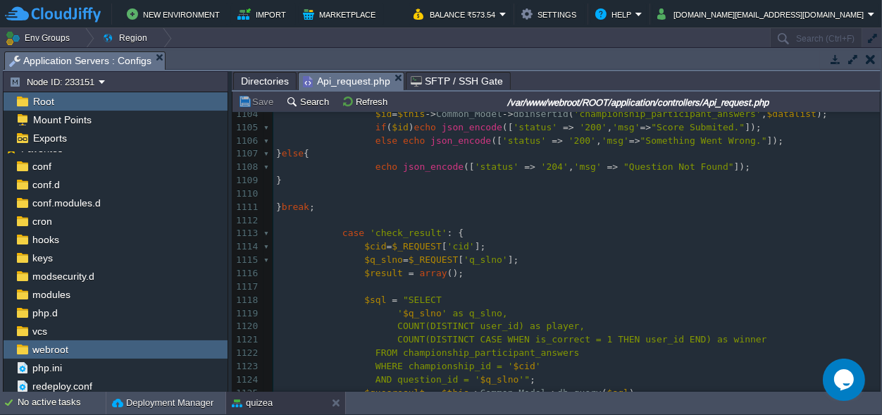
scroll to position [15086, 0]
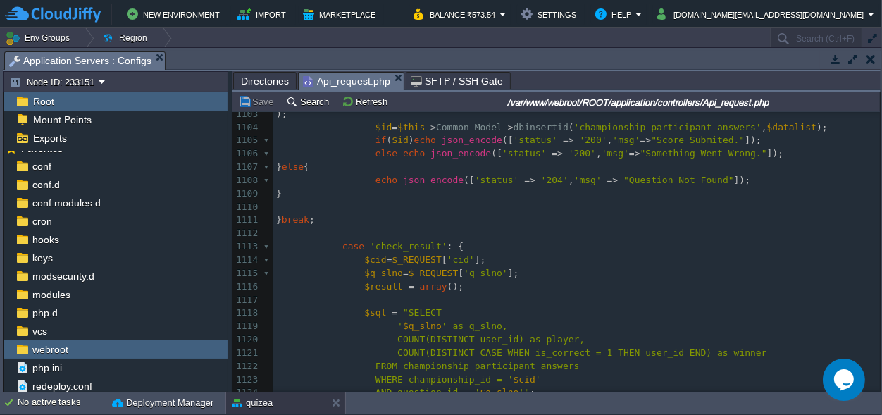
click at [464, 280] on pre "$result = array ();" at bounding box center [576, 286] width 607 height 13
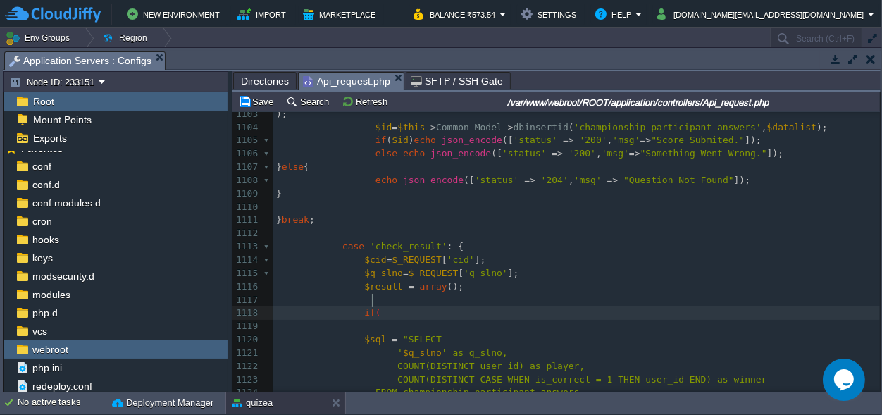
type textarea "if()"
type textarea "{}{"
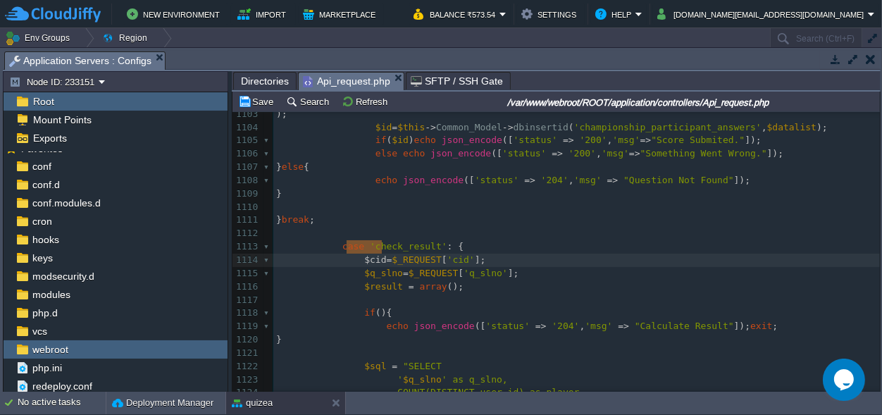
type textarea "$cid="
drag, startPoint x: 380, startPoint y: 247, endPoint x: 356, endPoint y: 246, distance: 24.0
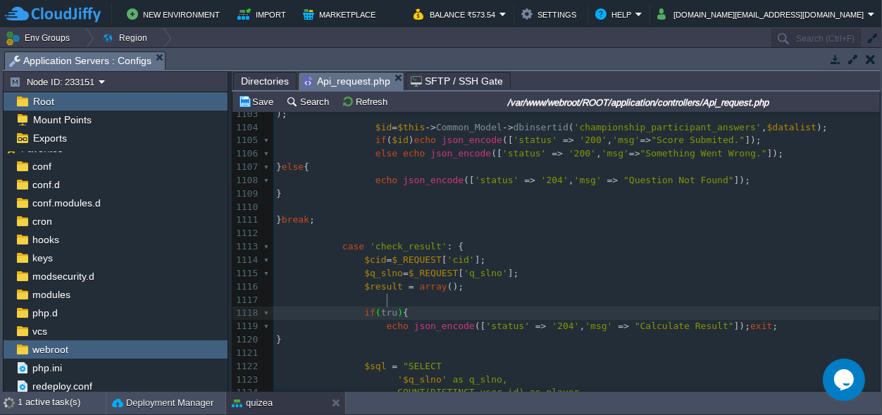
type textarea "true"
type textarea "if(true){ echo json_encode(['status' => '204', 'msg' => "Calculate Result"]);ex…"
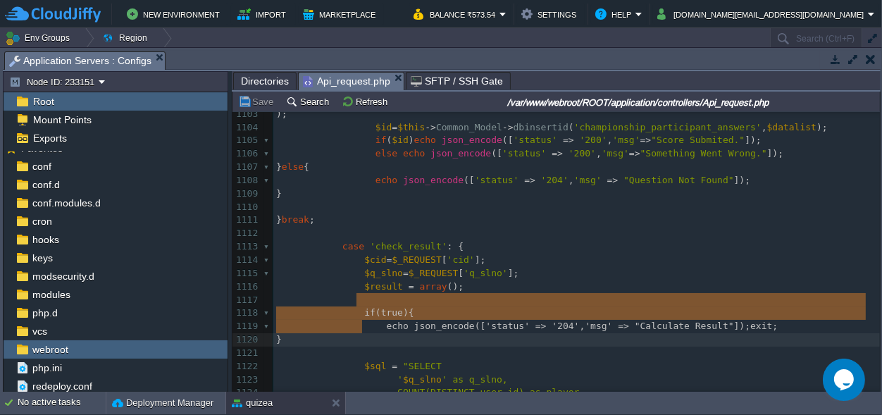
drag, startPoint x: 356, startPoint y: 300, endPoint x: 366, endPoint y: 321, distance: 23.0
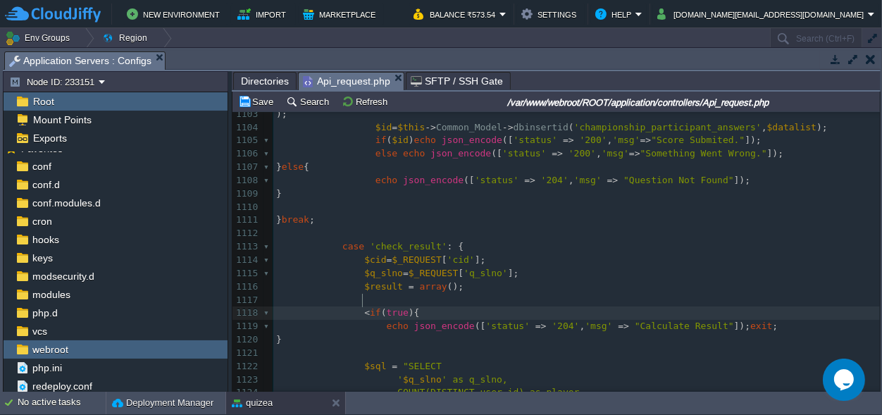
type textarea "<?"
type textarea "?*"
type textarea "/*"
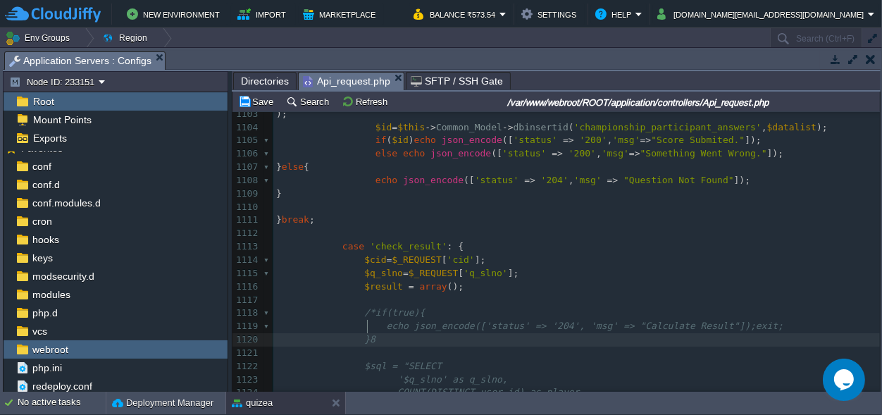
type textarea "8/"
type textarea "*"
click at [268, 105] on button "Save" at bounding box center [257, 101] width 39 height 13
click at [590, 267] on pre "$q_slno = $_REQUEST [ 'q_slno' ];" at bounding box center [576, 273] width 607 height 13
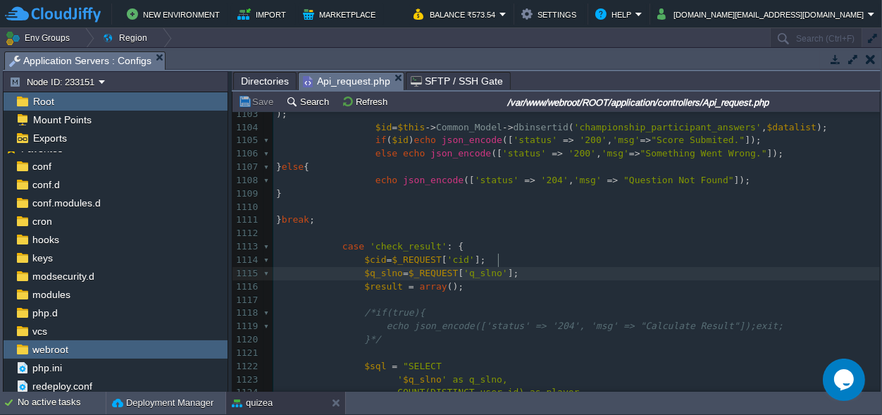
scroll to position [0, 0]
